Goal: Task Accomplishment & Management: Complete application form

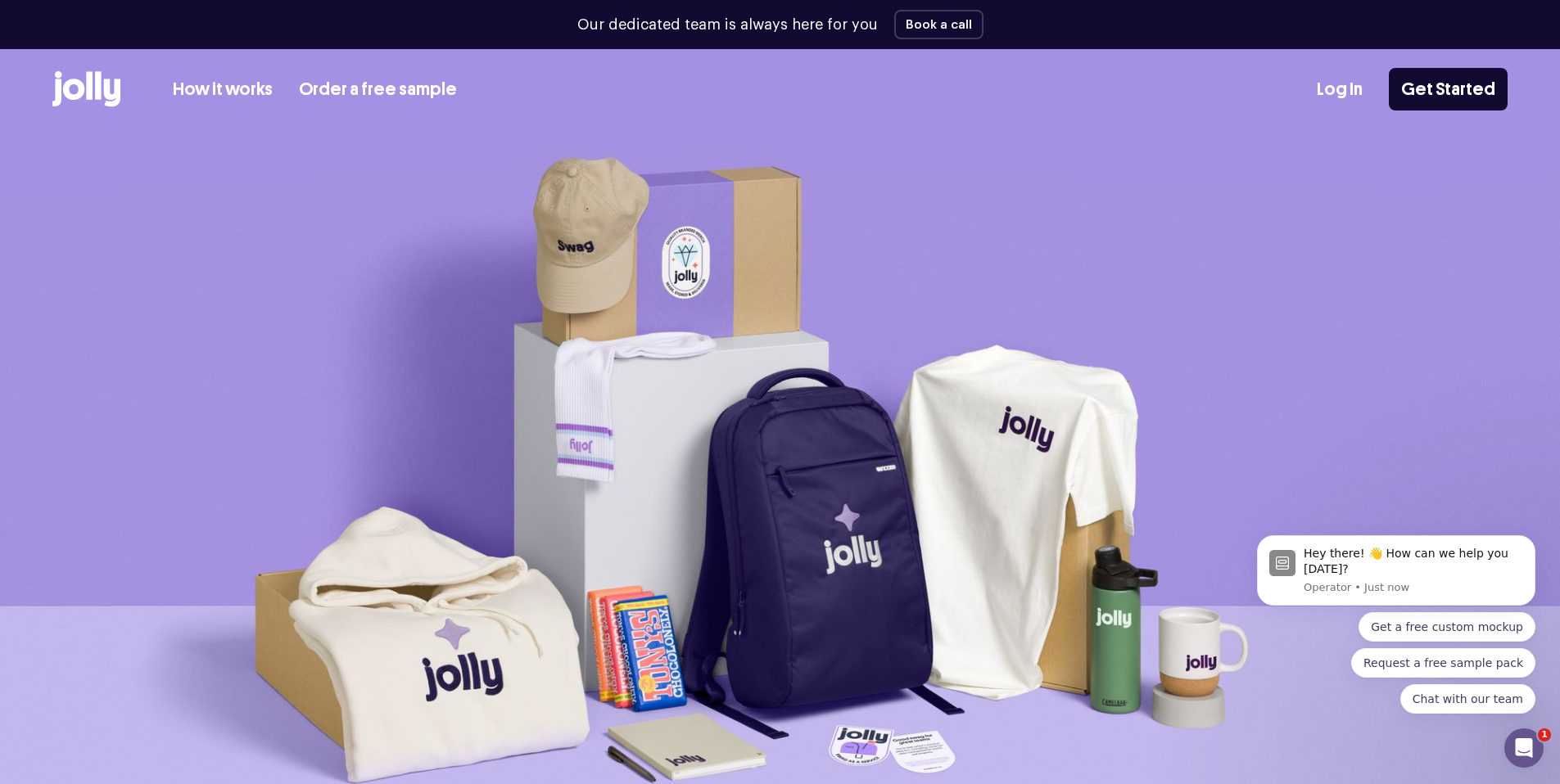
click at [376, 95] on link "Order a free sample" at bounding box center [377, 90] width 158 height 27
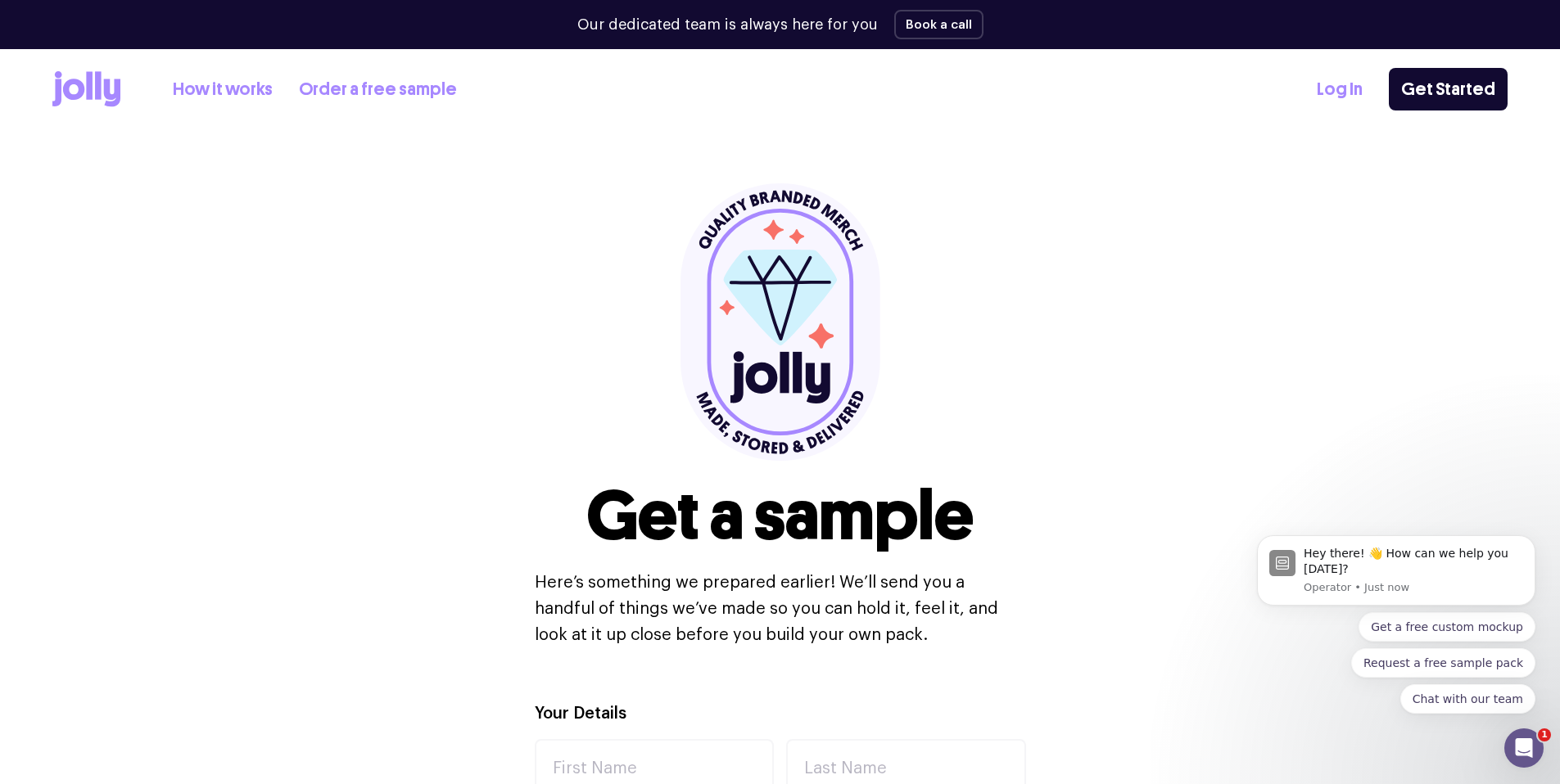
click at [374, 88] on link "Order a free sample" at bounding box center [377, 90] width 158 height 27
click at [218, 89] on link "How it works" at bounding box center [222, 90] width 100 height 27
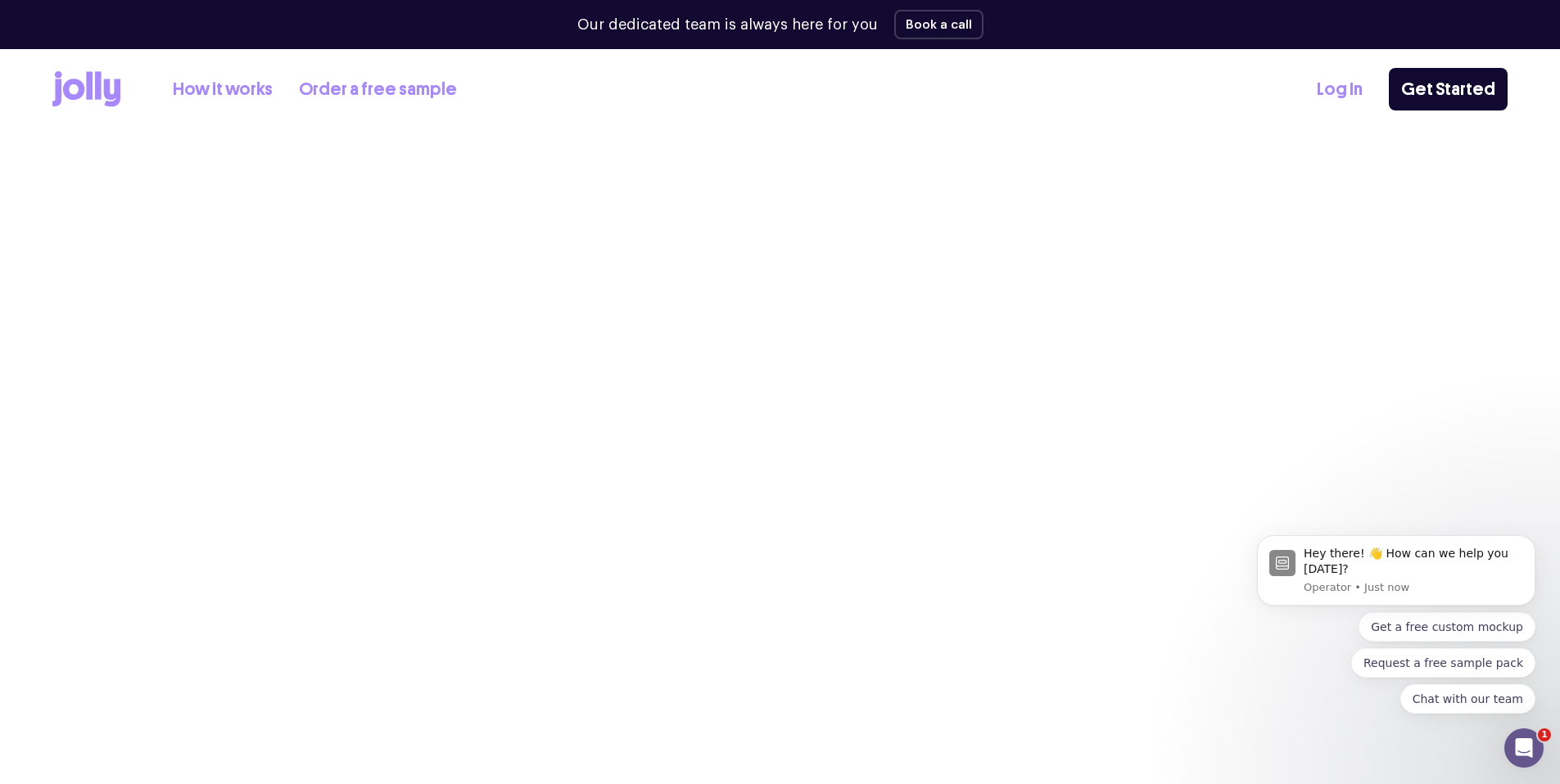
click at [184, 89] on link "How it works" at bounding box center [222, 90] width 100 height 27
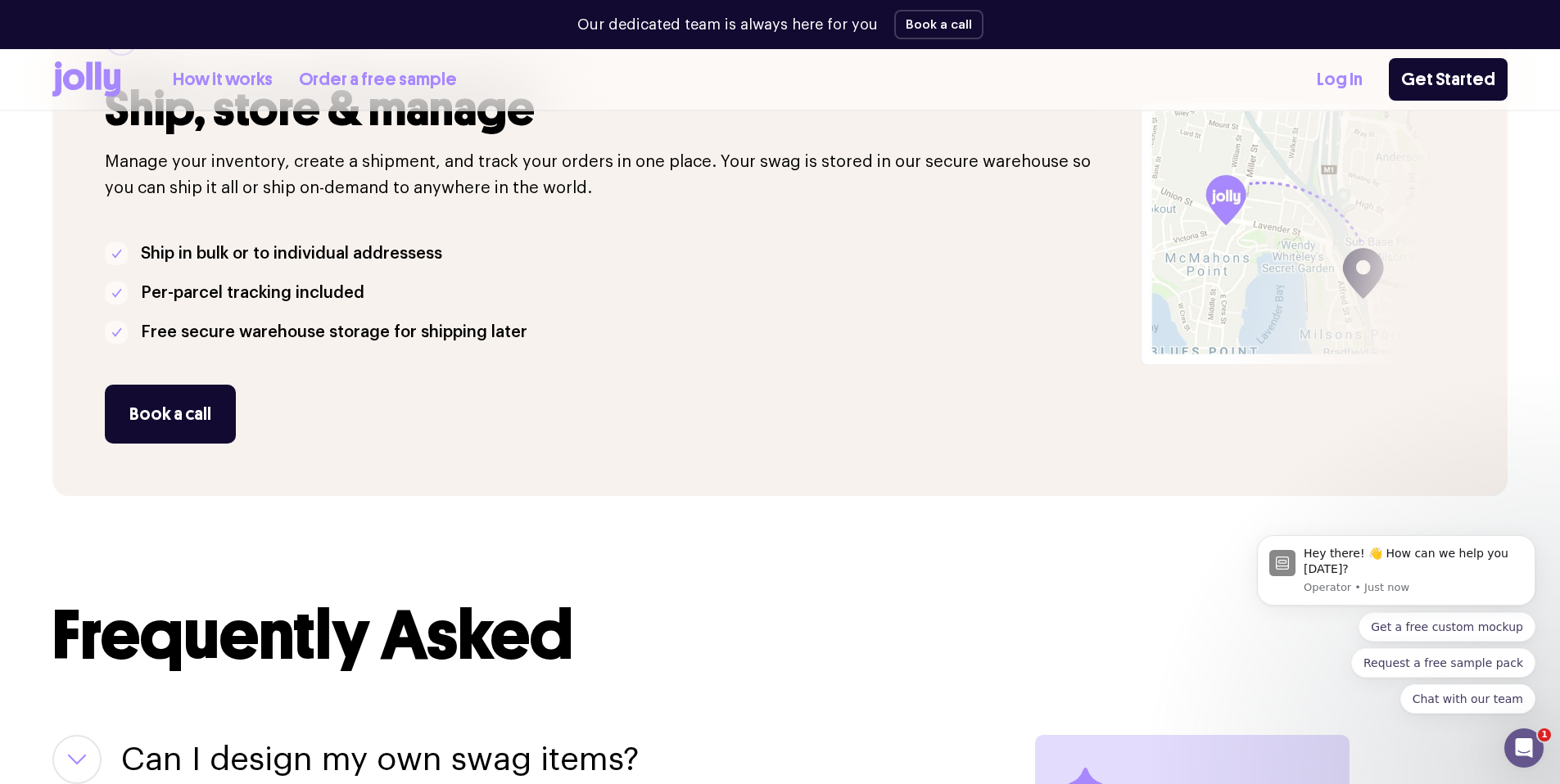
scroll to position [1870, 0]
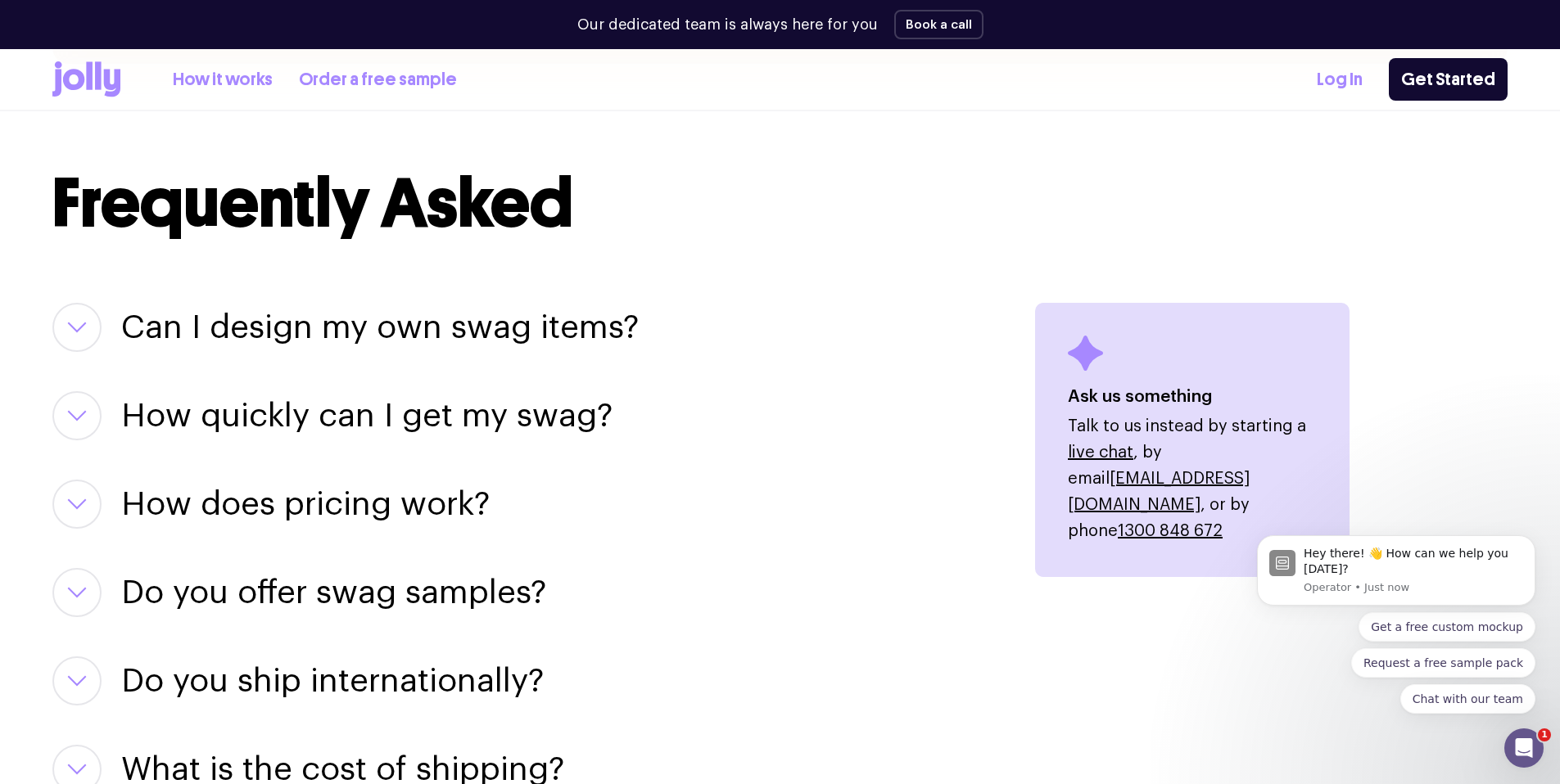
click at [277, 486] on h3 "How does pricing work?" at bounding box center [305, 504] width 368 height 49
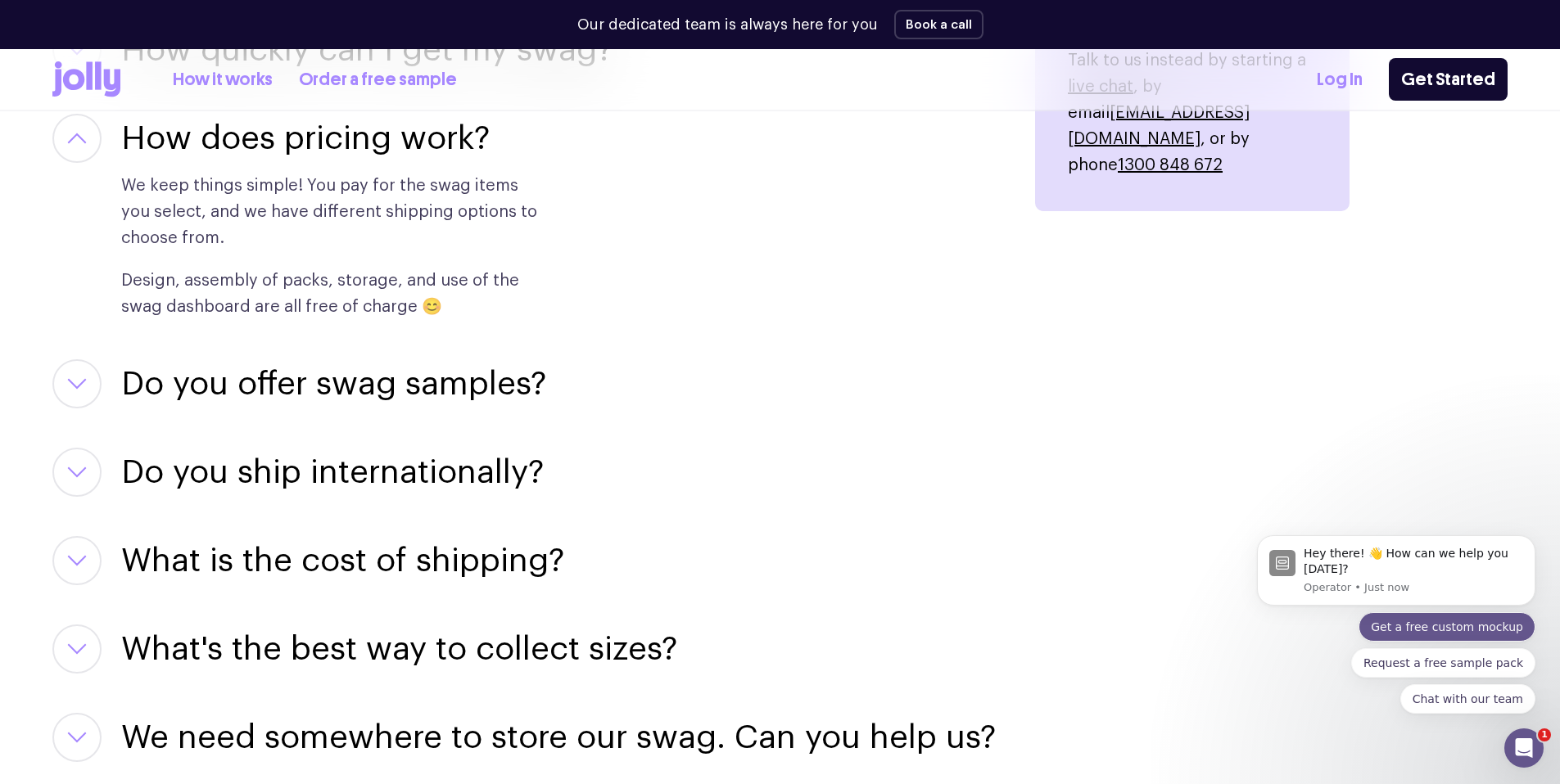
scroll to position [2409, 0]
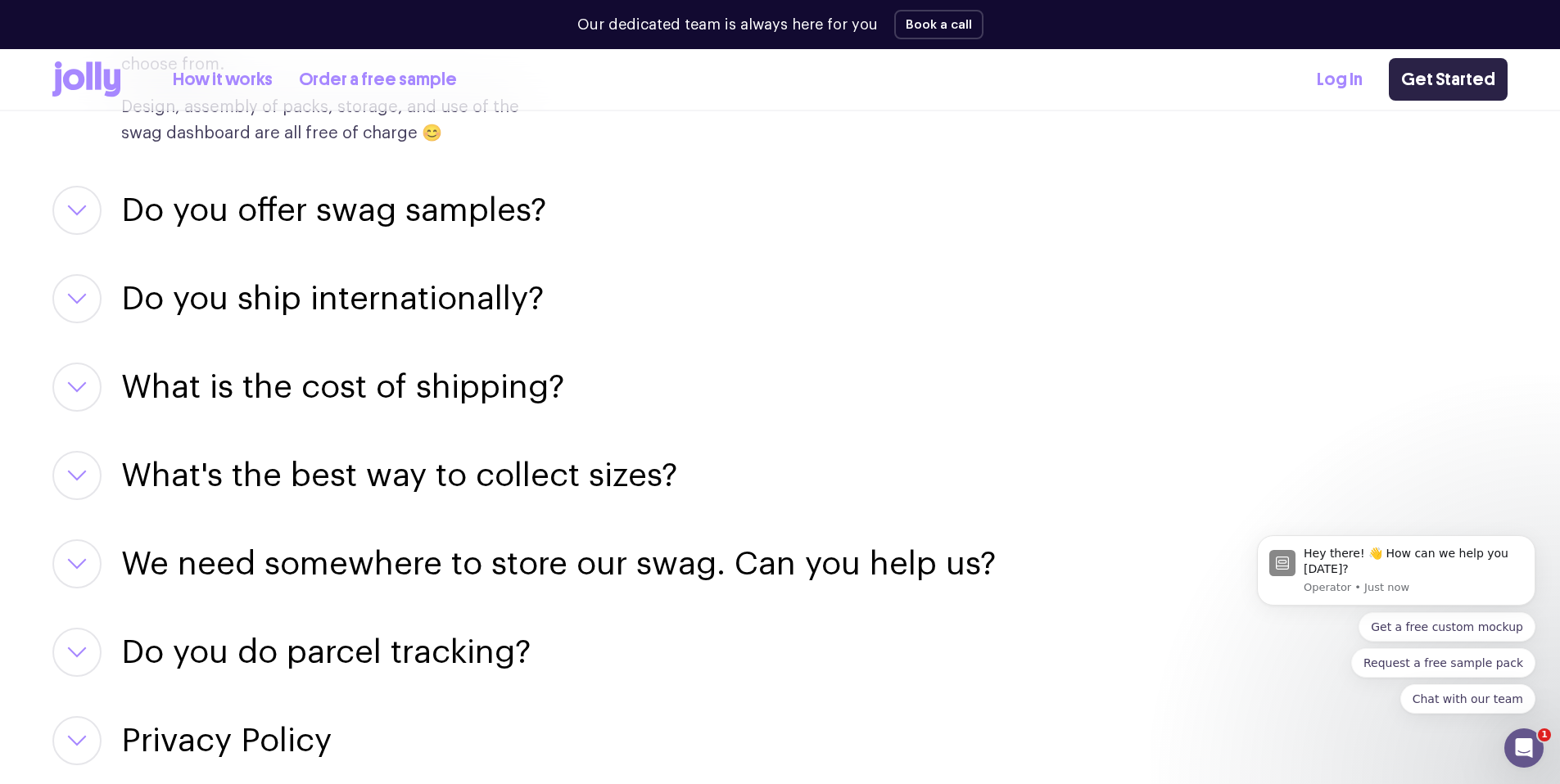
click at [1449, 82] on link "Get Started" at bounding box center [1449, 79] width 118 height 43
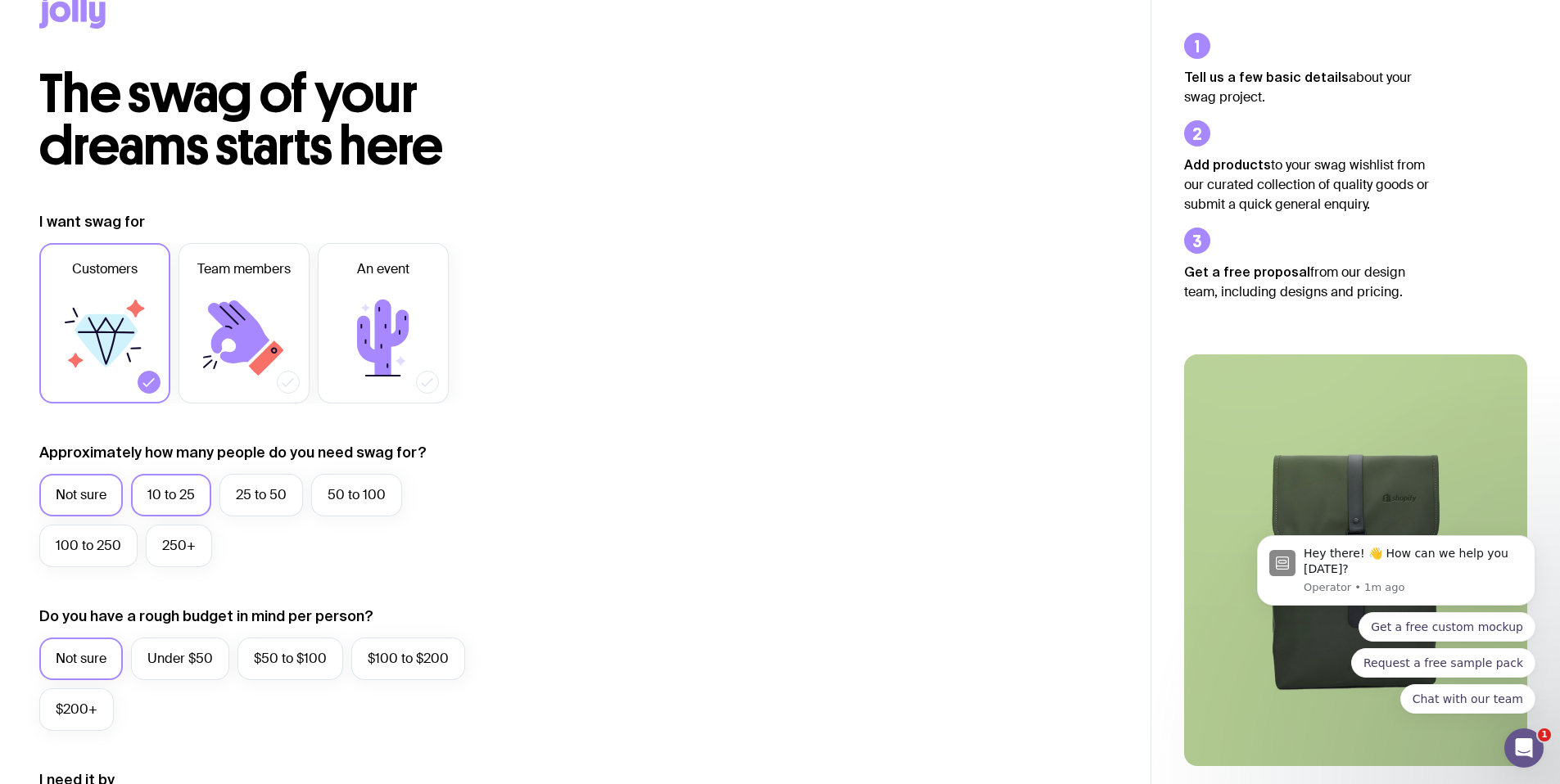
scroll to position [40, 0]
click at [155, 491] on label "10 to 25" at bounding box center [171, 494] width 80 height 43
click at [0, 0] on input "10 to 25" at bounding box center [0, 0] width 0 height 0
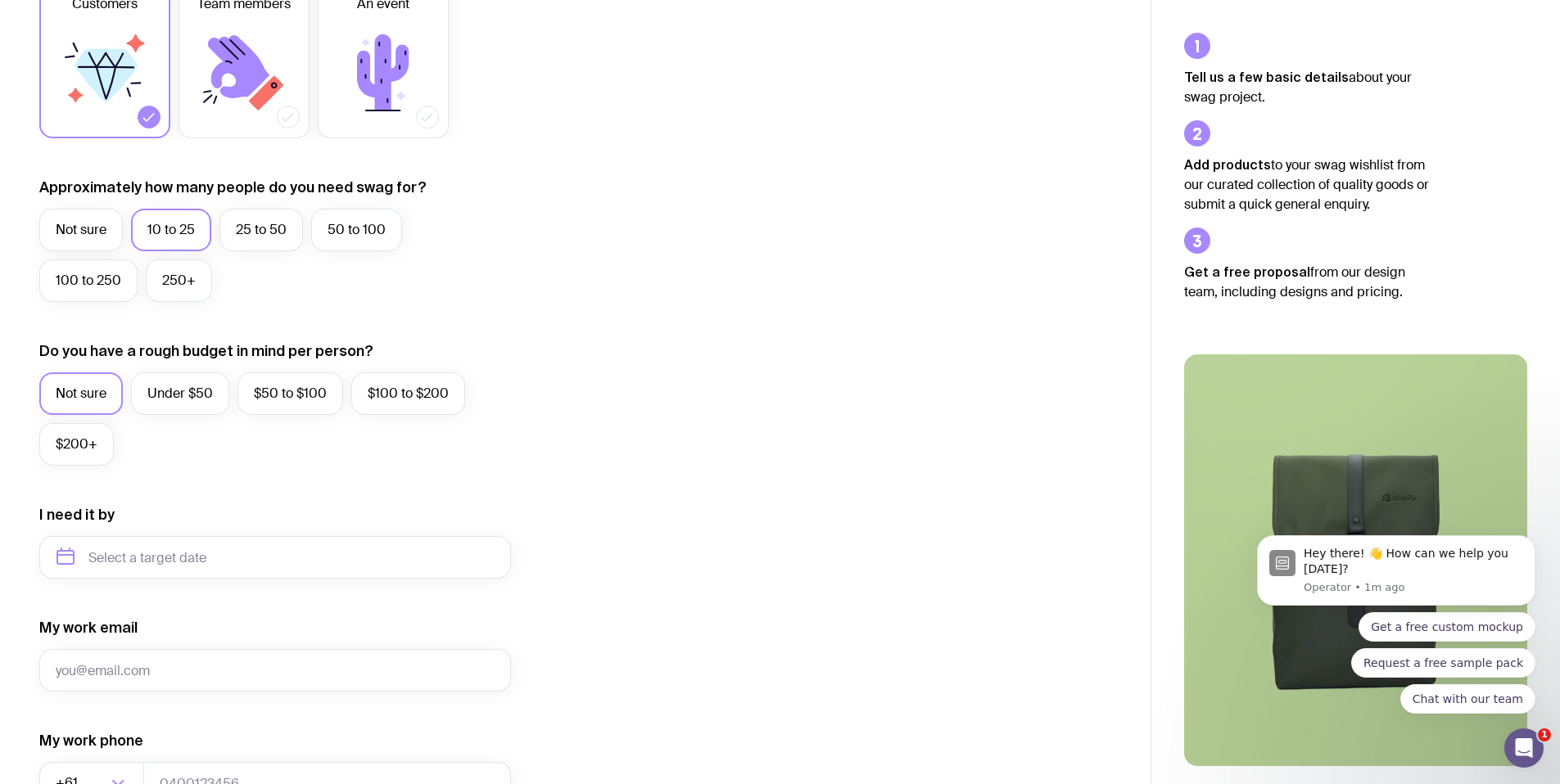
scroll to position [304, 0]
click at [375, 344] on div "Do you have a rough budget in mind per person? Not sure Under $50 $50 to $100 $…" at bounding box center [275, 402] width 472 height 124
click at [282, 393] on label "$50 to $100" at bounding box center [290, 393] width 106 height 43
click at [0, 0] on input "$50 to $100" at bounding box center [0, 0] width 0 height 0
click at [196, 388] on label "Under $50" at bounding box center [179, 393] width 98 height 43
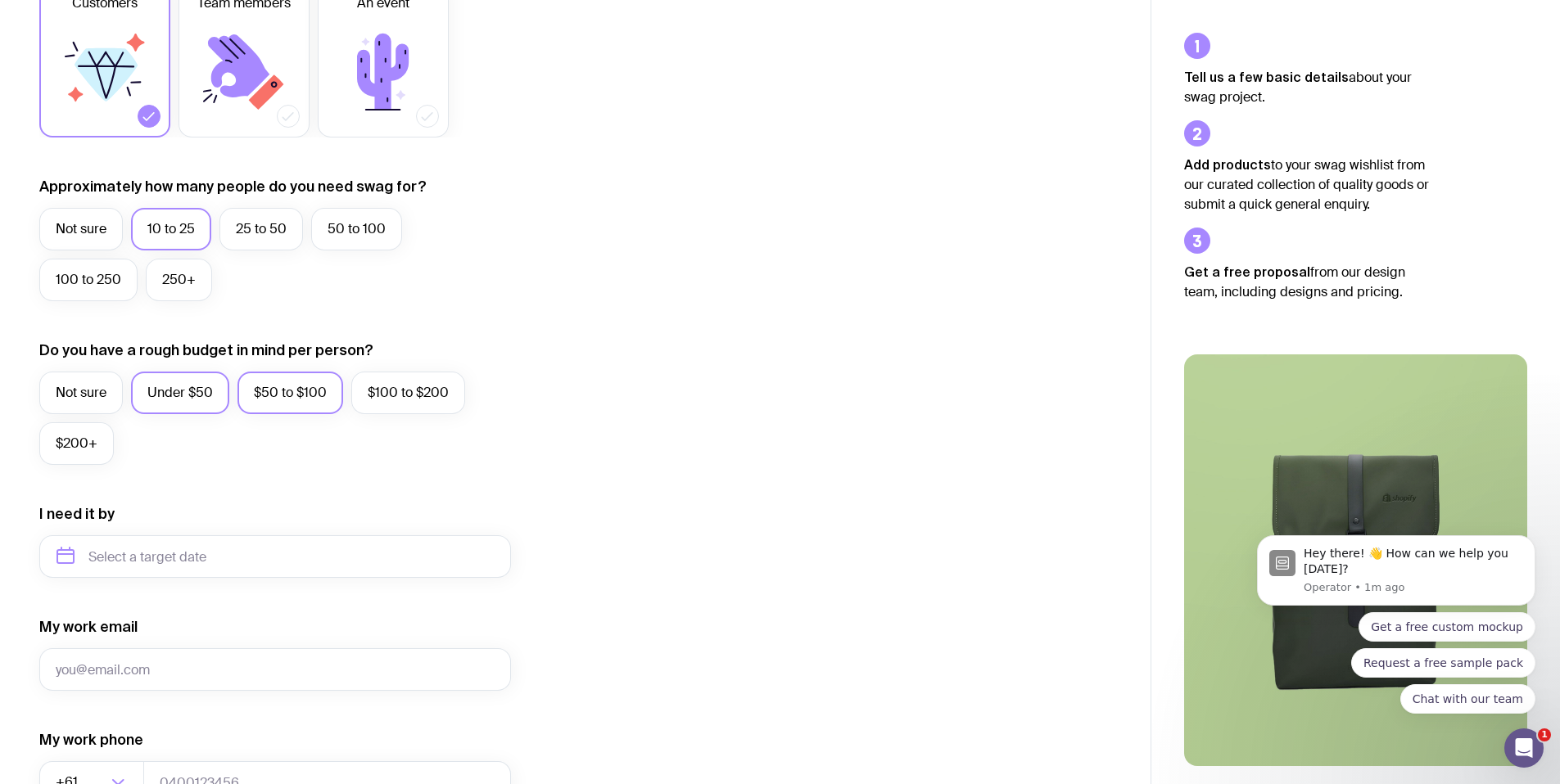
click at [0, 0] on input "Under $50" at bounding box center [0, 0] width 0 height 0
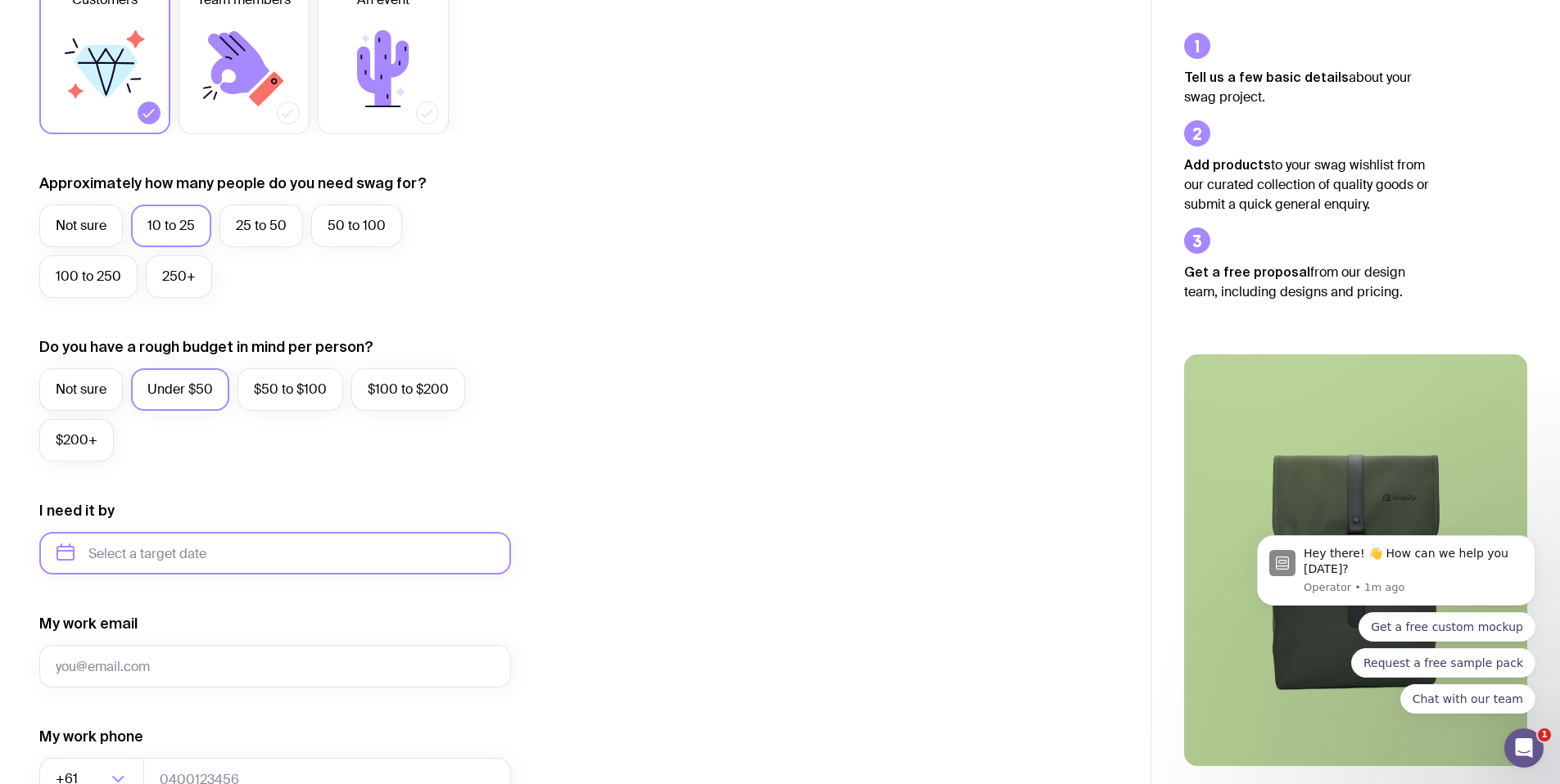
click at [143, 548] on input "text" at bounding box center [275, 553] width 472 height 43
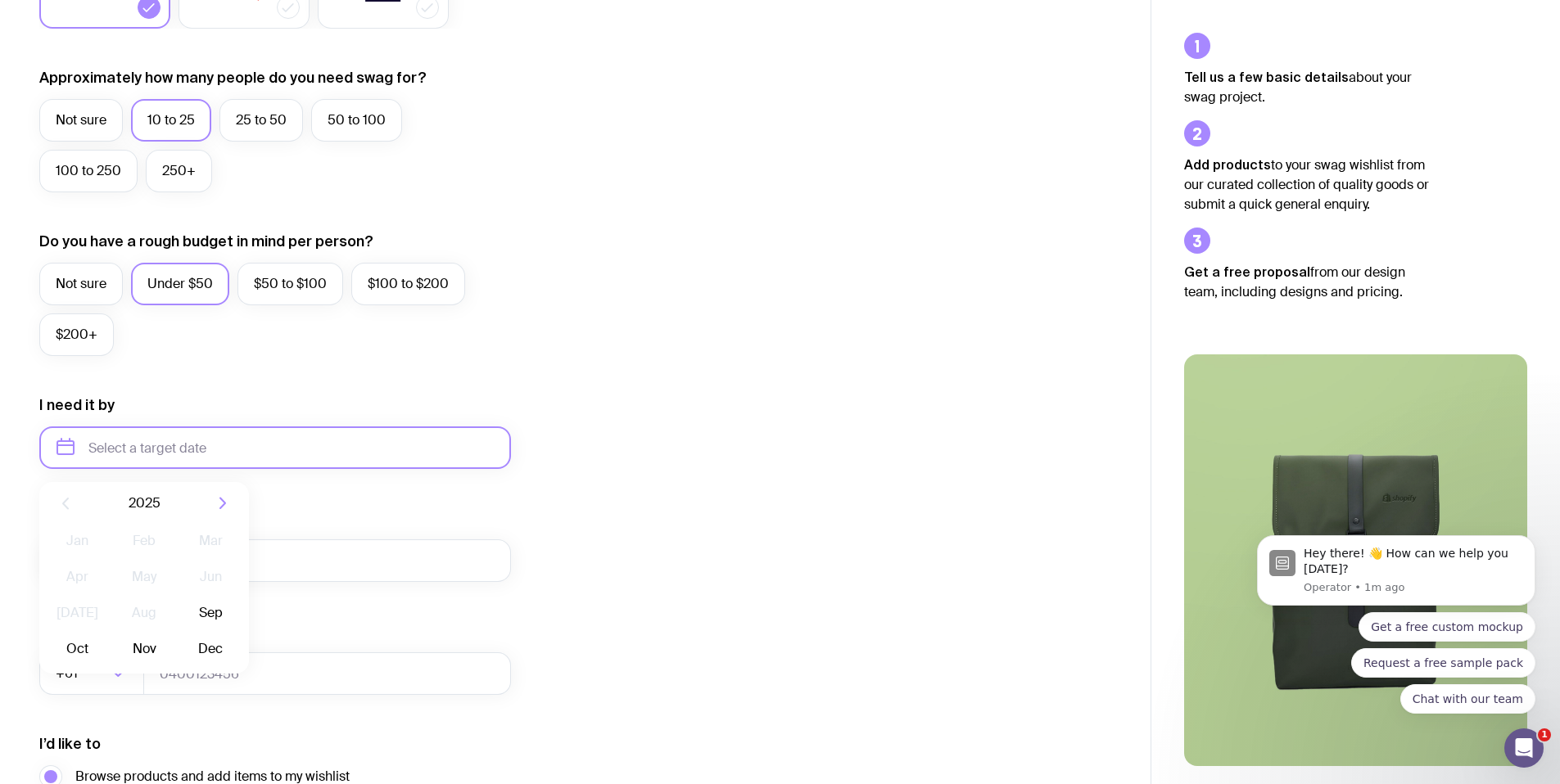
scroll to position [426, 0]
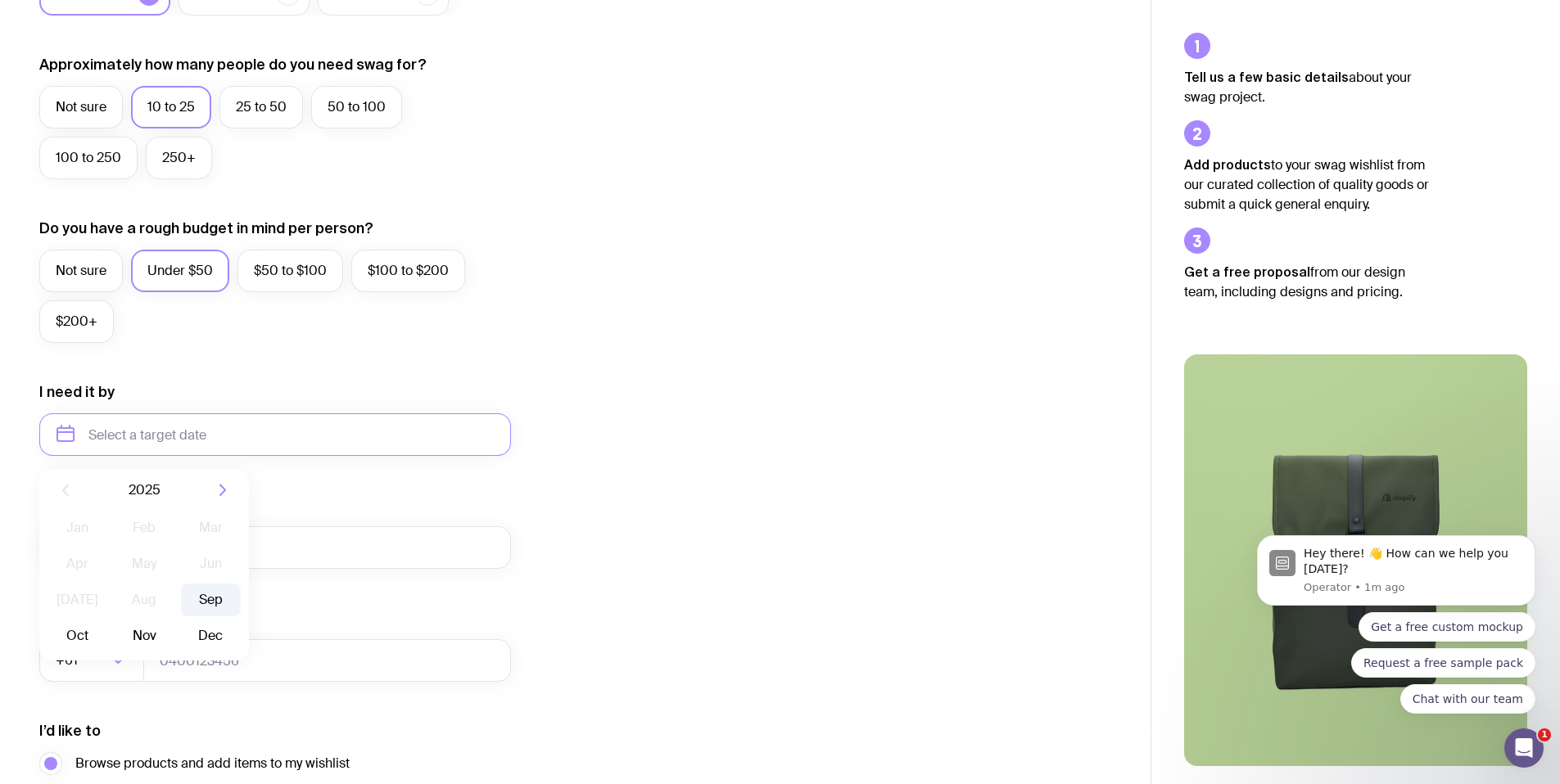
click at [108, 620] on button "Sep" at bounding box center [78, 637] width 60 height 33
type input "September 2025"
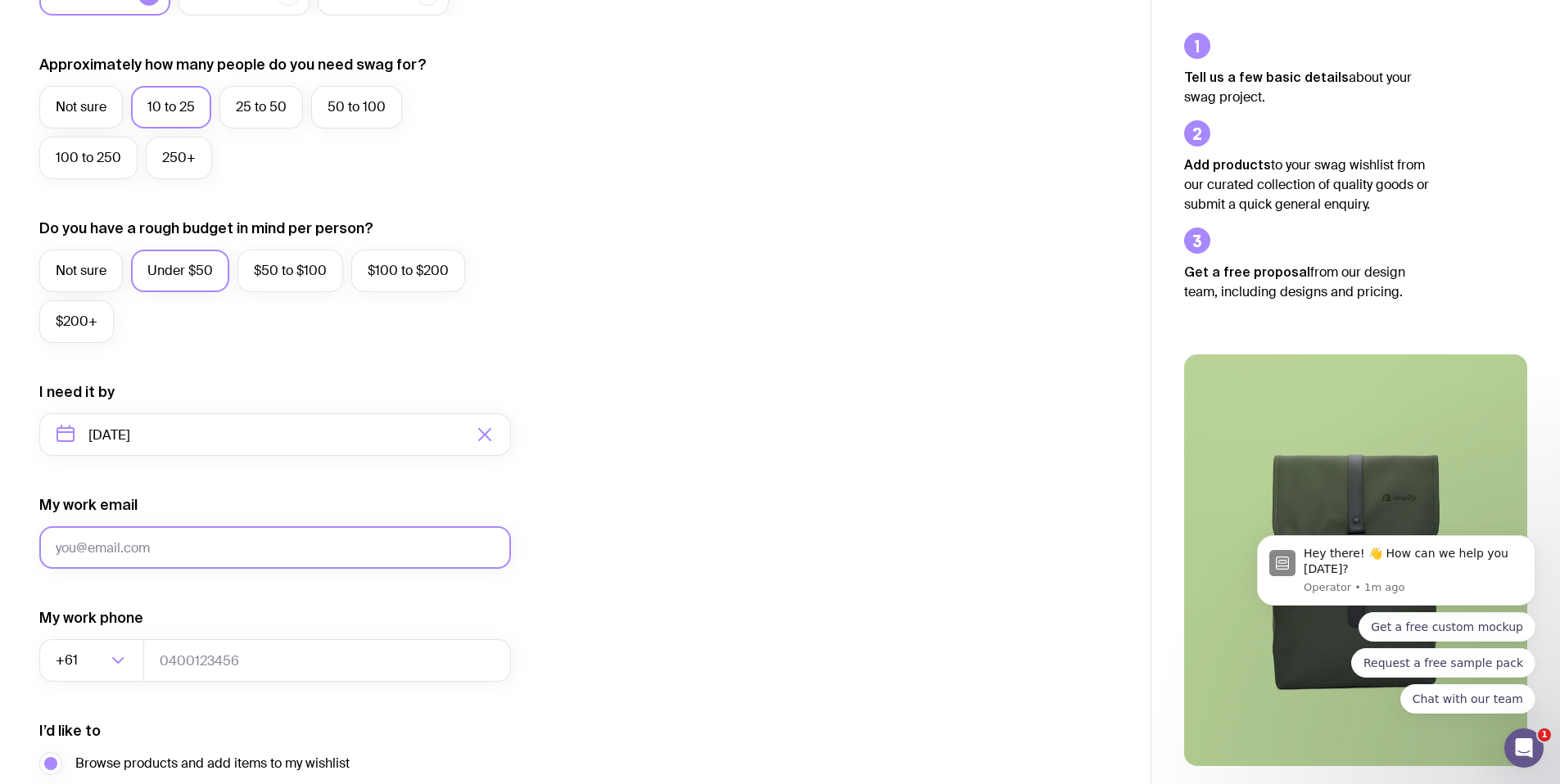
click at [122, 541] on input "My work email" at bounding box center [275, 548] width 472 height 43
type input "lucy@finestream.com.au"
click at [210, 653] on input "tel" at bounding box center [327, 661] width 367 height 43
type input "61417798006"
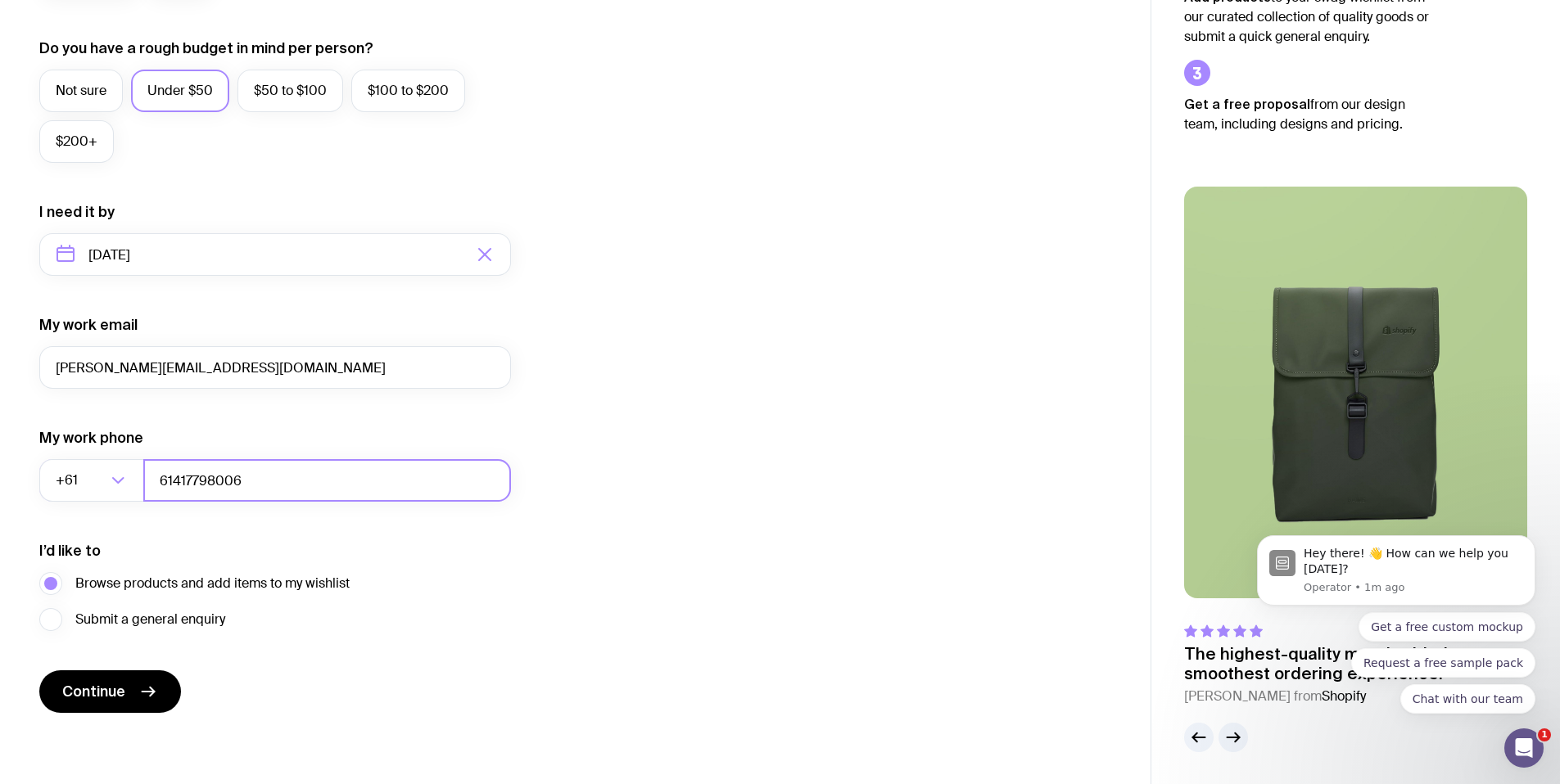
scroll to position [608, 0]
click at [164, 621] on span "Submit a general enquiry" at bounding box center [150, 619] width 150 height 19
click at [0, 0] on input "Submit a general enquiry" at bounding box center [0, 0] width 0 height 0
click at [198, 578] on span "Browse products and add items to my wishlist" at bounding box center [212, 582] width 274 height 19
click at [0, 0] on input "Browse products and add items to my wishlist" at bounding box center [0, 0] width 0 height 0
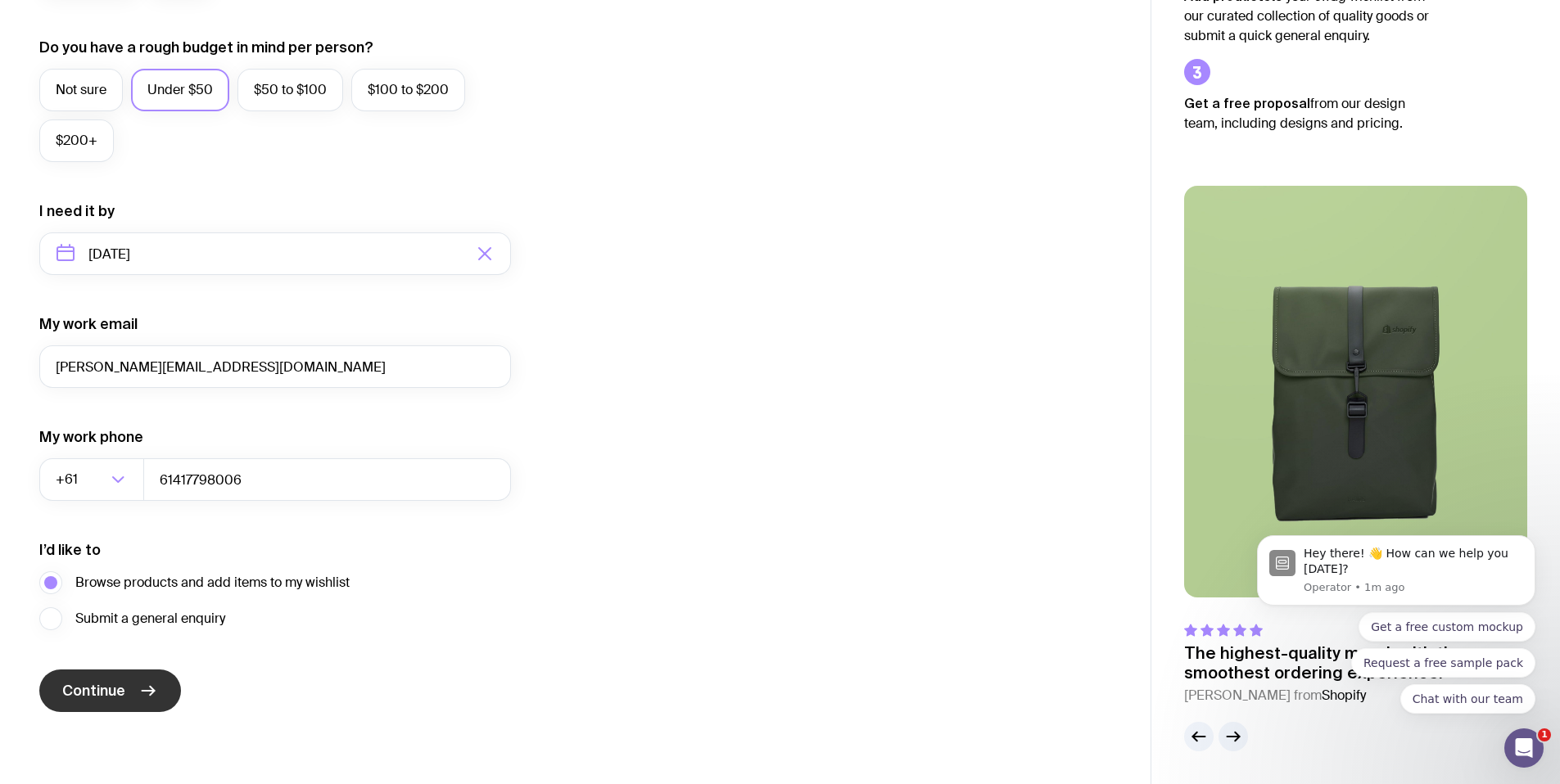
click at [112, 704] on button "Continue" at bounding box center [111, 691] width 142 height 43
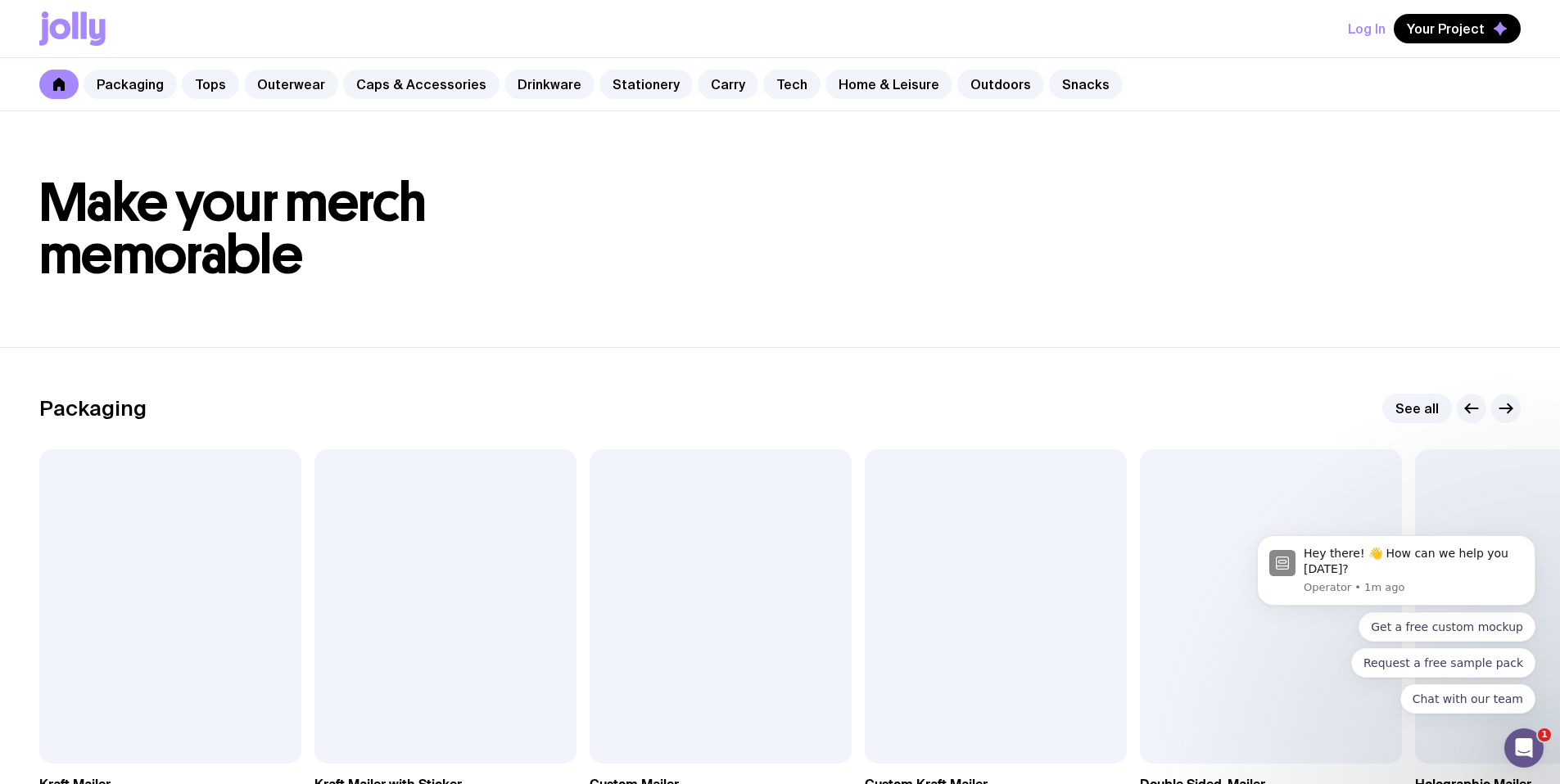
scroll to position [315, 0]
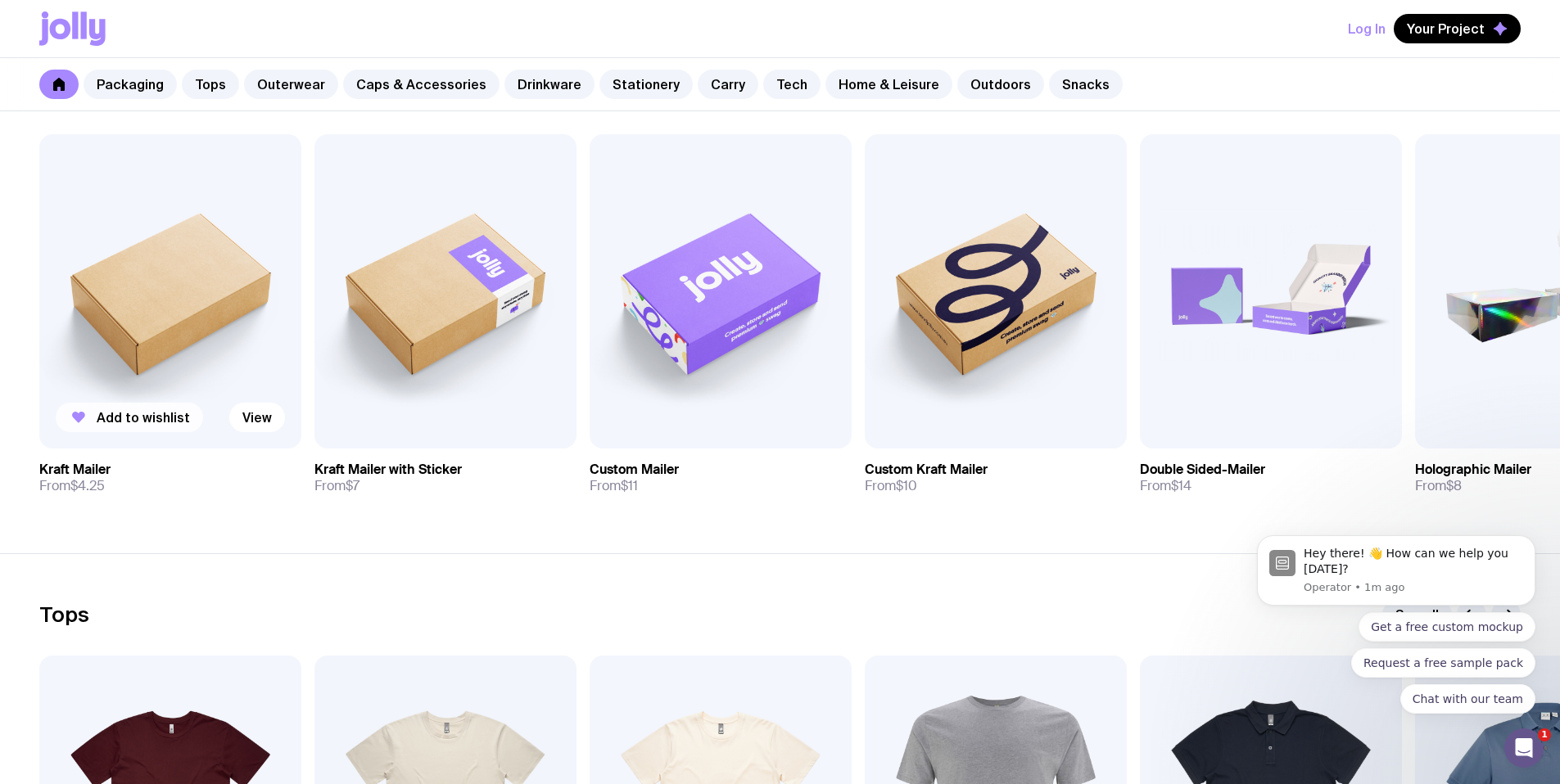
click at [155, 415] on span "Add to wishlist" at bounding box center [143, 417] width 93 height 16
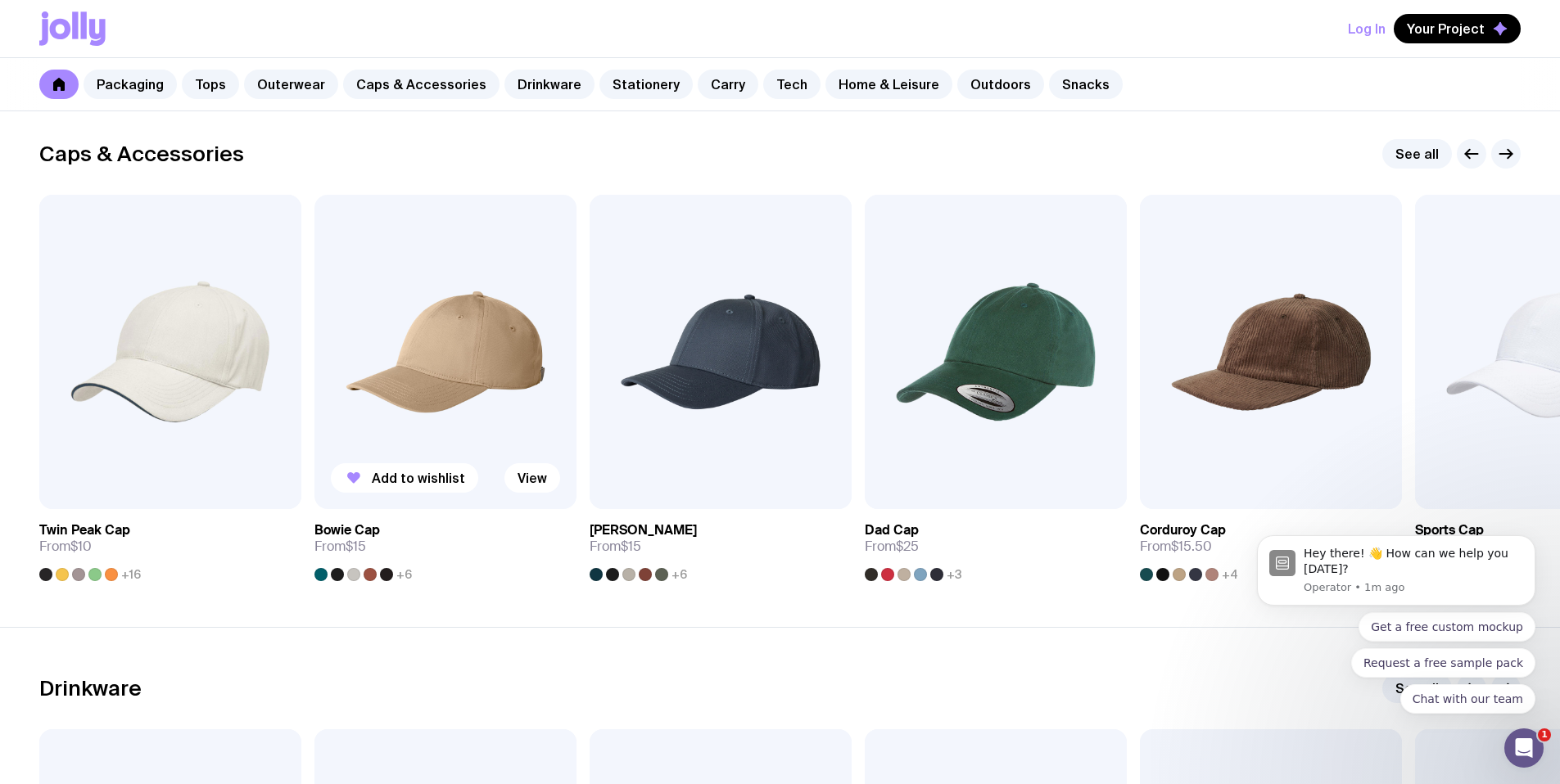
scroll to position [1855, 0]
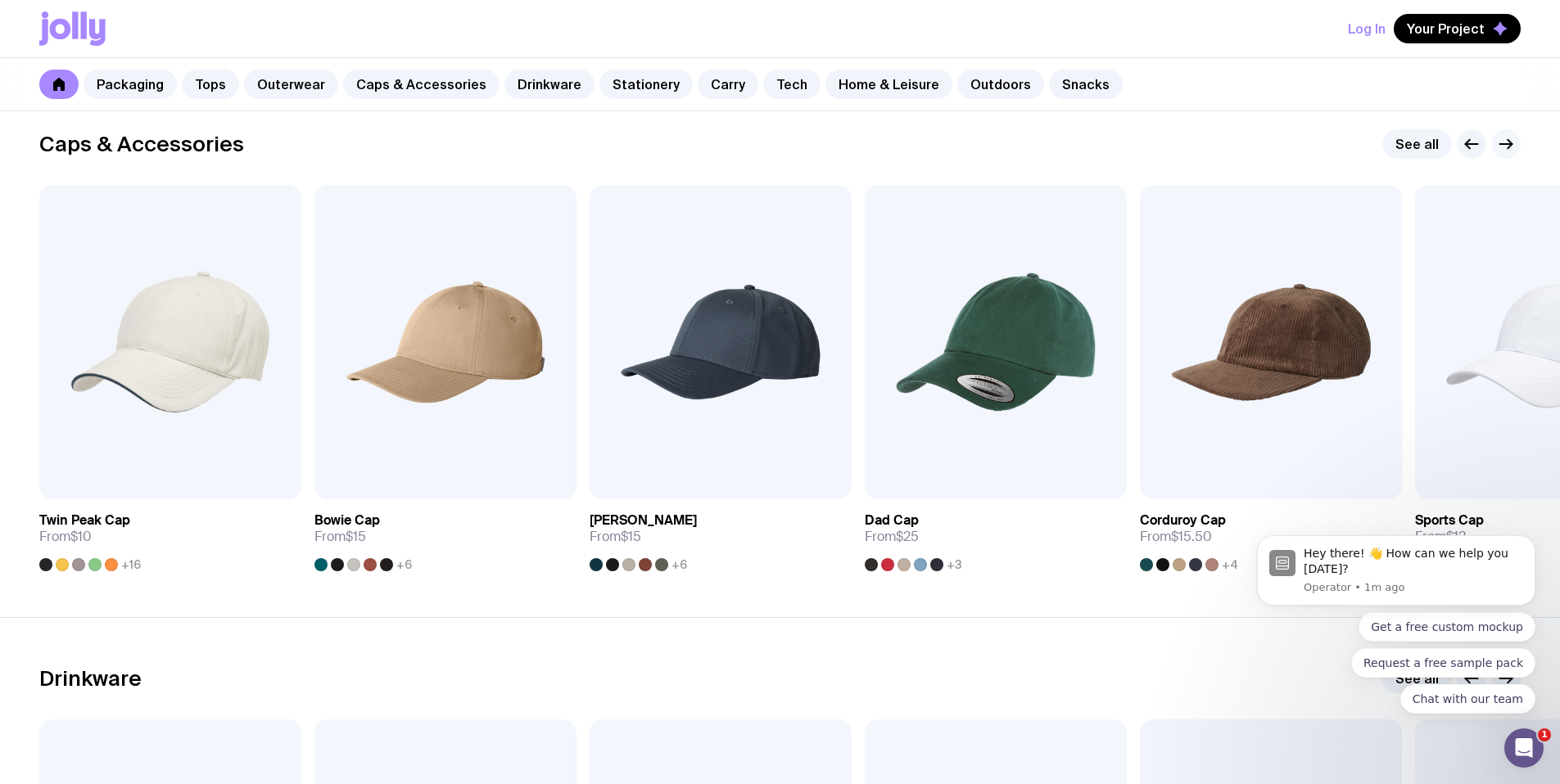
click at [1505, 140] on icon "button" at bounding box center [1506, 144] width 19 height 19
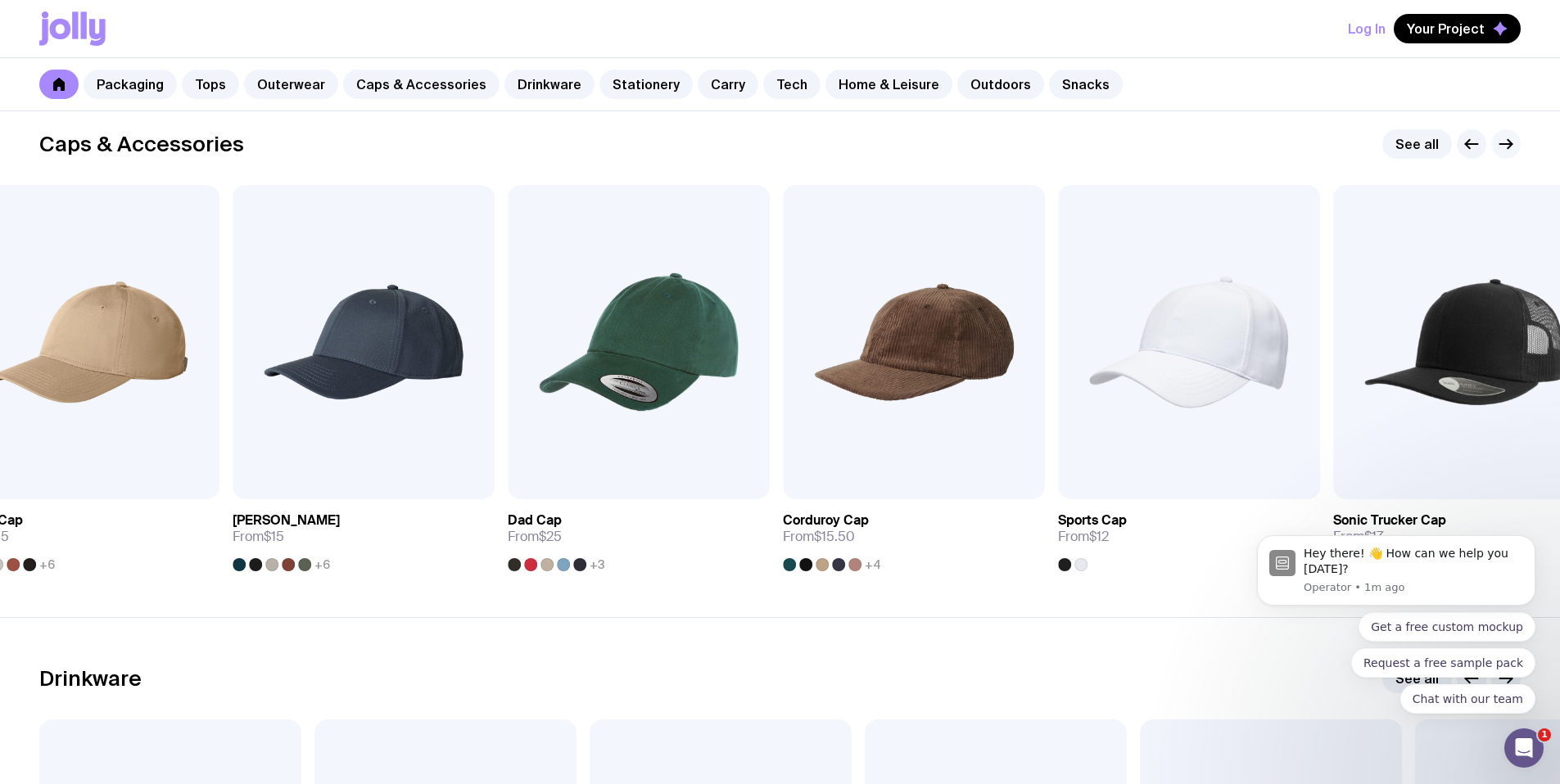
click at [1505, 140] on icon "button" at bounding box center [1506, 144] width 19 height 19
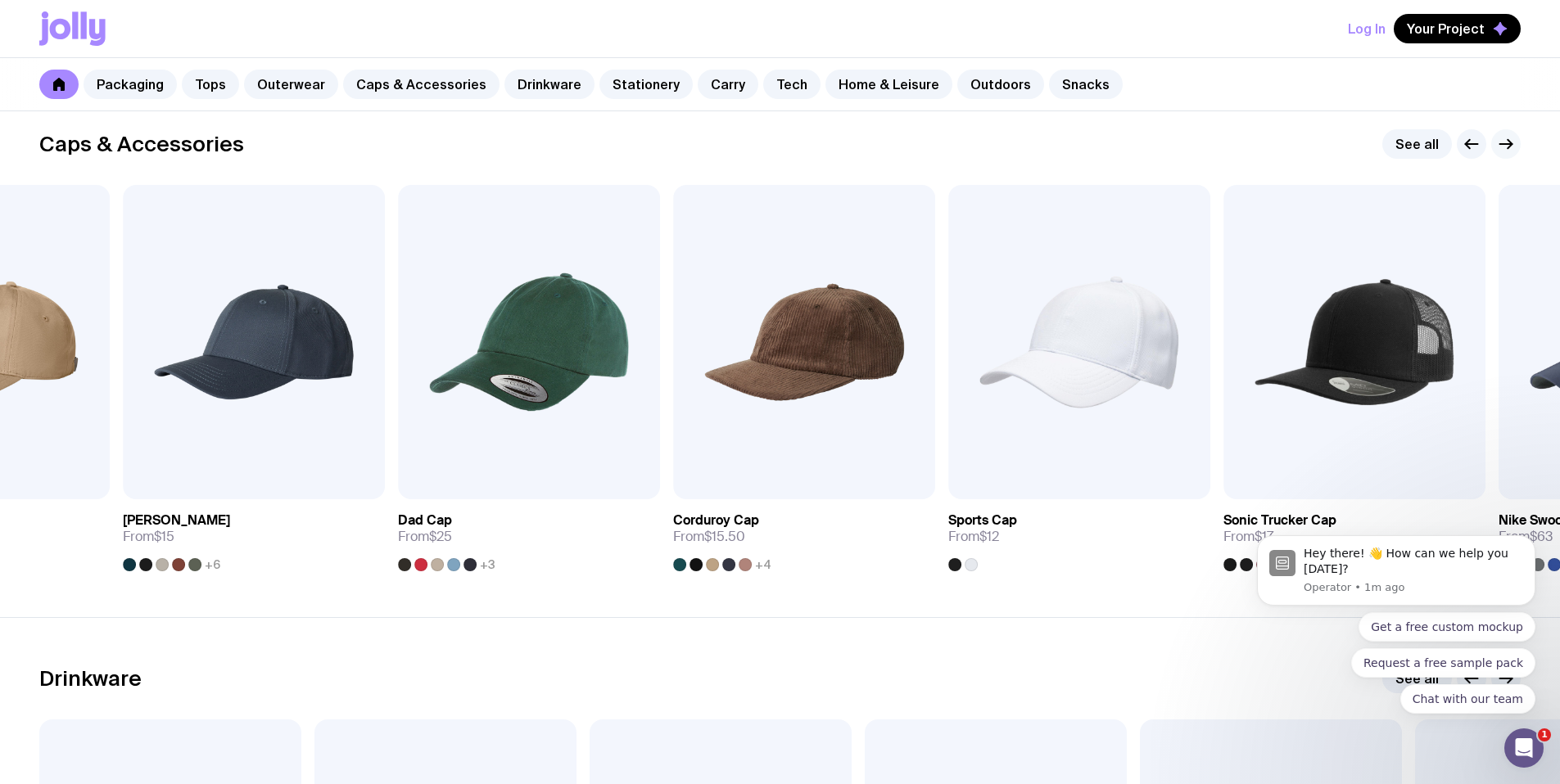
click at [1505, 140] on icon "button" at bounding box center [1506, 144] width 19 height 19
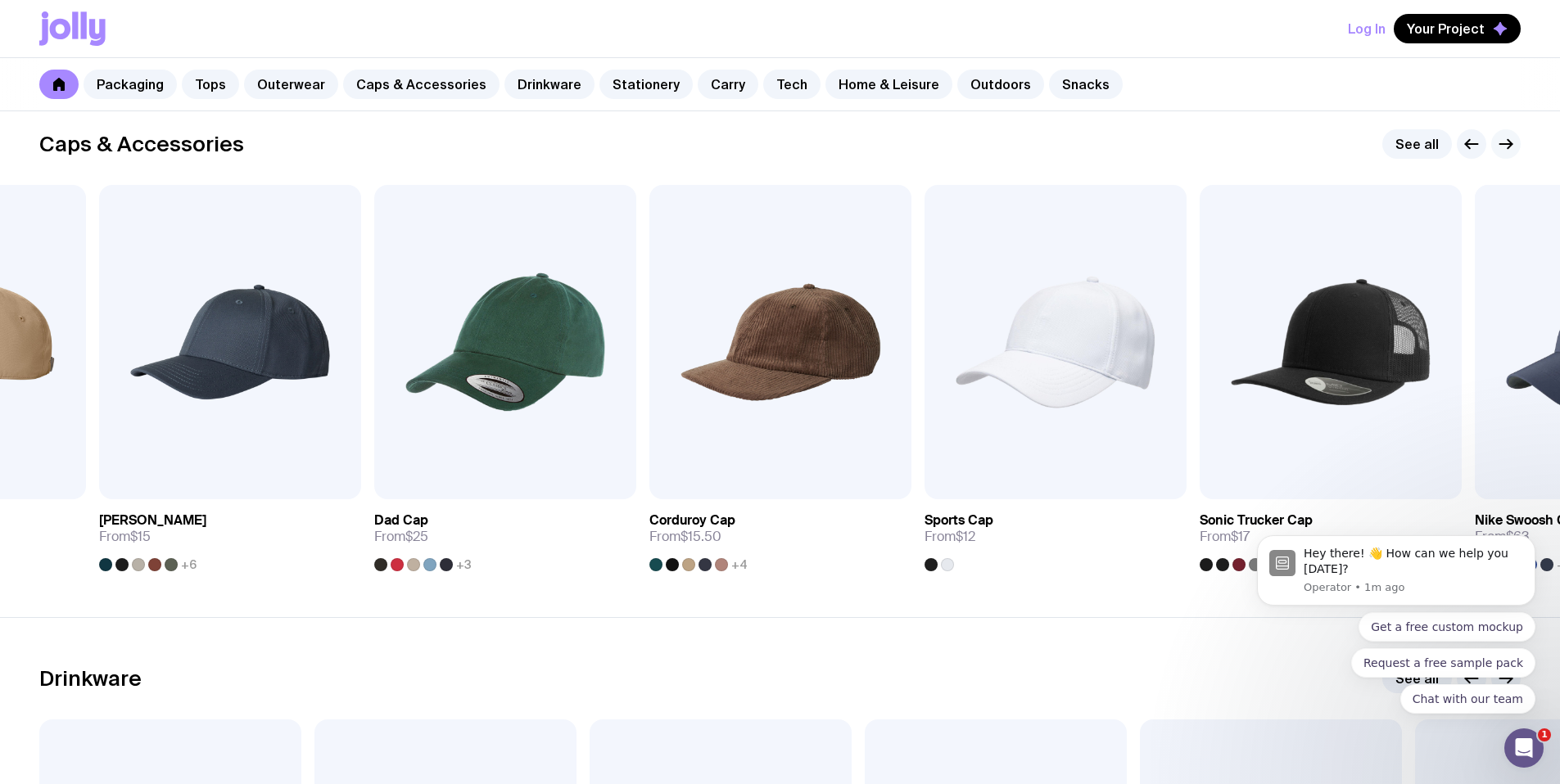
click at [1505, 140] on icon "button" at bounding box center [1506, 144] width 19 height 19
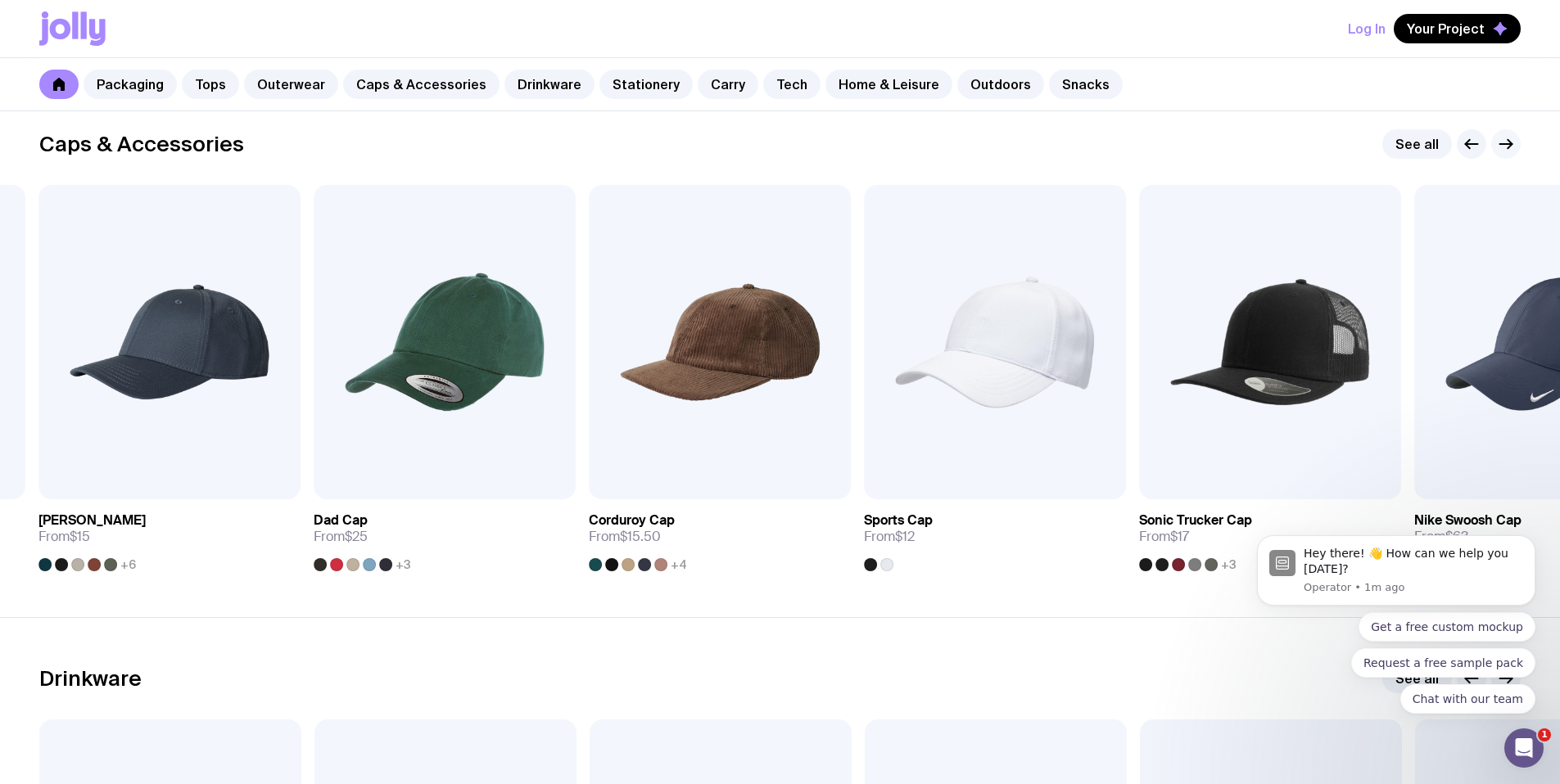
click at [1505, 140] on icon "button" at bounding box center [1506, 144] width 19 height 19
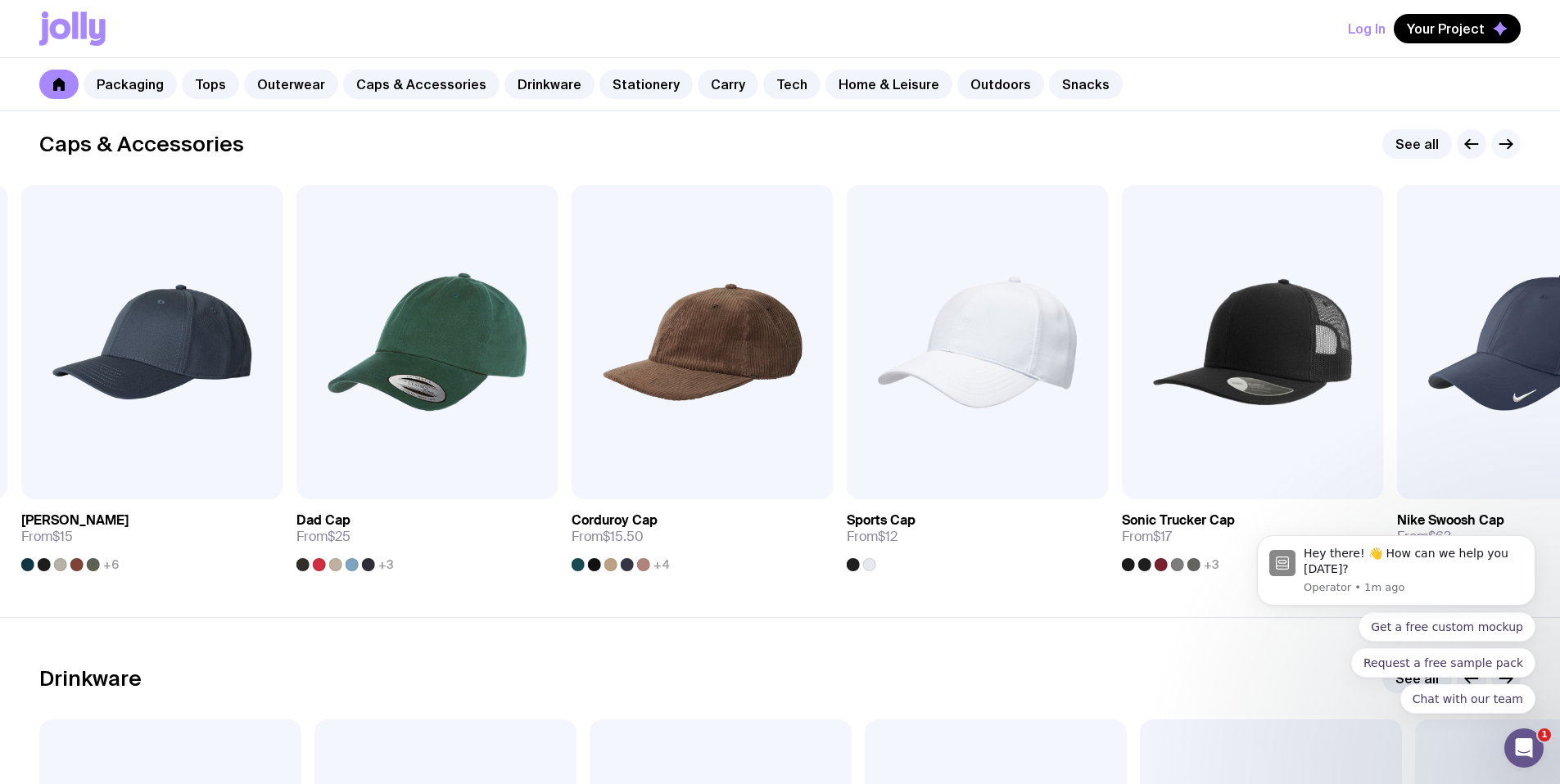
click at [1505, 140] on icon "button" at bounding box center [1506, 144] width 19 height 19
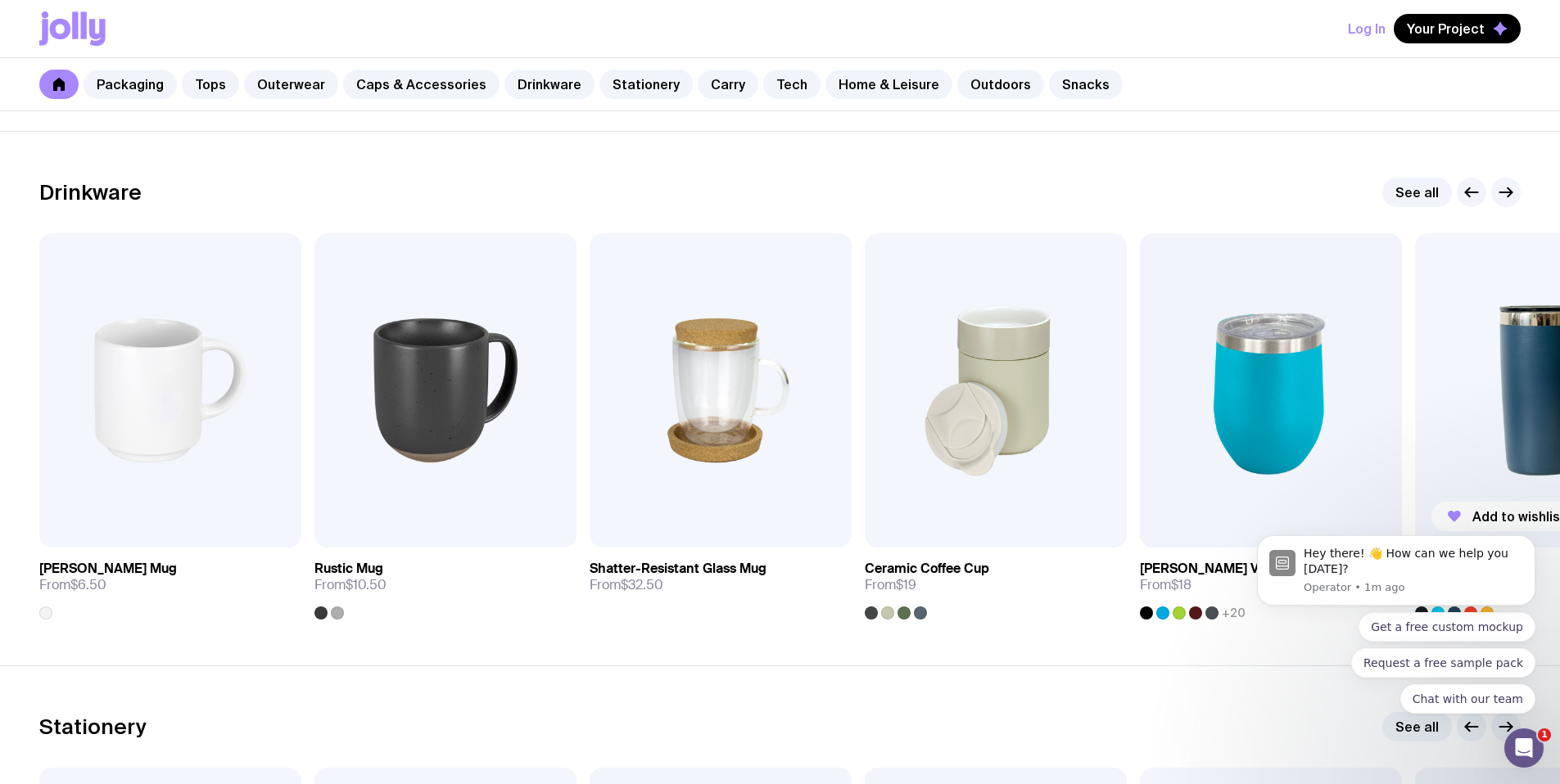
scroll to position [2343, 0]
click at [1507, 187] on icon "button" at bounding box center [1506, 191] width 19 height 19
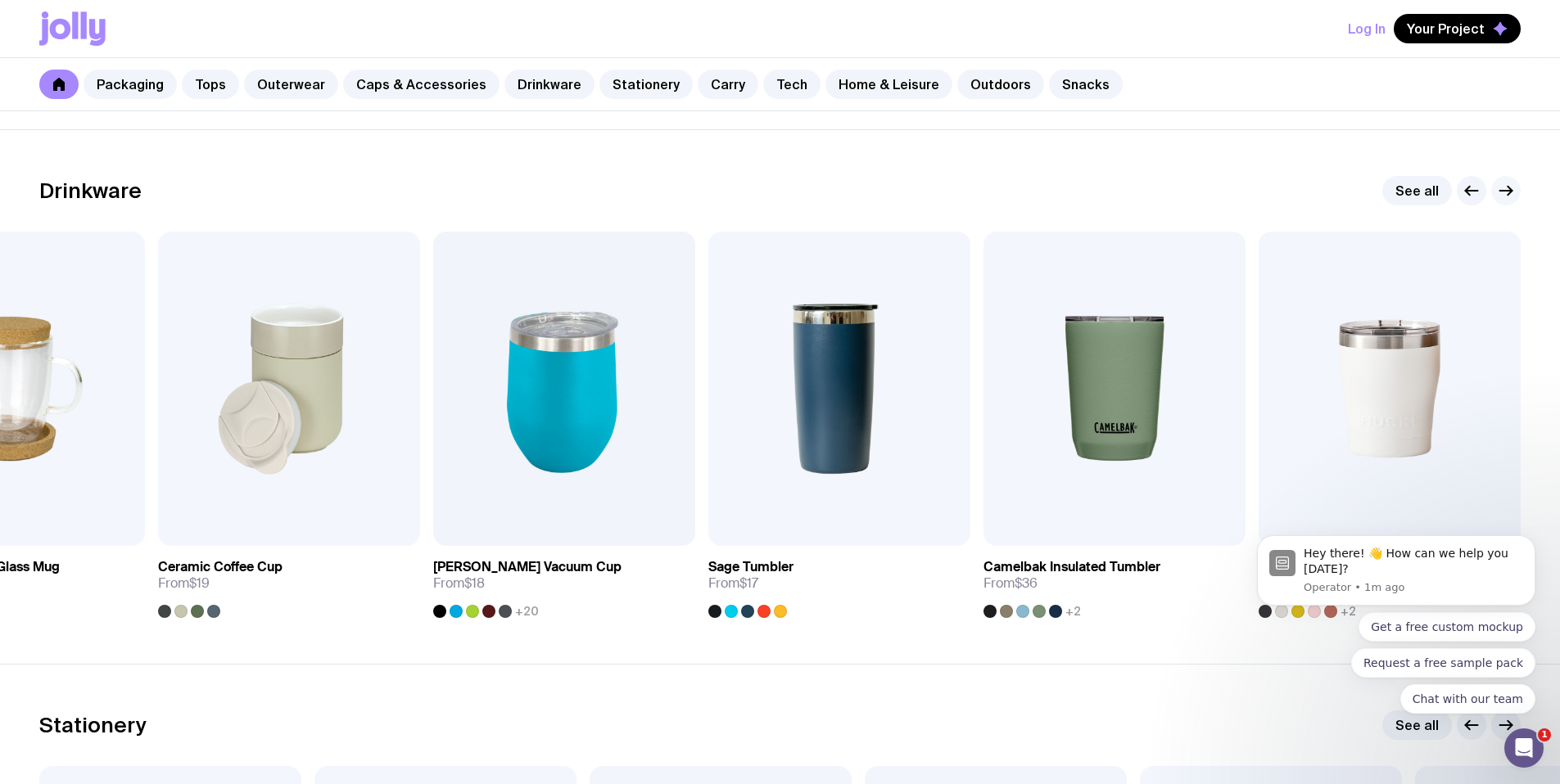
click at [1498, 188] on icon "button" at bounding box center [1506, 191] width 19 height 19
click at [1496, 194] on icon "button" at bounding box center [1506, 191] width 19 height 19
click at [1509, 189] on icon "button" at bounding box center [1506, 191] width 19 height 19
click at [1528, 746] on icon "Open Intercom Messenger" at bounding box center [1522, 746] width 27 height 27
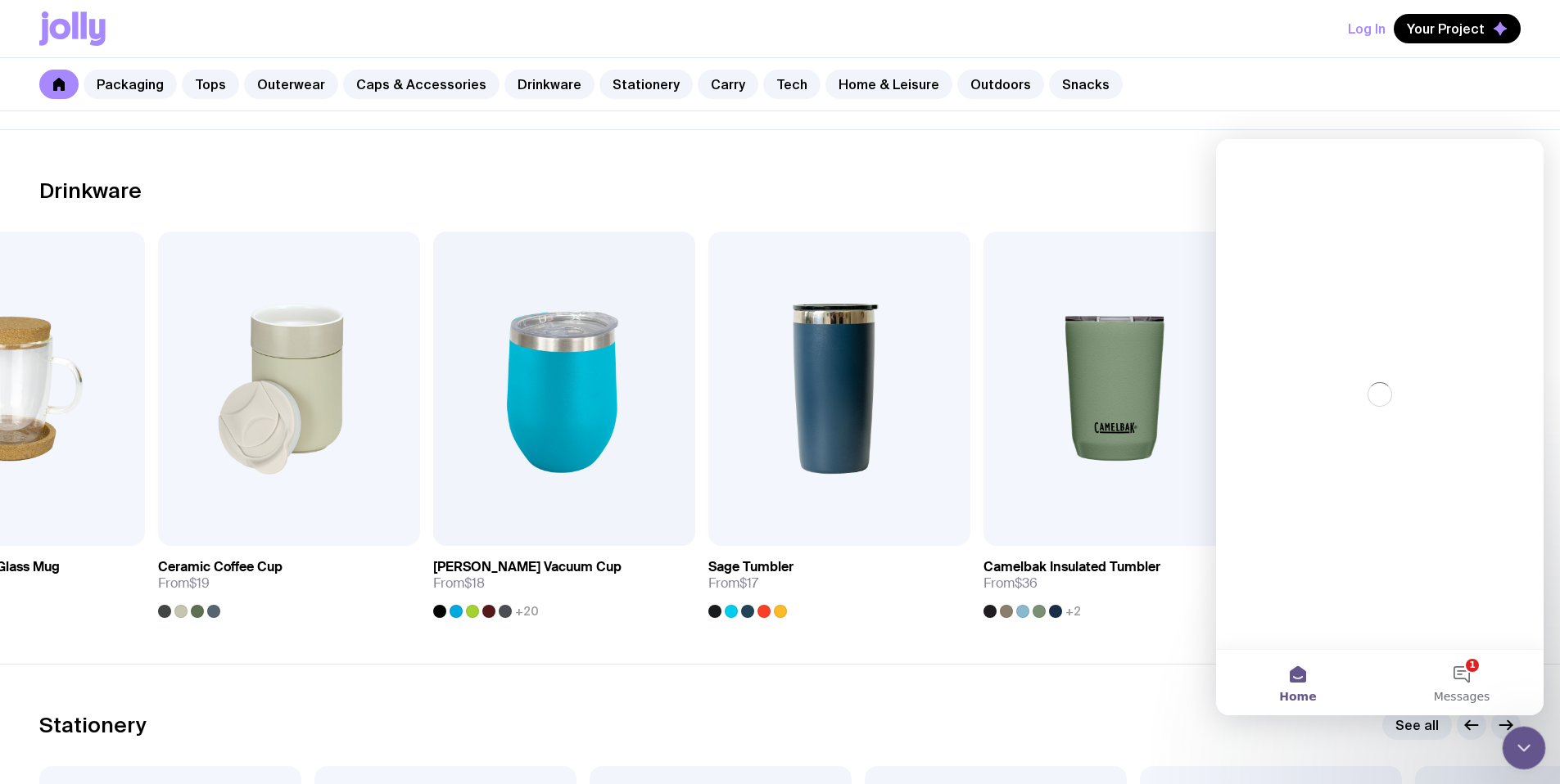
scroll to position [0, 0]
click at [1528, 746] on icon "Close Intercom Messenger" at bounding box center [1522, 745] width 19 height 19
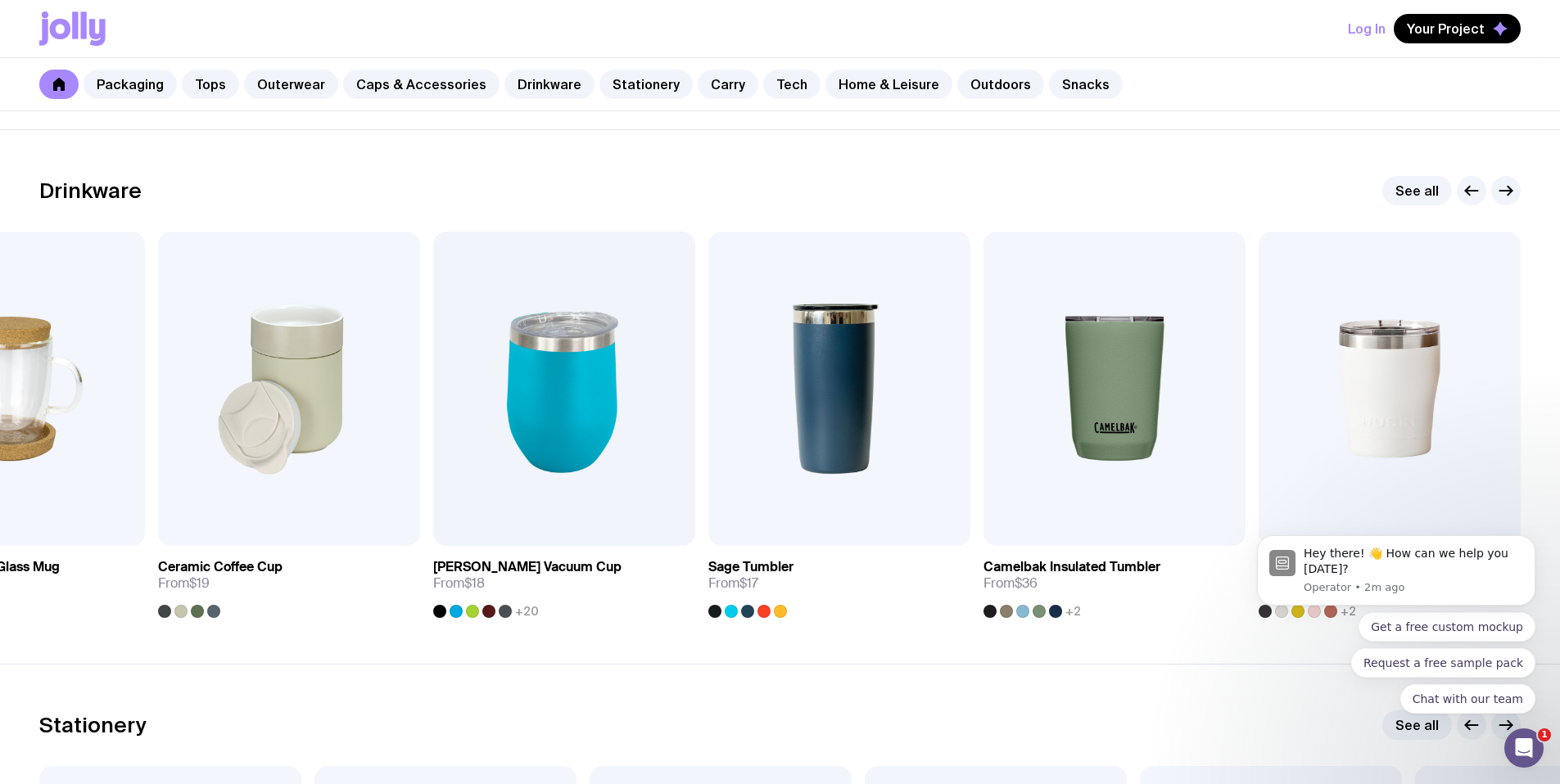
click at [1240, 695] on iframe at bounding box center [1396, 575] width 328 height 329
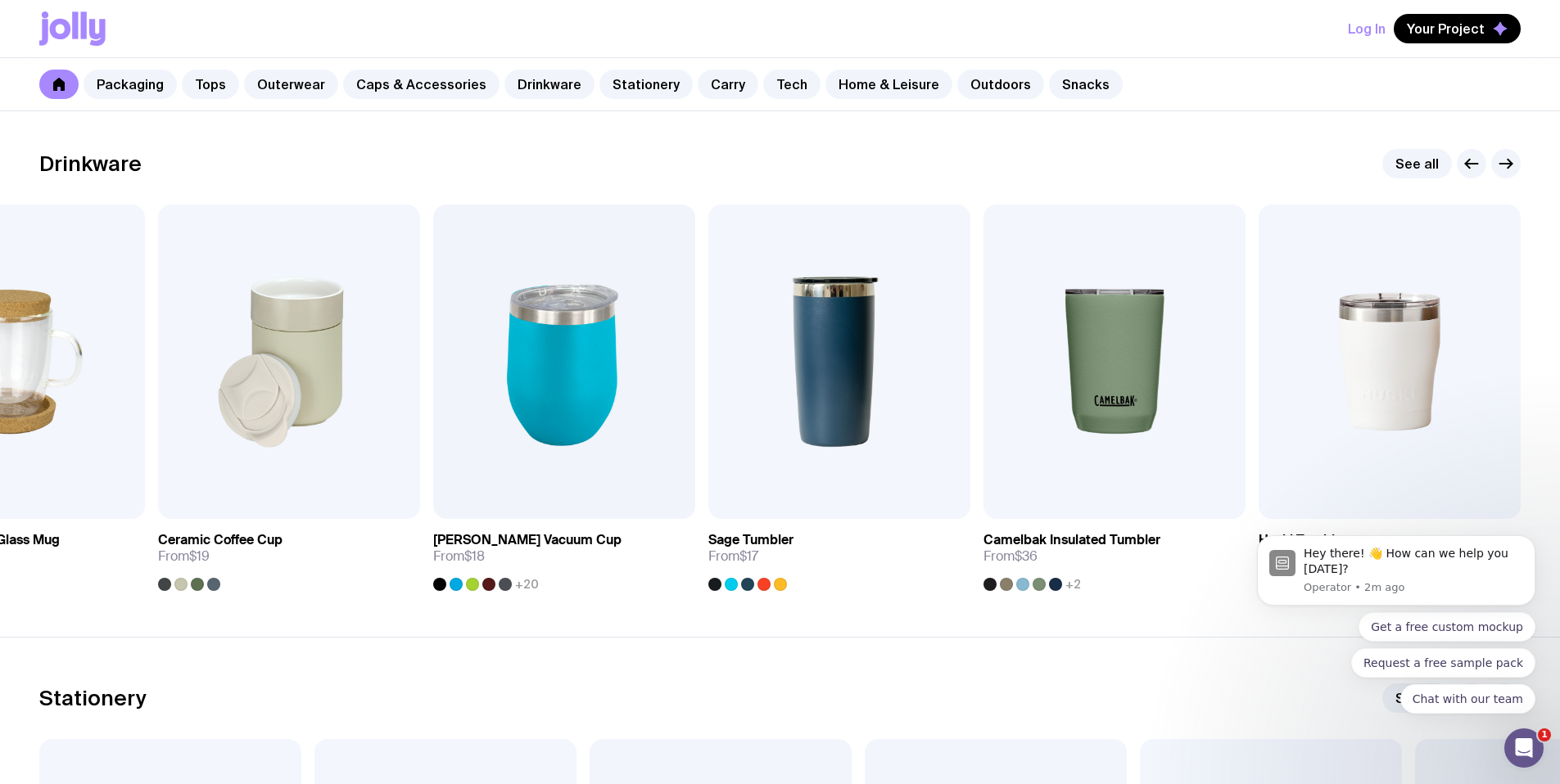
scroll to position [2487, 0]
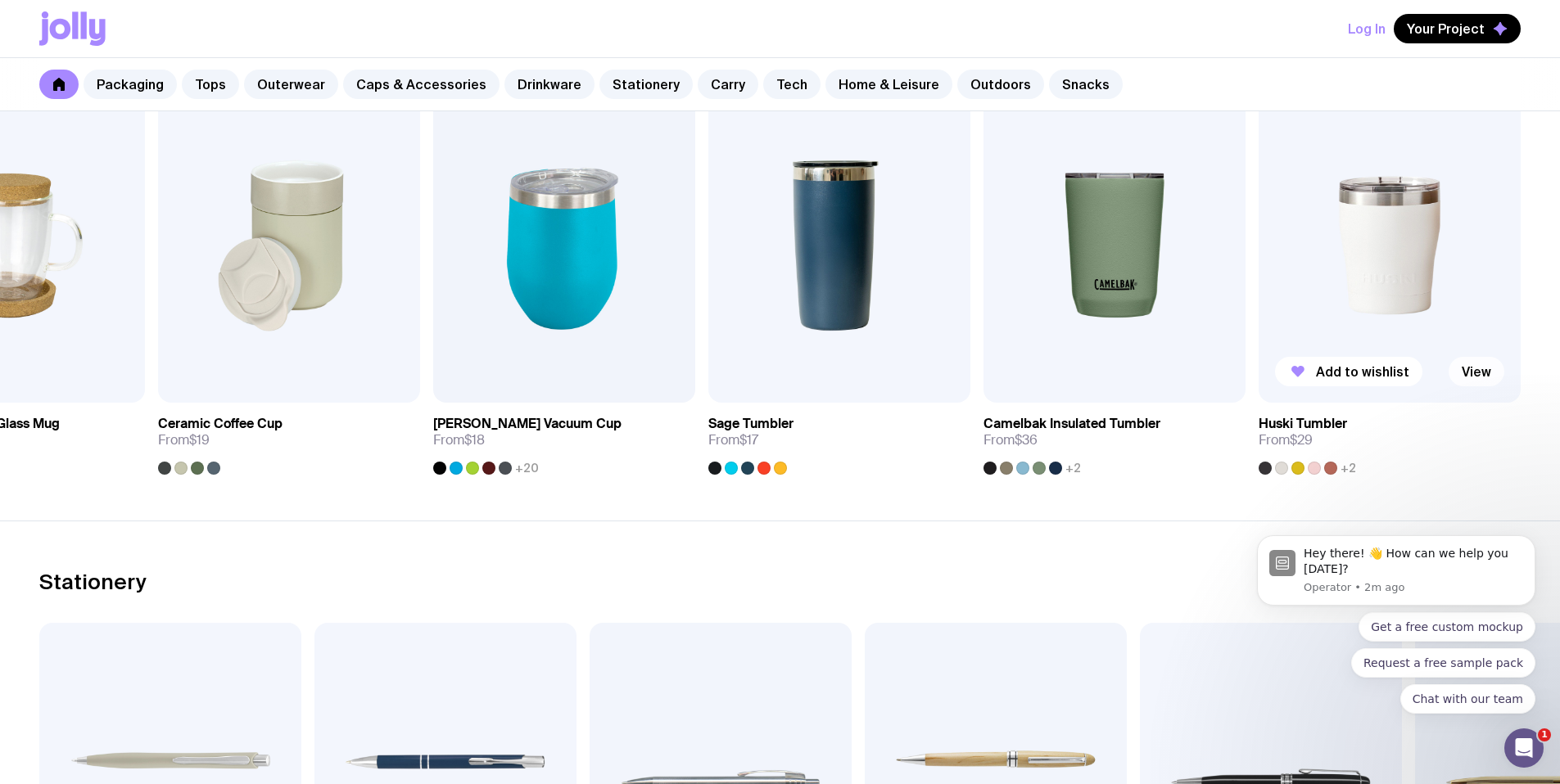
click at [1471, 377] on link "View" at bounding box center [1476, 371] width 55 height 29
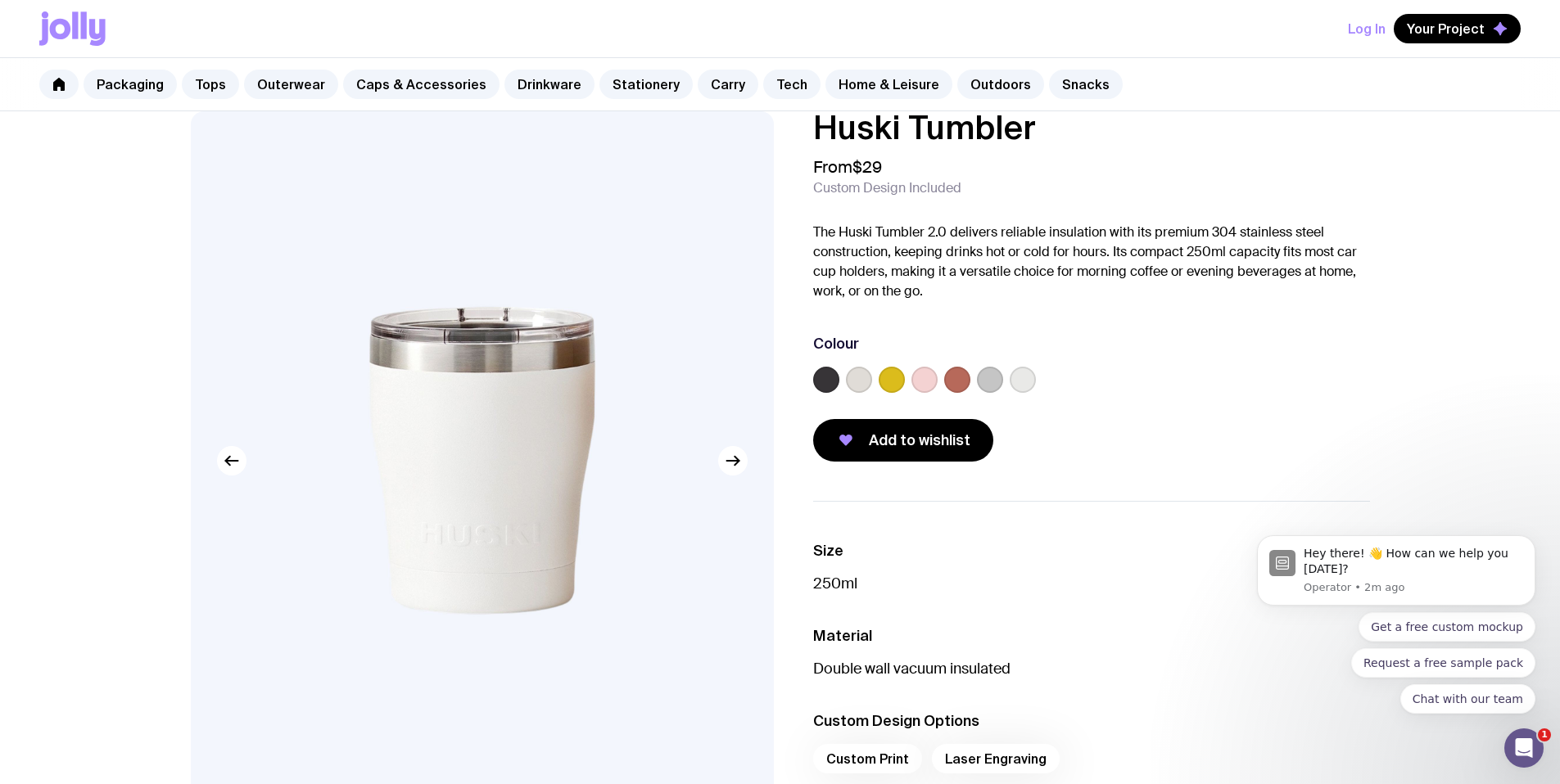
scroll to position [27, 0]
click at [726, 467] on icon "button" at bounding box center [733, 460] width 19 height 19
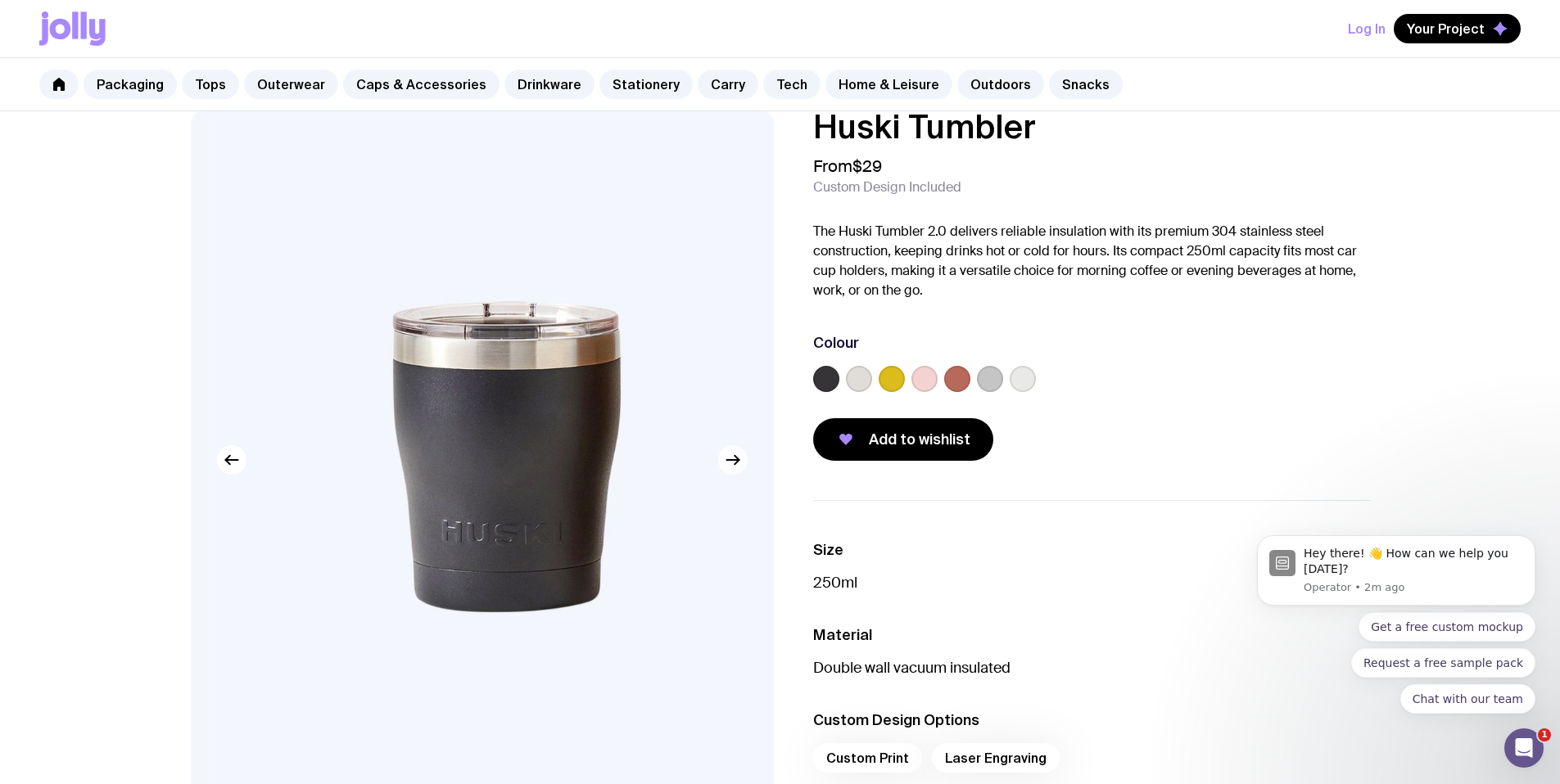
click at [726, 467] on icon "button" at bounding box center [733, 460] width 19 height 19
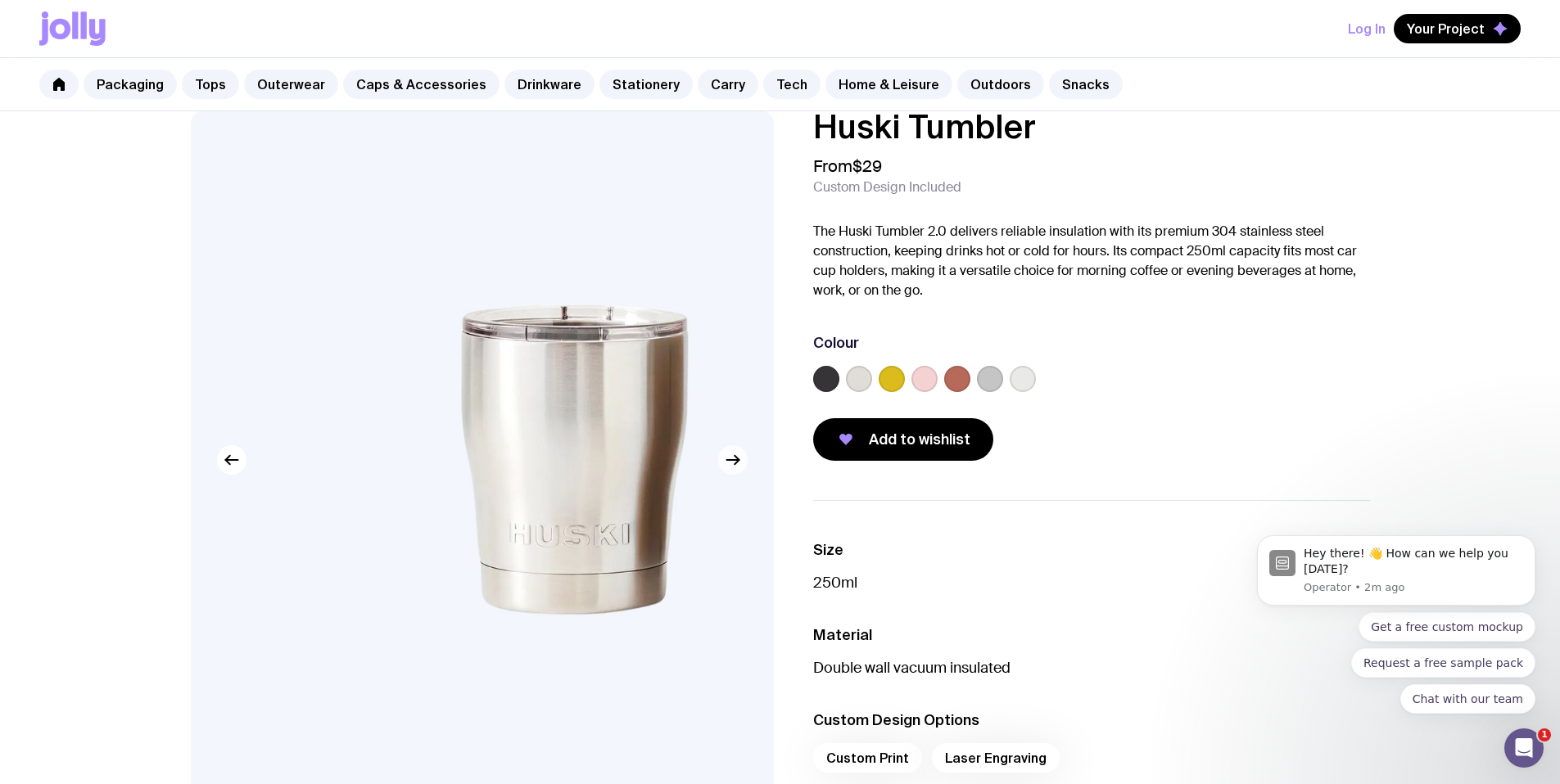
click at [726, 467] on icon "button" at bounding box center [733, 460] width 19 height 19
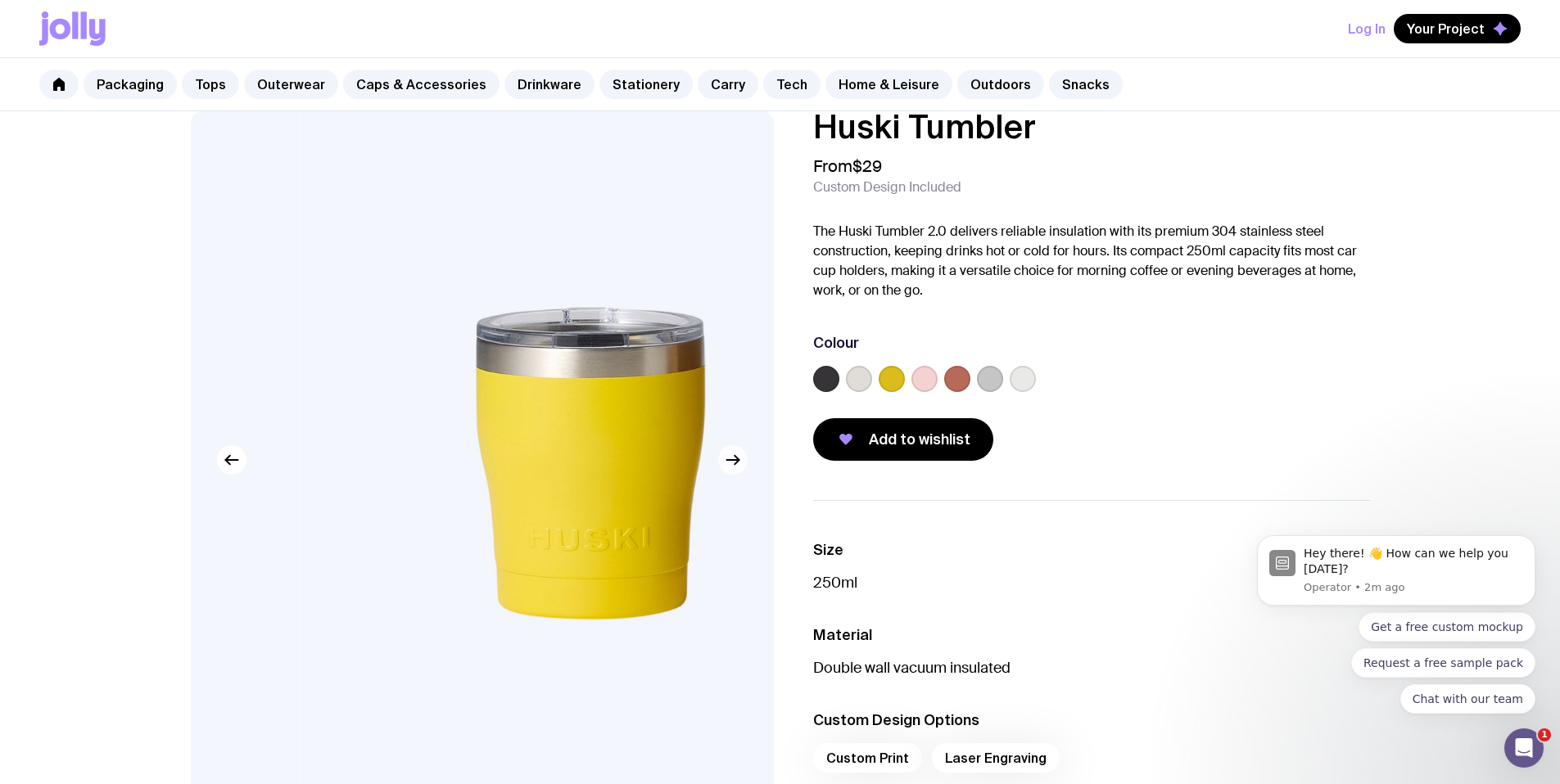
click at [727, 467] on icon "button" at bounding box center [733, 460] width 19 height 19
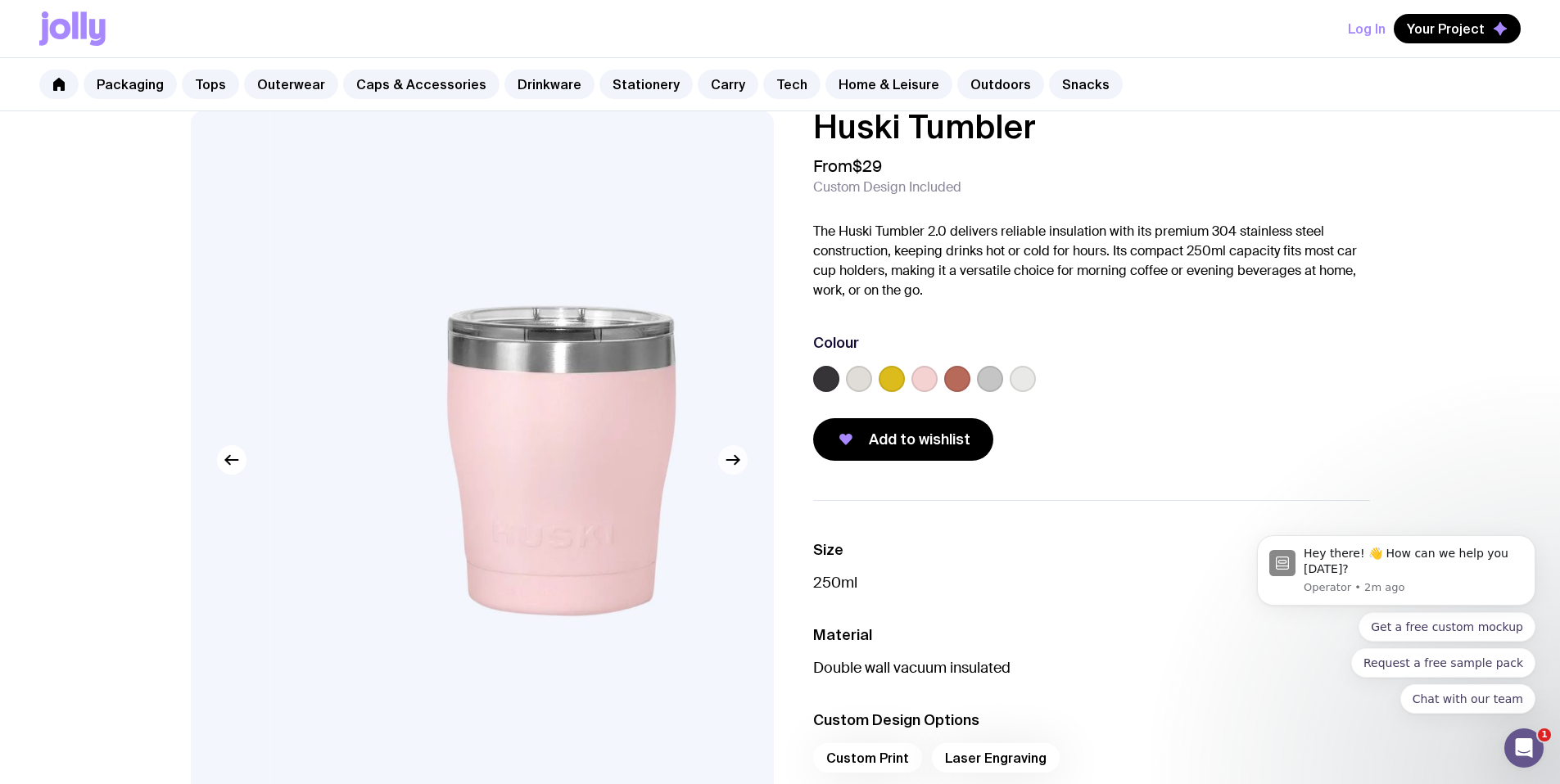
click at [727, 467] on icon "button" at bounding box center [733, 460] width 19 height 19
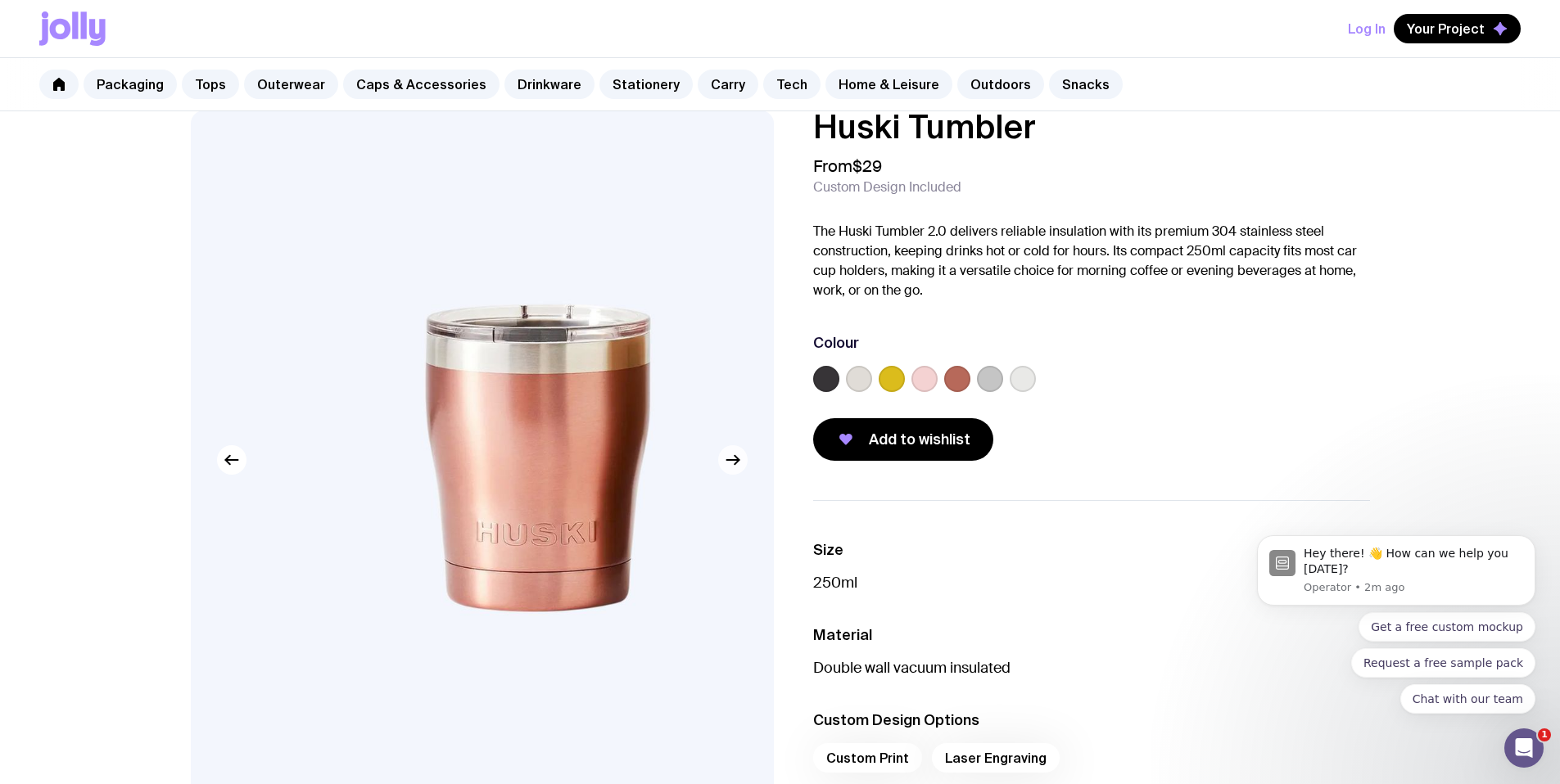
click at [729, 465] on icon "button" at bounding box center [733, 460] width 19 height 19
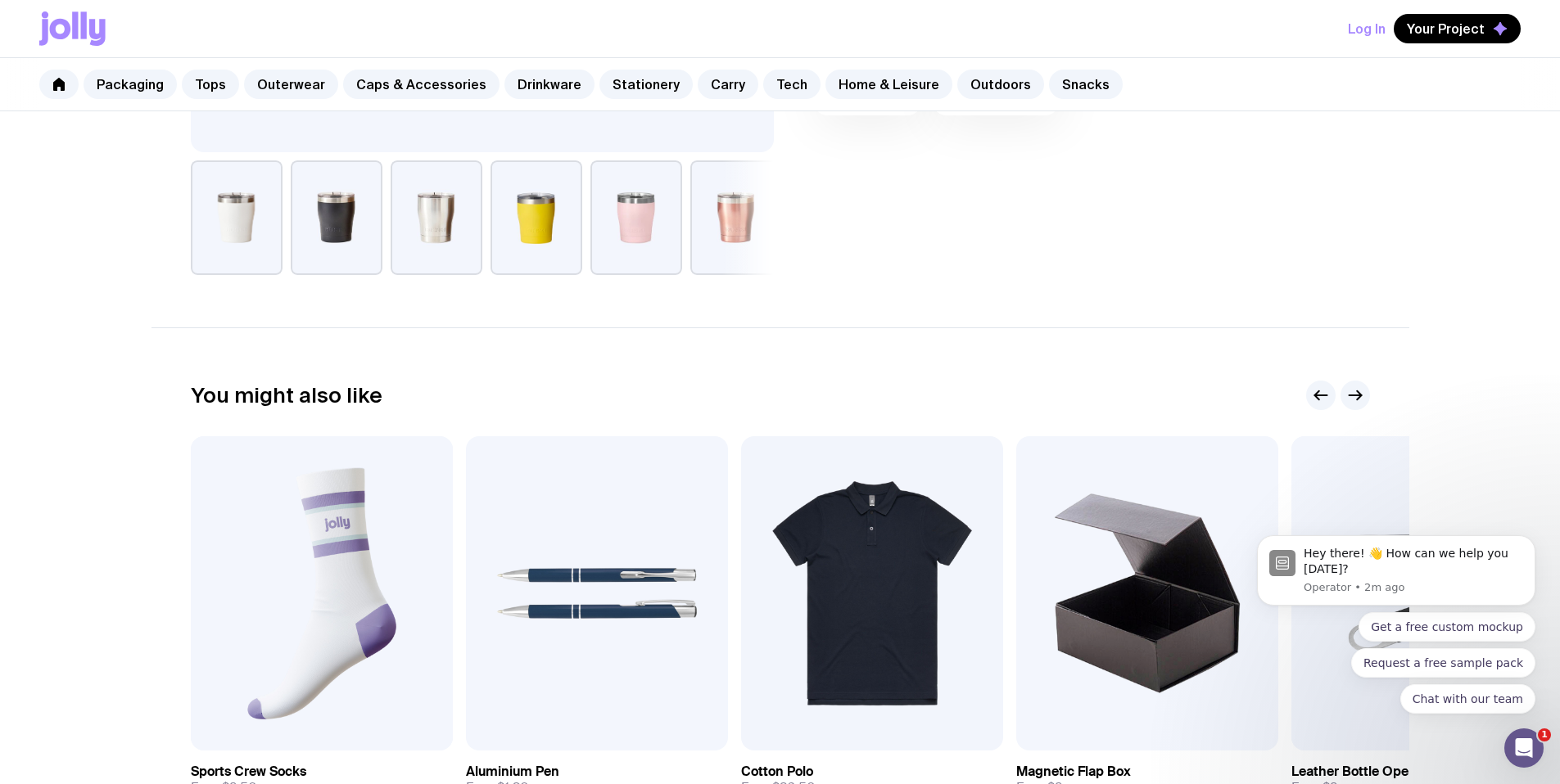
scroll to position [673, 0]
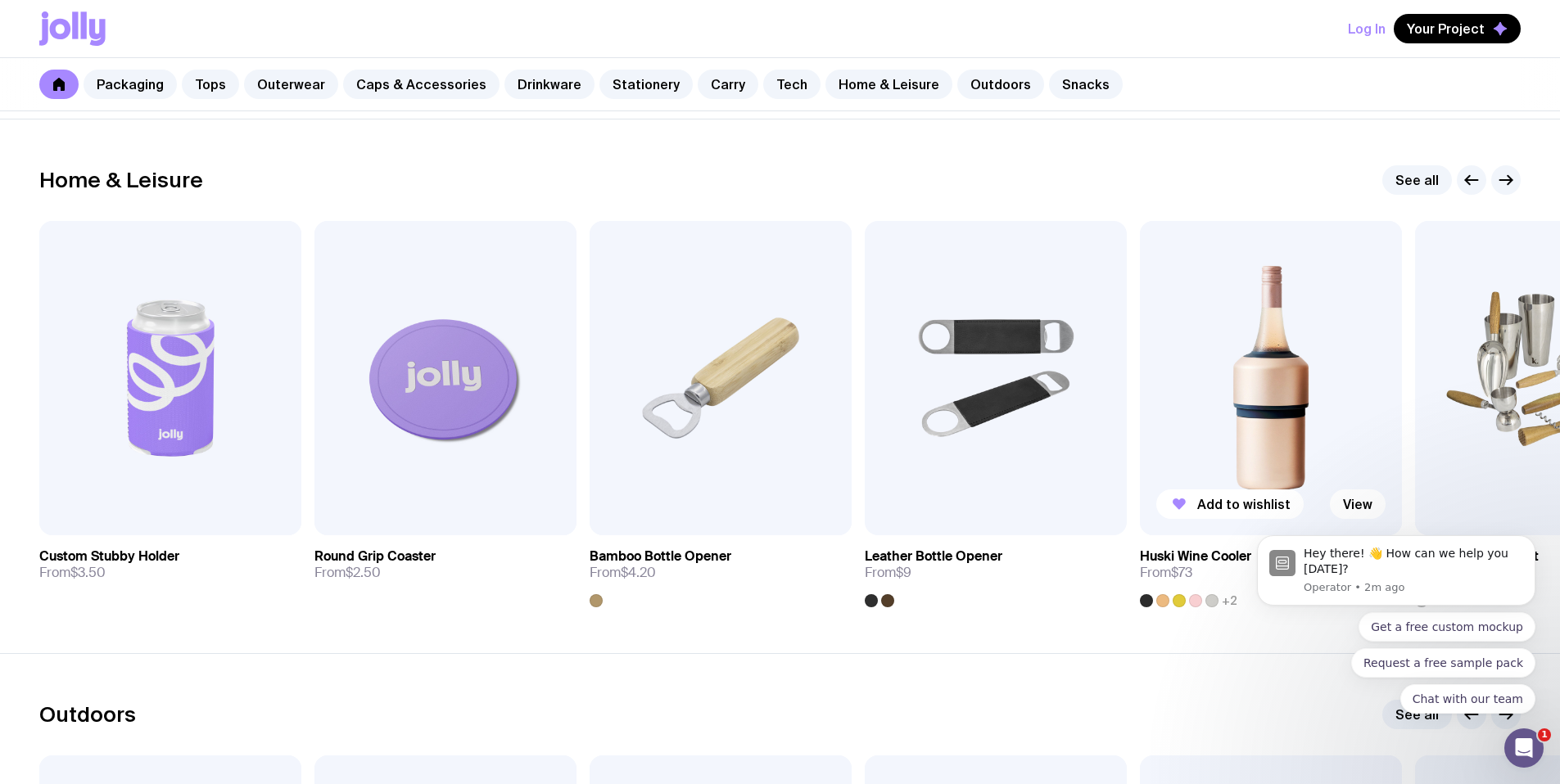
scroll to position [4493, 0]
click at [1512, 192] on button "button" at bounding box center [1506, 179] width 29 height 29
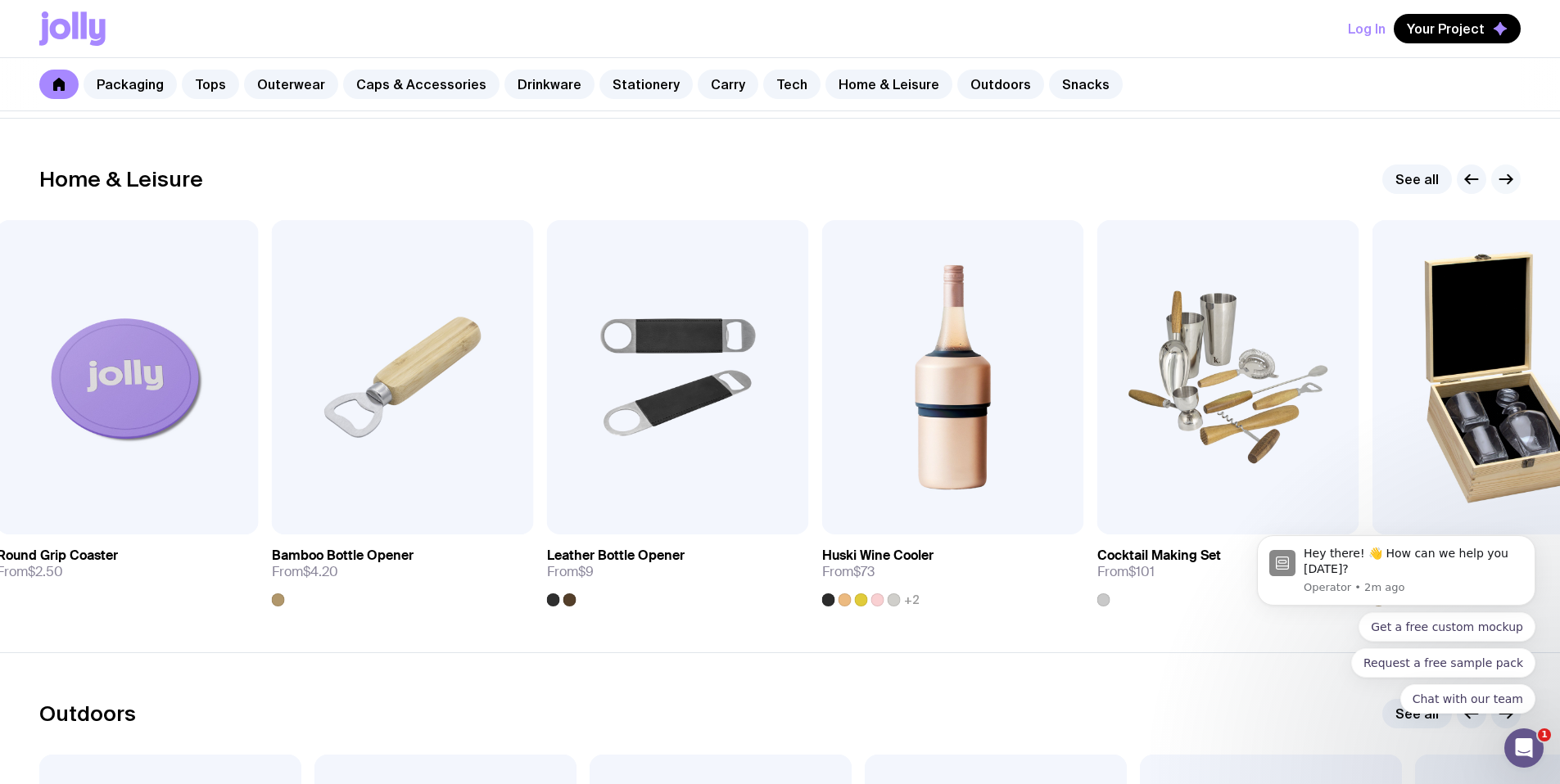
click at [1509, 186] on icon "button" at bounding box center [1506, 179] width 19 height 19
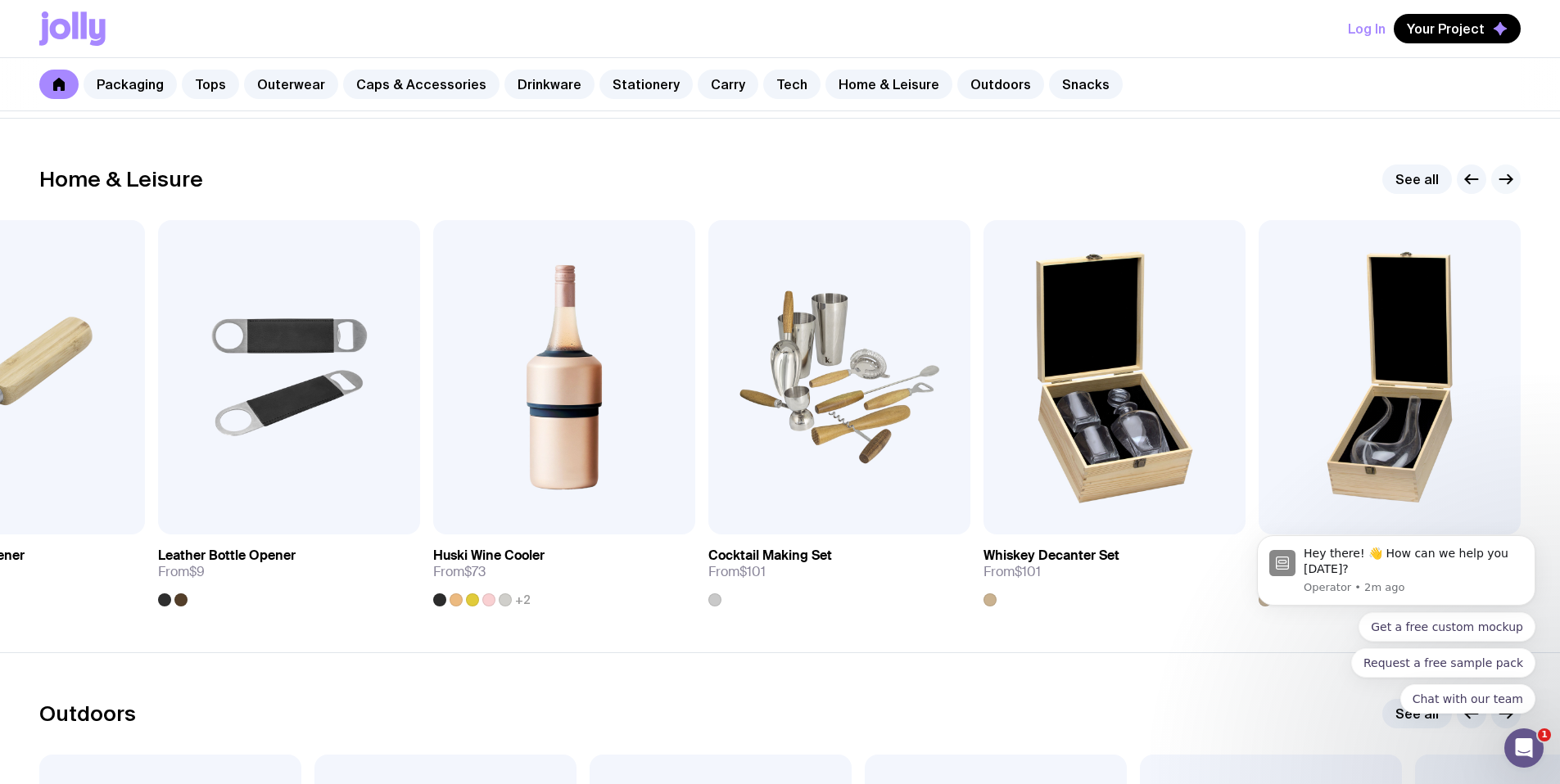
click at [1505, 179] on icon "button" at bounding box center [1507, 179] width 13 height 0
click at [1474, 192] on button "button" at bounding box center [1472, 179] width 29 height 29
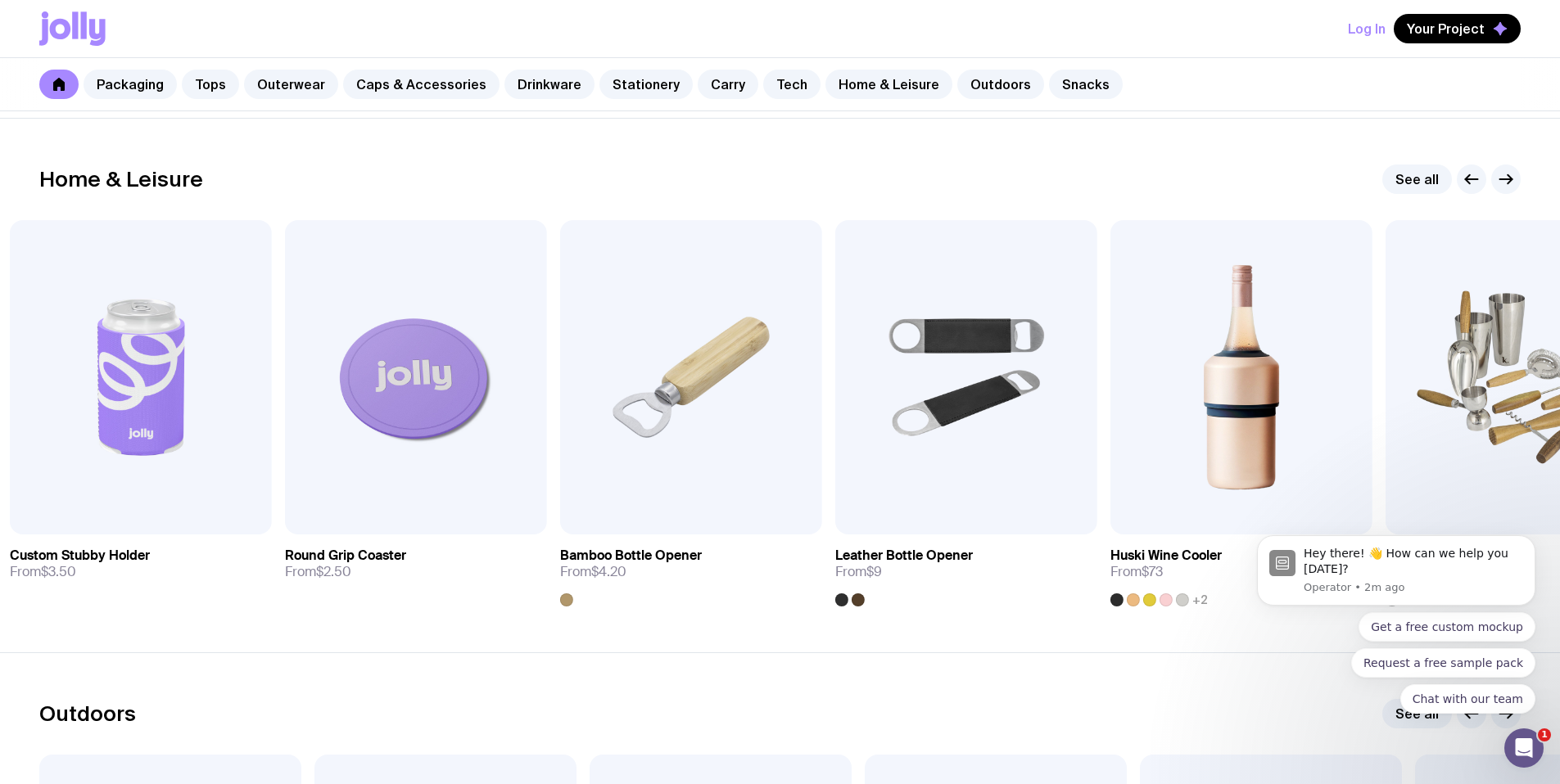
click at [1366, 182] on div "Home & Leisure See all" at bounding box center [780, 179] width 1481 height 29
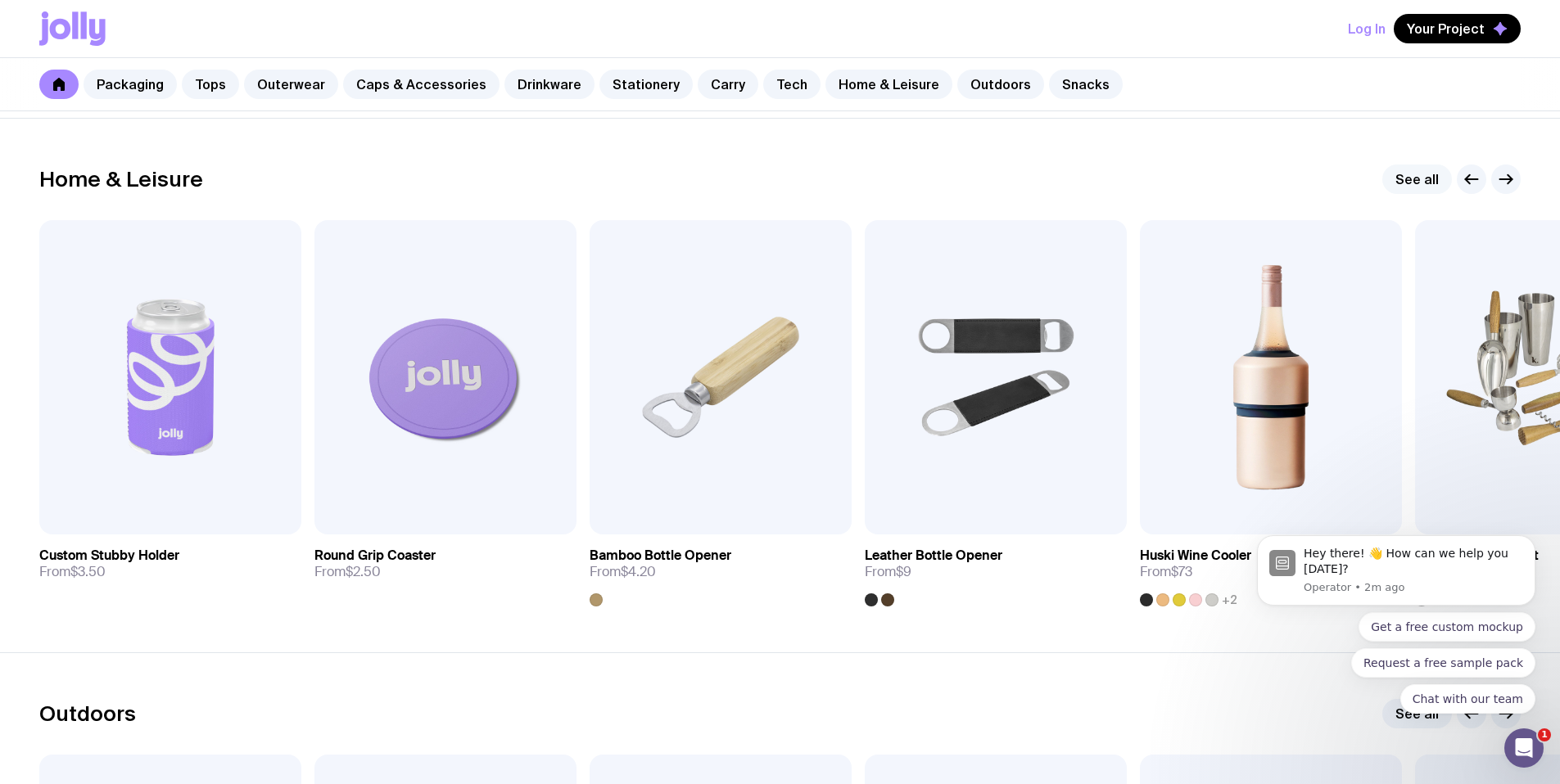
click at [1411, 172] on link "See all" at bounding box center [1417, 179] width 70 height 29
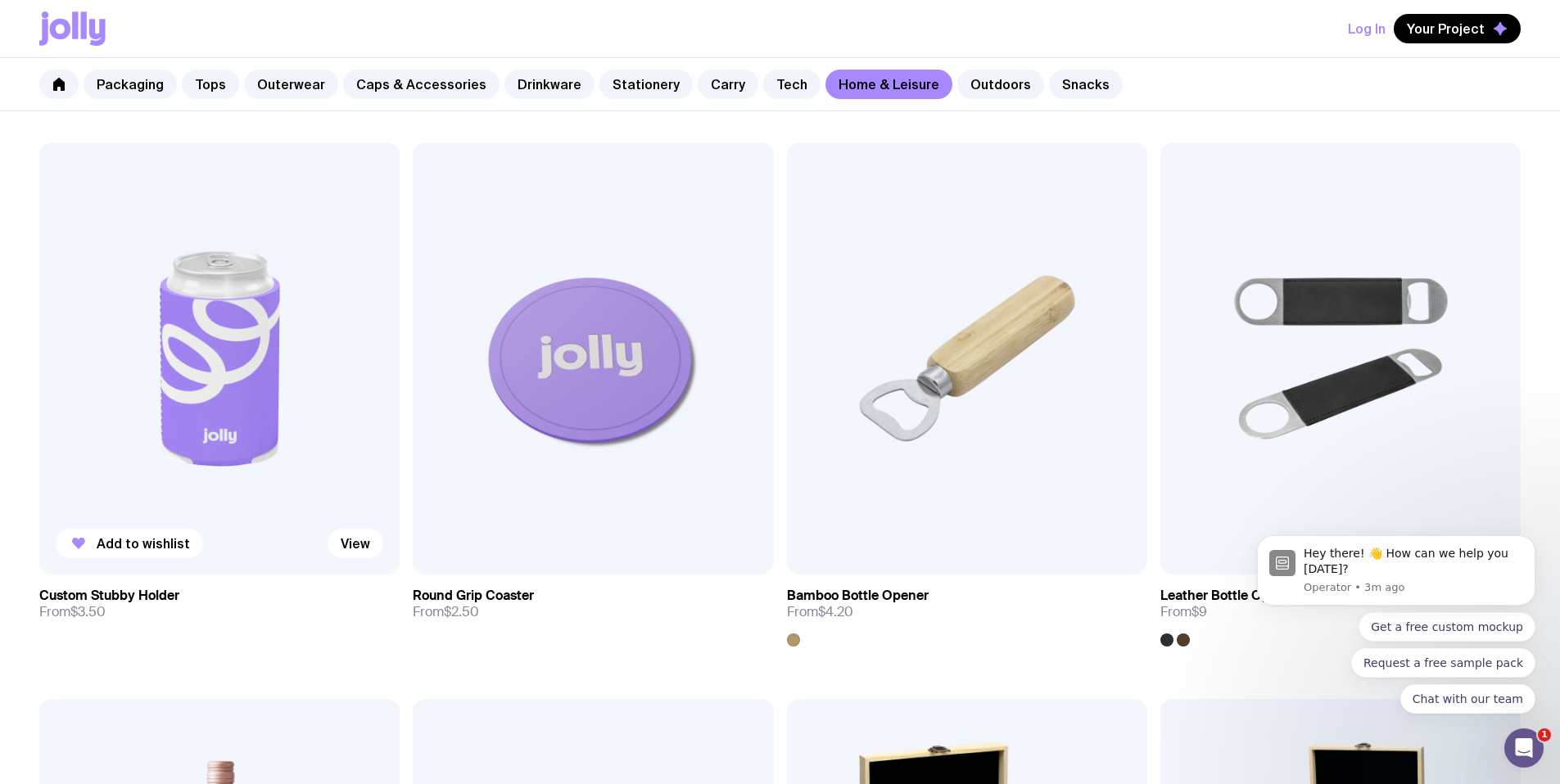
scroll to position [283, 0]
click at [145, 536] on span "Add to wishlist" at bounding box center [143, 544] width 93 height 16
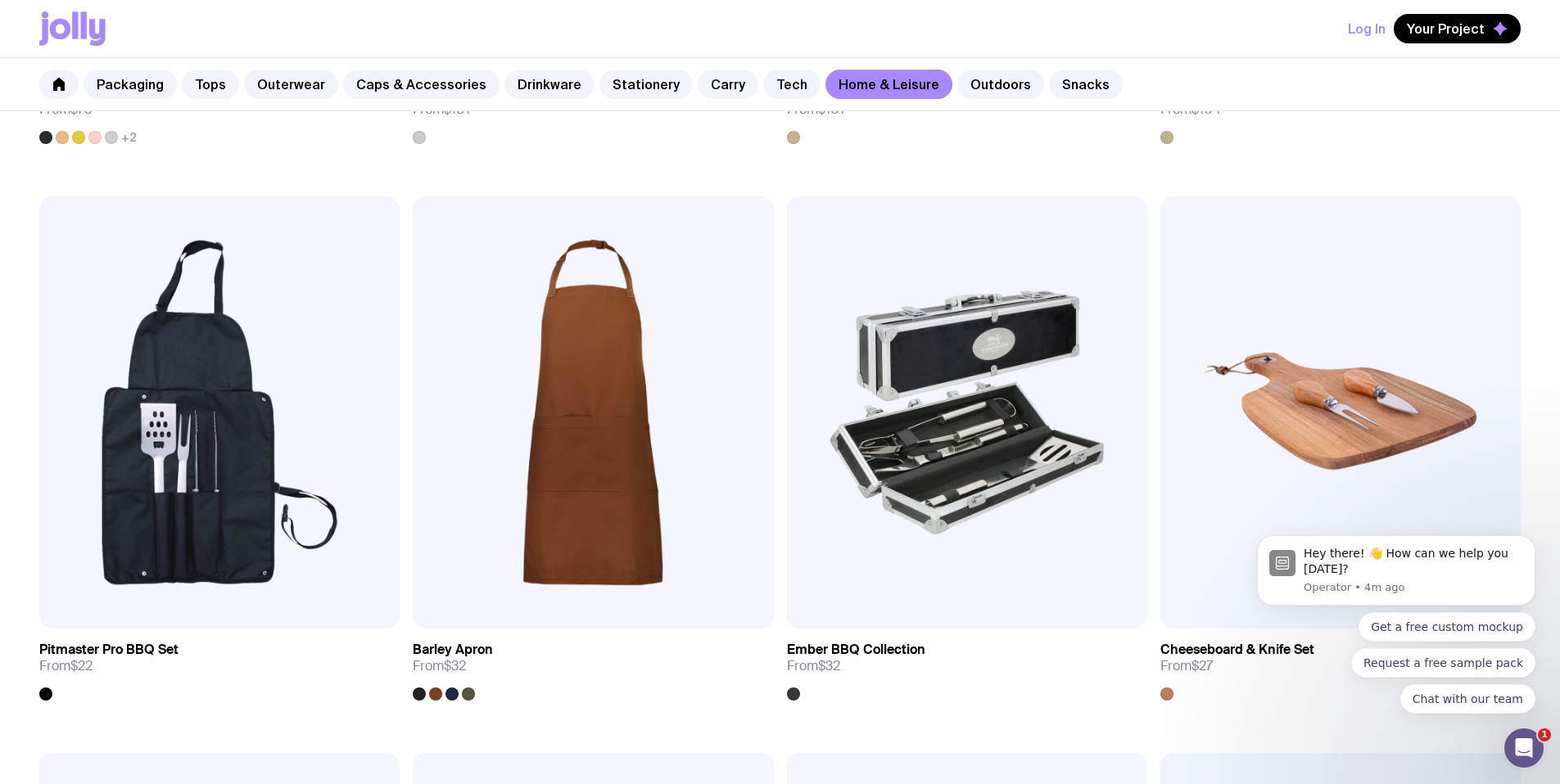
scroll to position [1184, 0]
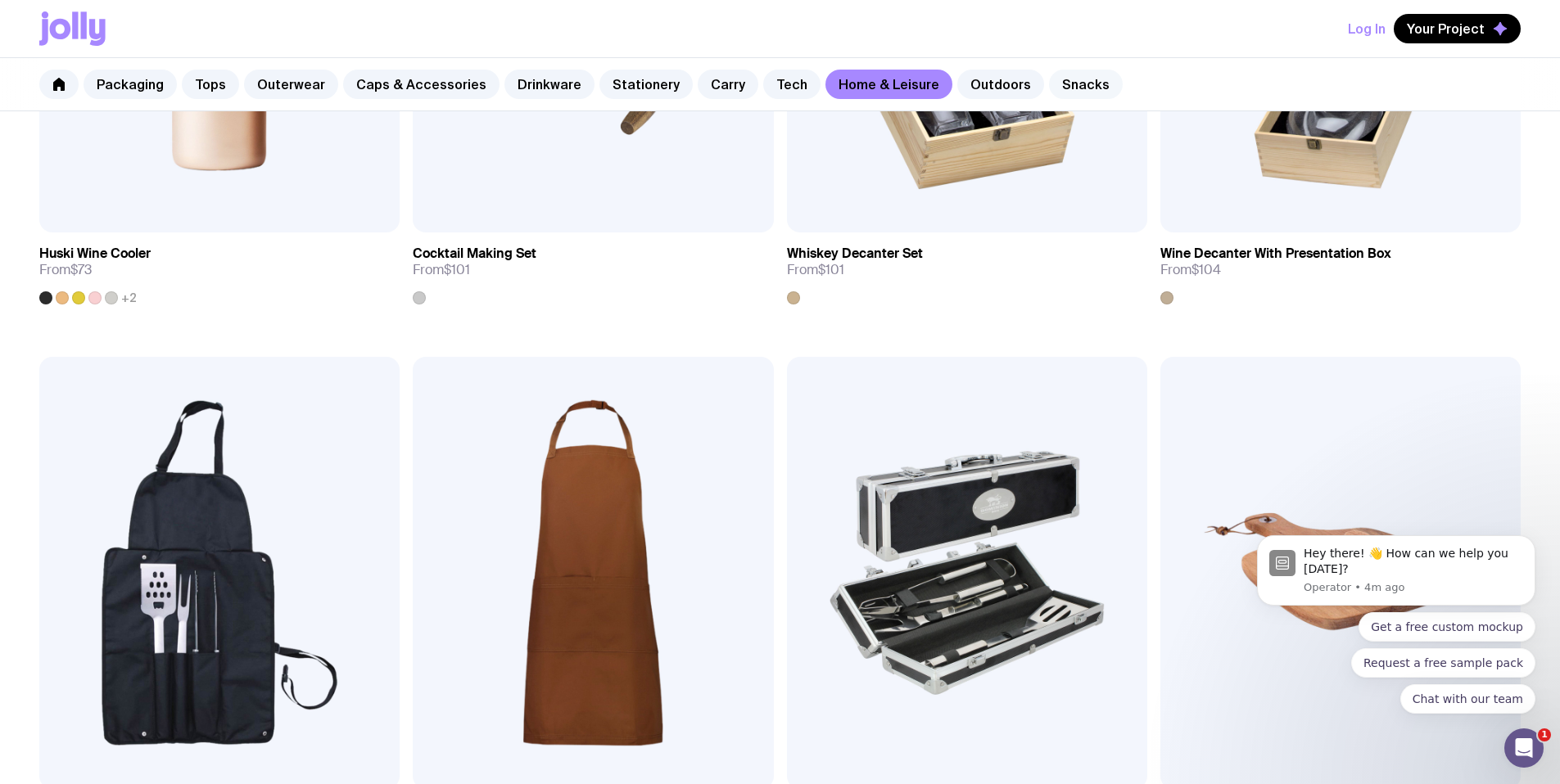
click at [1049, 73] on link "Snacks" at bounding box center [1086, 84] width 74 height 29
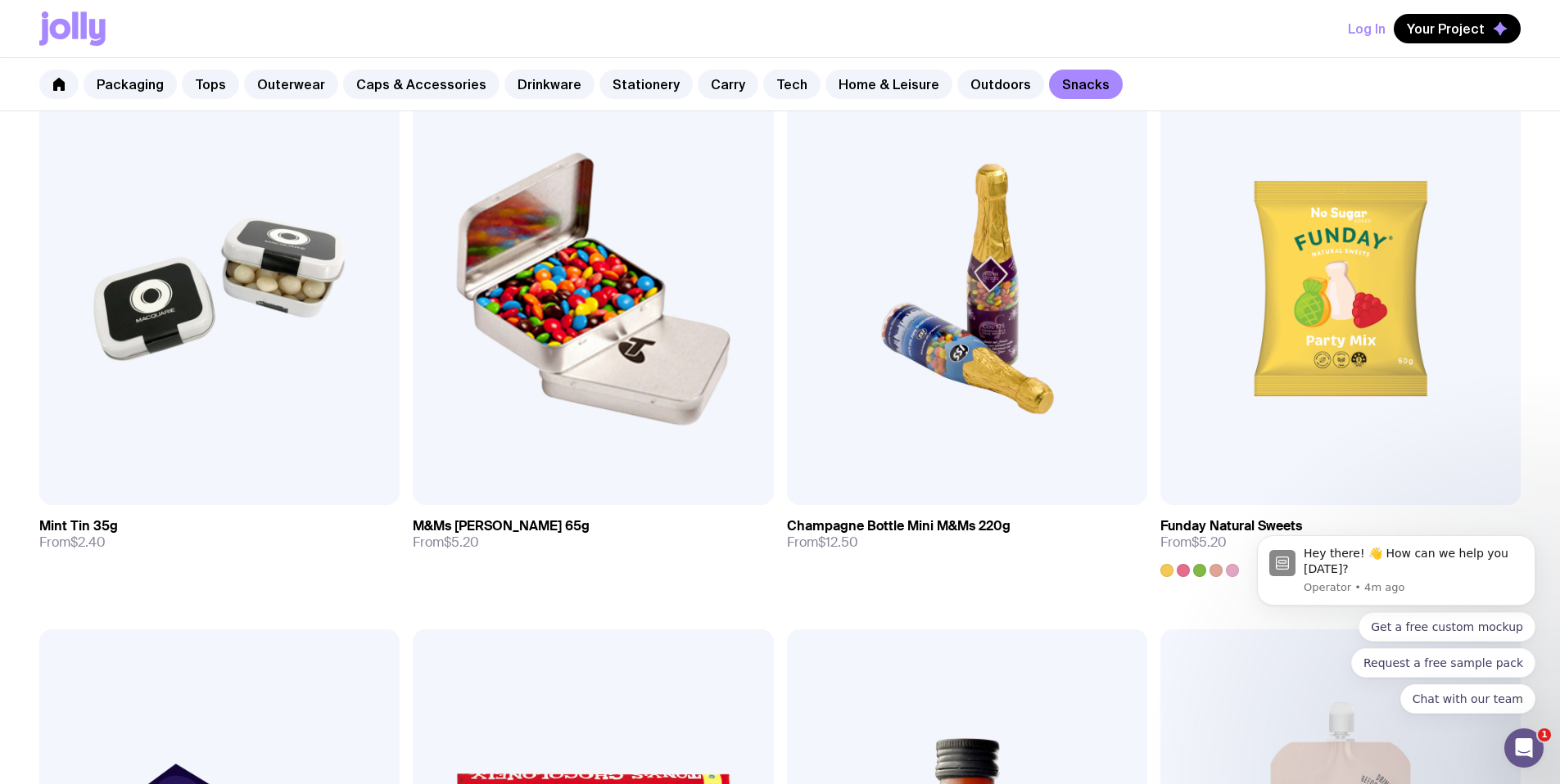
scroll to position [282, 0]
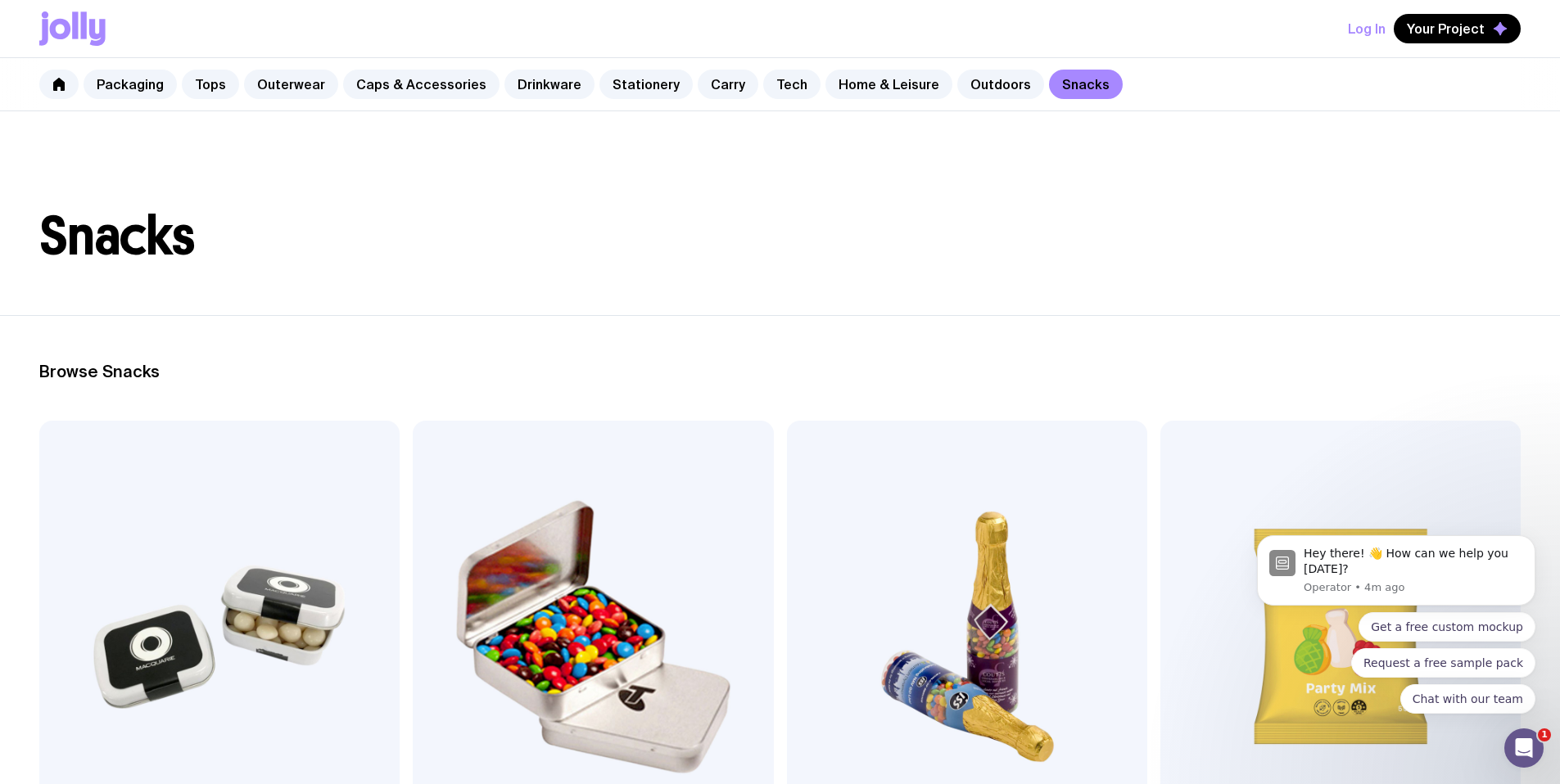
scroll to position [0, 0]
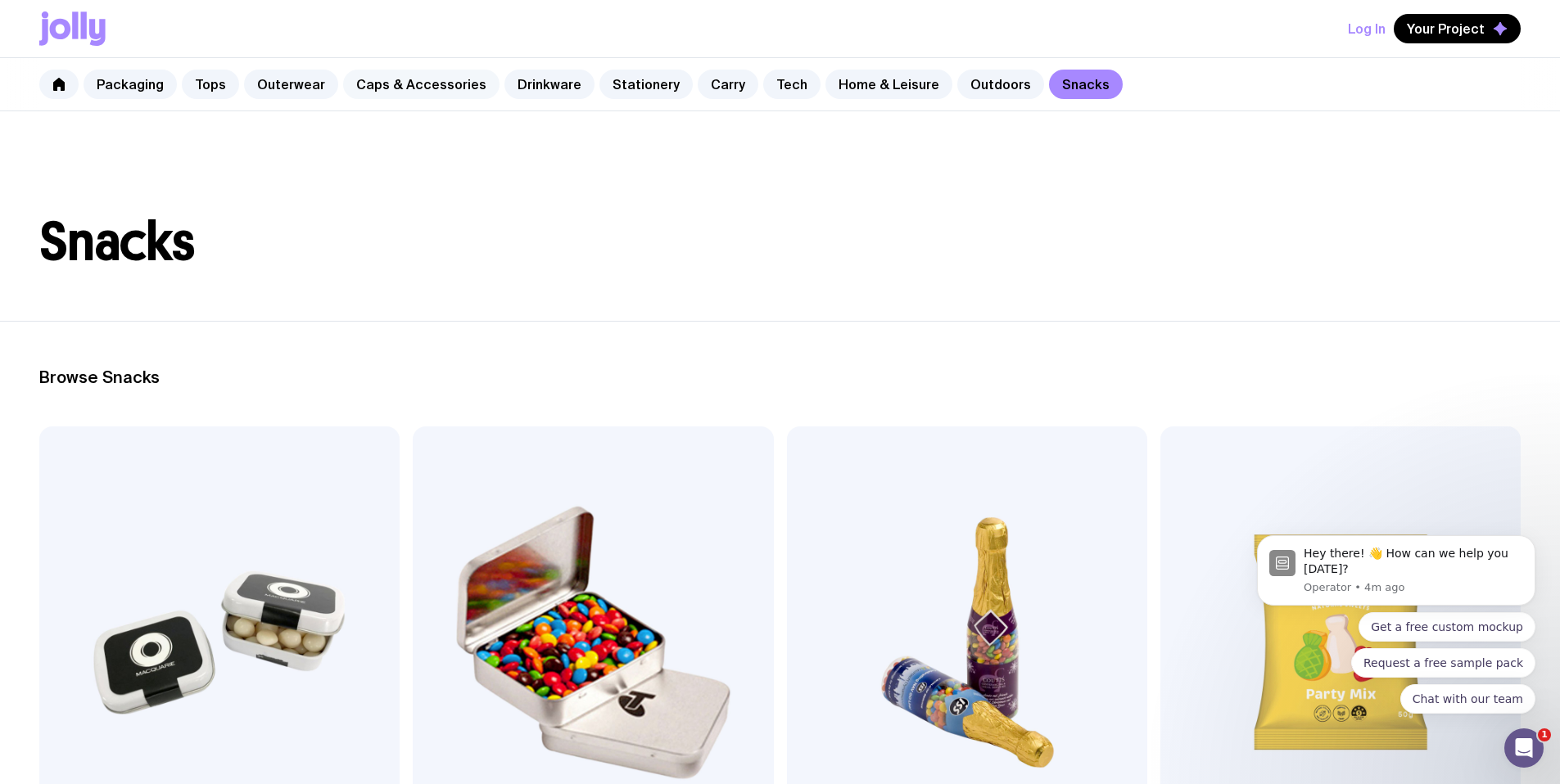
click at [388, 86] on link "Caps & Accessories" at bounding box center [421, 84] width 156 height 29
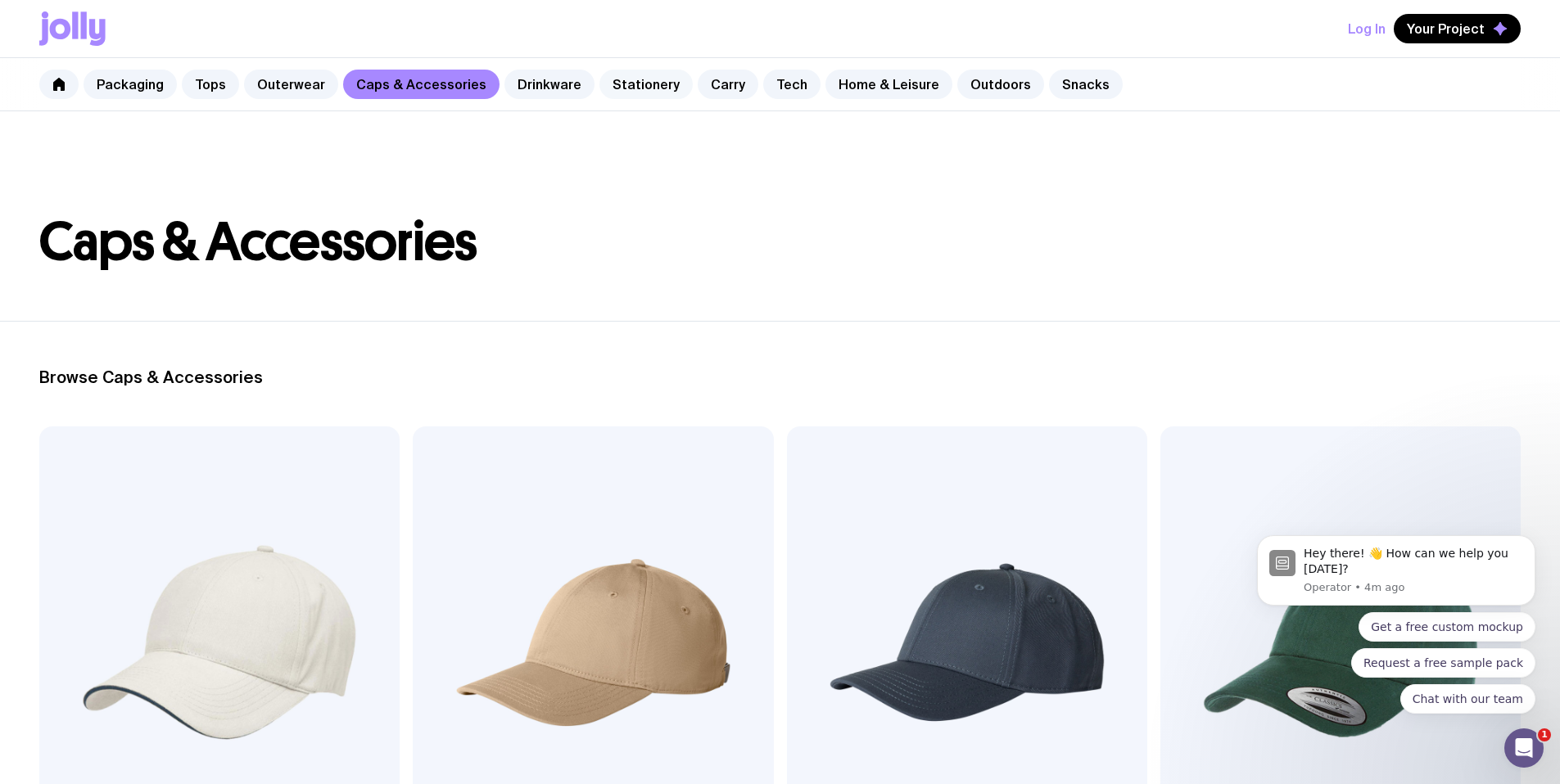
click at [647, 87] on link "Stationery" at bounding box center [646, 84] width 93 height 29
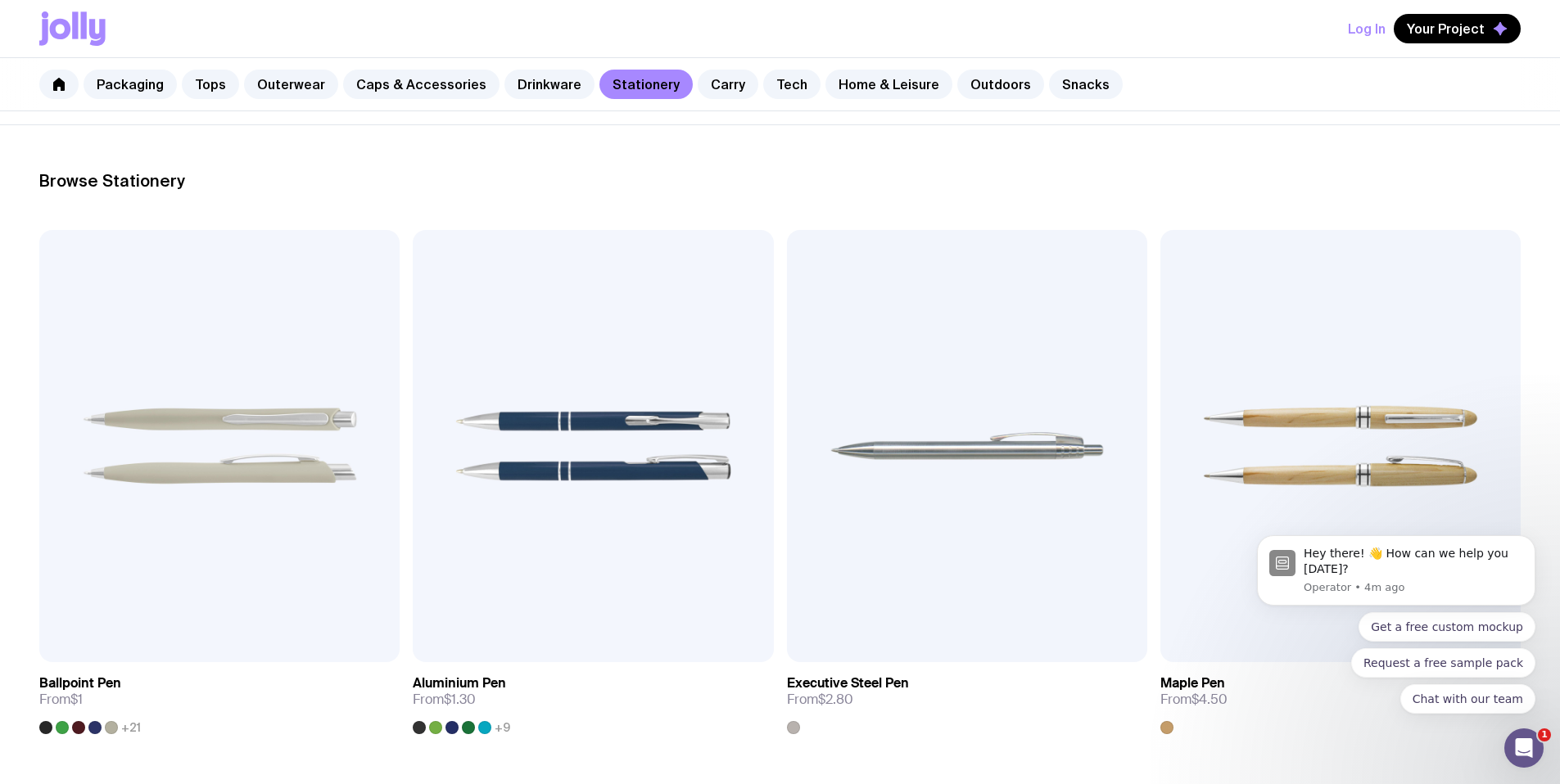
scroll to position [189, 0]
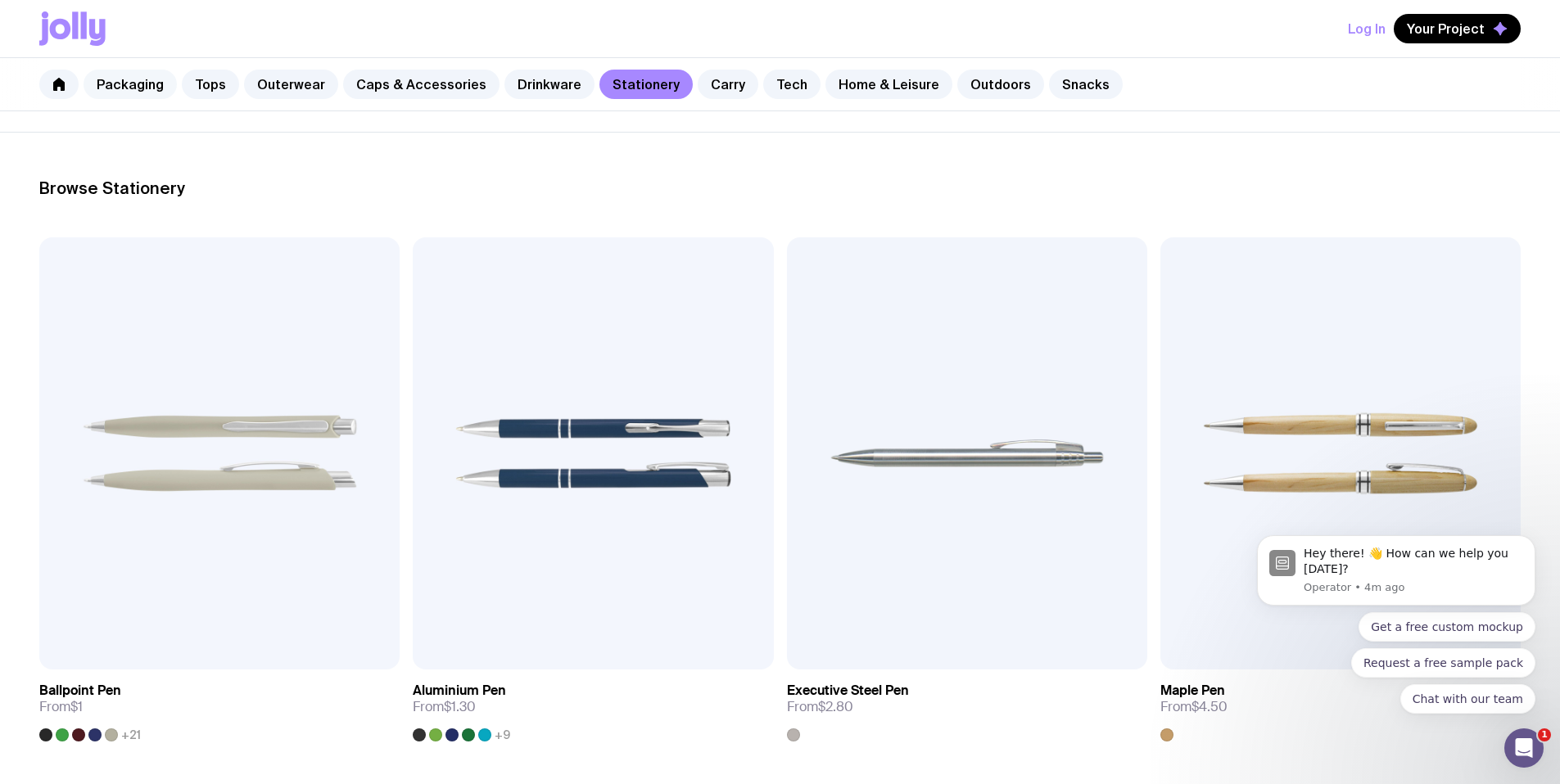
click at [138, 87] on link "Packaging" at bounding box center [130, 84] width 93 height 29
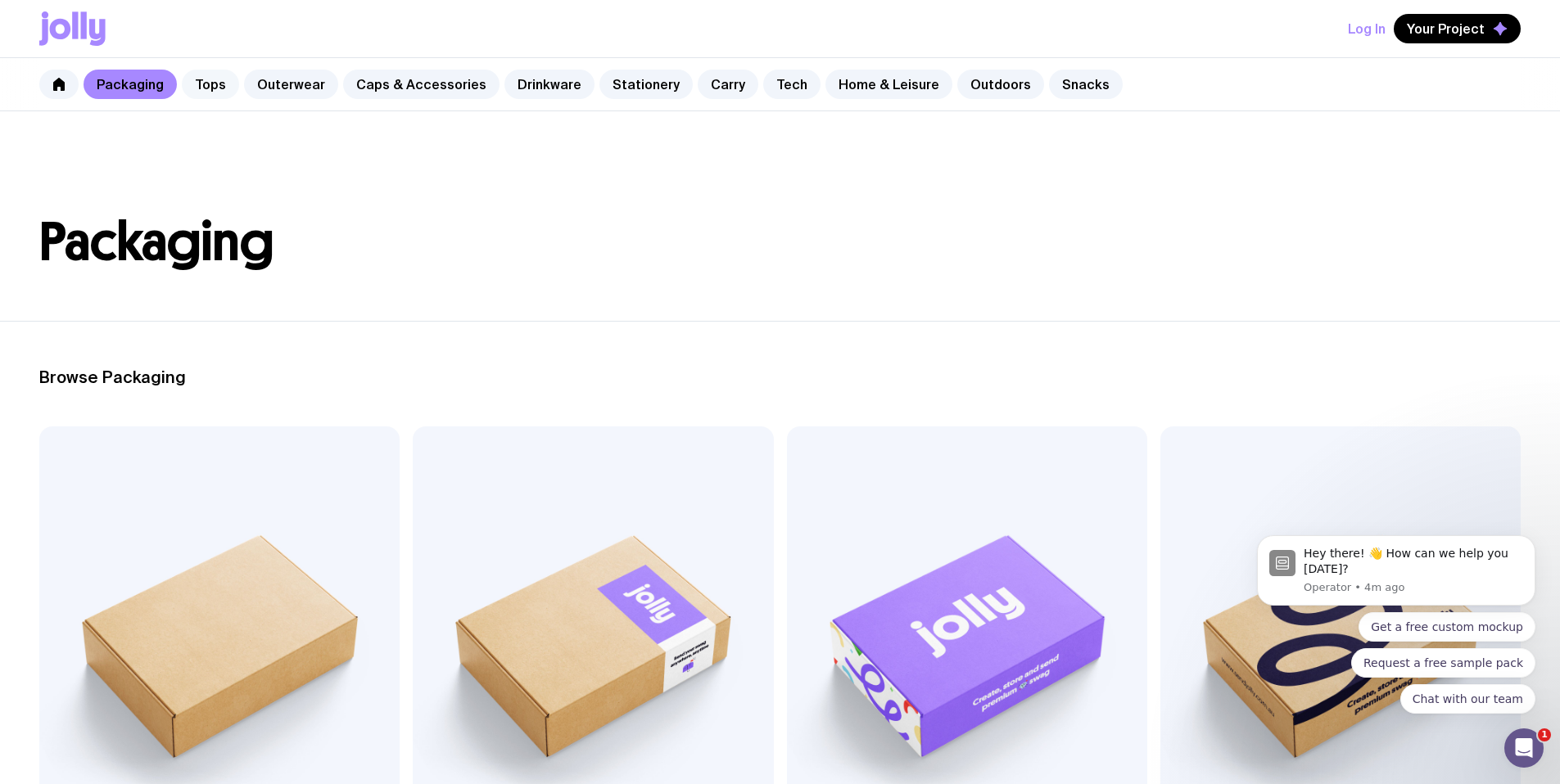
click at [192, 91] on link "Tops" at bounding box center [210, 84] width 57 height 29
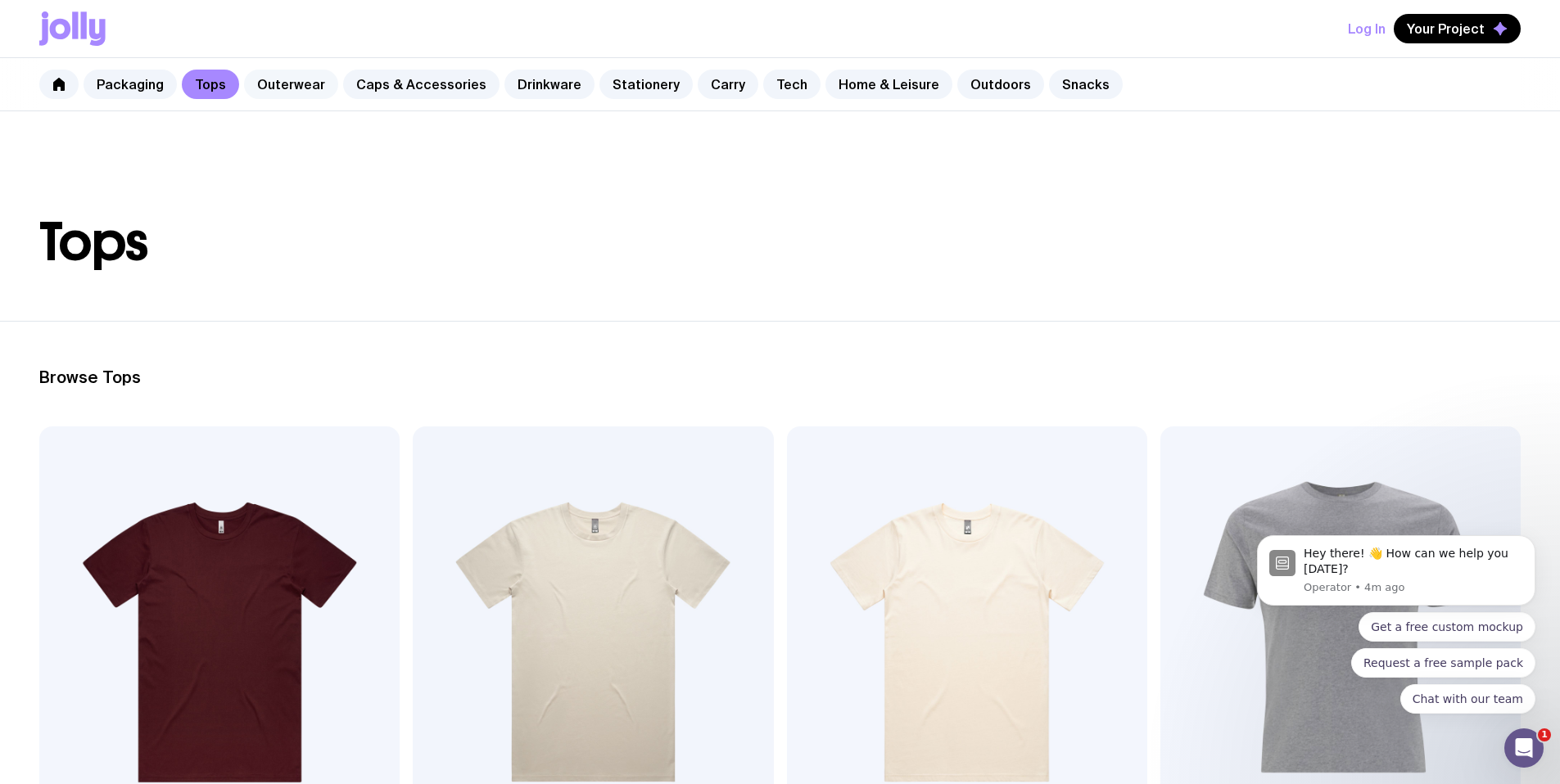
click at [302, 87] on link "Outerwear" at bounding box center [291, 84] width 94 height 29
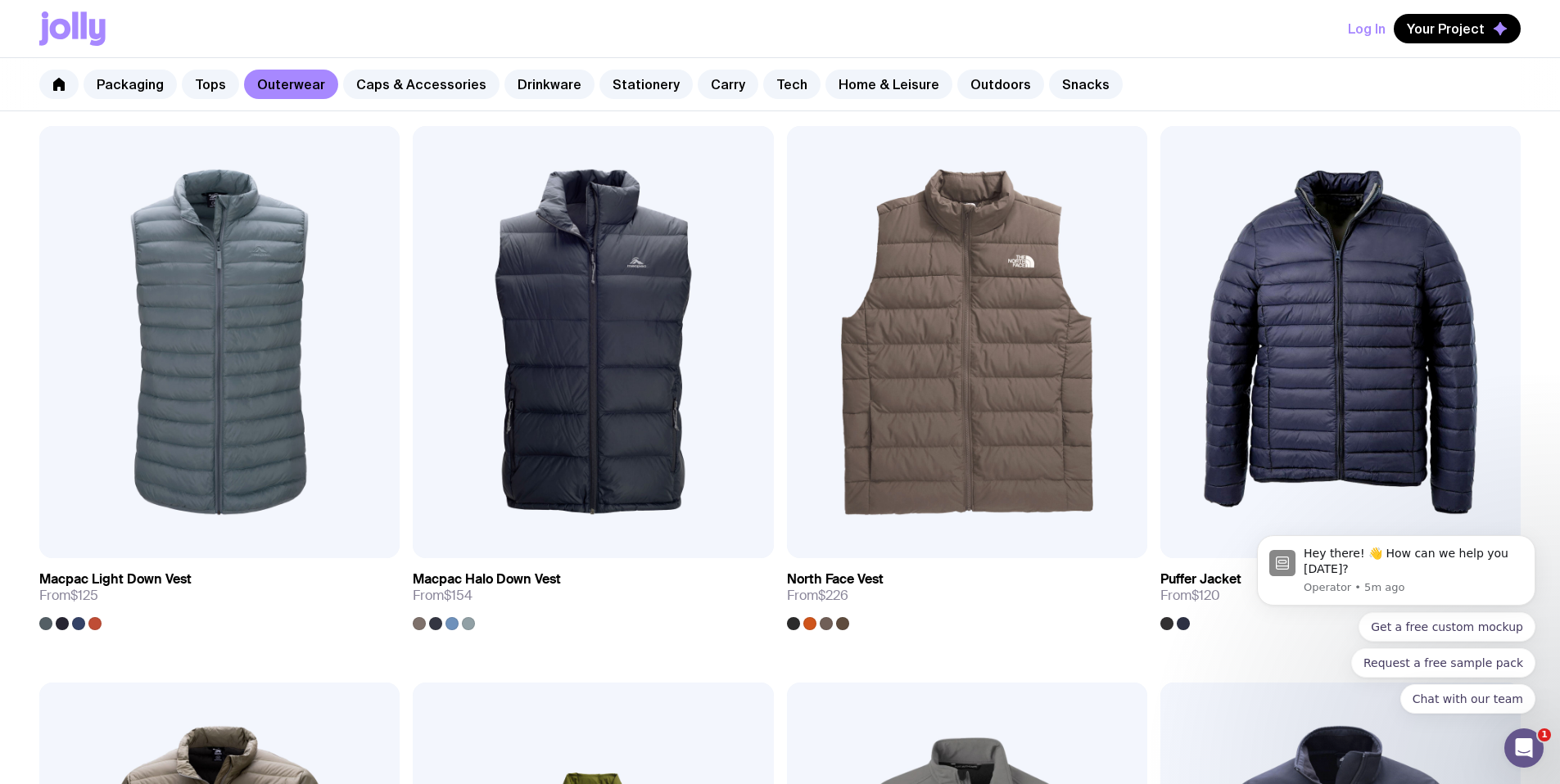
scroll to position [1427, 0]
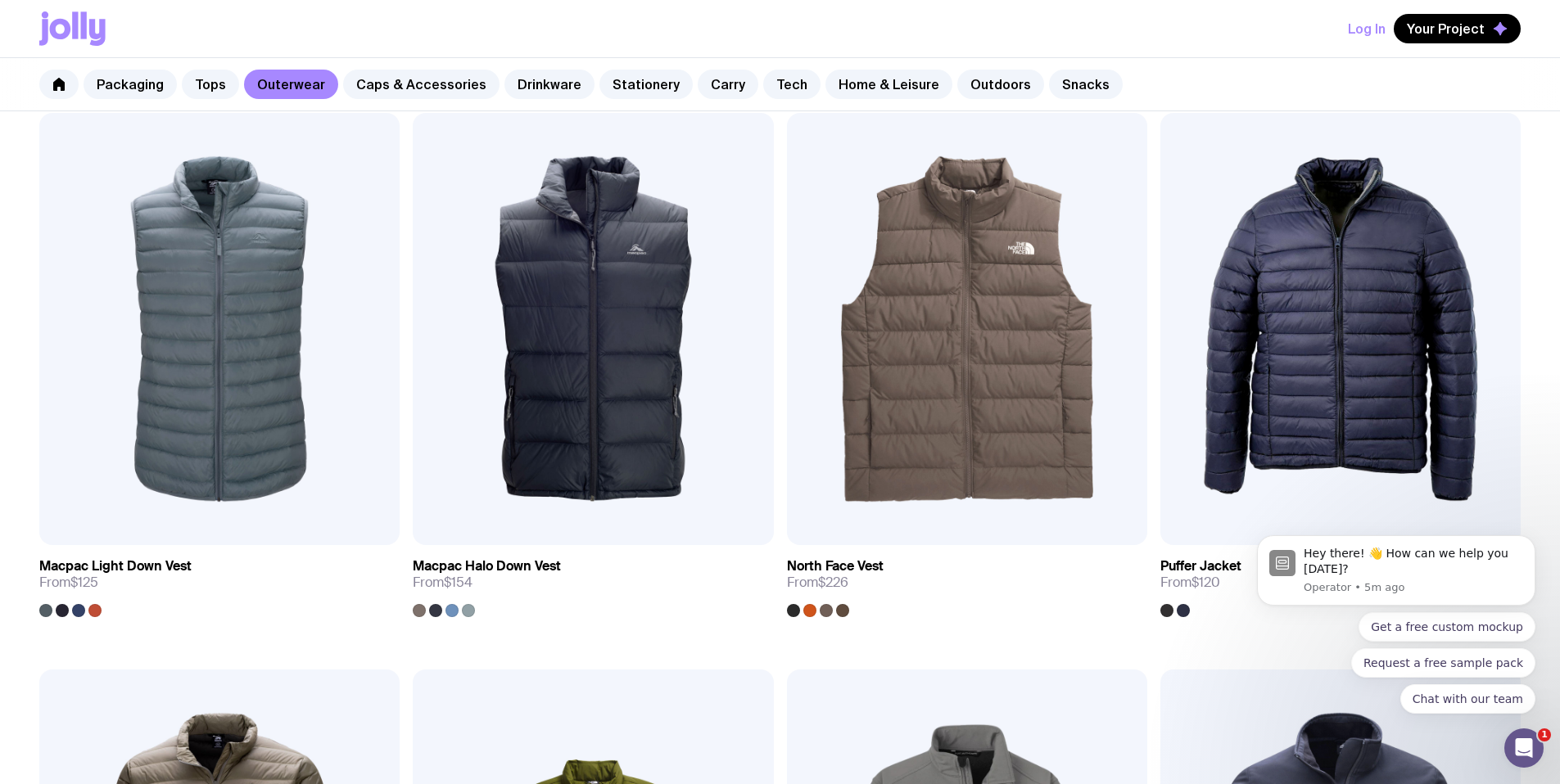
click at [1450, 36] on span "Your Project" at bounding box center [1446, 28] width 78 height 16
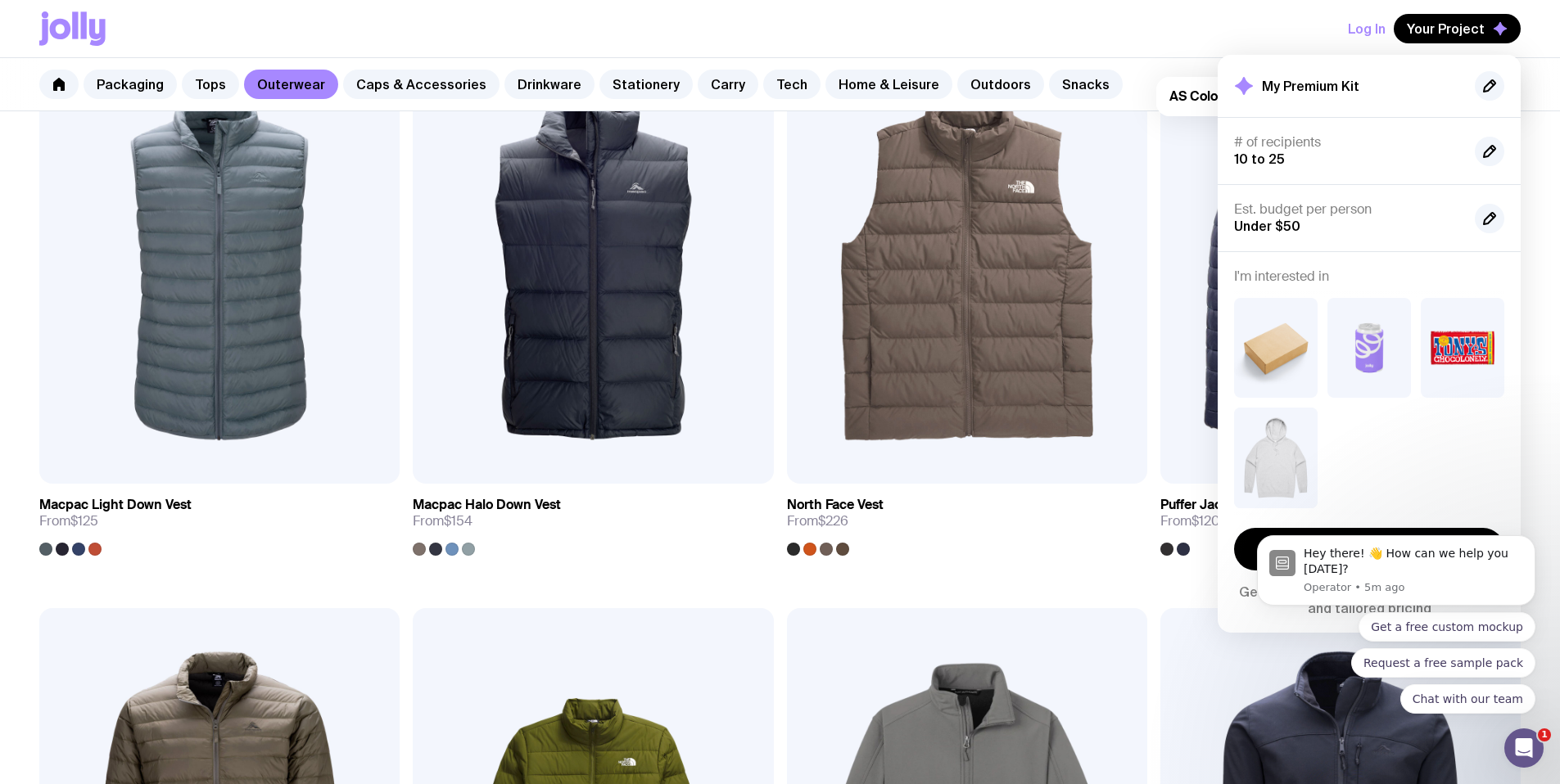
scroll to position [1498, 0]
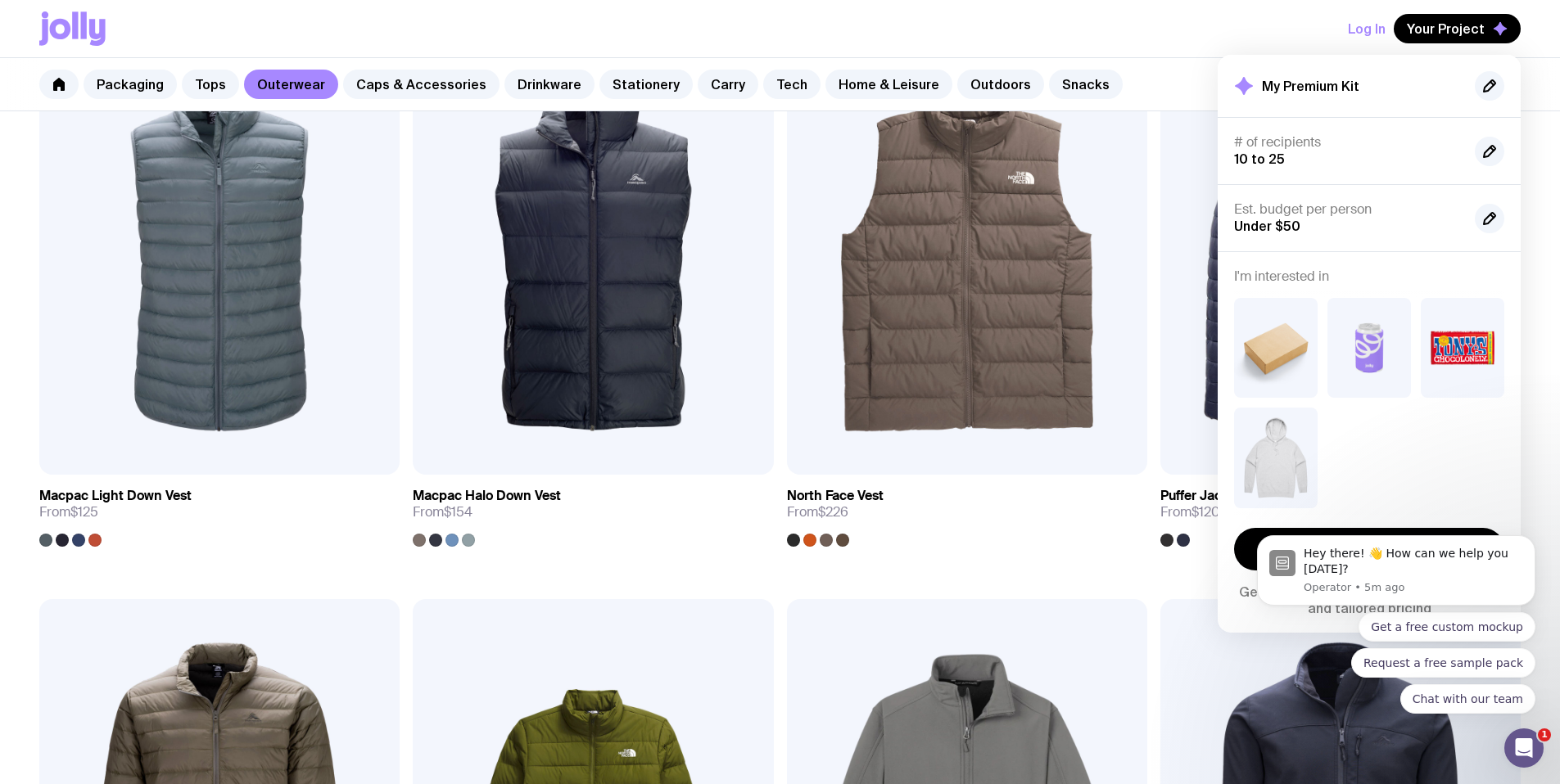
click at [1425, 462] on body "Hey there! 👋 How can we help you today? Operator • 5m ago Get a free custom moc…" at bounding box center [1396, 575] width 314 height 318
click at [1534, 542] on icon "Dismiss notification" at bounding box center [1531, 540] width 9 height 9
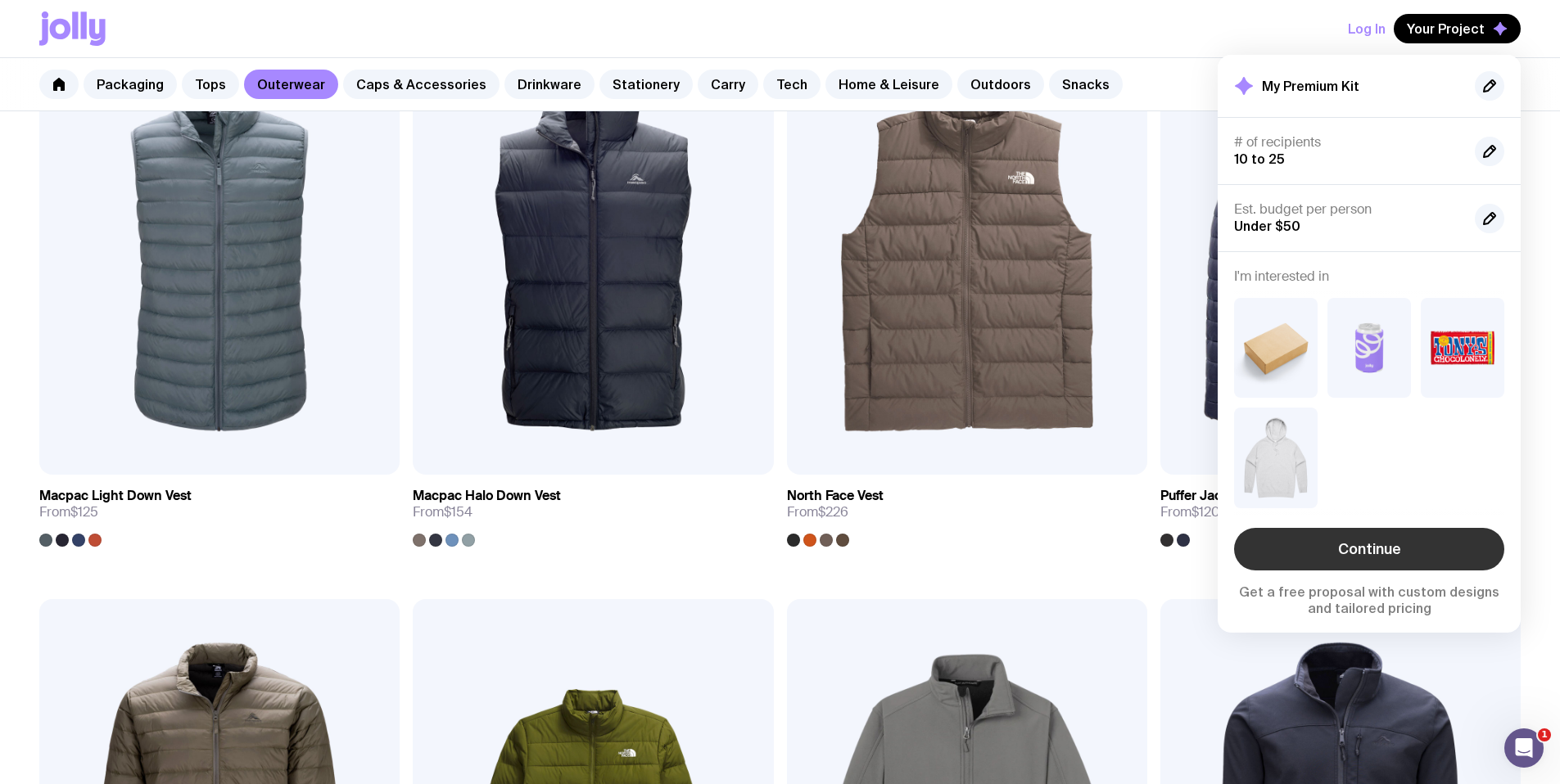
click at [1394, 539] on link "Continue" at bounding box center [1369, 549] width 271 height 43
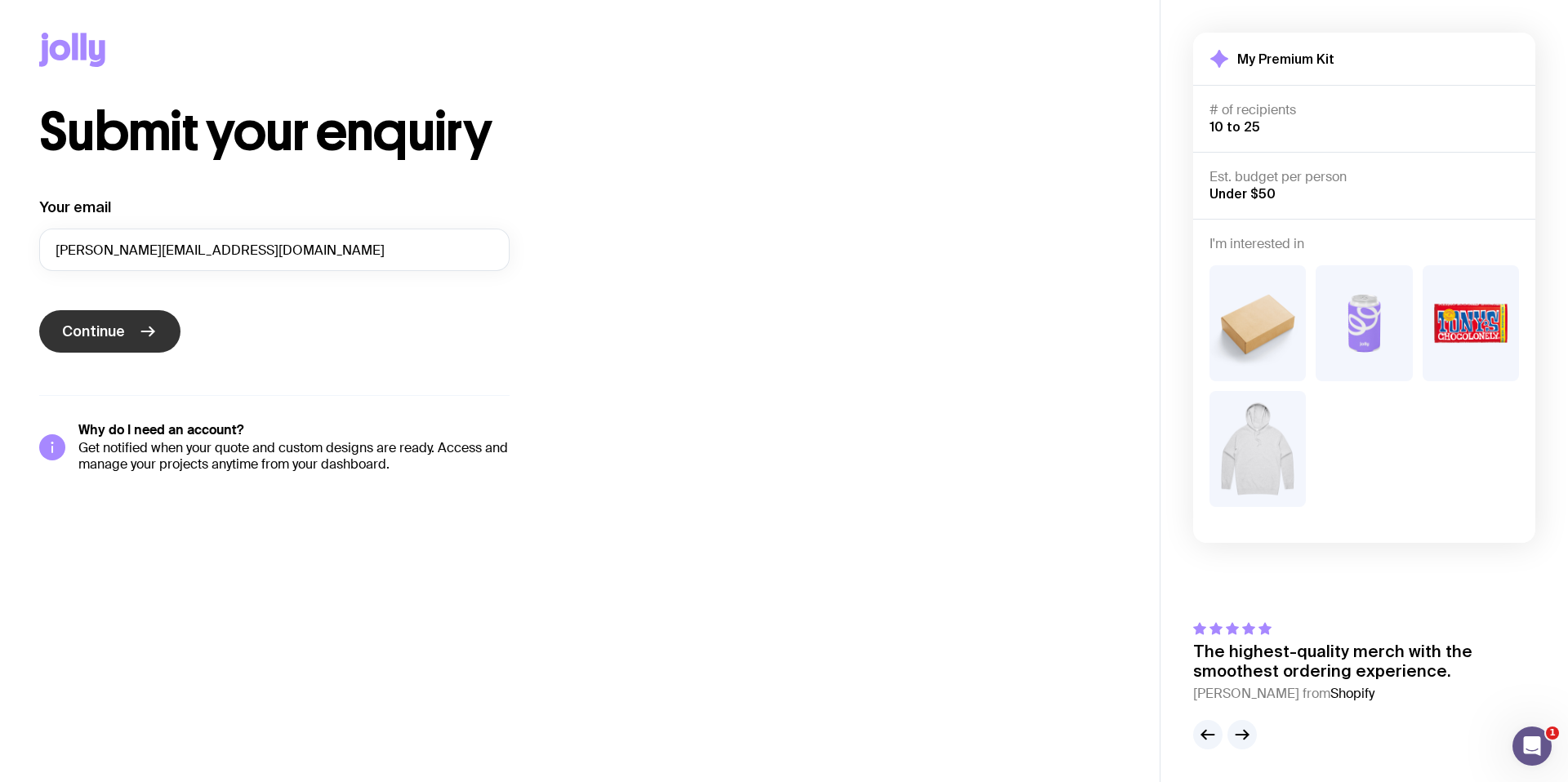
click at [114, 331] on span "Continue" at bounding box center [93, 332] width 63 height 19
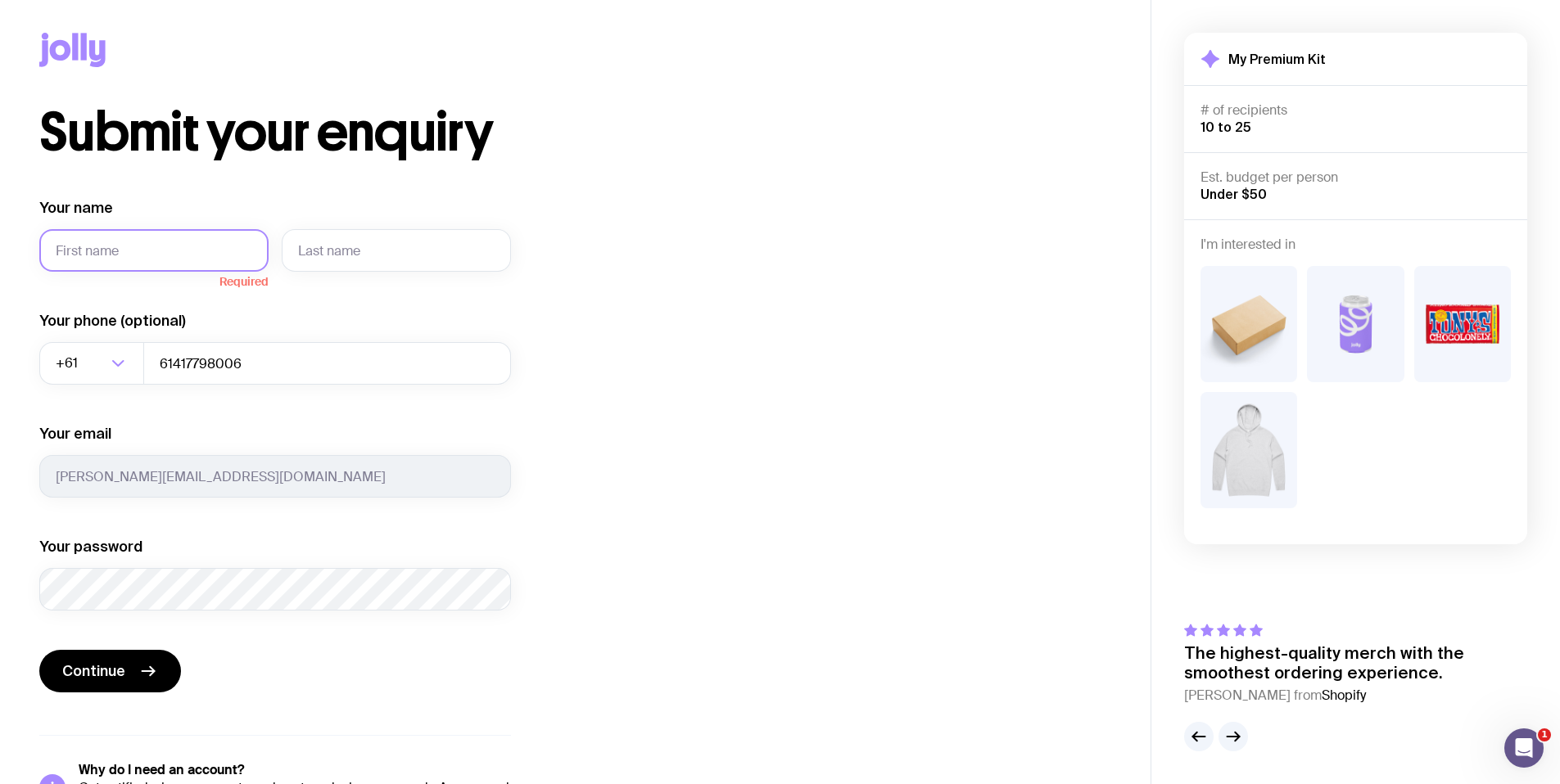
click at [175, 266] on input "Your name" at bounding box center [154, 251] width 230 height 43
type input "Lucy"
click at [346, 265] on input "text" at bounding box center [397, 251] width 230 height 43
type input "Pett"
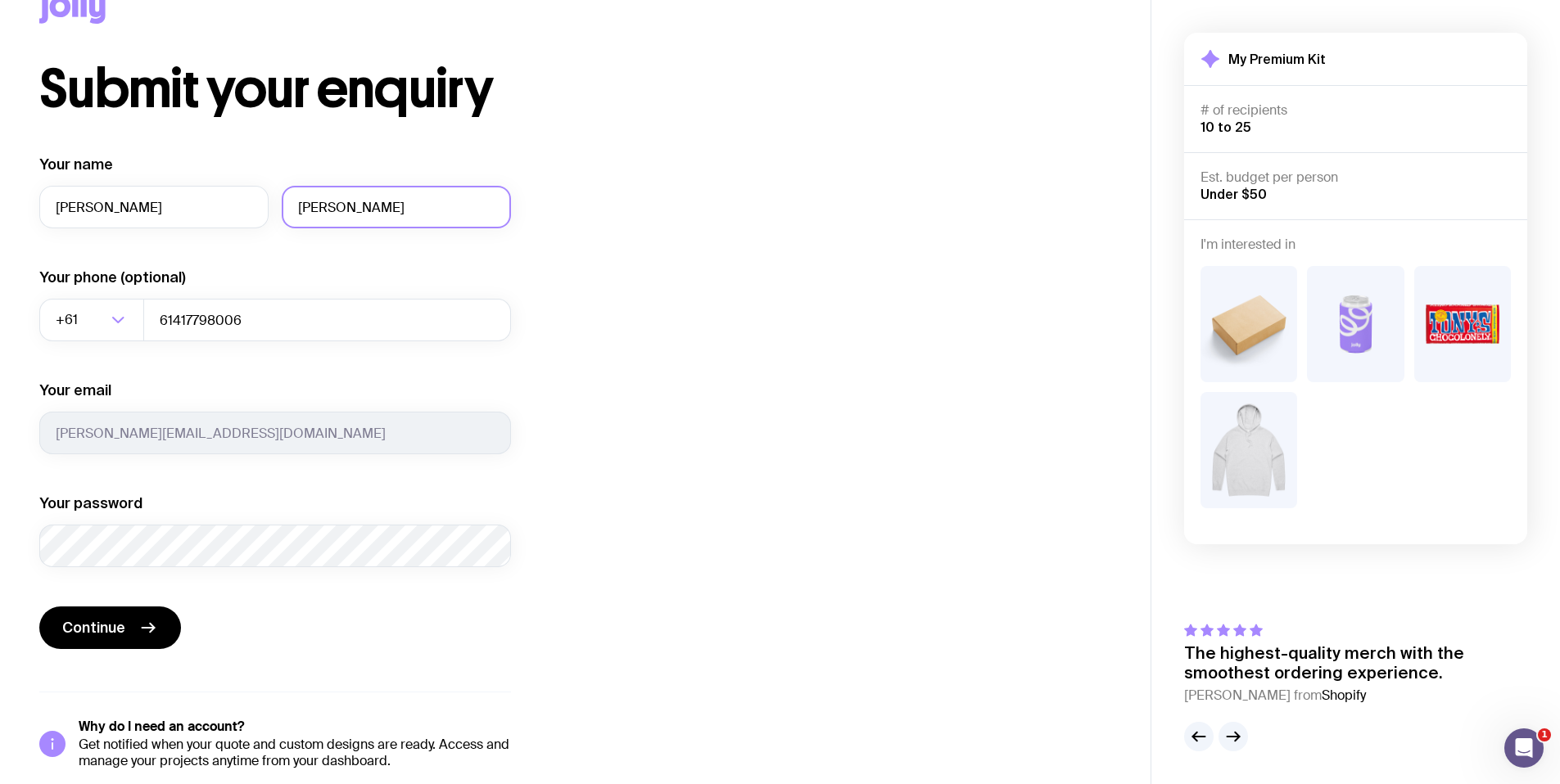
scroll to position [61, 0]
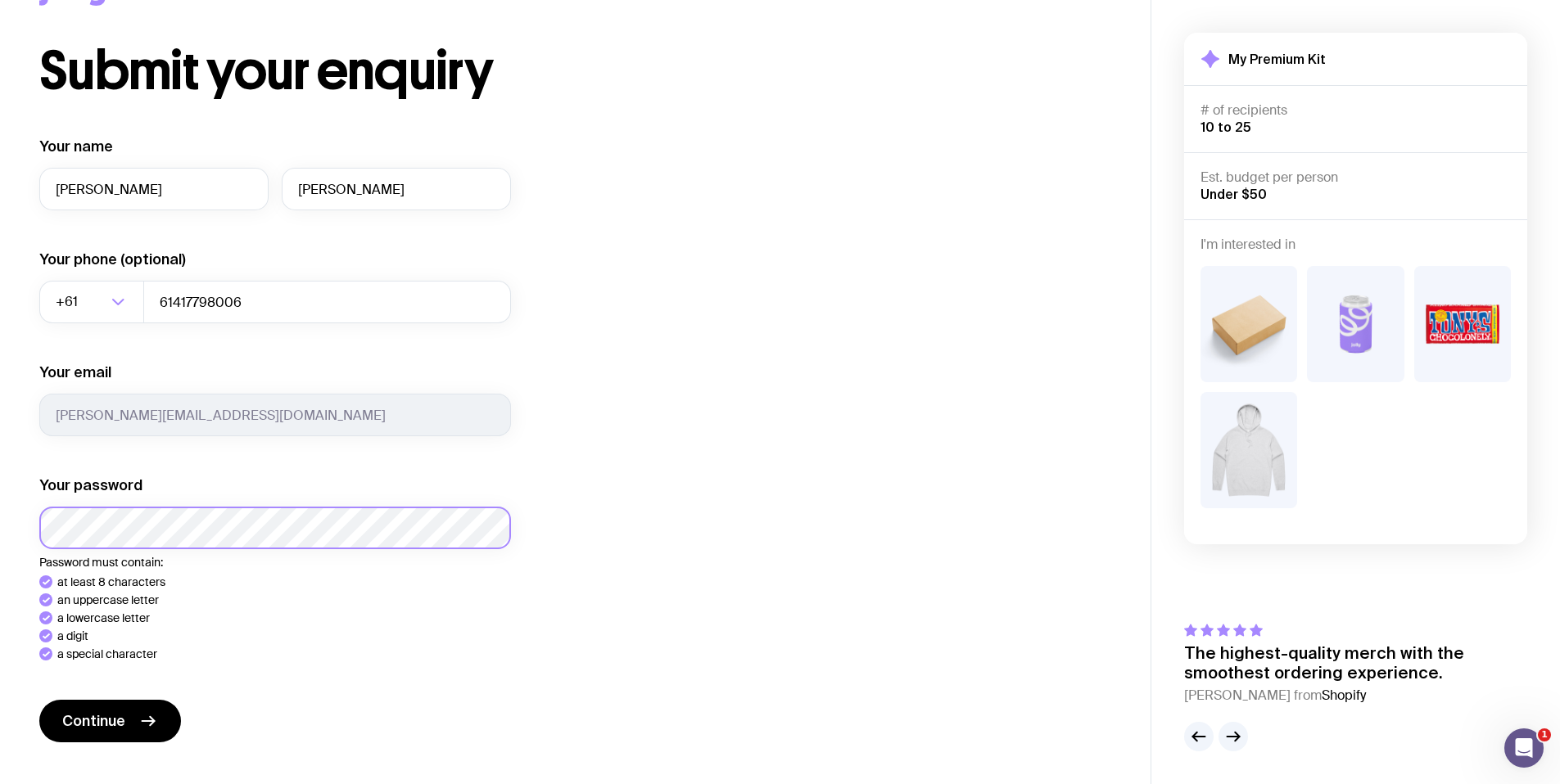
click at [40, 700] on button "Continue" at bounding box center [111, 721] width 142 height 43
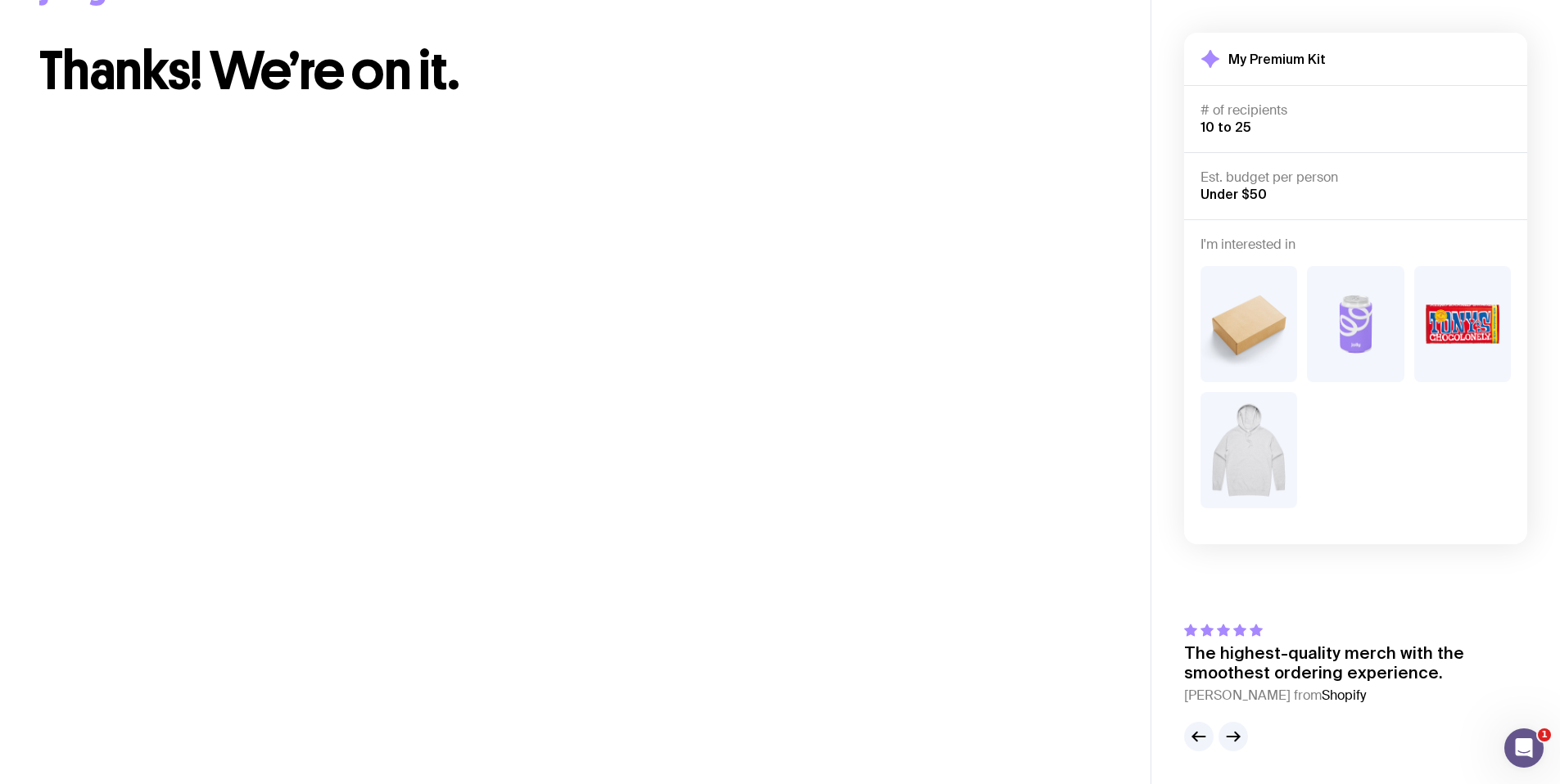
scroll to position [0, 0]
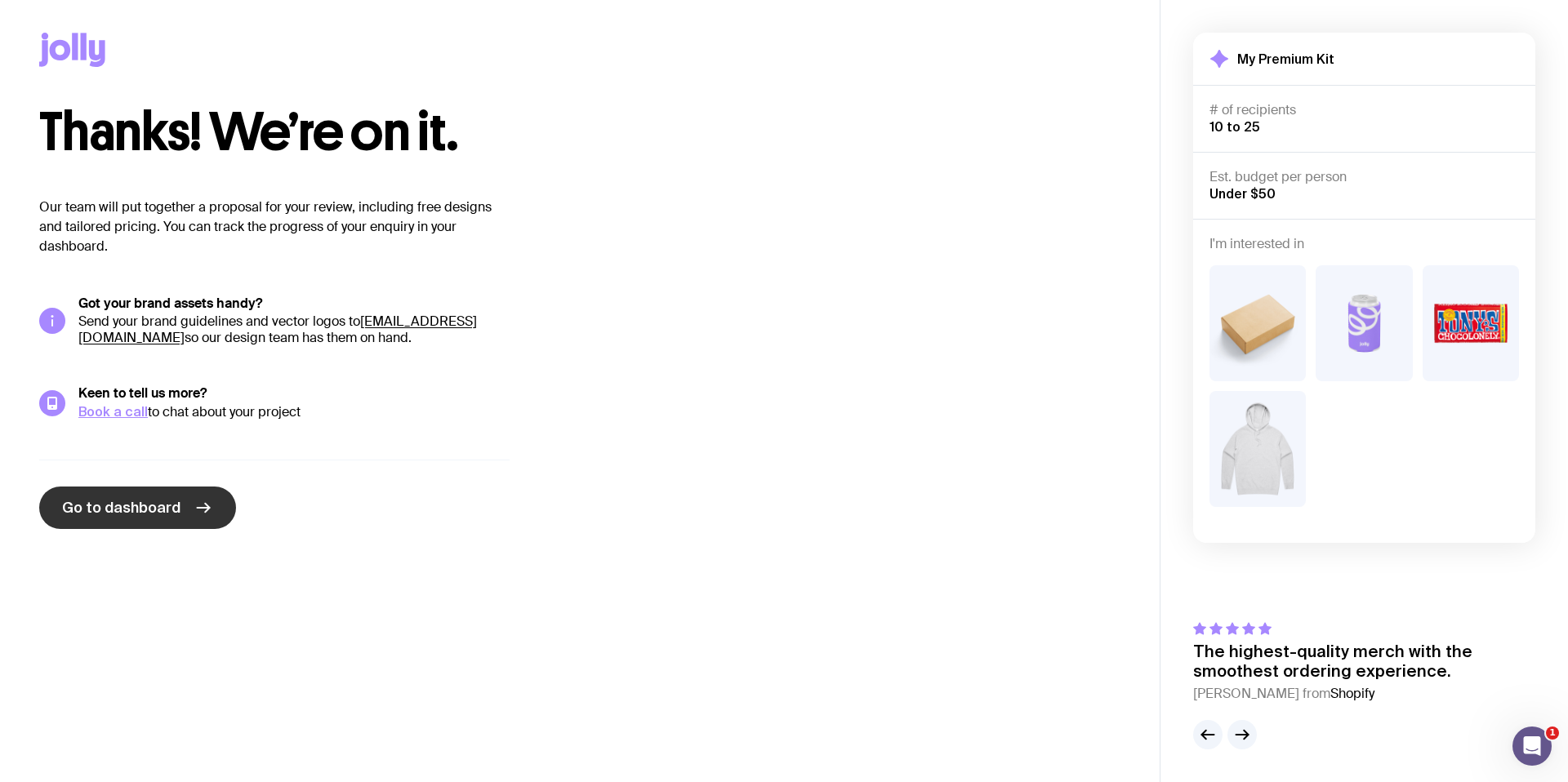
click at [160, 497] on link "Go to dashboard" at bounding box center [138, 508] width 197 height 43
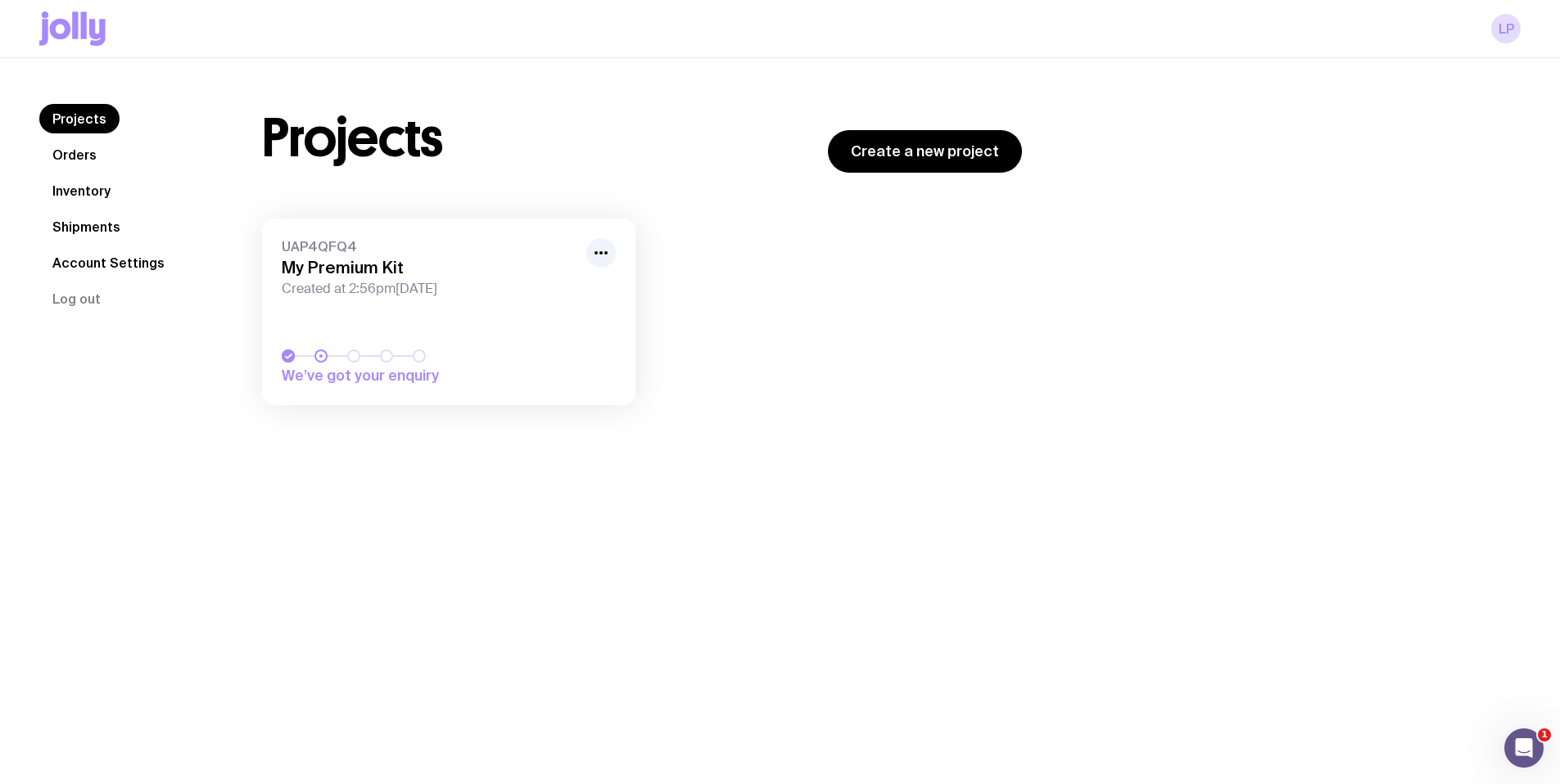
click at [89, 161] on link "Orders" at bounding box center [75, 154] width 71 height 29
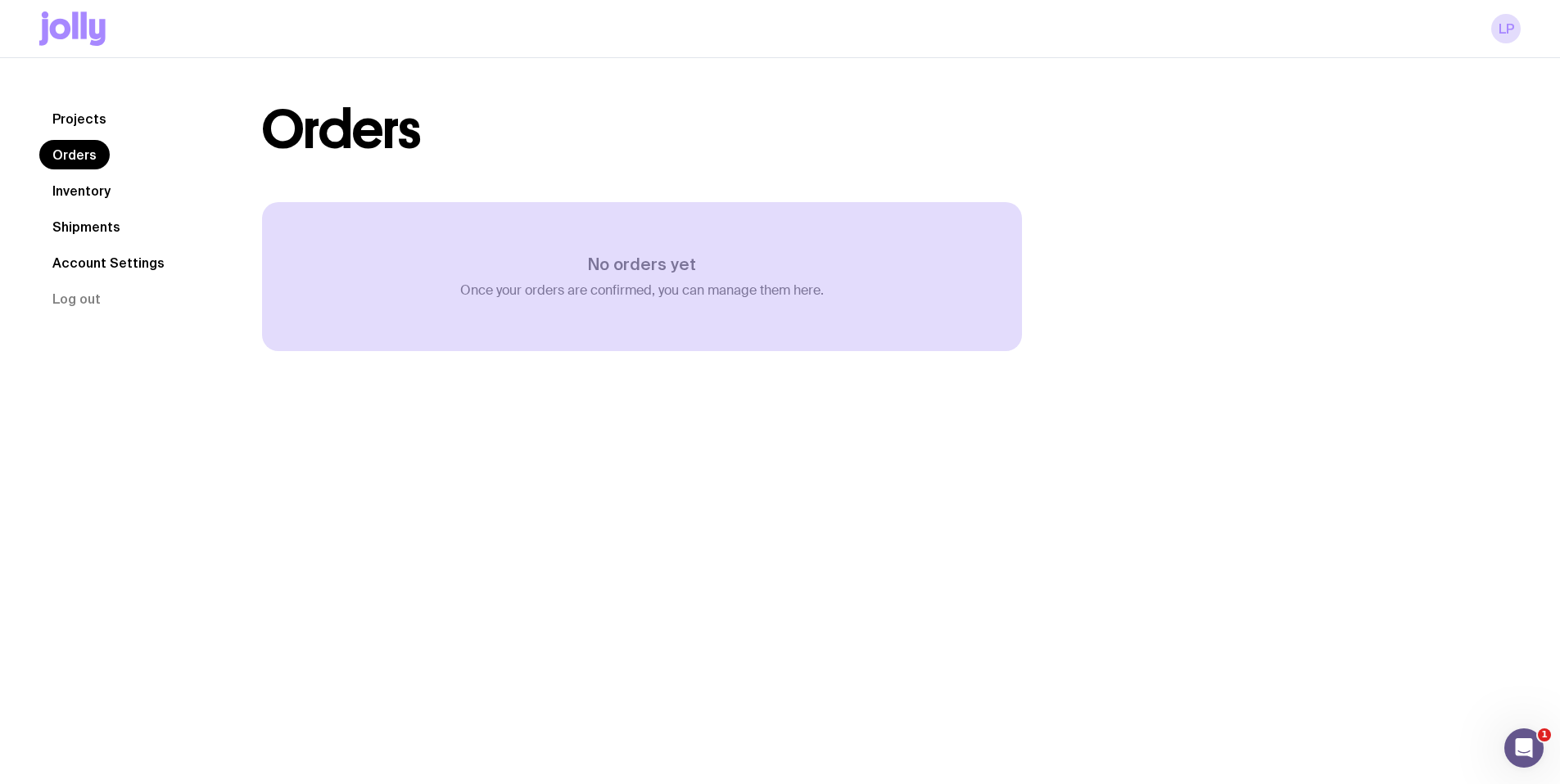
click at [80, 121] on link "Projects" at bounding box center [80, 118] width 80 height 29
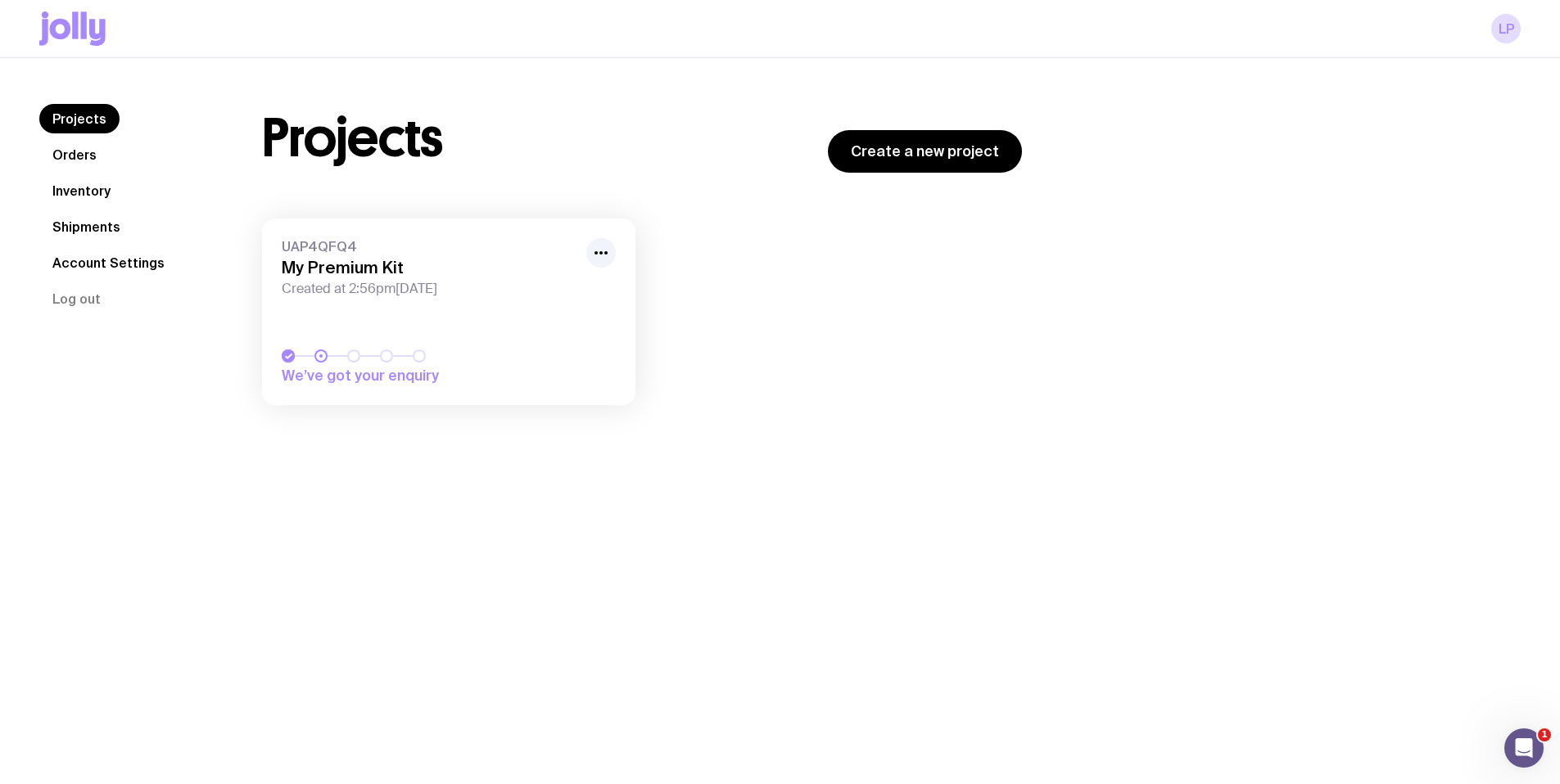
click at [421, 297] on span "Created at 2:56pm, Wed 20th Aug 2025" at bounding box center [430, 289] width 295 height 16
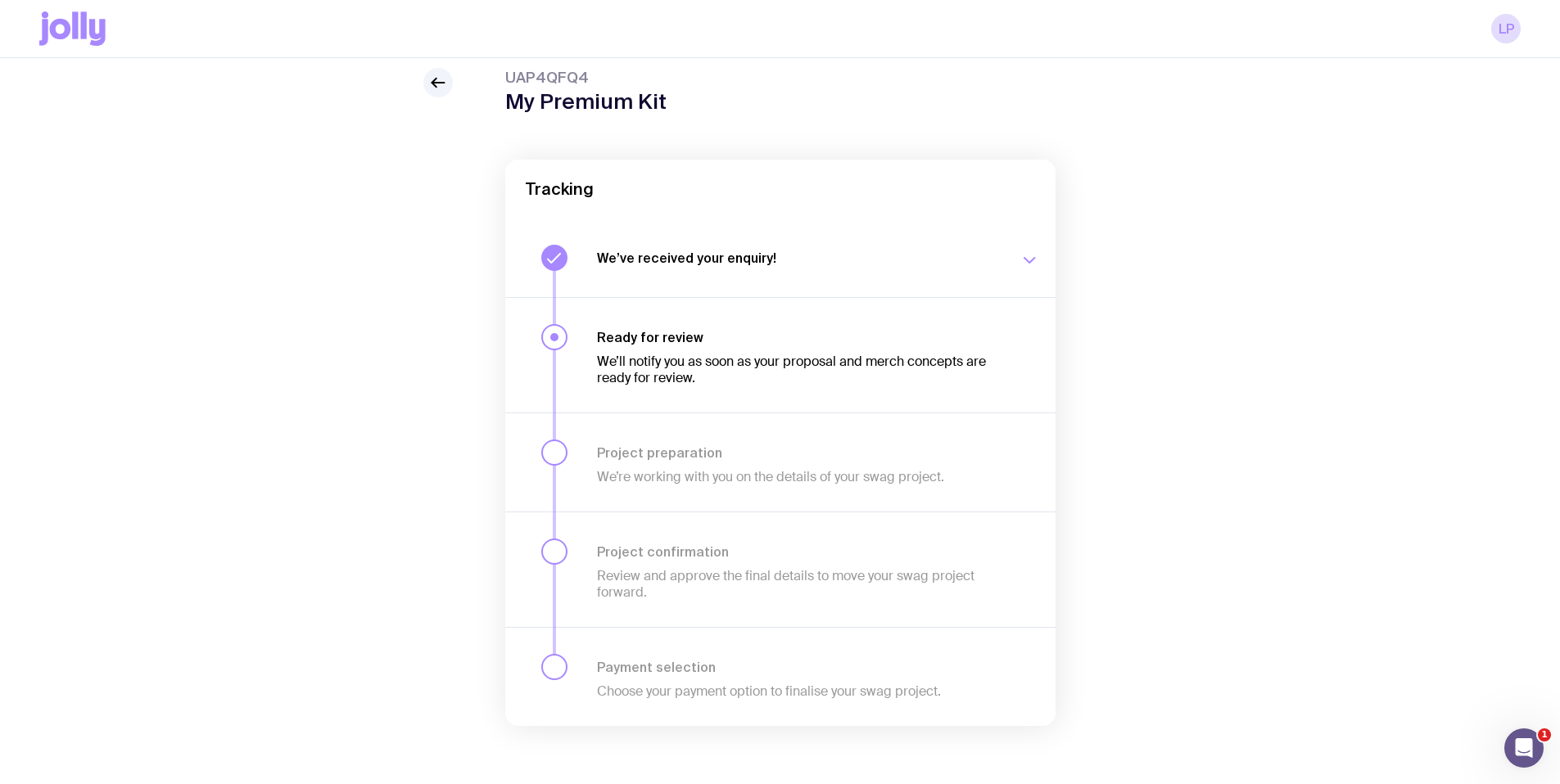
scroll to position [63, 0]
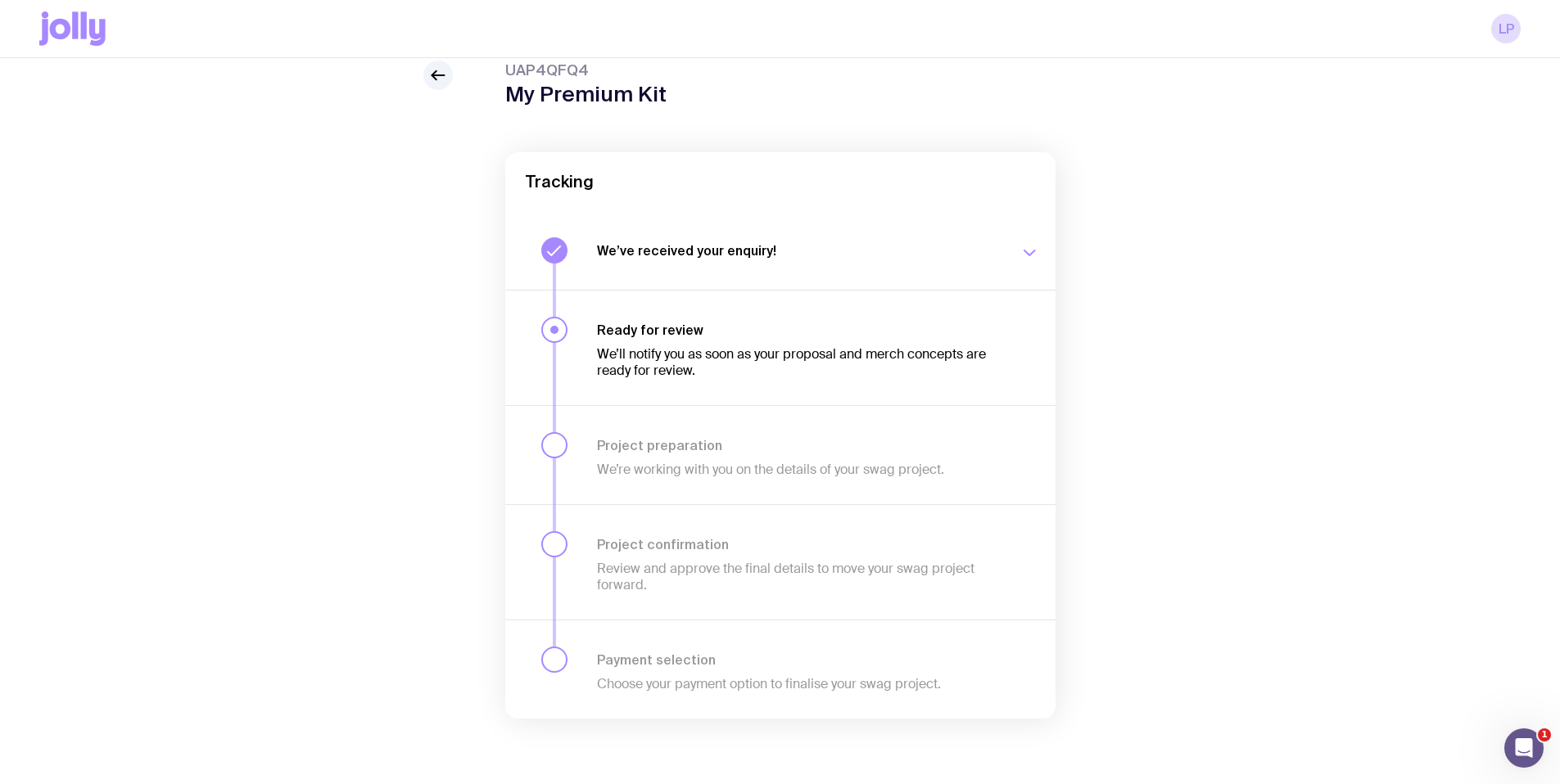
click at [664, 346] on p "We’ll notify you as soon as your proposal and merch concepts are ready for revi…" at bounding box center [799, 362] width 403 height 33
click at [1022, 251] on icon "button" at bounding box center [1030, 253] width 19 height 19
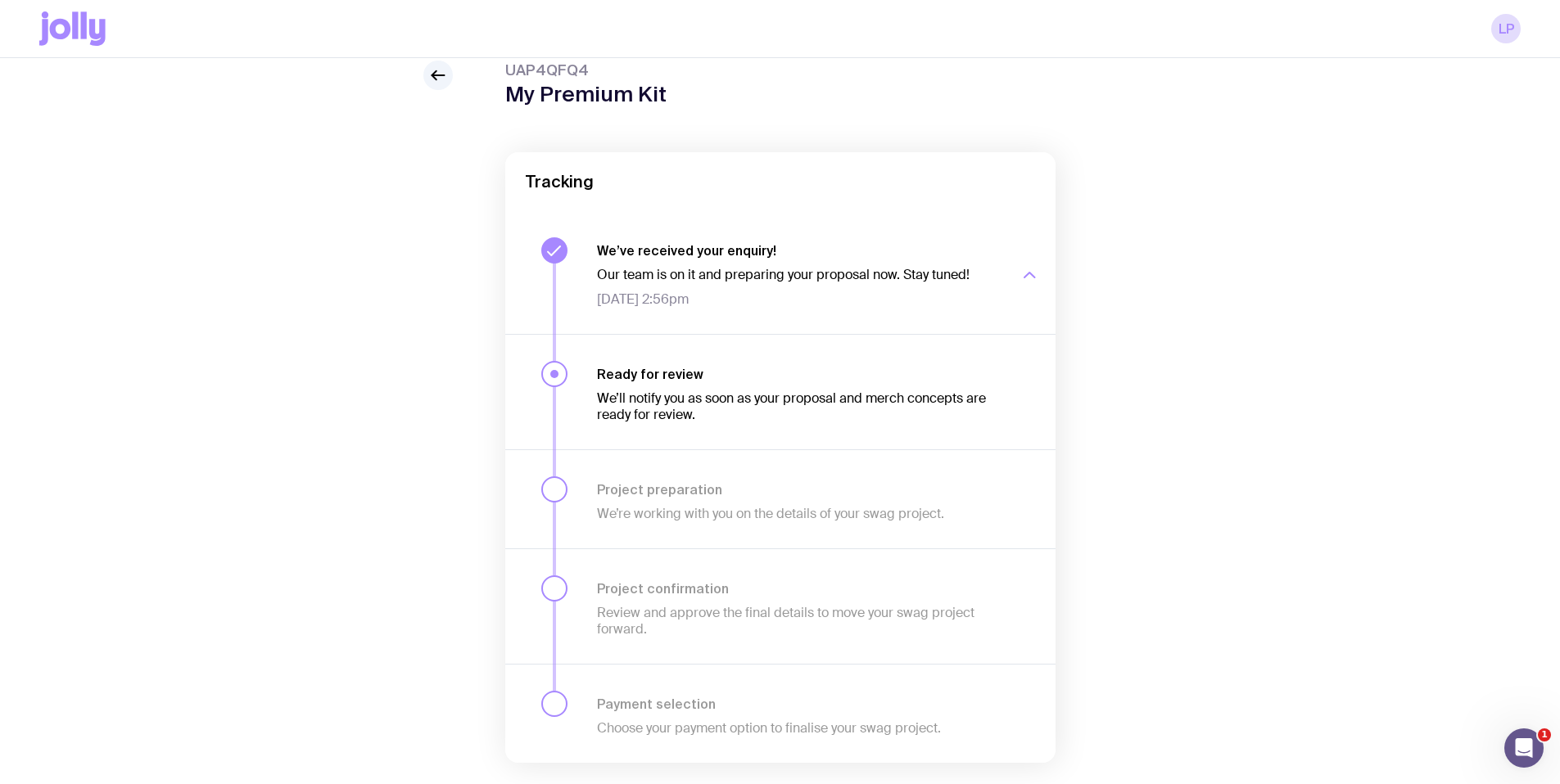
click at [1052, 271] on button "We’ve received your enquiry! Our team is on it and preparing your proposal now.…" at bounding box center [780, 272] width 551 height 123
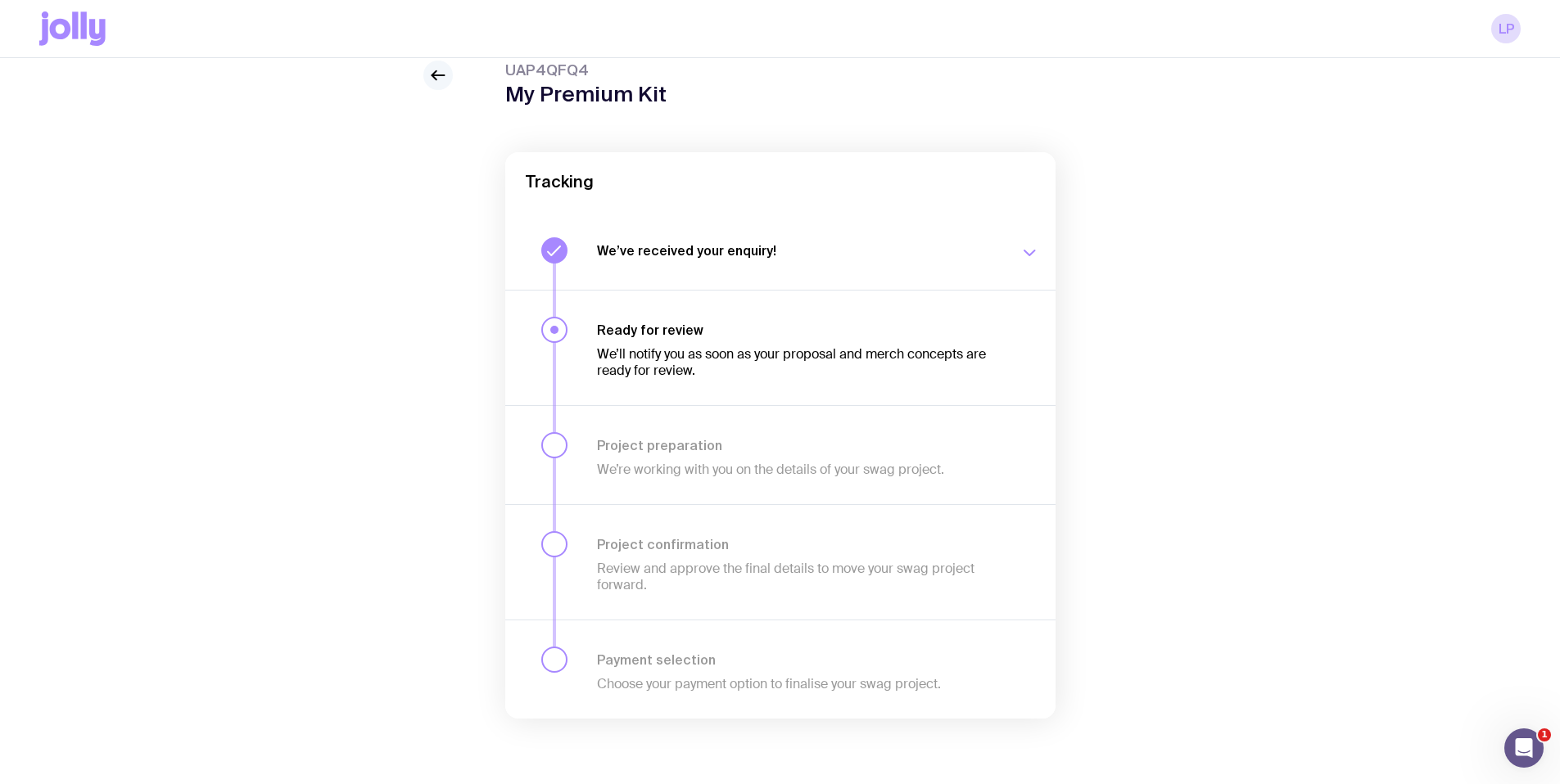
click at [441, 74] on icon at bounding box center [438, 76] width 19 height 19
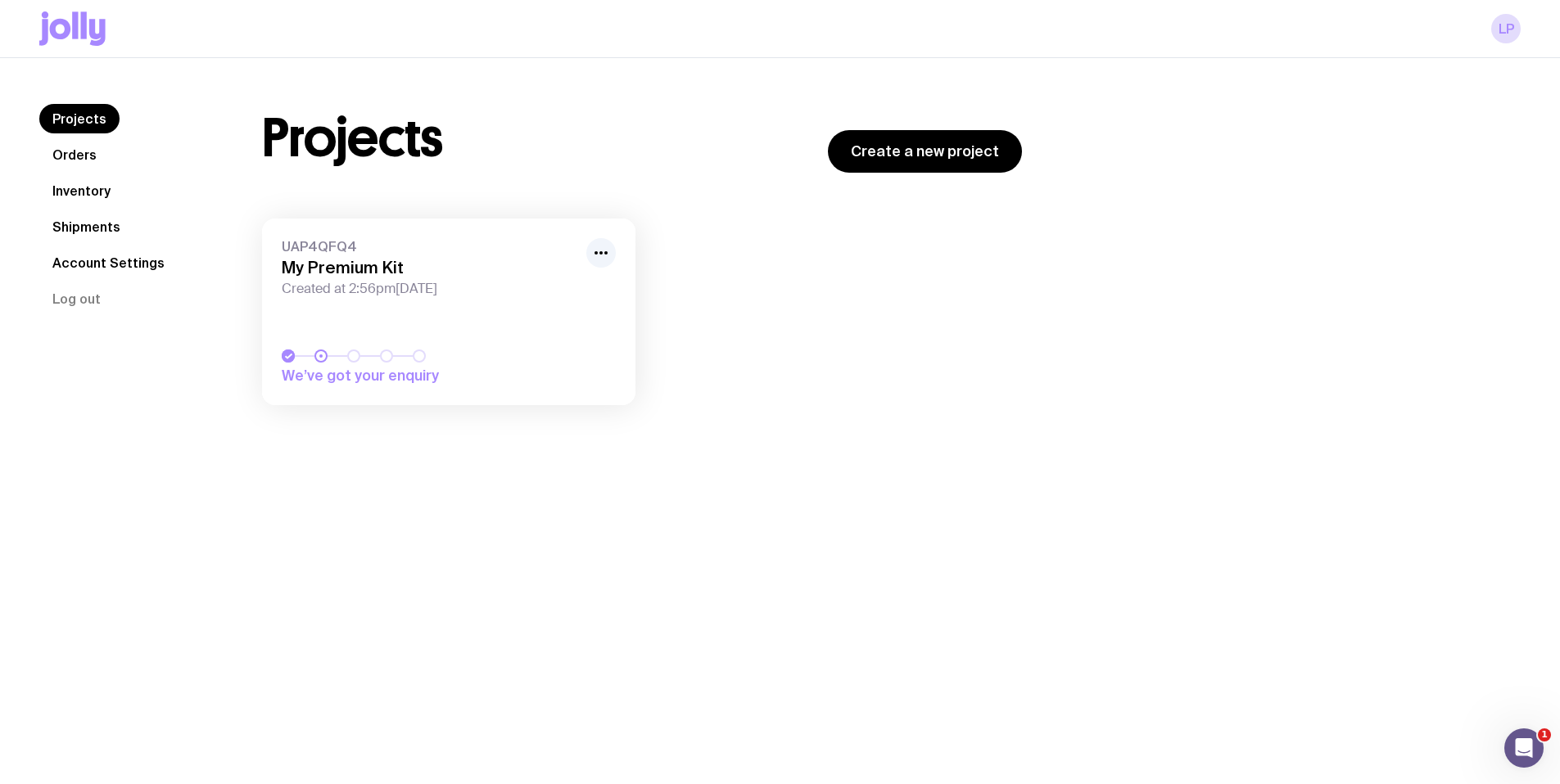
click at [80, 198] on link "Inventory" at bounding box center [81, 191] width 84 height 29
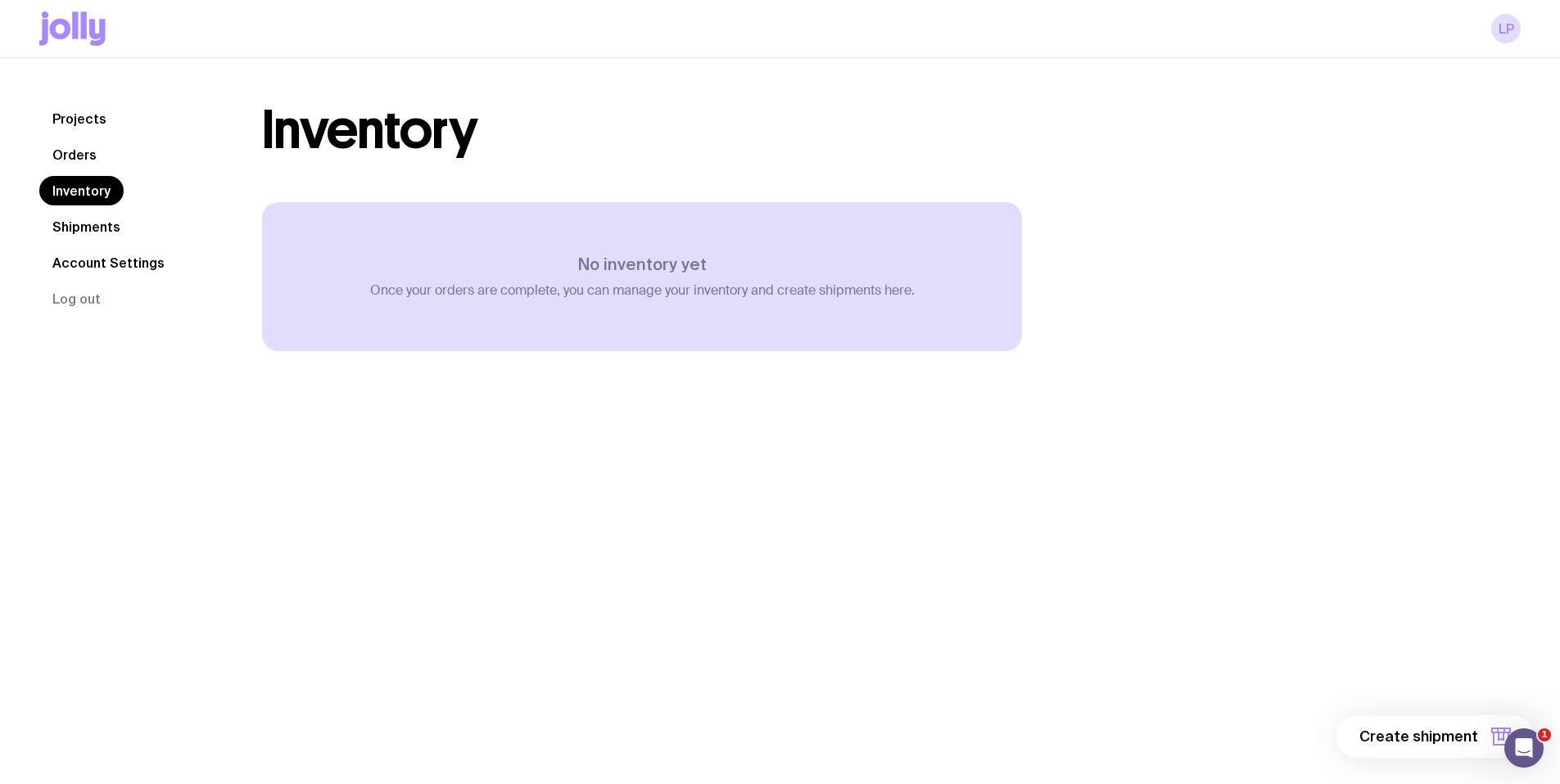
click at [87, 196] on link "Inventory" at bounding box center [81, 191] width 84 height 29
click at [66, 133] on nav "Projects Orders Inventory Shipments Account Settings Log out" at bounding box center [131, 208] width 183 height 209
click at [66, 147] on link "Orders" at bounding box center [75, 154] width 71 height 29
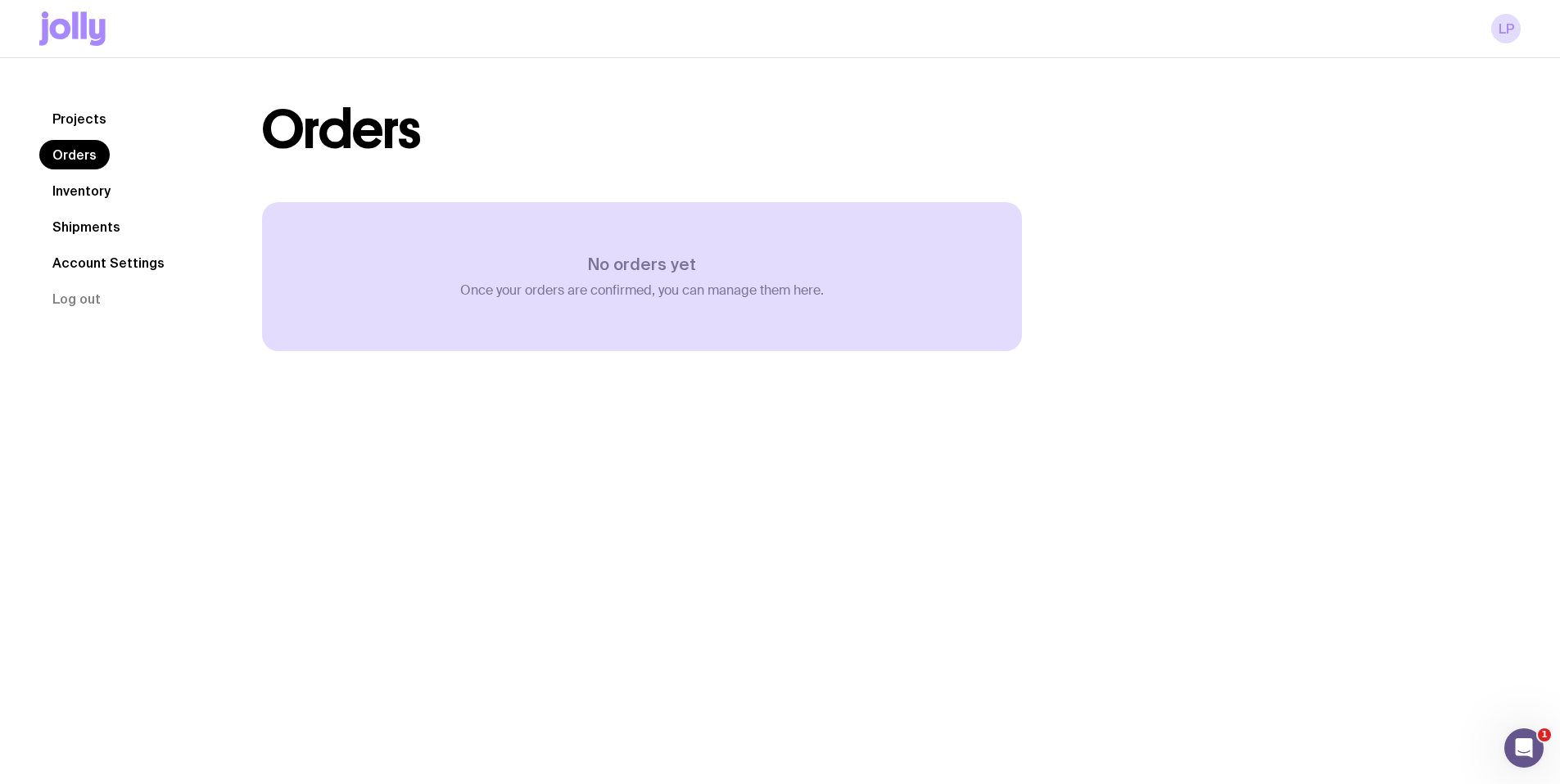
click at [77, 124] on link "Projects" at bounding box center [80, 118] width 80 height 29
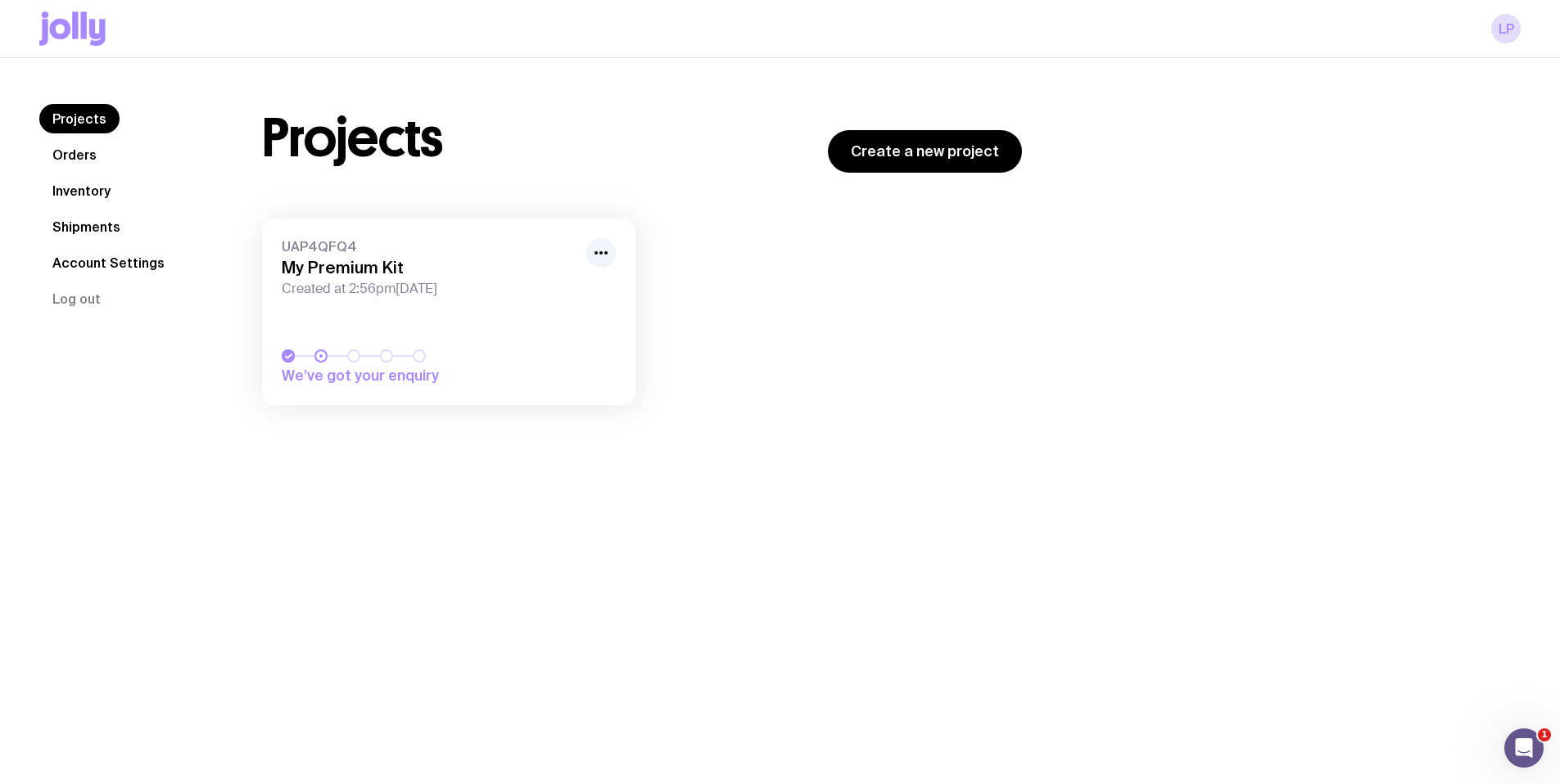
click at [318, 270] on h3 "My Premium Kit" at bounding box center [430, 267] width 295 height 19
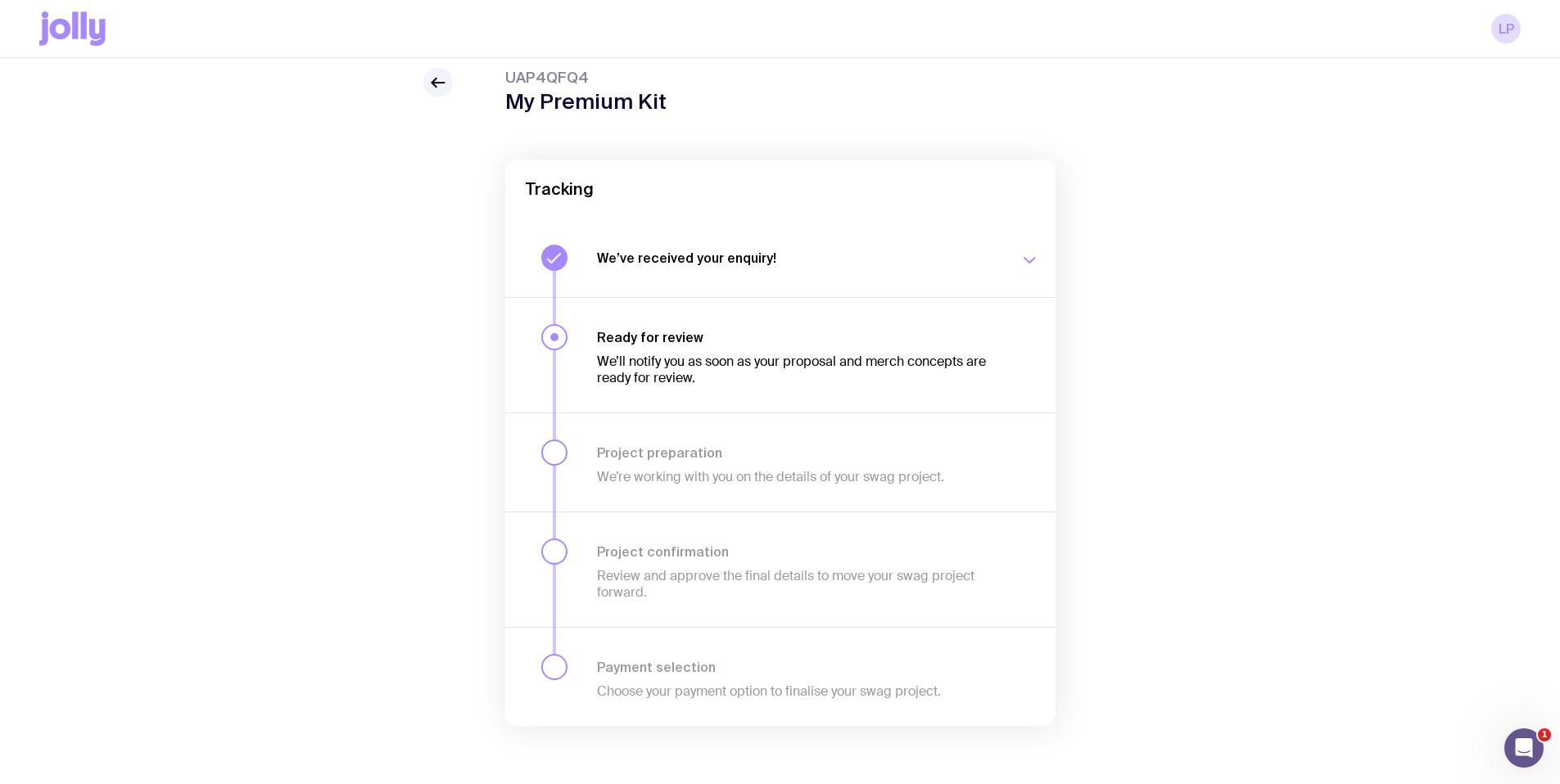
scroll to position [63, 0]
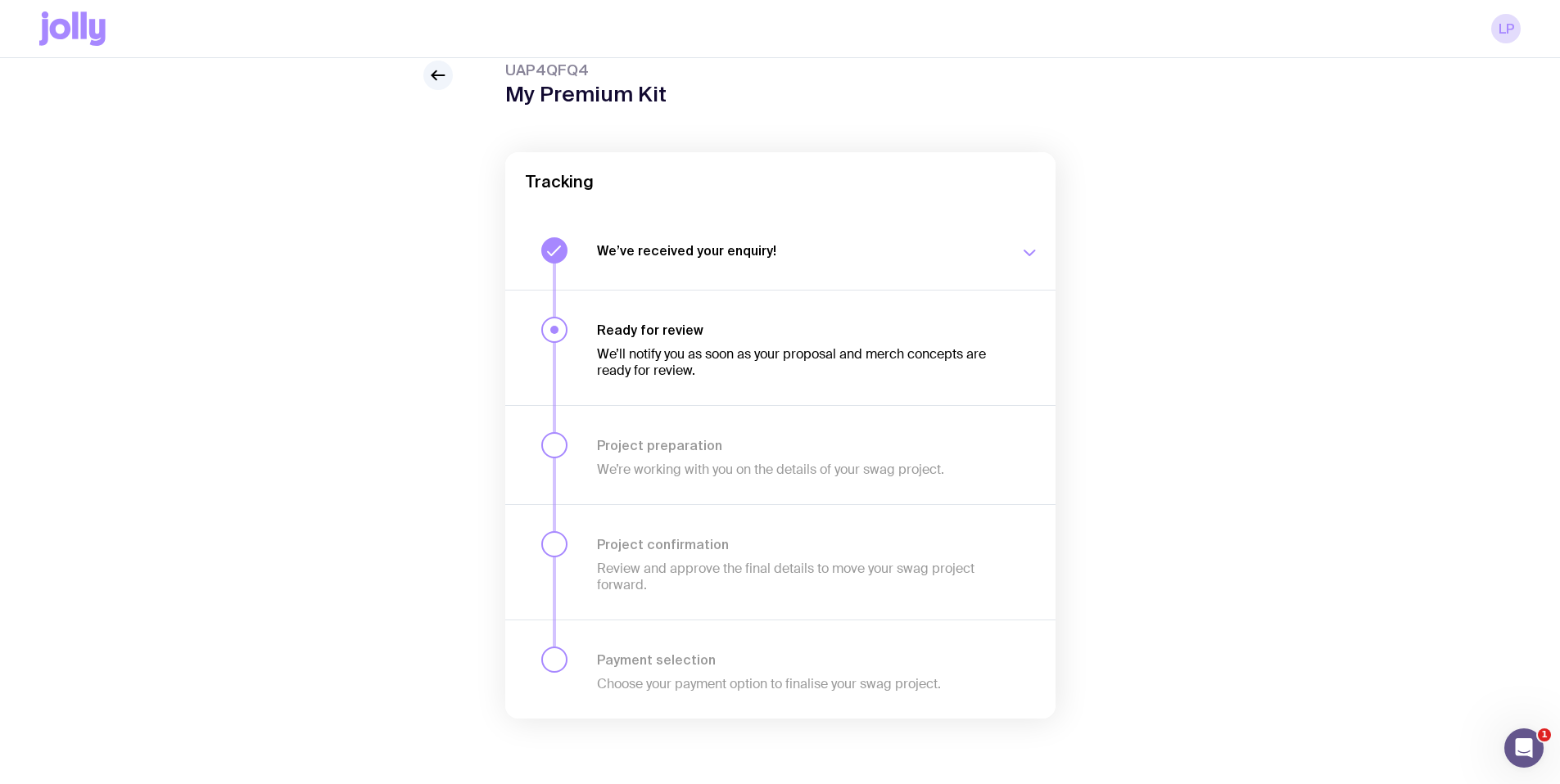
click at [725, 240] on div "We’ve received your enquiry! Our team is on it and preparing your proposal now.…" at bounding box center [818, 250] width 442 height 26
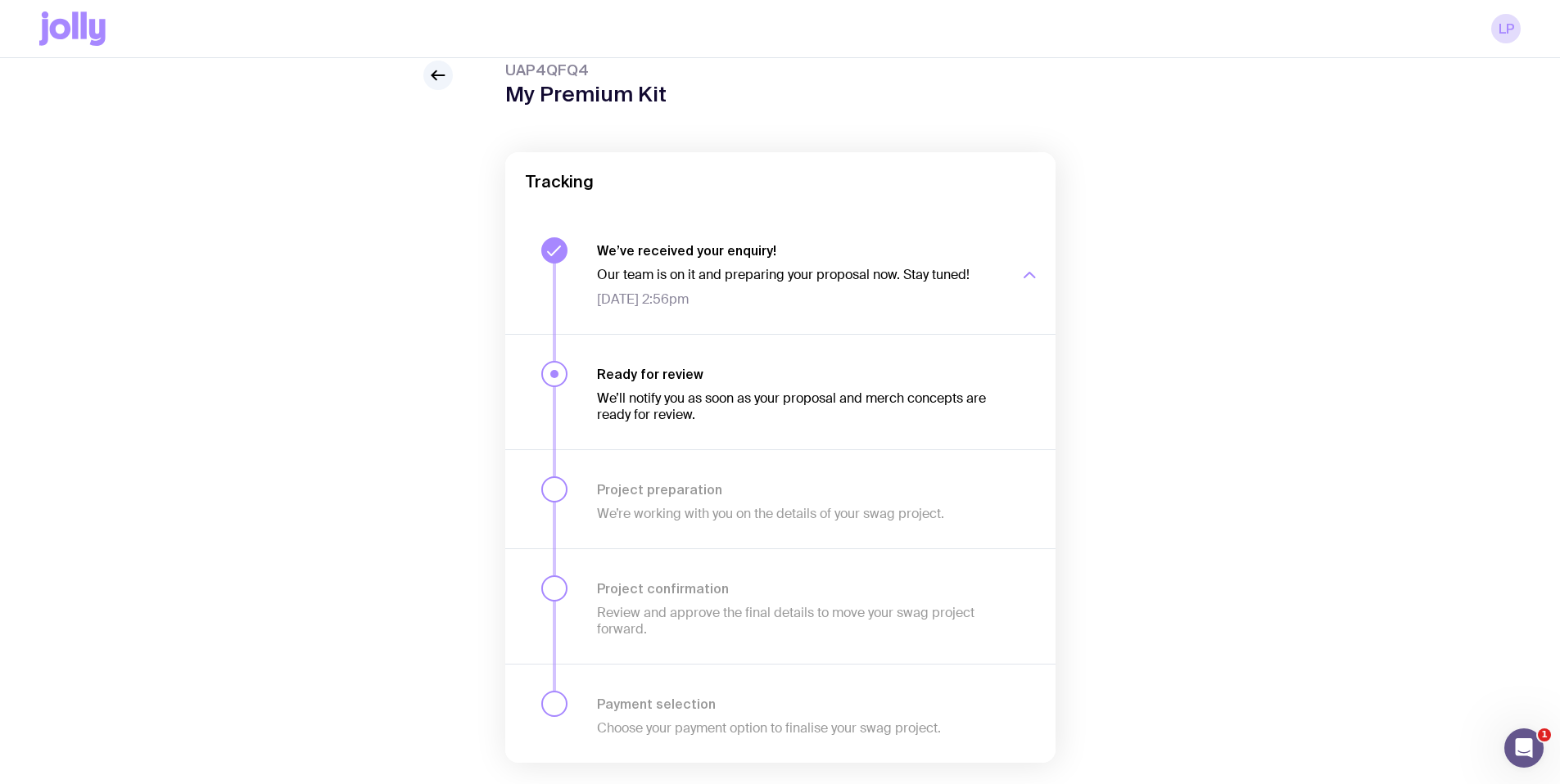
click at [694, 298] on span "Wed 20 Aug, 2:56pm" at bounding box center [799, 299] width 403 height 16
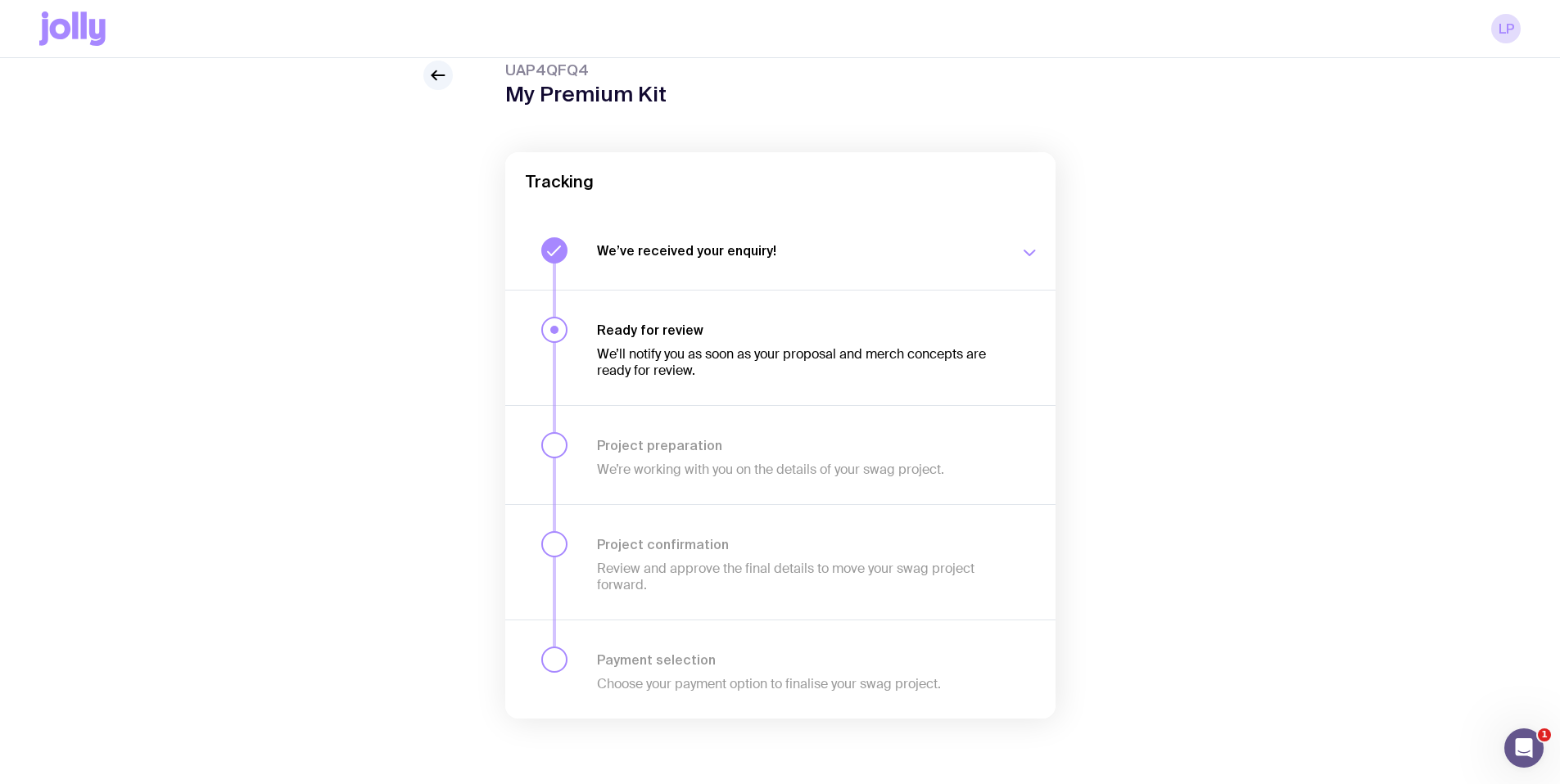
click at [641, 356] on p "We’ll notify you as soon as your proposal and merch concepts are ready for revi…" at bounding box center [799, 362] width 403 height 33
click at [441, 72] on icon at bounding box center [438, 76] width 19 height 19
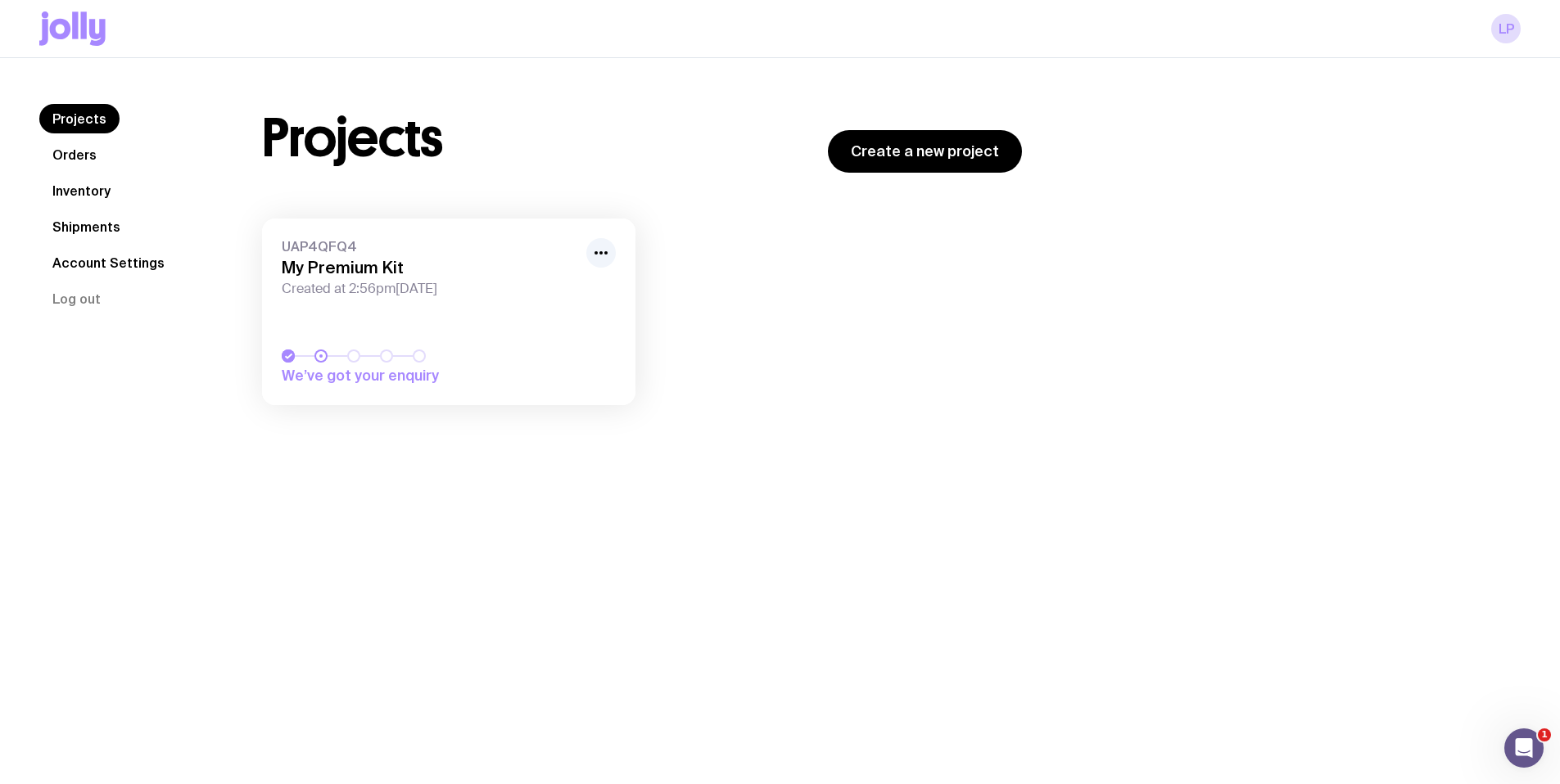
click at [80, 40] on icon at bounding box center [73, 28] width 66 height 34
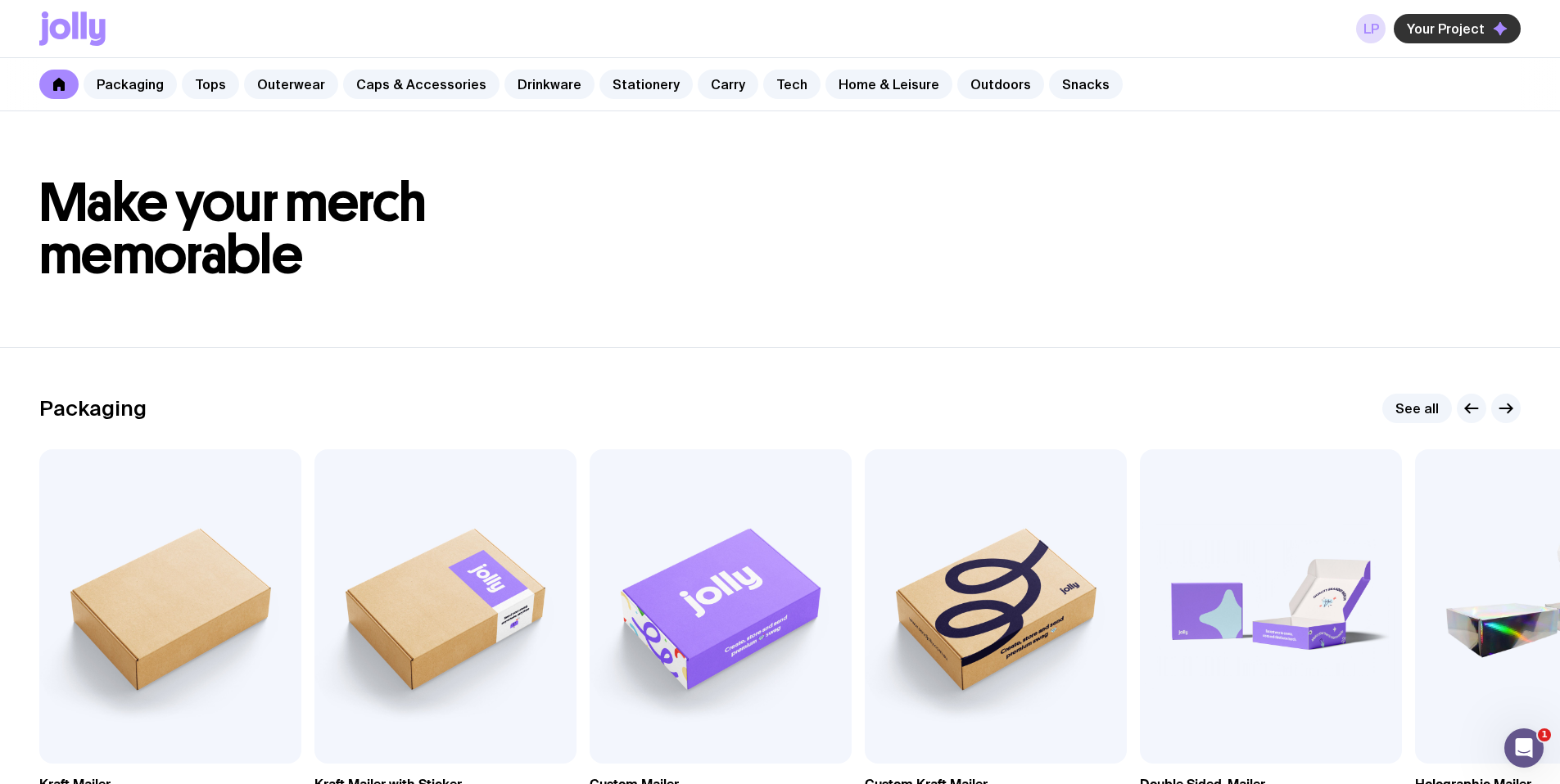
click at [1494, 29] on icon "button" at bounding box center [1500, 28] width 15 height 15
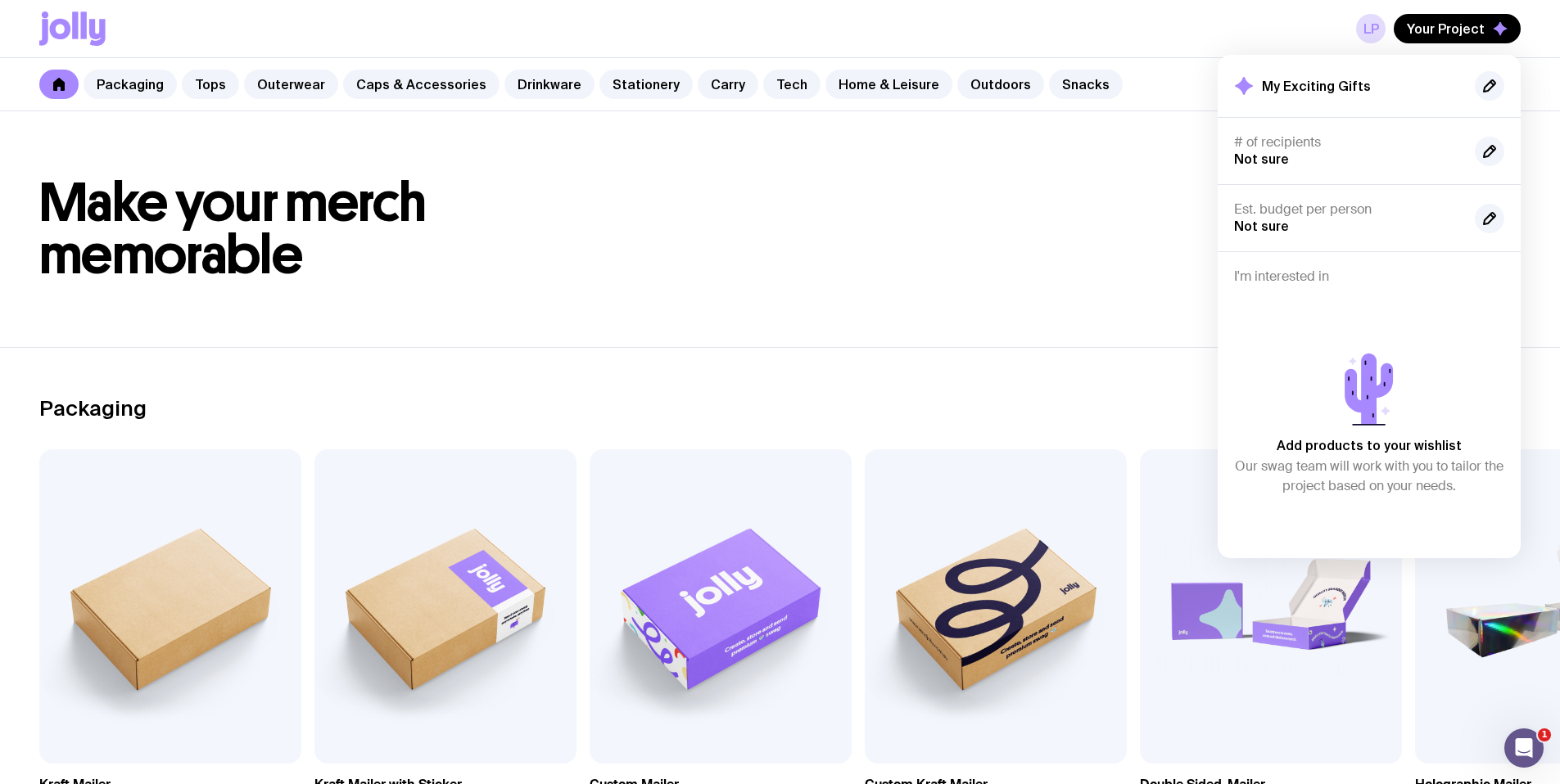
click at [1101, 146] on header "Make your merch memorable" at bounding box center [780, 229] width 1560 height 235
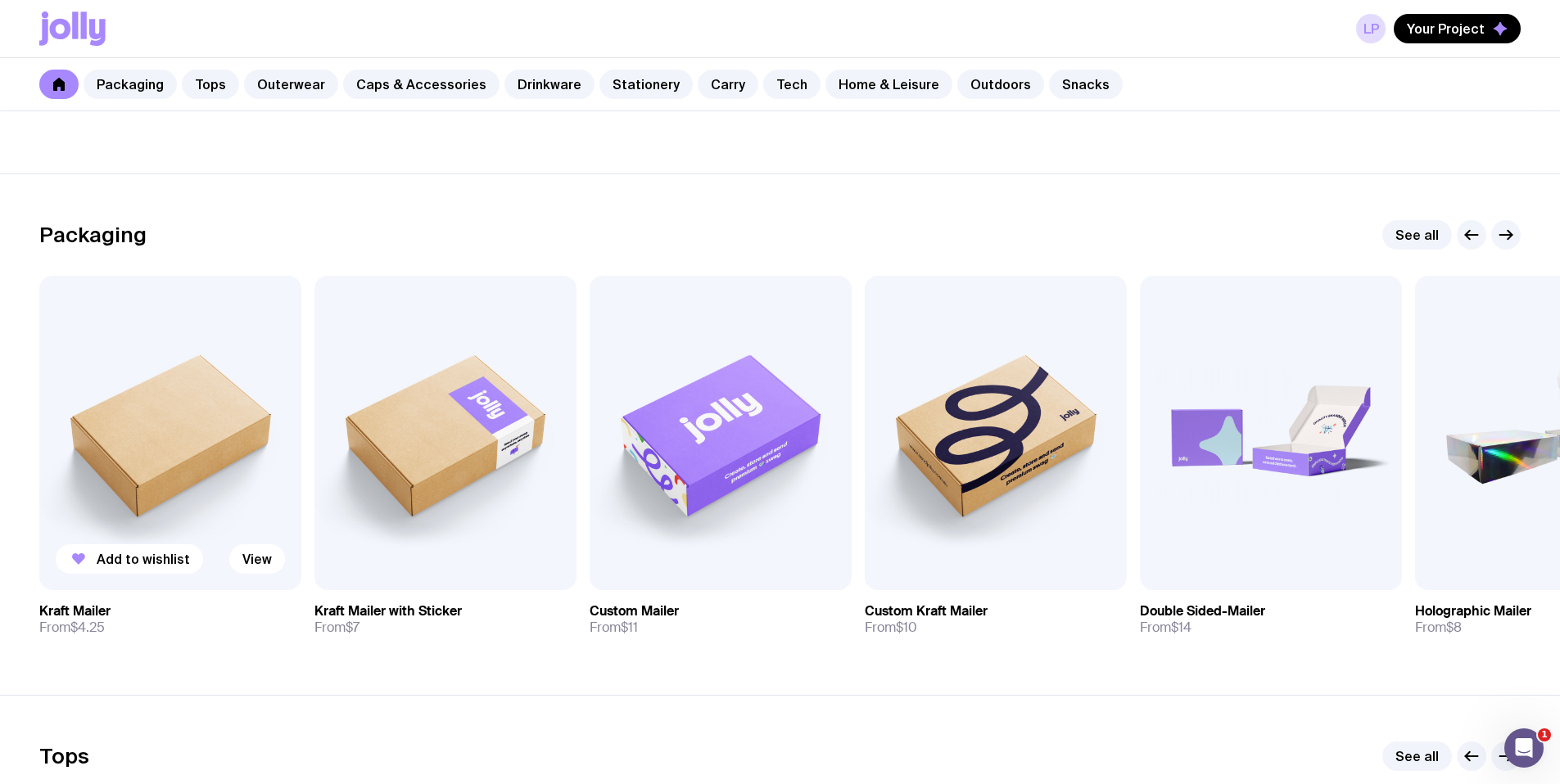
scroll to position [235, 0]
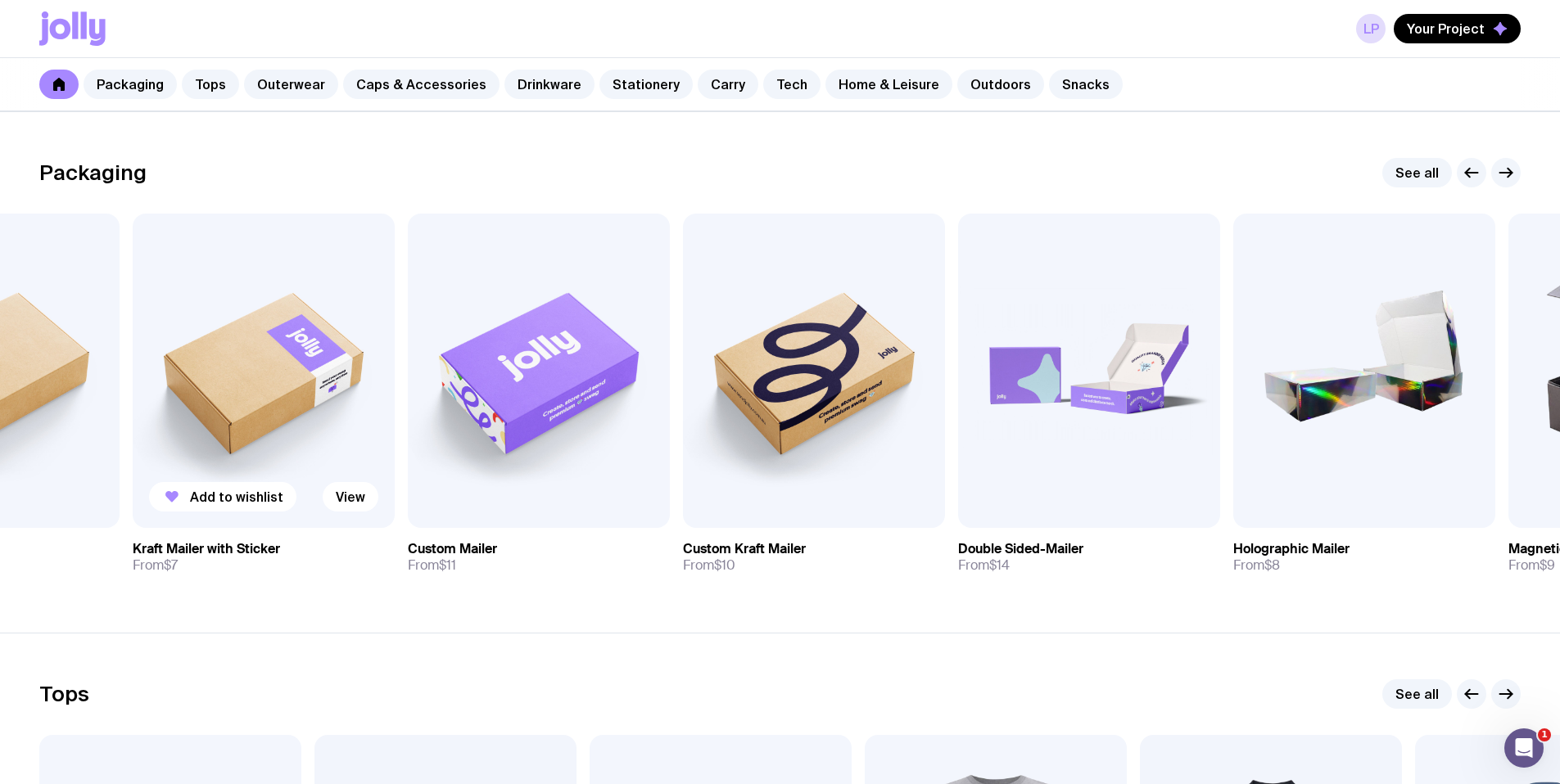
drag, startPoint x: 445, startPoint y: 551, endPoint x: 365, endPoint y: 554, distance: 80.1
click at [364, 554] on link "Kraft Mailer with Sticker From $7" at bounding box center [264, 557] width 262 height 59
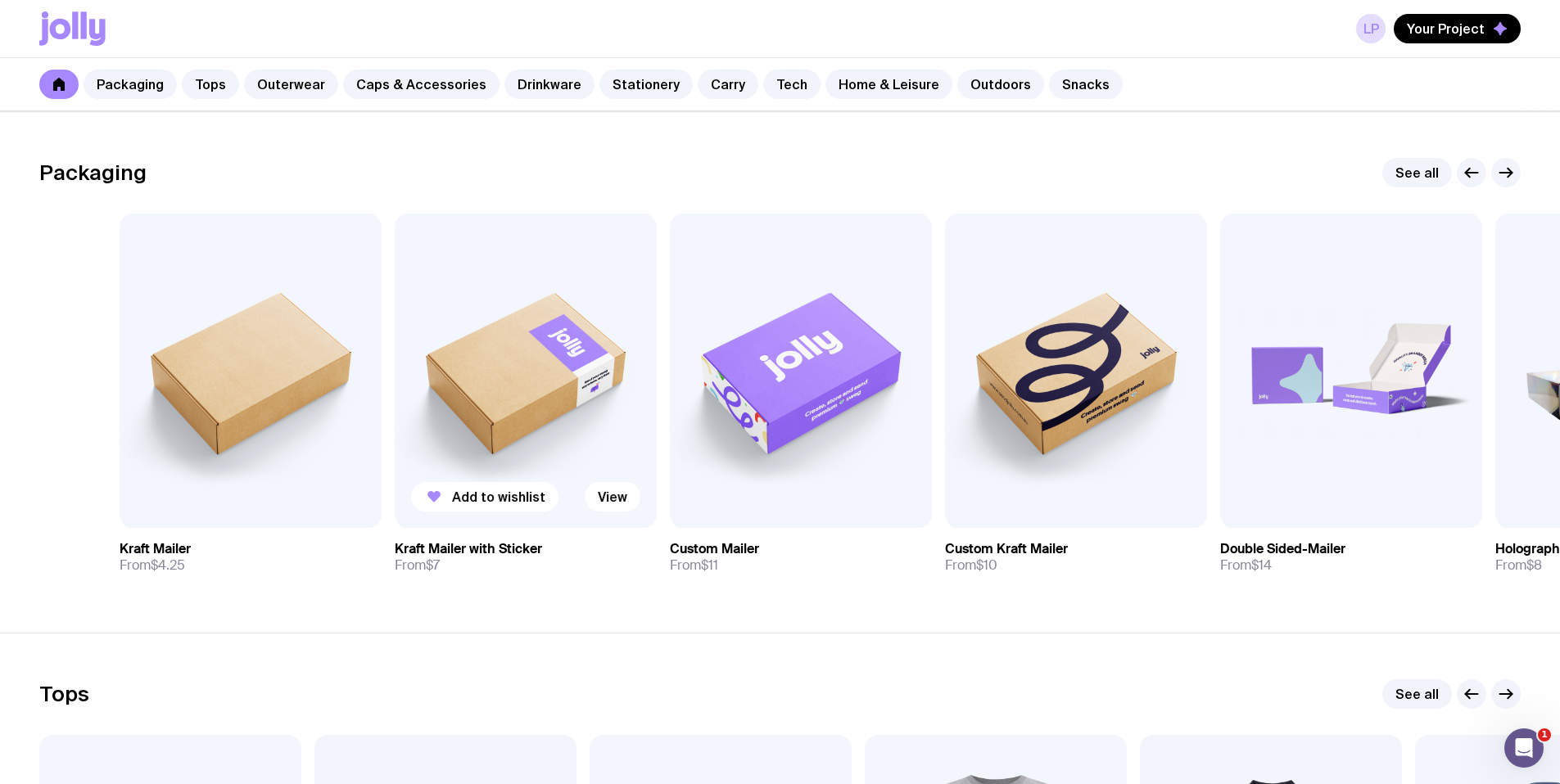
drag, startPoint x: 311, startPoint y: 548, endPoint x: 394, endPoint y: 546, distance: 83.0
click at [395, 549] on div "Add to wishlist View Kraft Mailer From $4.25 Add to wishlist View Kraft Mailer …" at bounding box center [780, 399] width 1481 height 373
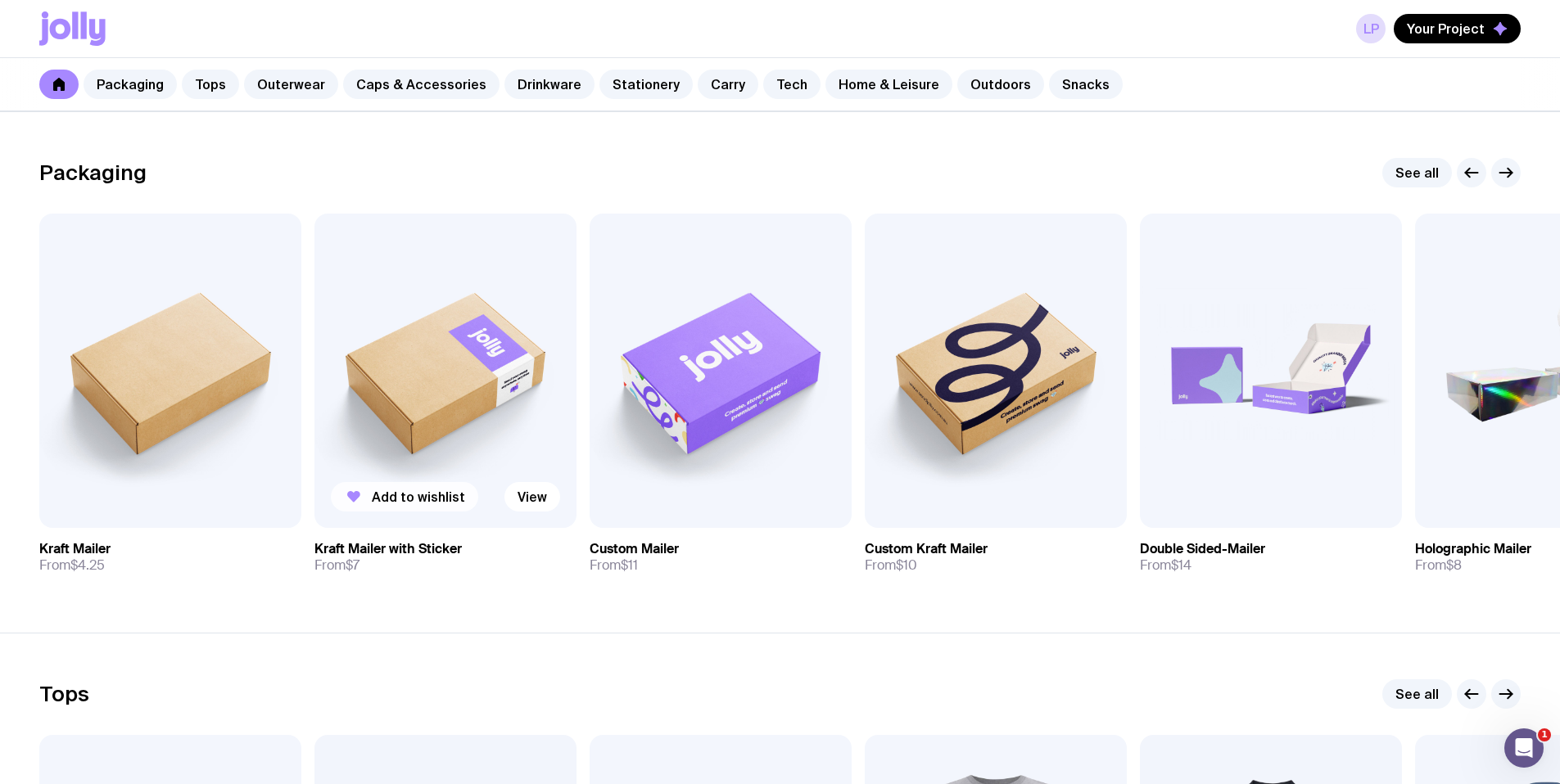
click at [415, 505] on button "Add to wishlist" at bounding box center [404, 497] width 147 height 29
click at [1410, 107] on div "Kraft Mailer with Sticker has been added to your wishlist" at bounding box center [1339, 96] width 362 height 40
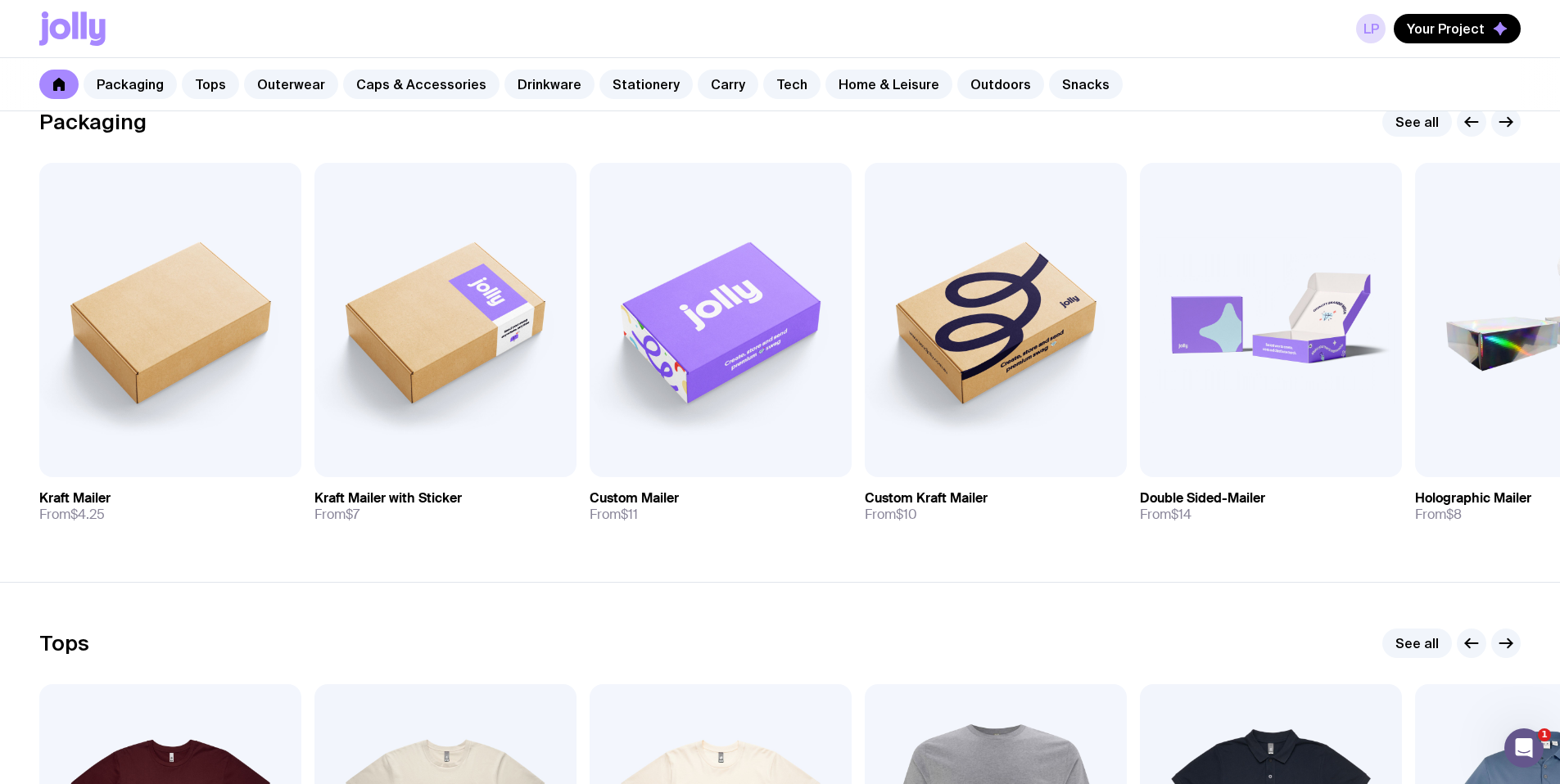
scroll to position [0, 0]
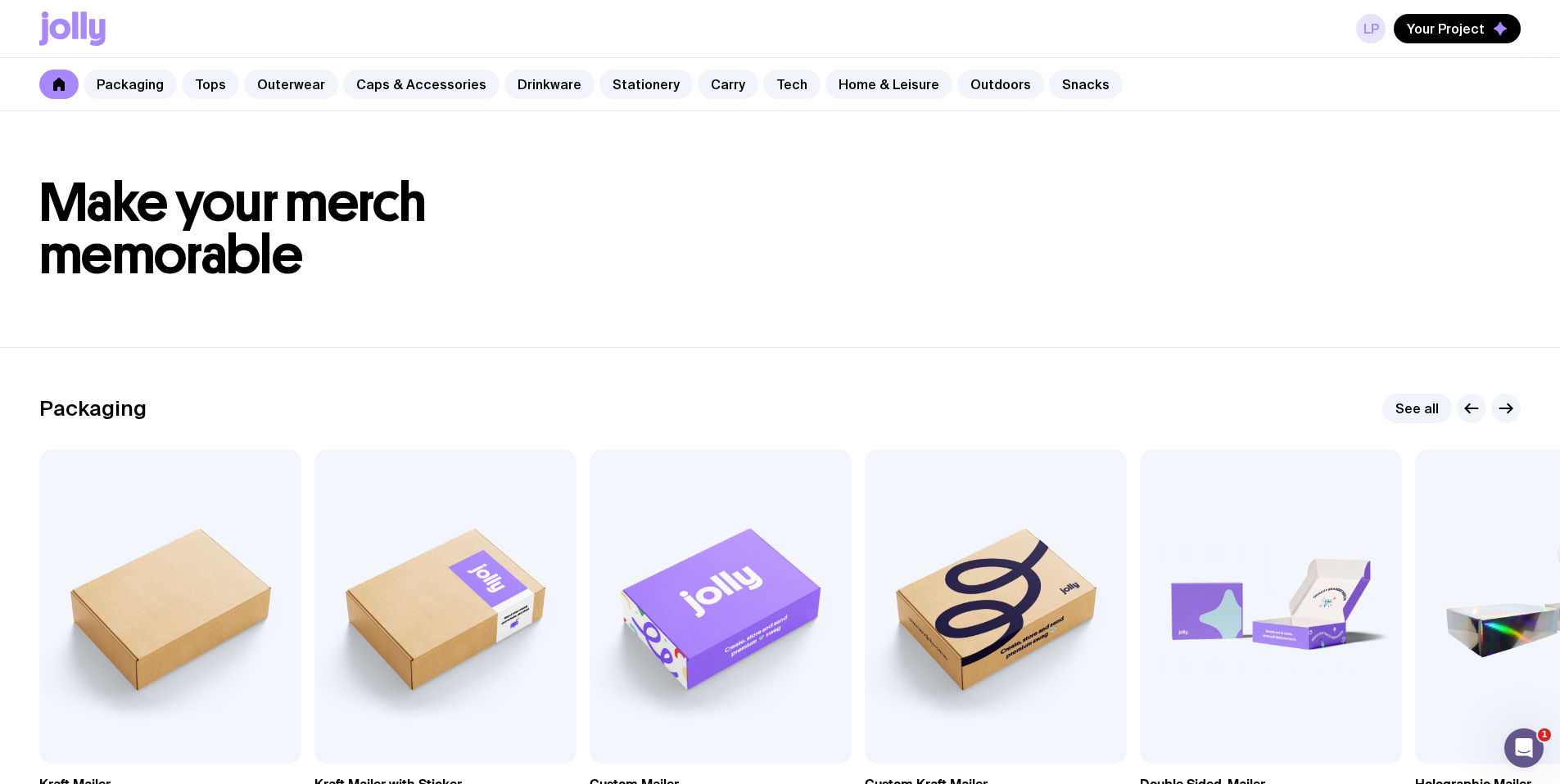
click at [1370, 39] on link "LP" at bounding box center [1371, 28] width 29 height 29
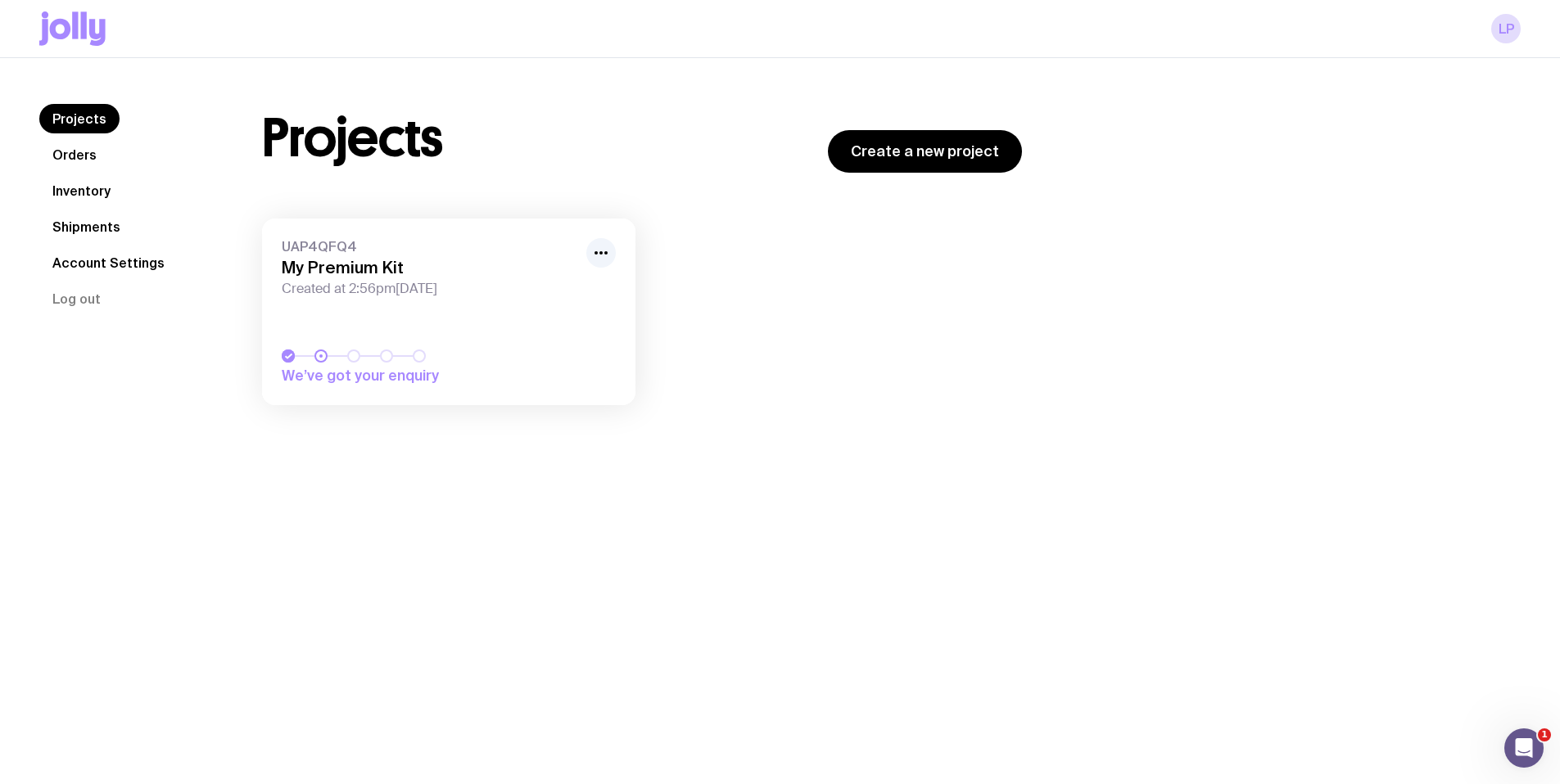
click at [69, 184] on link "Inventory" at bounding box center [81, 191] width 84 height 29
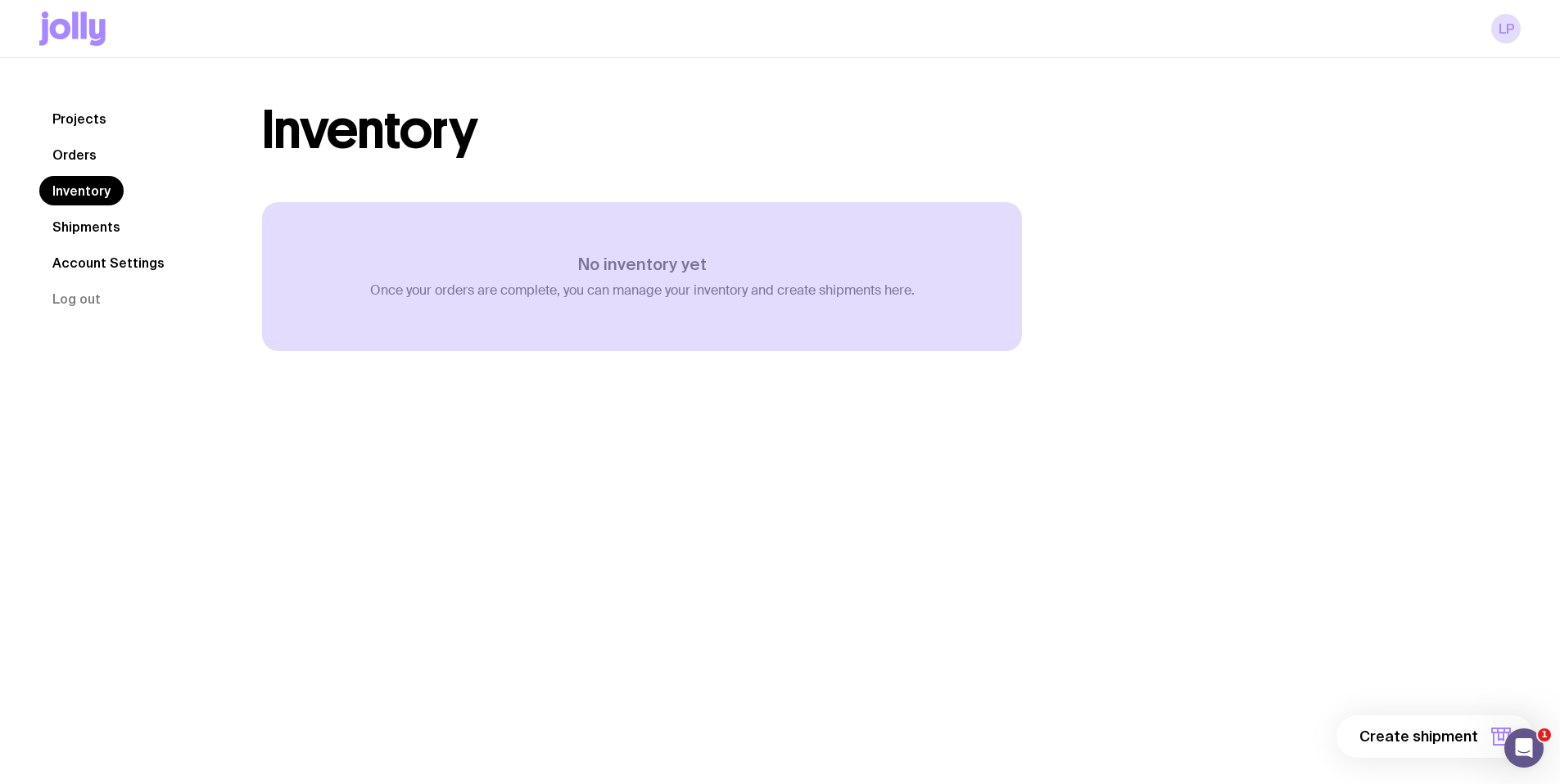
click at [91, 263] on link "Account Settings" at bounding box center [109, 263] width 139 height 29
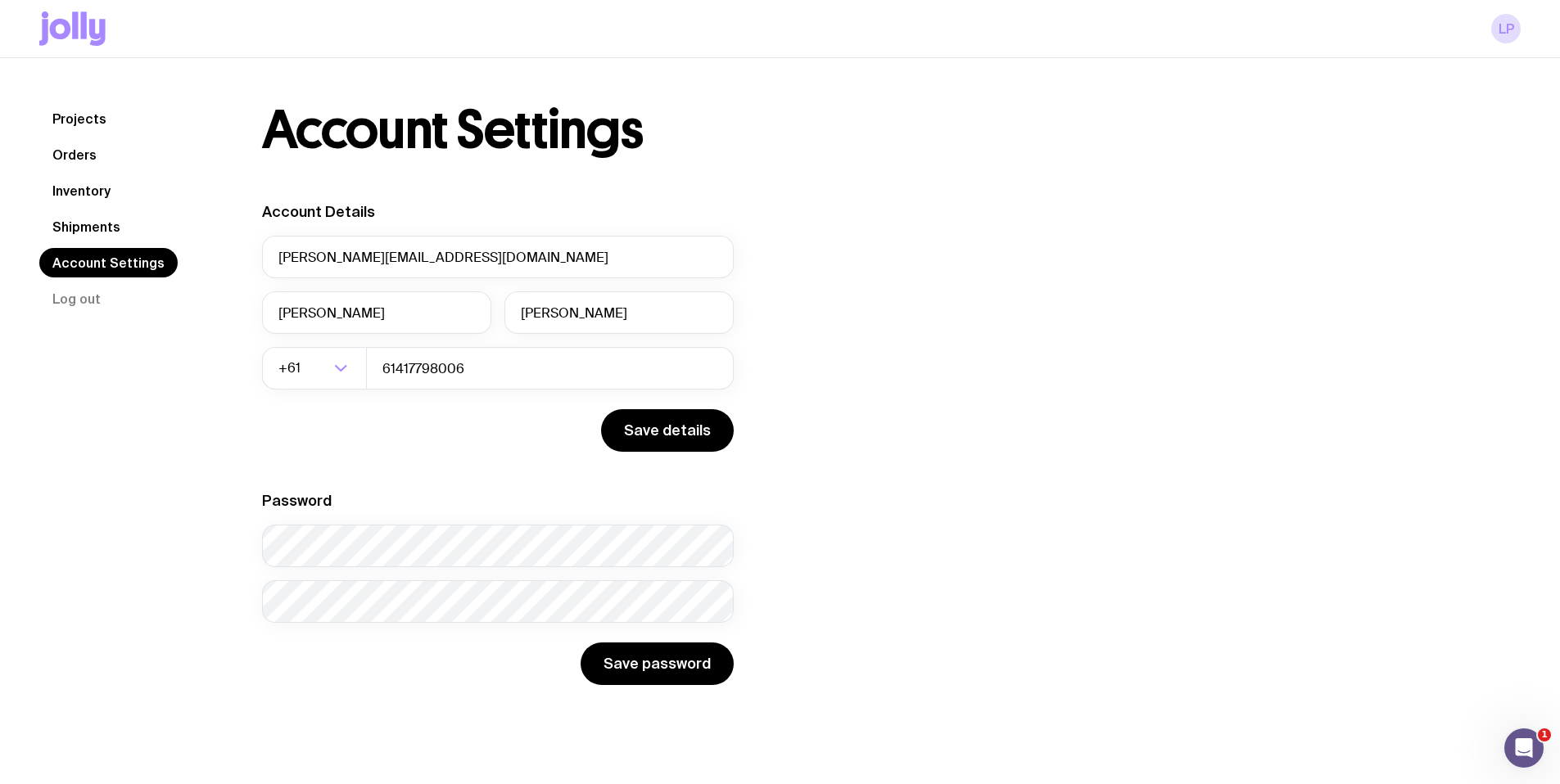
click at [1517, 16] on div "LP" at bounding box center [780, 28] width 1481 height 57
click at [1511, 26] on link "LP" at bounding box center [1506, 28] width 29 height 29
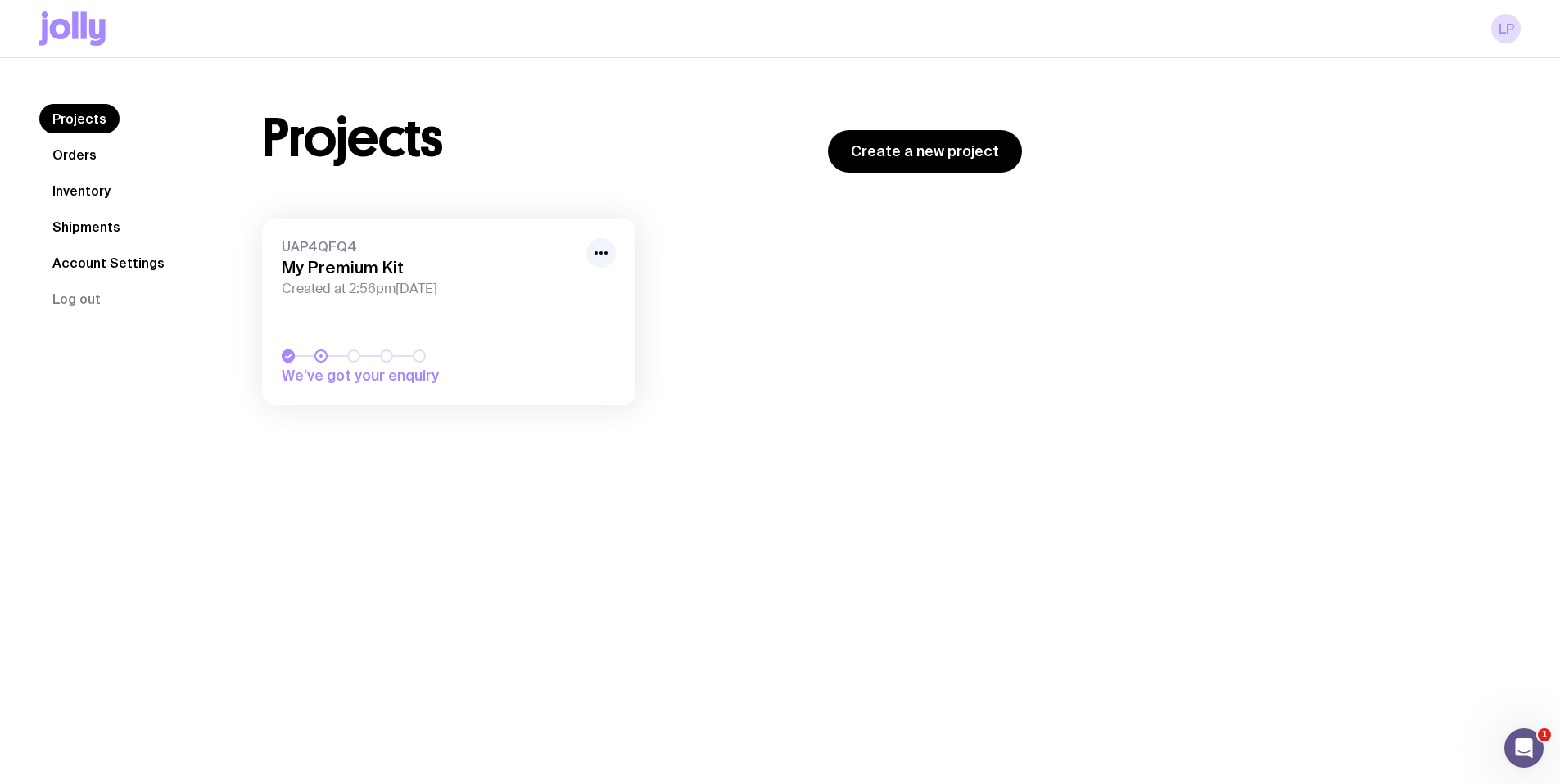
click at [60, 40] on icon at bounding box center [73, 28] width 66 height 34
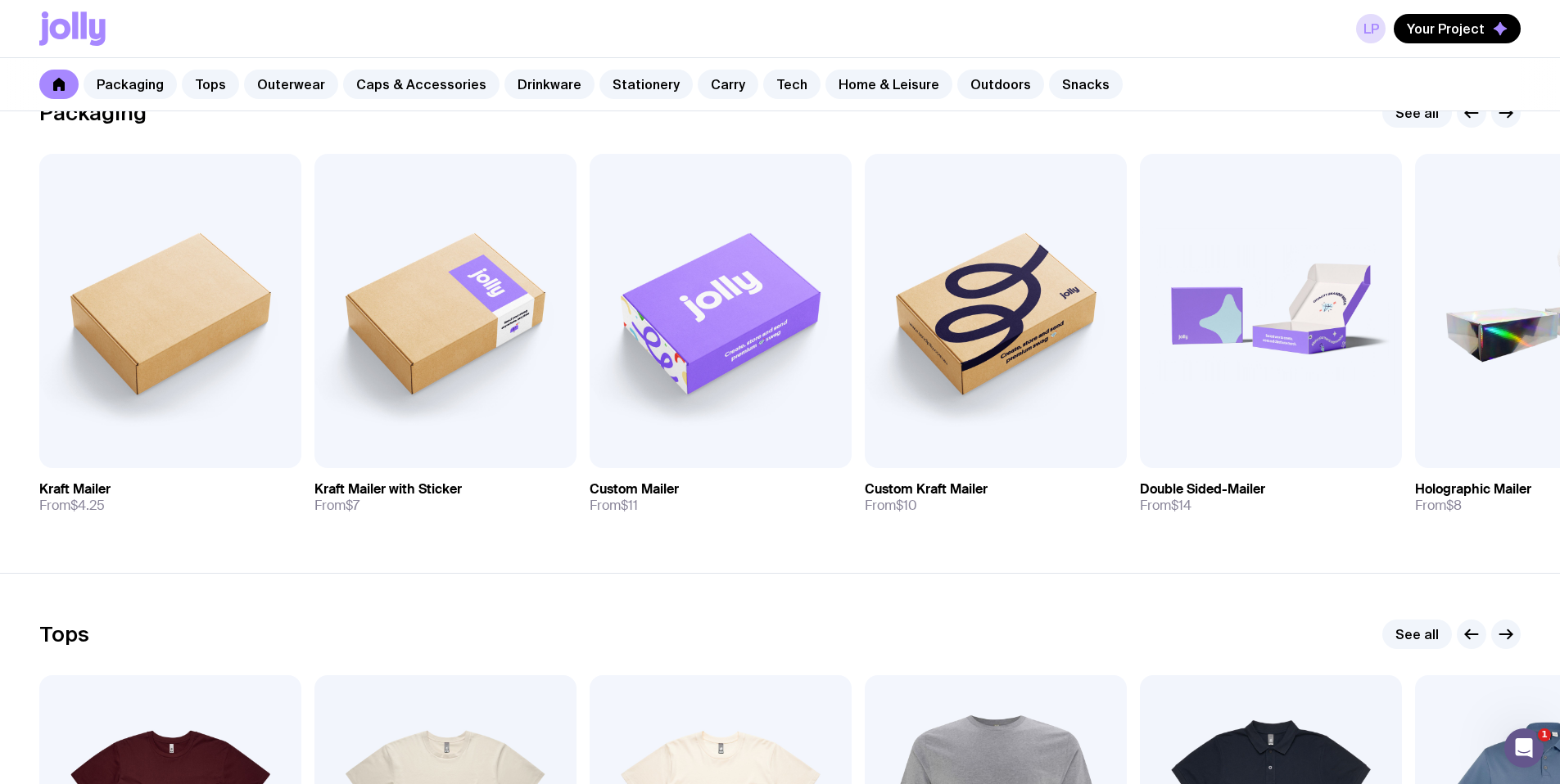
scroll to position [298, 0]
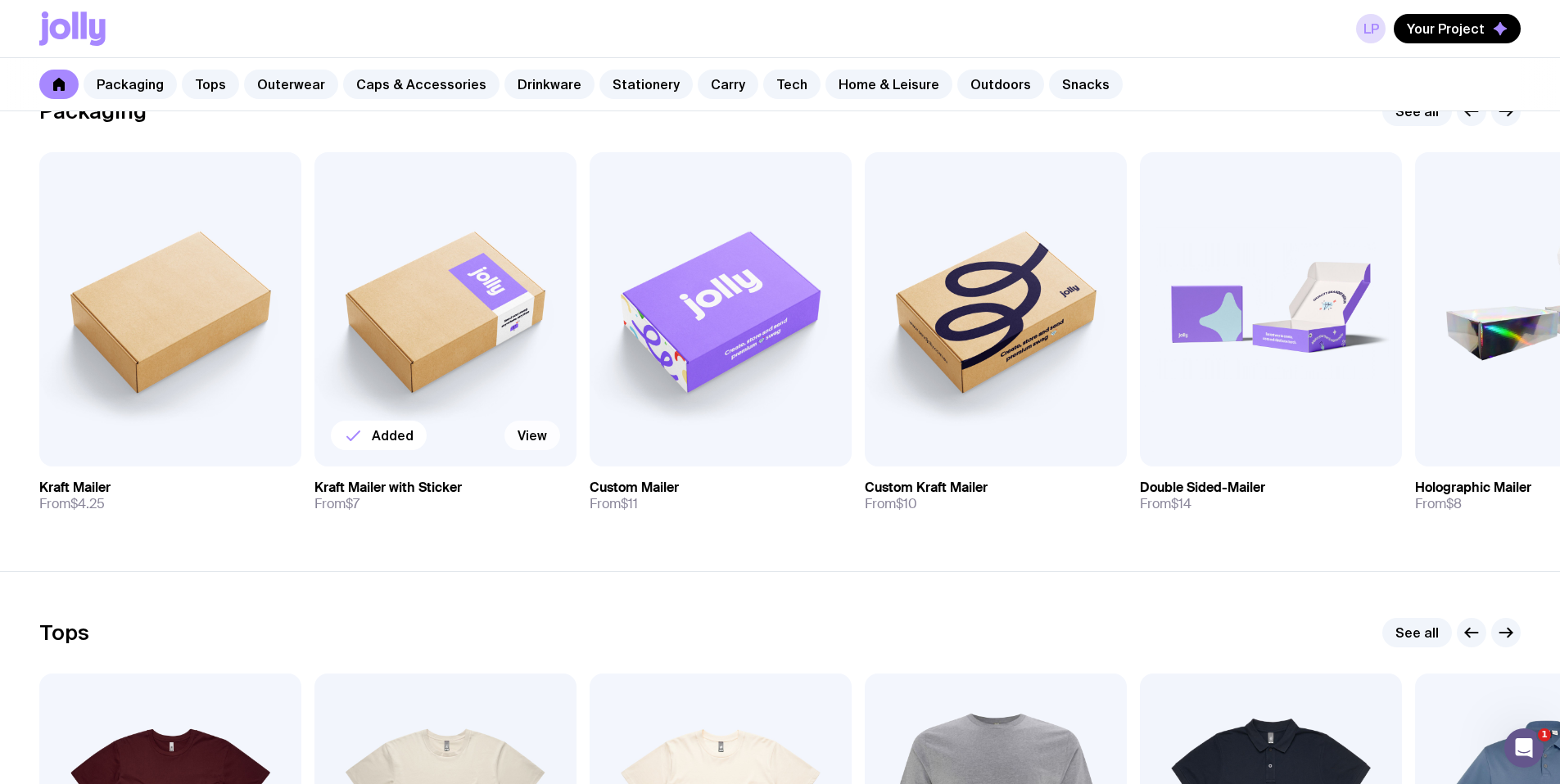
click at [542, 435] on link "View" at bounding box center [531, 435] width 55 height 29
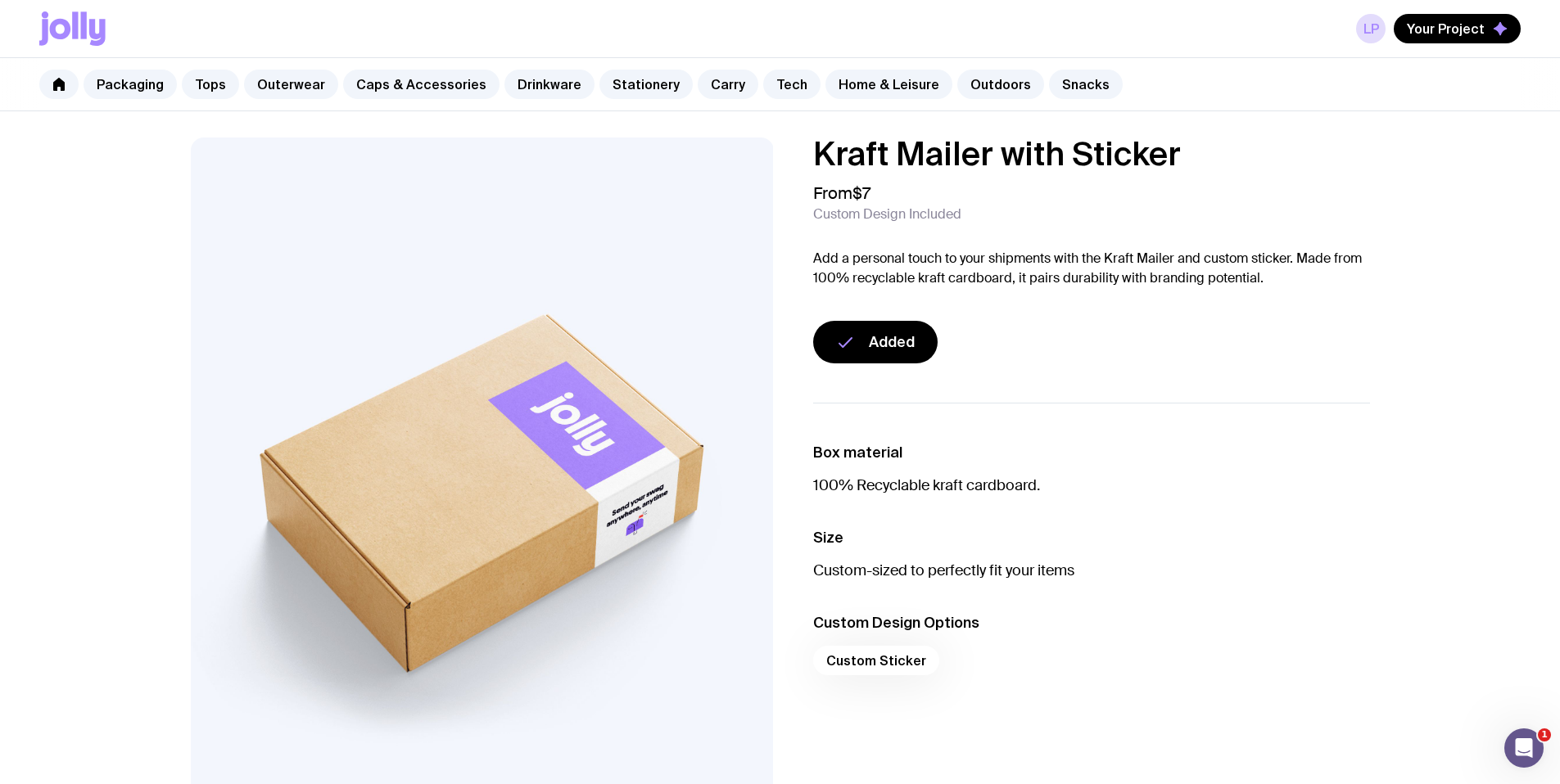
drag, startPoint x: 1194, startPoint y: 151, endPoint x: 814, endPoint y: 155, distance: 380.0
click at [814, 155] on h1 "Kraft Mailer with Sticker" at bounding box center [1092, 154] width 557 height 33
copy h1 "Kraft Mailer with Sticker"
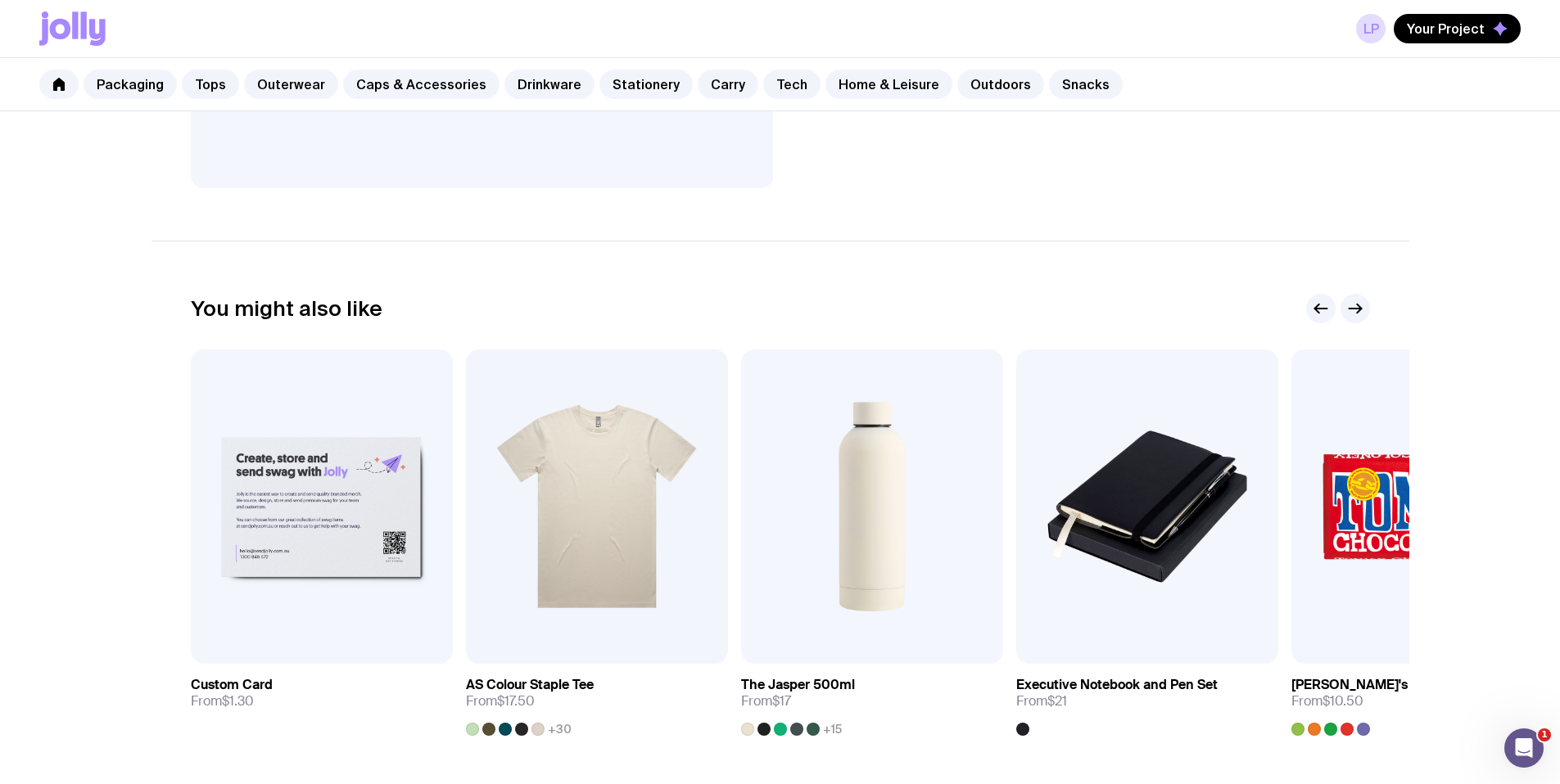
scroll to position [859, 0]
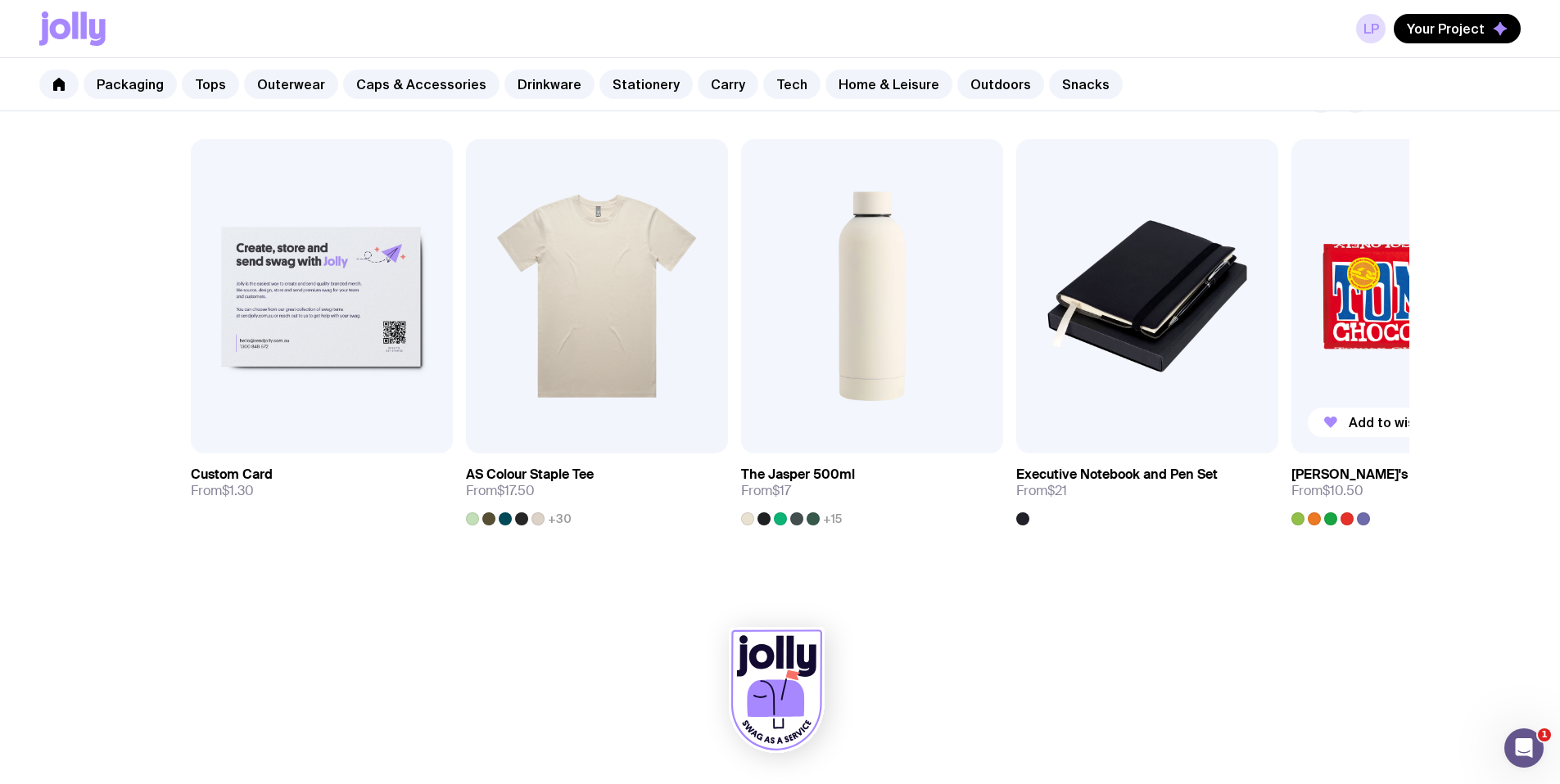
click at [1325, 289] on img at bounding box center [1422, 297] width 262 height 314
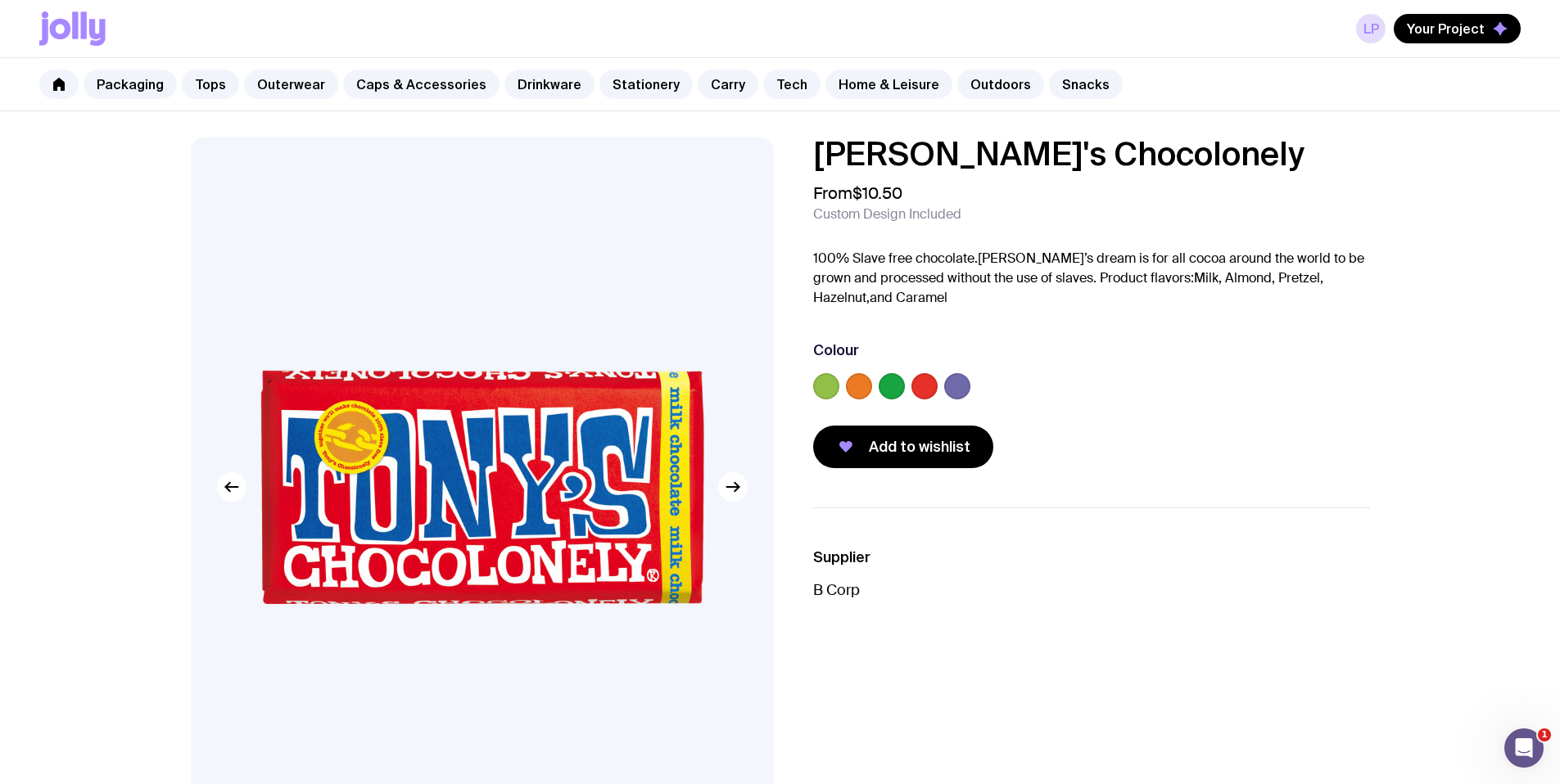
drag, startPoint x: 1130, startPoint y: 147, endPoint x: 763, endPoint y: 140, distance: 367.1
click at [763, 140] on div "Tony's Chocolonely From $10.50 Custom Design Included 100% Slave free chocolate…" at bounding box center [780, 549] width 1258 height 822
copy h1 "[PERSON_NAME]'s Chocolonely"
click at [850, 391] on label at bounding box center [859, 386] width 26 height 26
click at [0, 0] on input "radio" at bounding box center [0, 0] width 0 height 0
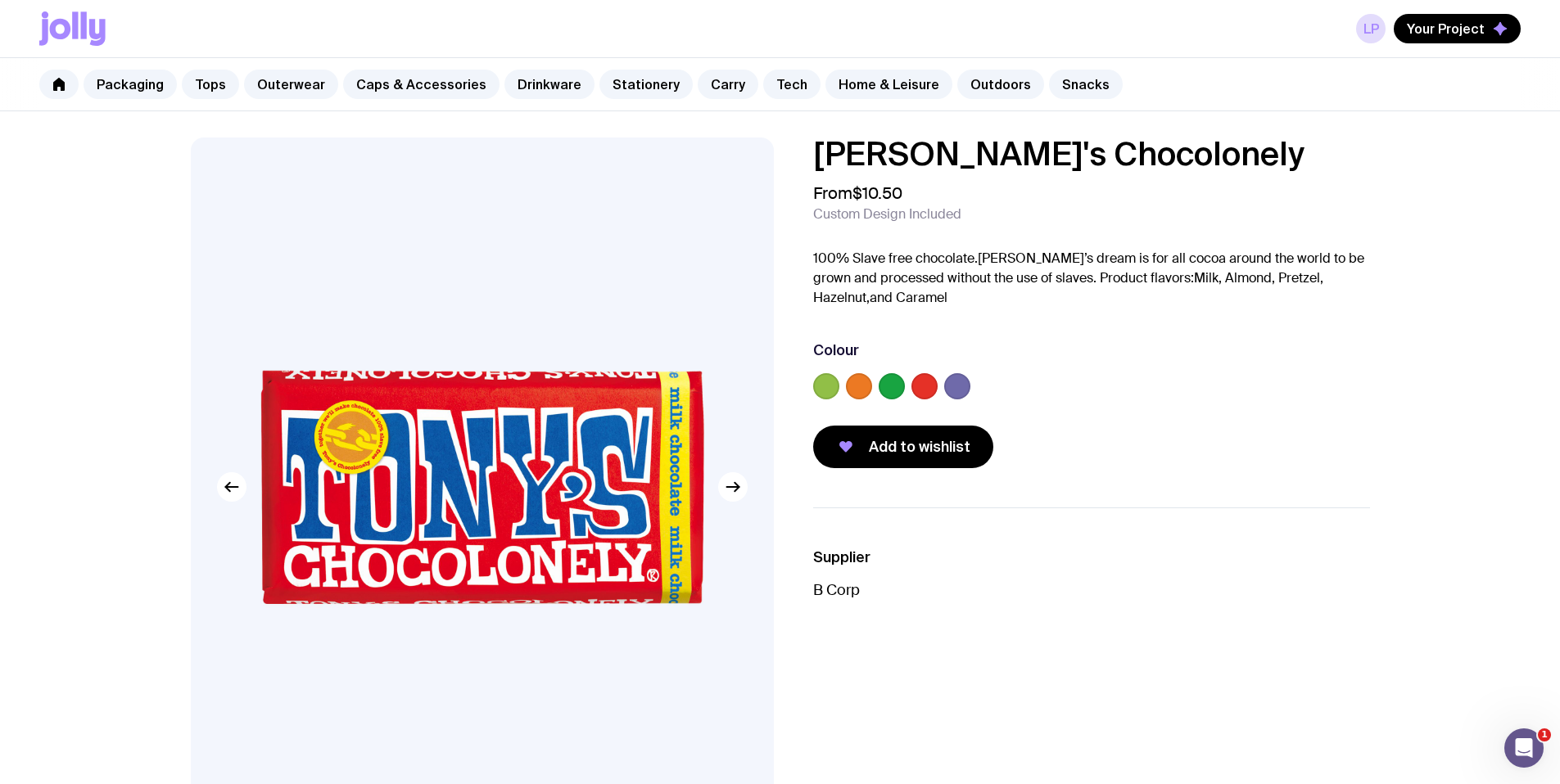
click at [0, 0] on input "radio" at bounding box center [0, 0] width 0 height 0
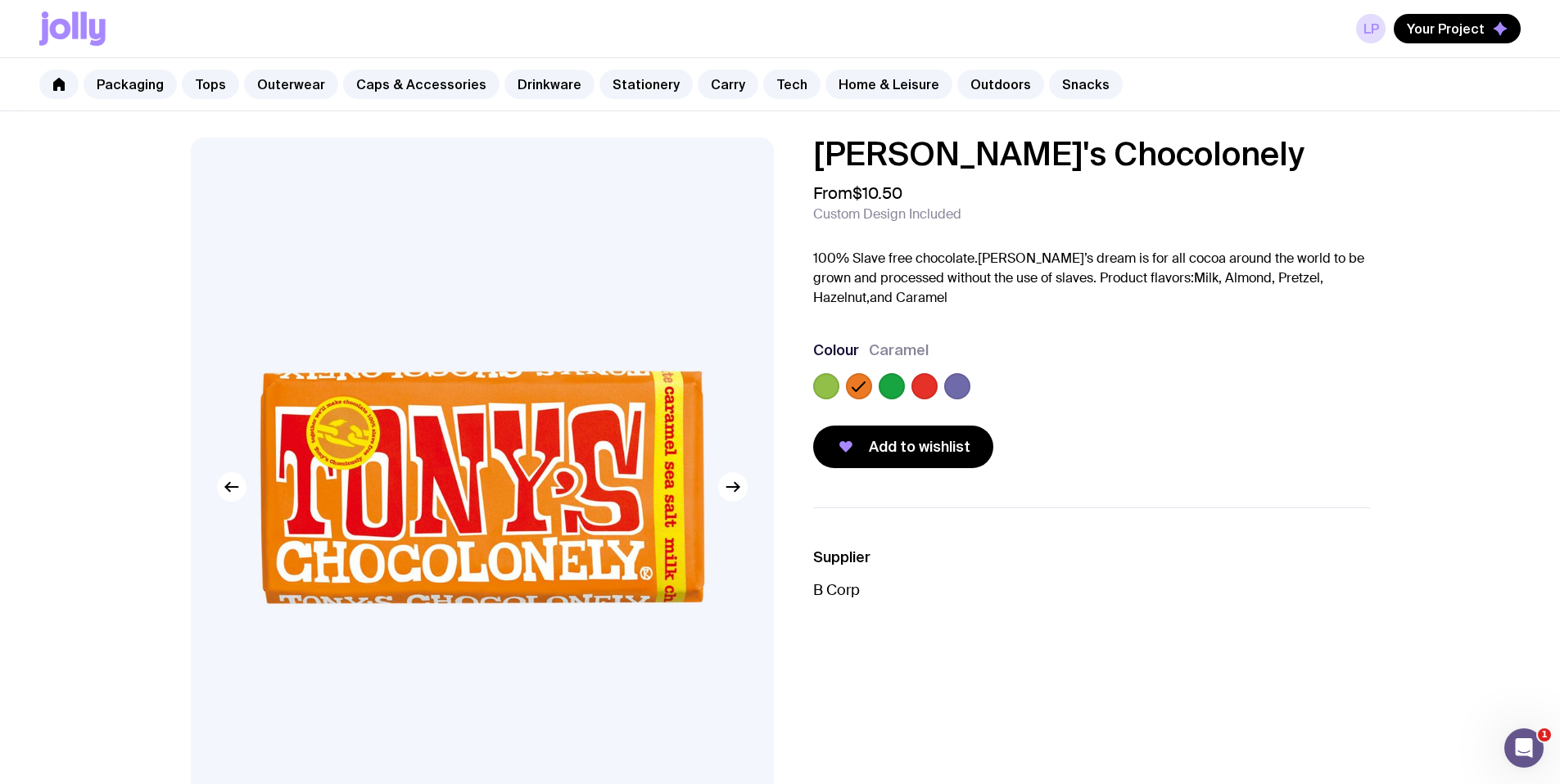
drag, startPoint x: 1113, startPoint y: 189, endPoint x: 1078, endPoint y: 223, distance: 48.8
click at [1113, 189] on div "From $10.50 Custom Design Included" at bounding box center [1092, 203] width 557 height 40
click at [1113, 167] on h1 "[PERSON_NAME]'s Chocolonely" at bounding box center [1092, 154] width 557 height 33
drag, startPoint x: 1108, startPoint y: 159, endPoint x: 770, endPoint y: 170, distance: 338.2
click at [770, 170] on div "Tony's Chocolonely From $10.50 Custom Design Included 100% Slave free chocolate…" at bounding box center [780, 549] width 1258 height 822
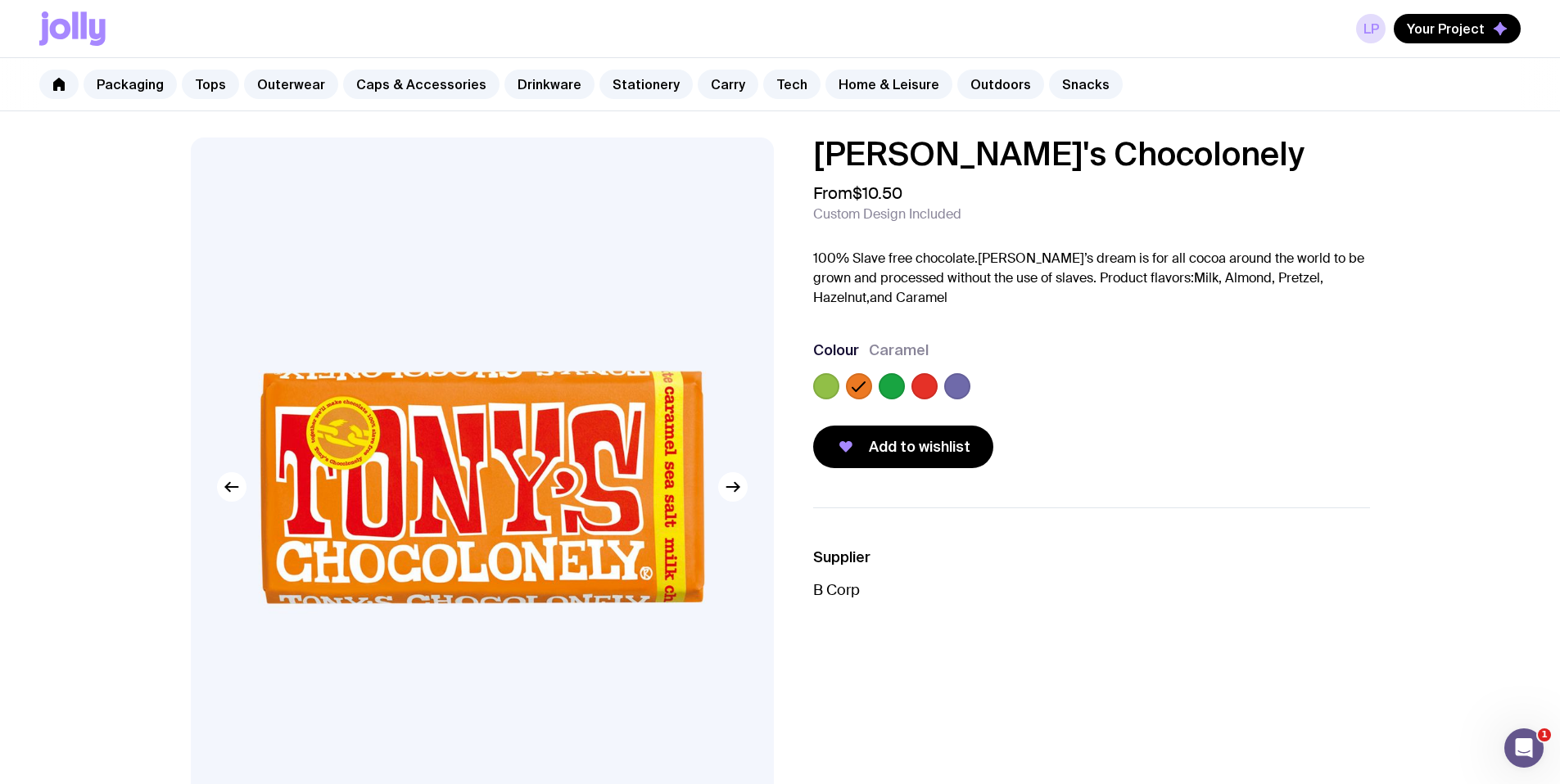
copy h1 "[PERSON_NAME]'s Chocolonely"
click at [113, 84] on link "Packaging" at bounding box center [130, 84] width 93 height 29
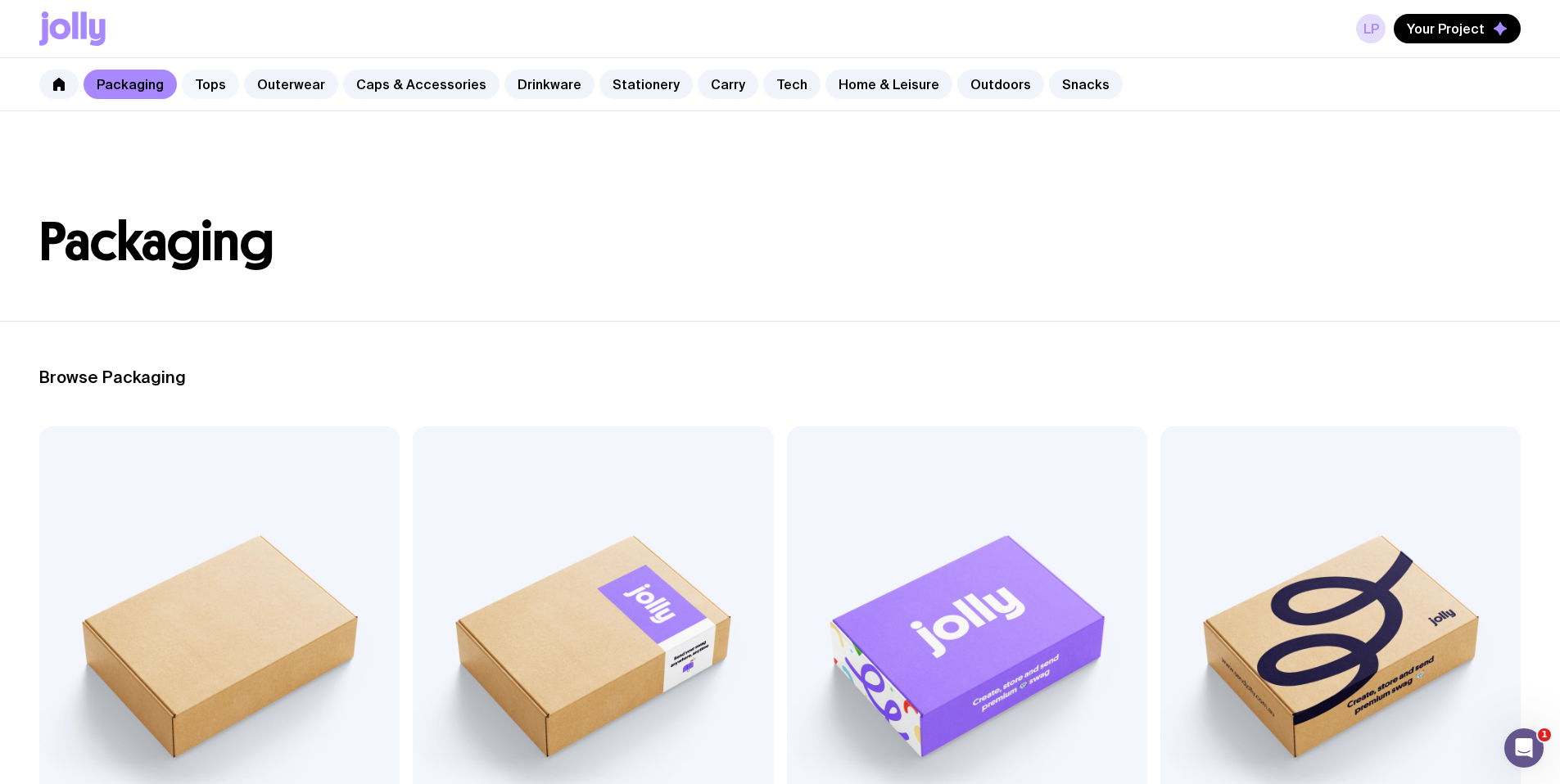
click at [202, 90] on link "Tops" at bounding box center [210, 84] width 57 height 29
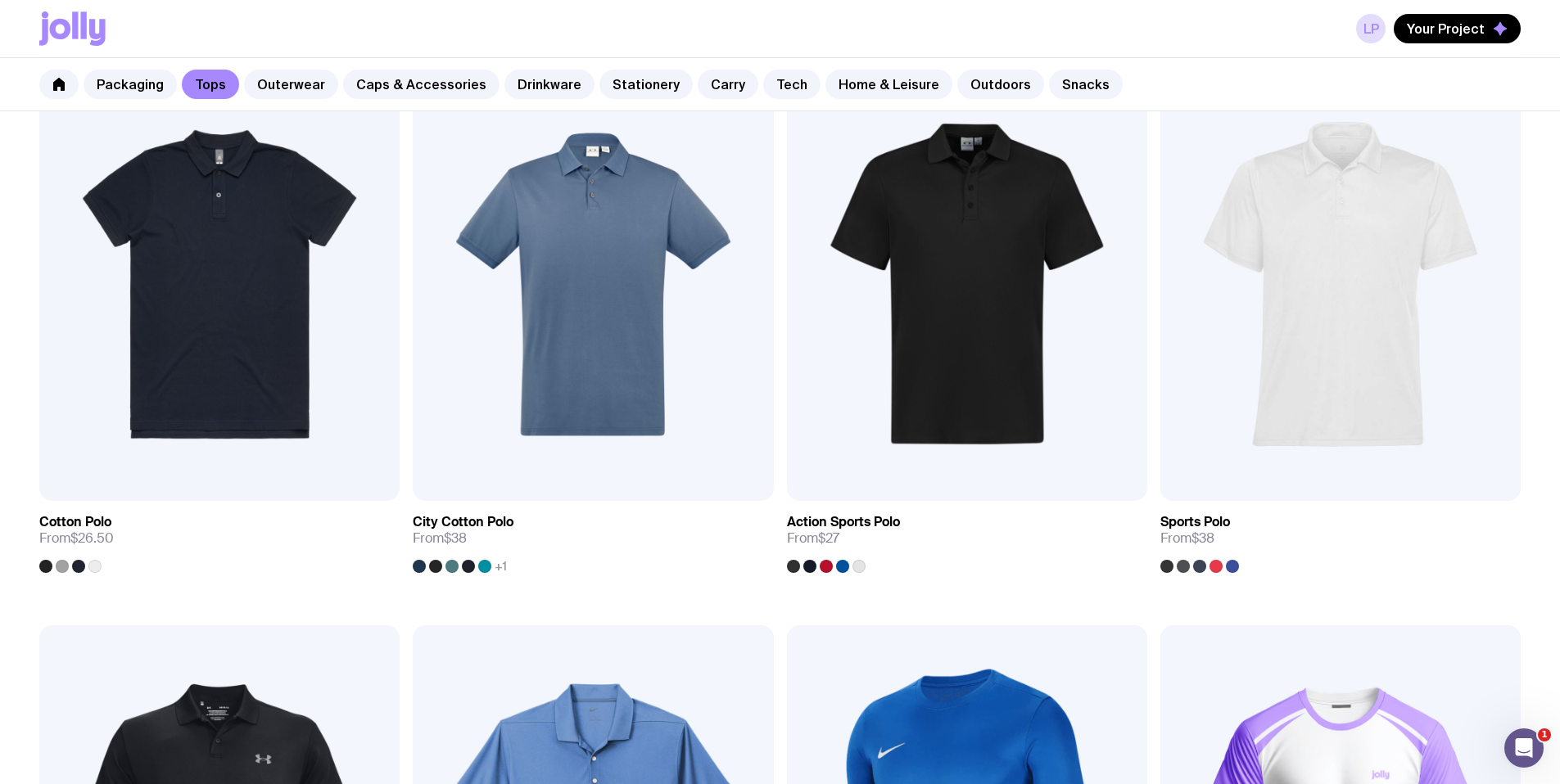
scroll to position [1090, 0]
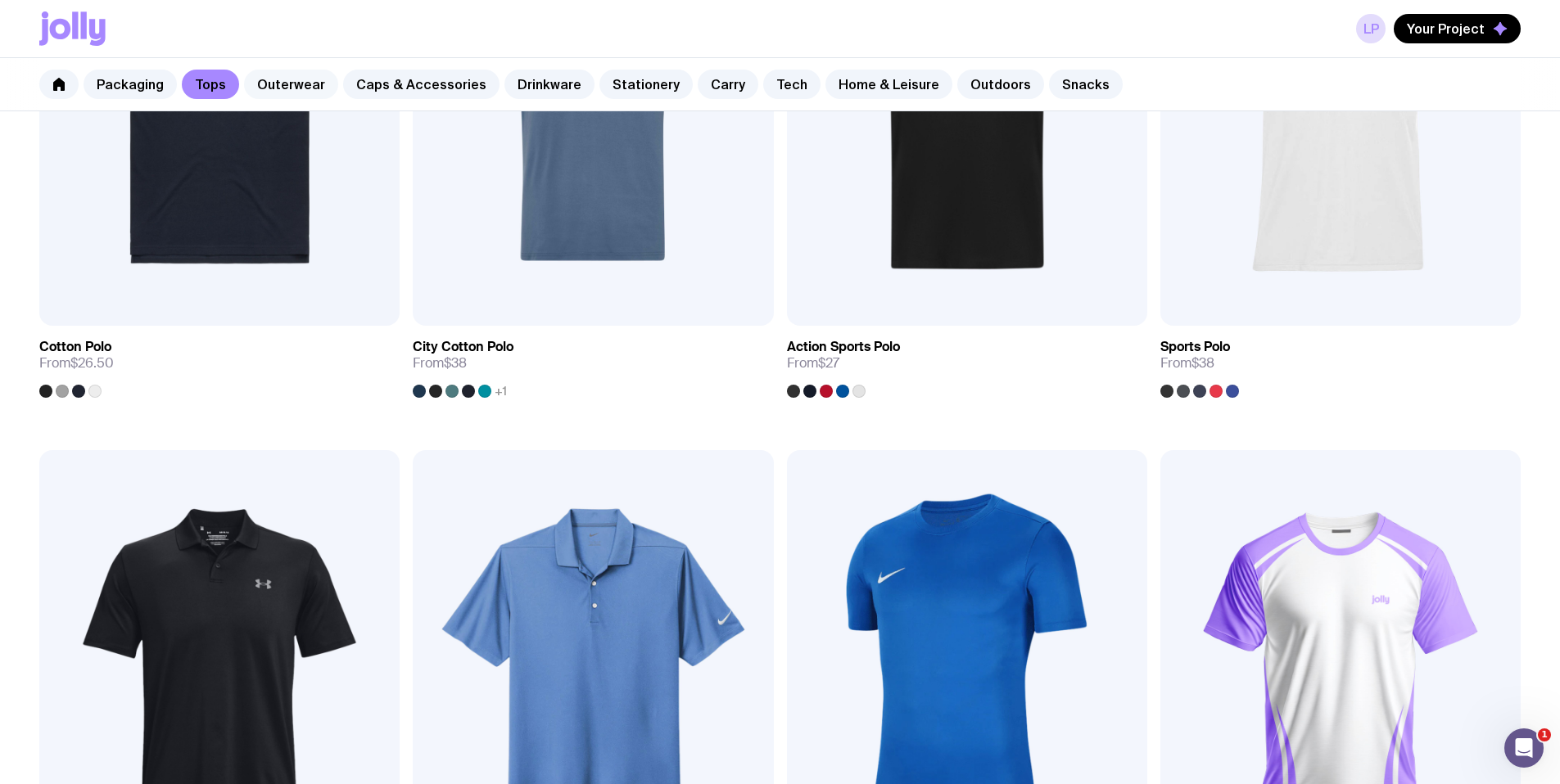
click at [244, 78] on link "Outerwear" at bounding box center [291, 84] width 94 height 29
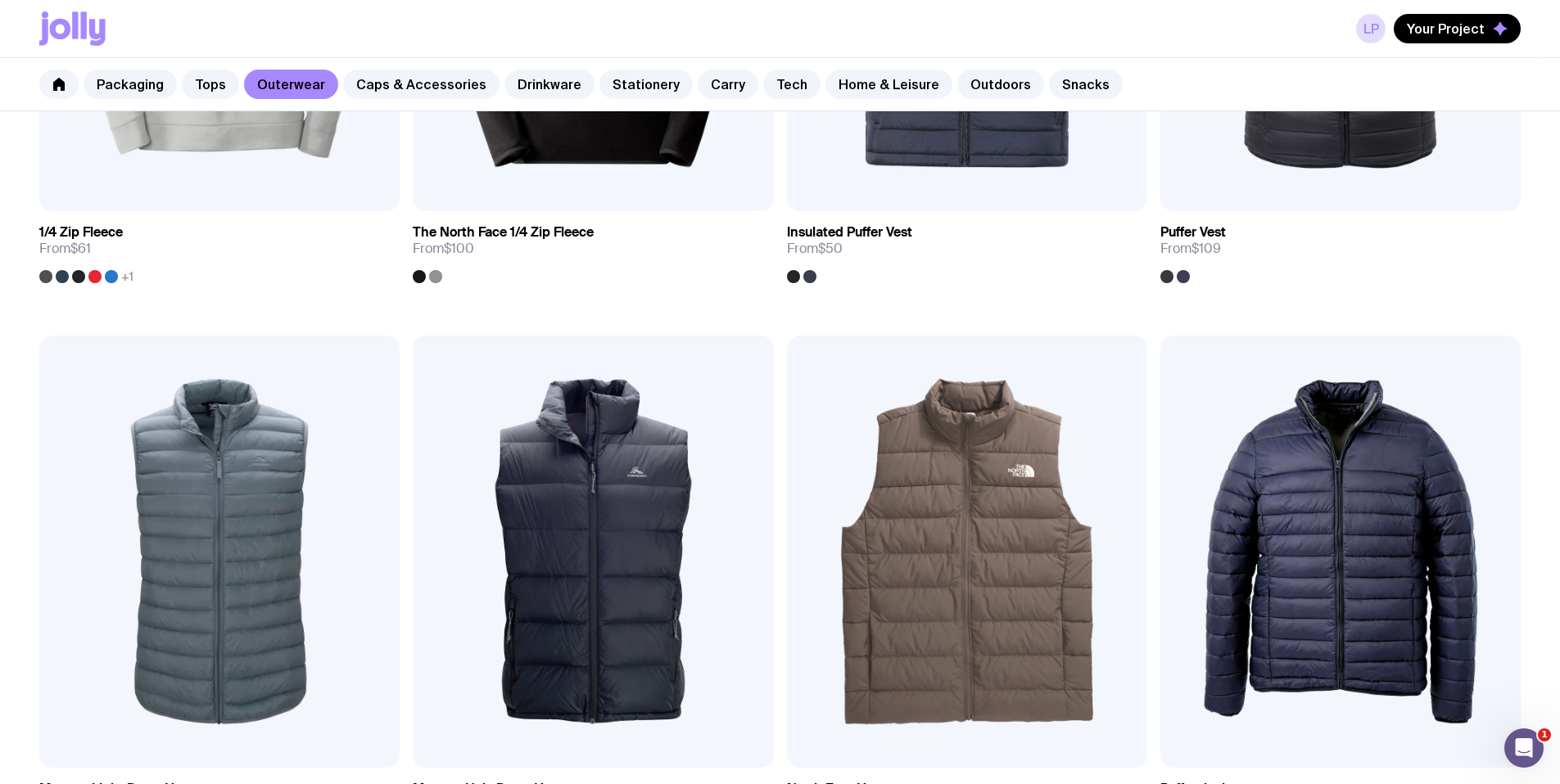
scroll to position [1220, 0]
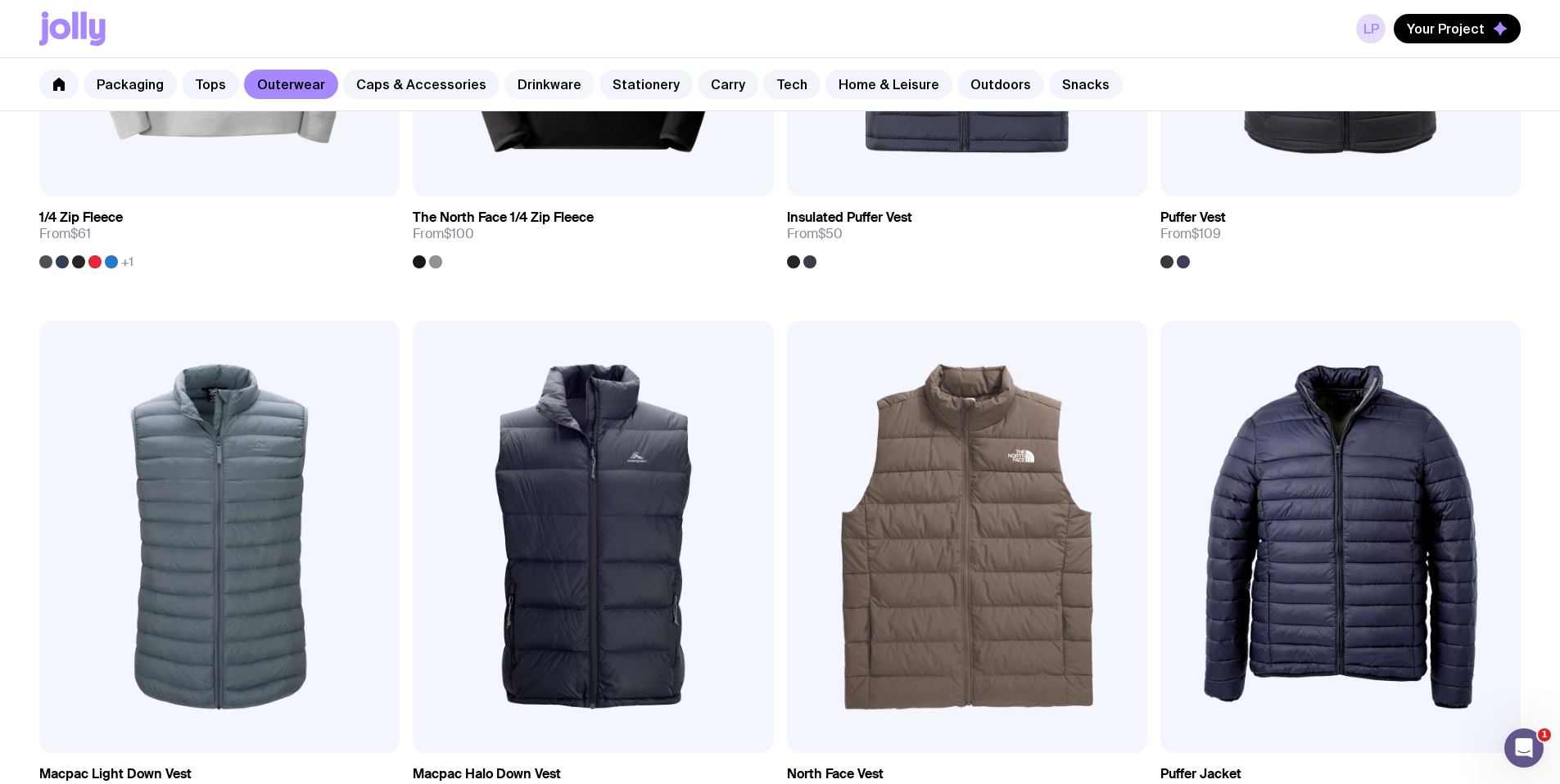
click at [513, 74] on link "Drinkware" at bounding box center [549, 84] width 90 height 29
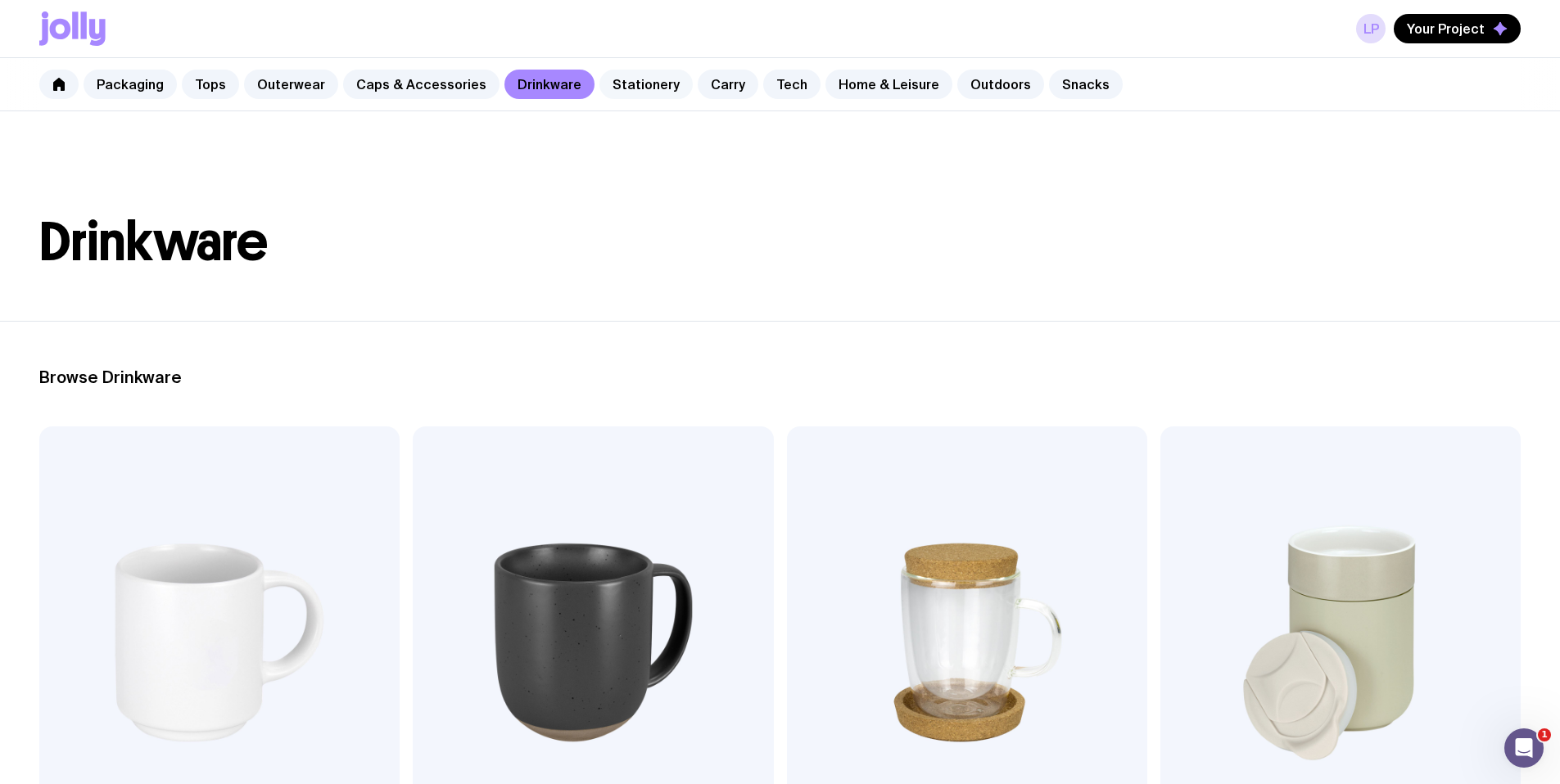
click at [625, 82] on link "Stationery" at bounding box center [646, 84] width 93 height 29
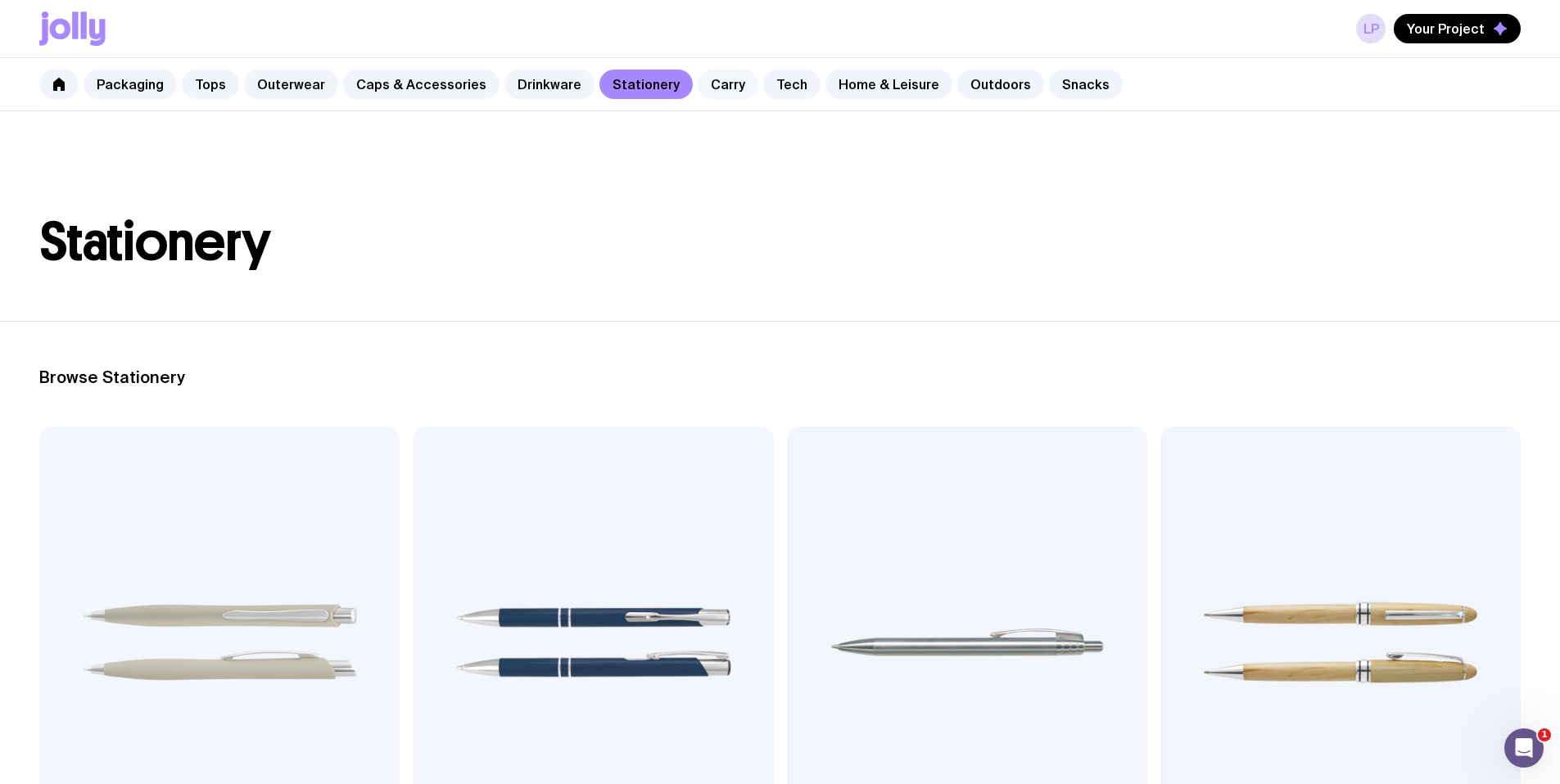
click at [704, 85] on link "Carry" at bounding box center [728, 84] width 61 height 29
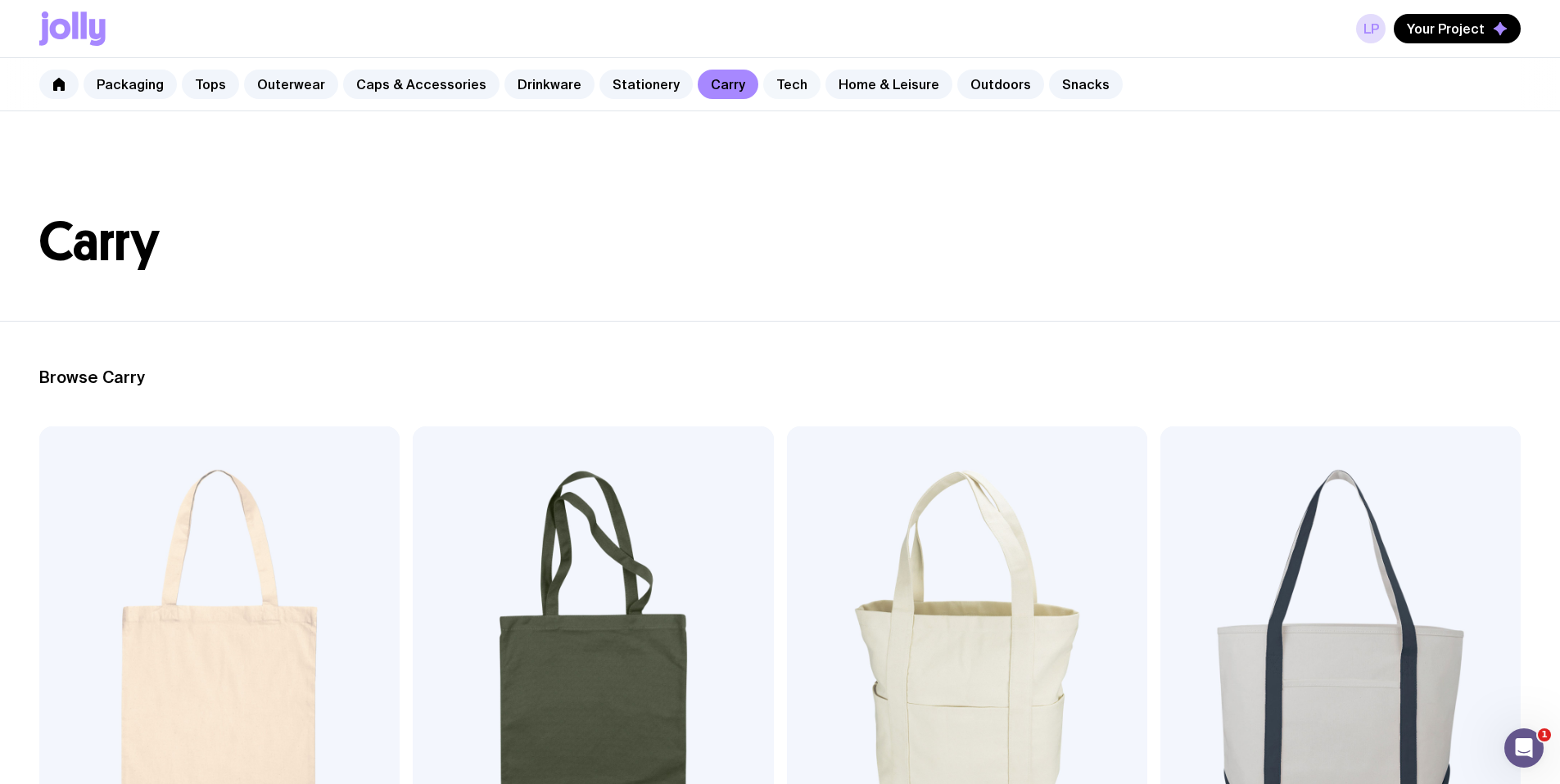
click at [763, 80] on link "Tech" at bounding box center [791, 84] width 57 height 29
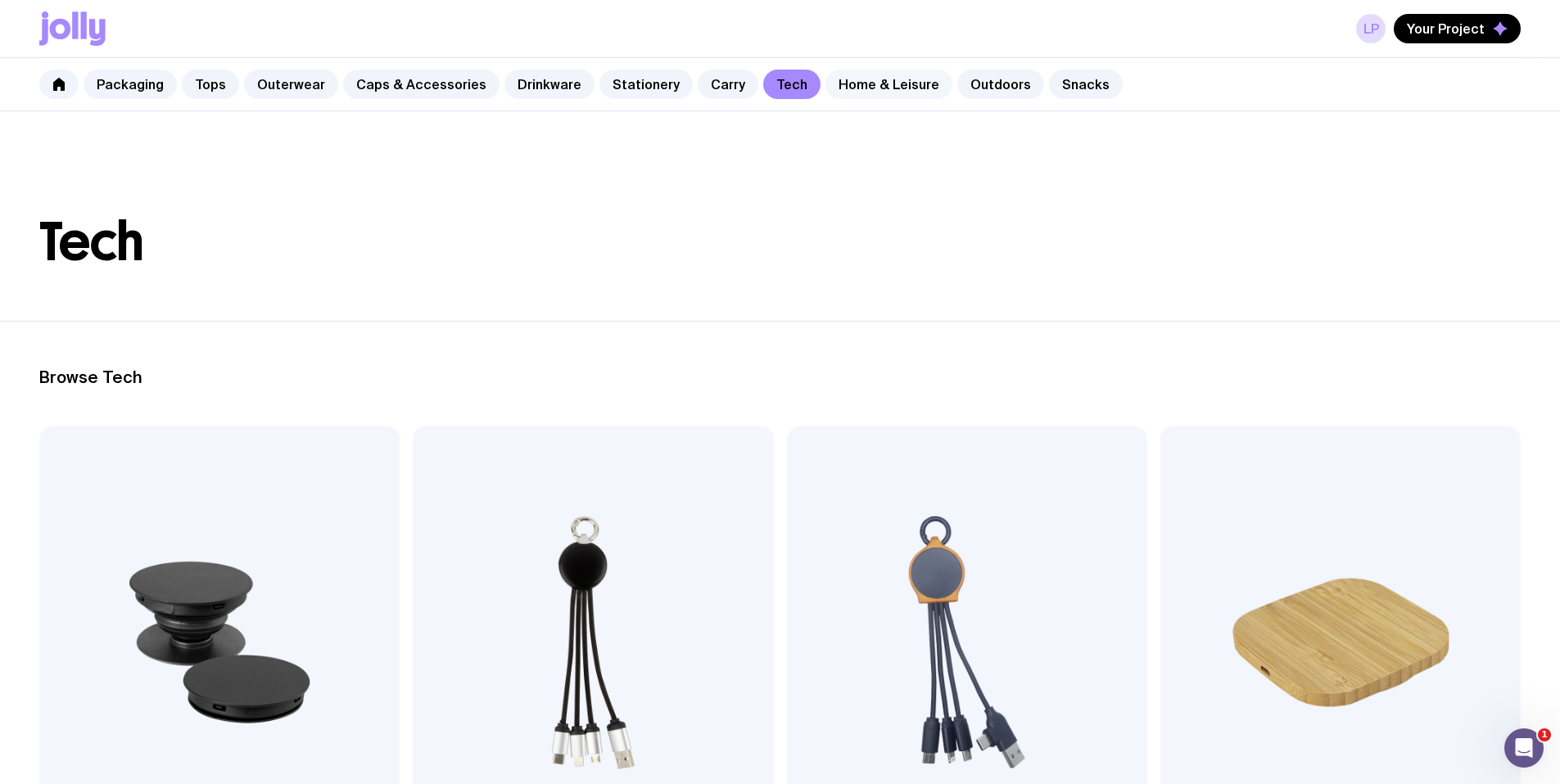
click at [834, 83] on link "Home & Leisure" at bounding box center [889, 84] width 127 height 29
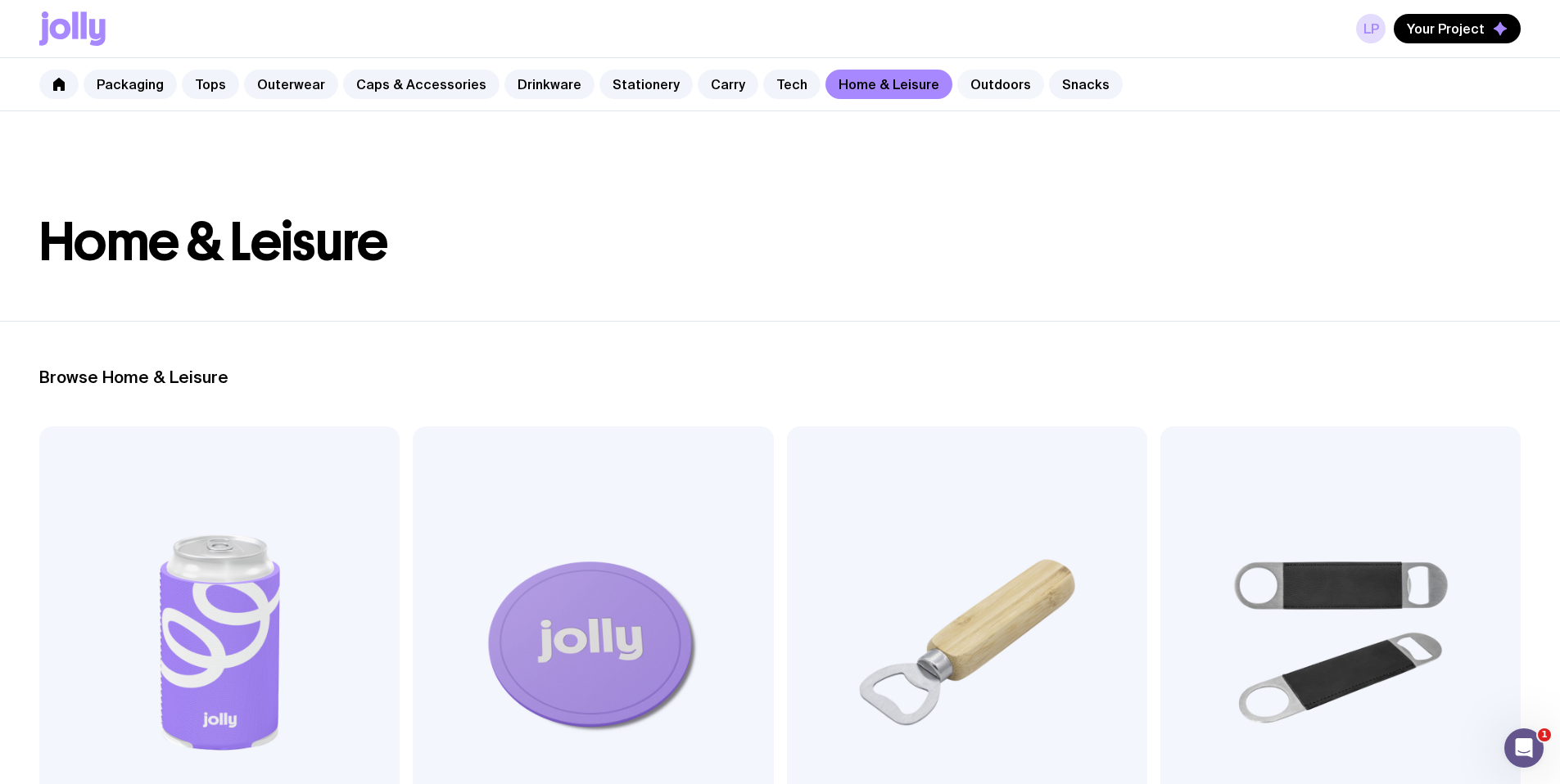
click at [969, 81] on link "Outdoors" at bounding box center [1002, 84] width 87 height 29
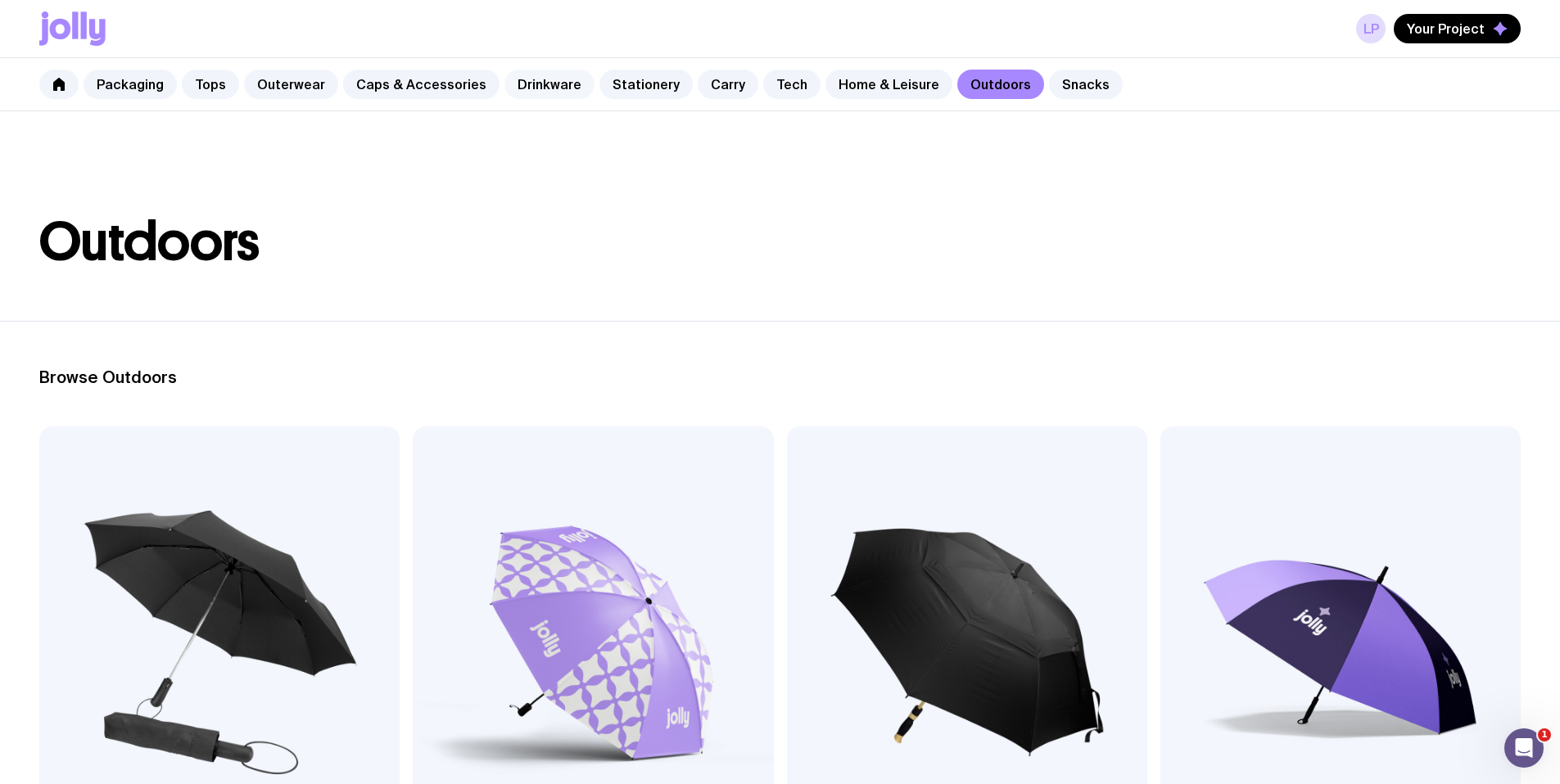
click at [545, 80] on link "Drinkware" at bounding box center [549, 84] width 90 height 29
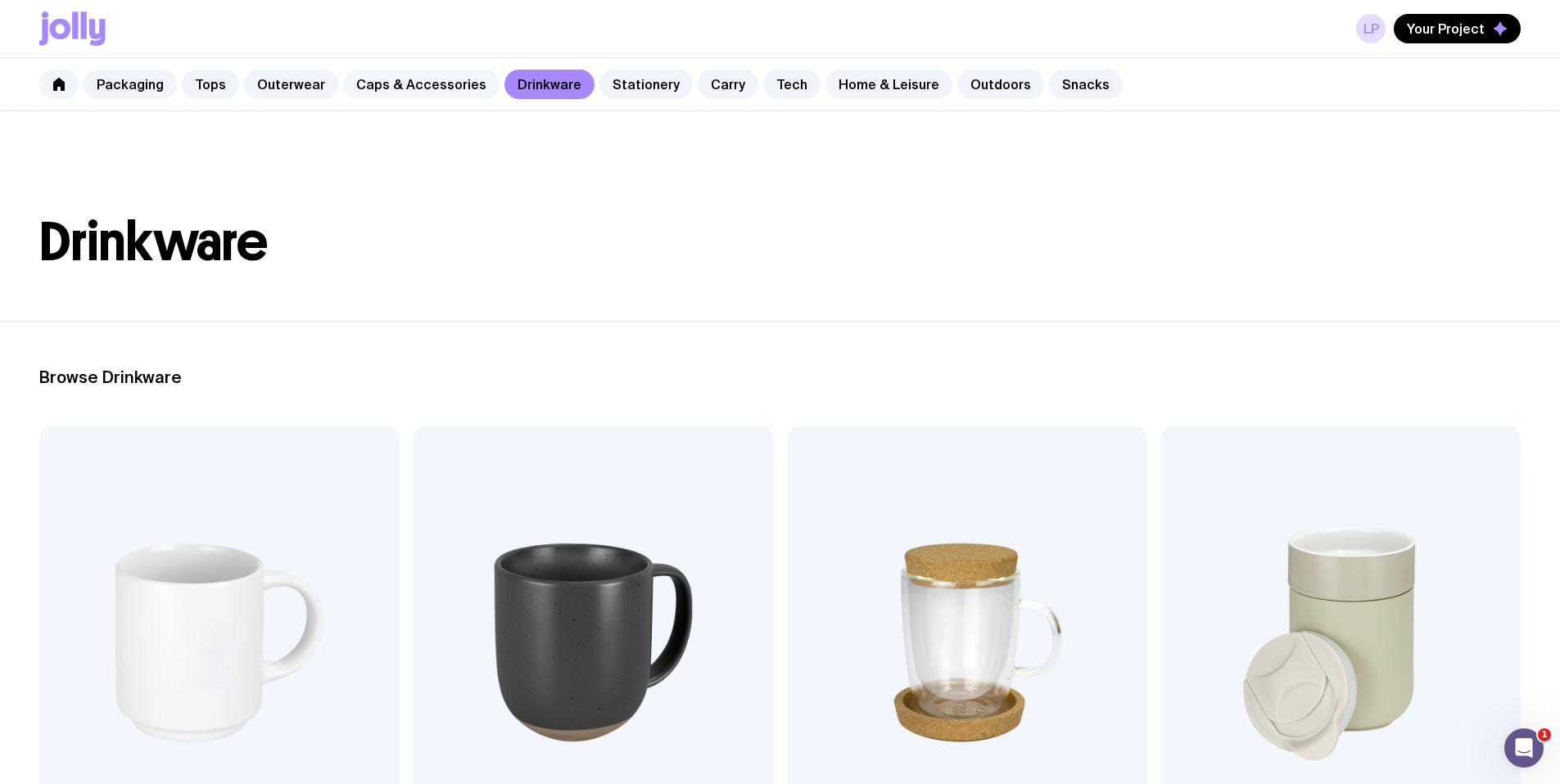
click at [424, 83] on link "Caps & Accessories" at bounding box center [421, 84] width 156 height 29
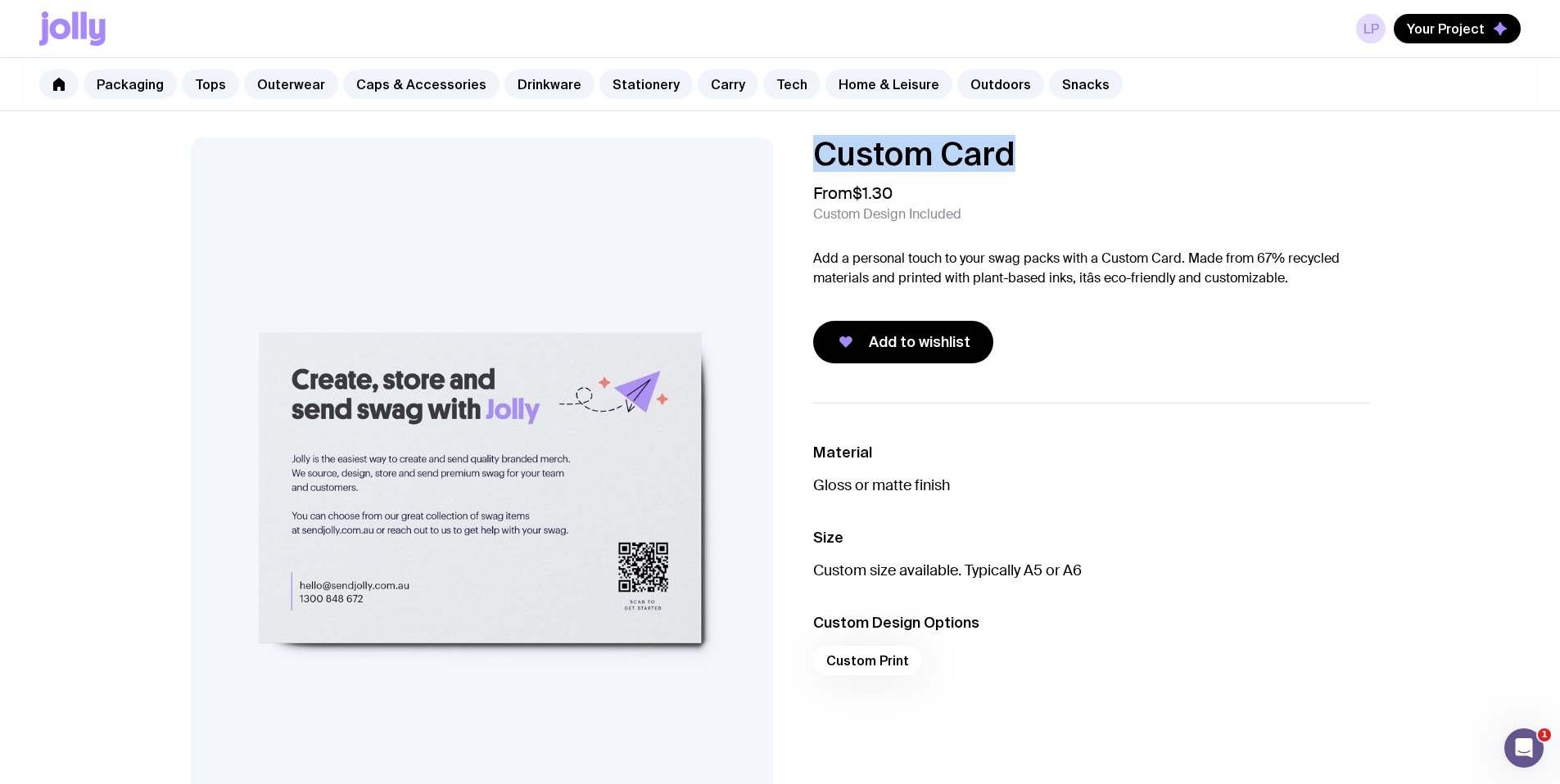
drag, startPoint x: 1024, startPoint y: 150, endPoint x: 814, endPoint y: 146, distance: 210.0
click at [814, 146] on h1 "Custom Card" at bounding box center [1092, 154] width 557 height 33
copy h1 "Custom Card"
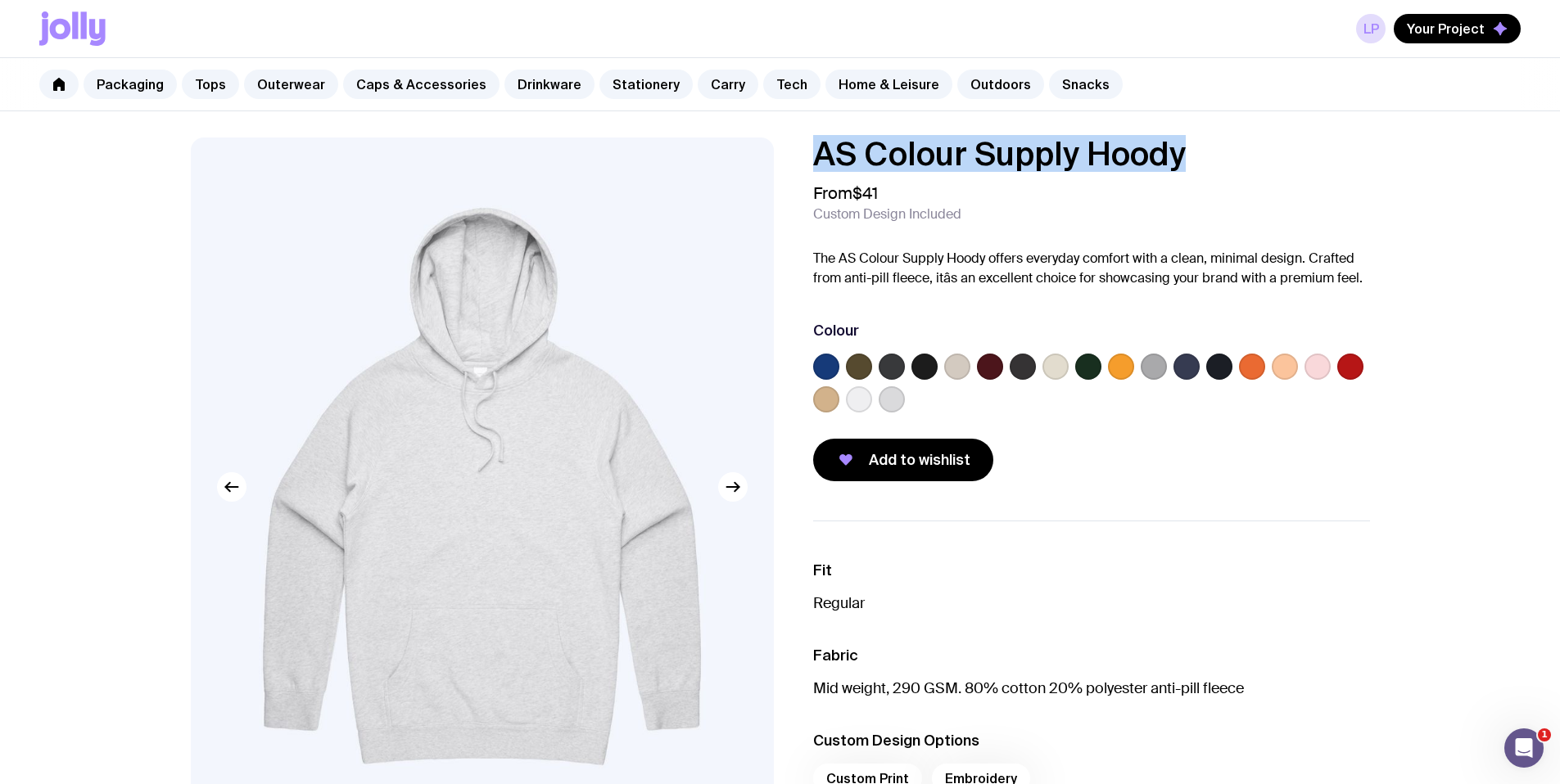
drag, startPoint x: 1215, startPoint y: 153, endPoint x: 795, endPoint y: 150, distance: 420.0
click at [795, 150] on div "AS Colour Supply Hoody From $41 Custom Design Included The AS Colour Supply Hoo…" at bounding box center [1079, 309] width 584 height 344
copy h1 "AS Colour Supply Hoody"
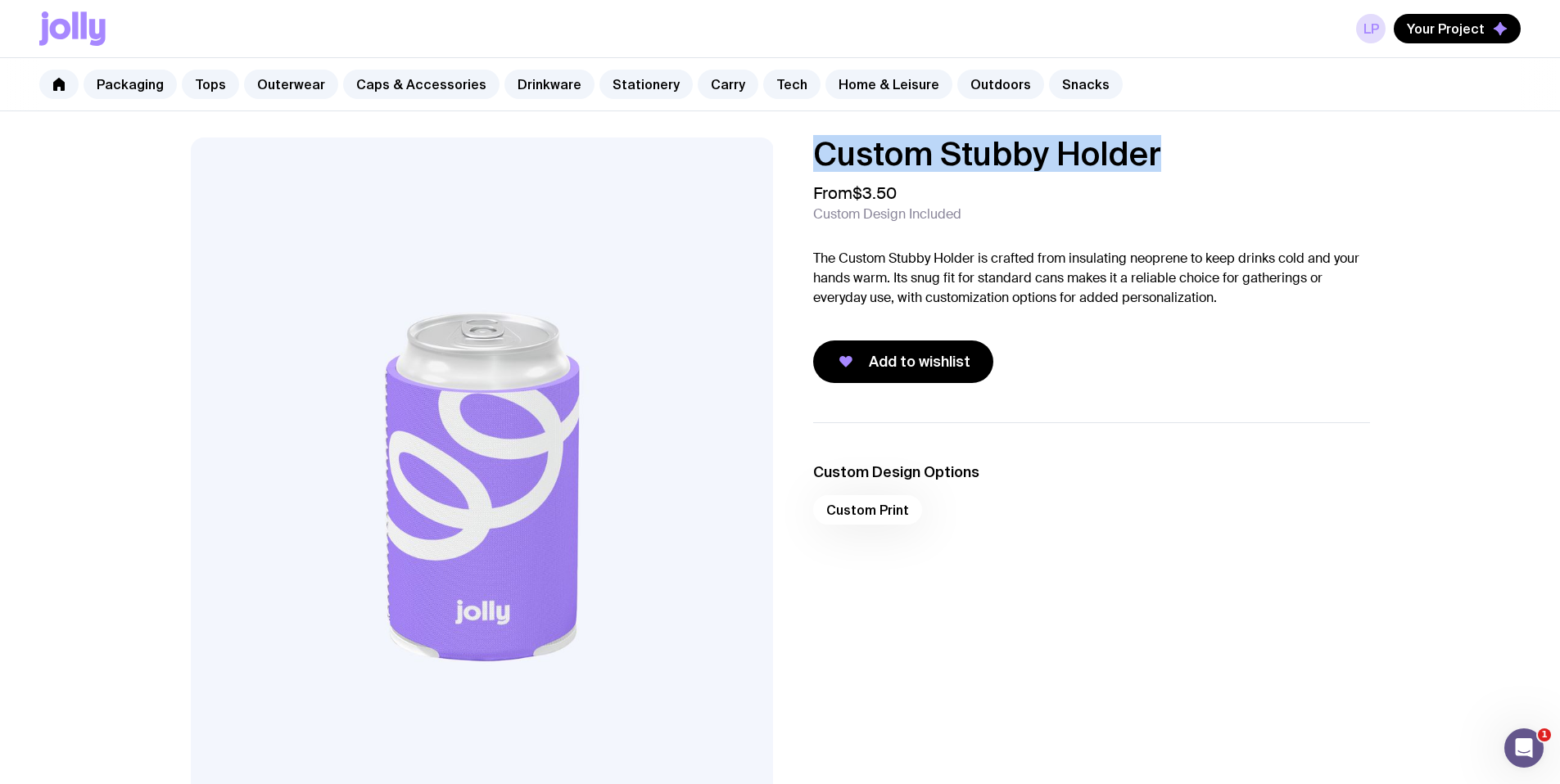
drag, startPoint x: 816, startPoint y: 157, endPoint x: 1191, endPoint y: 140, distance: 375.4
click at [1191, 140] on h1 "Custom Stubby Holder" at bounding box center [1092, 154] width 557 height 33
copy h1 "Custom Stubby Holder"
